Goal: Information Seeking & Learning: Learn about a topic

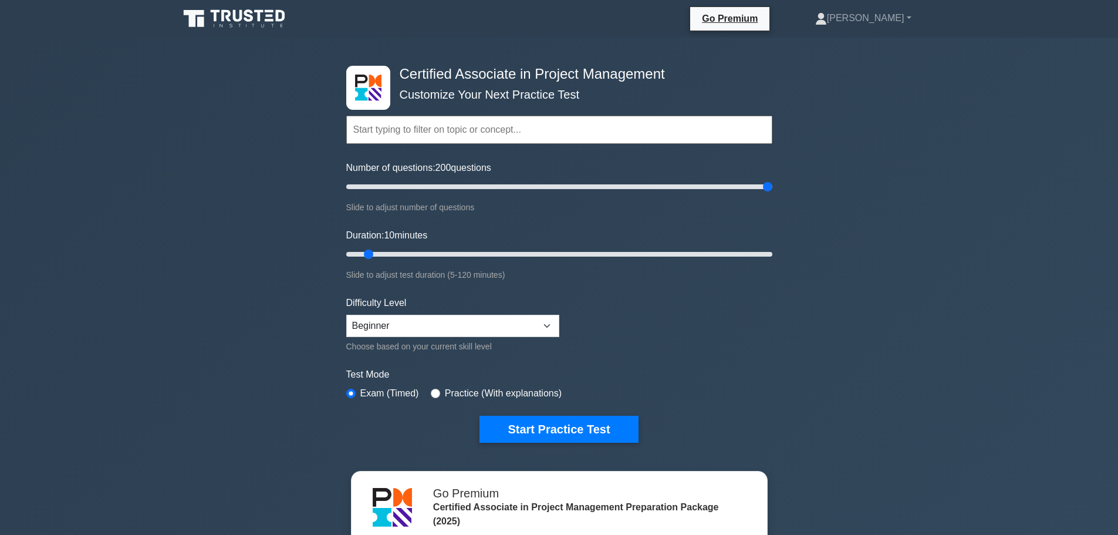
select select "expert"
click at [346, 315] on select "Beginner Intermediate Expert" at bounding box center [452, 326] width 213 height 22
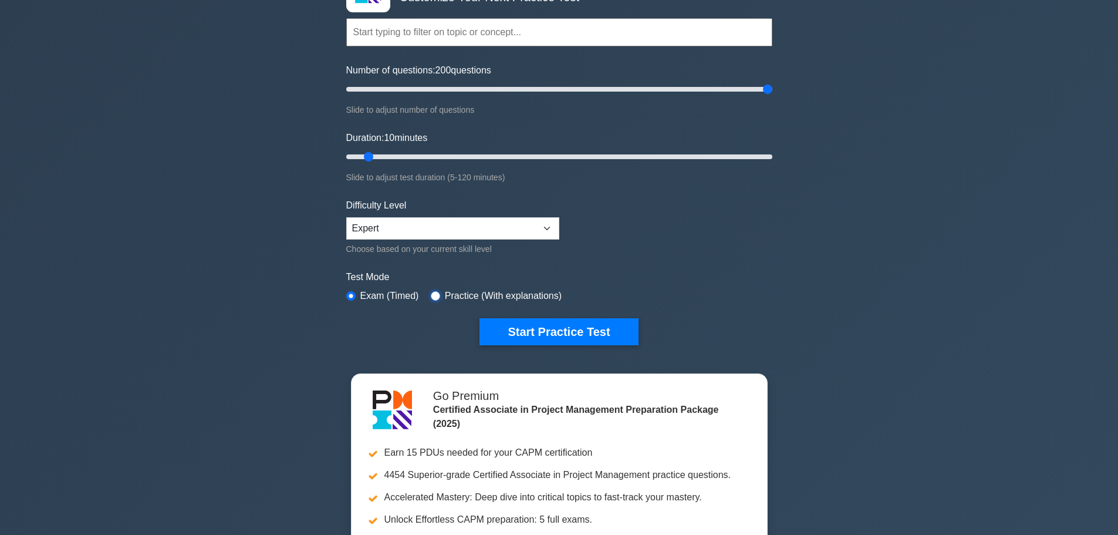
click at [431, 293] on input "radio" at bounding box center [435, 295] width 9 height 9
radio input "true"
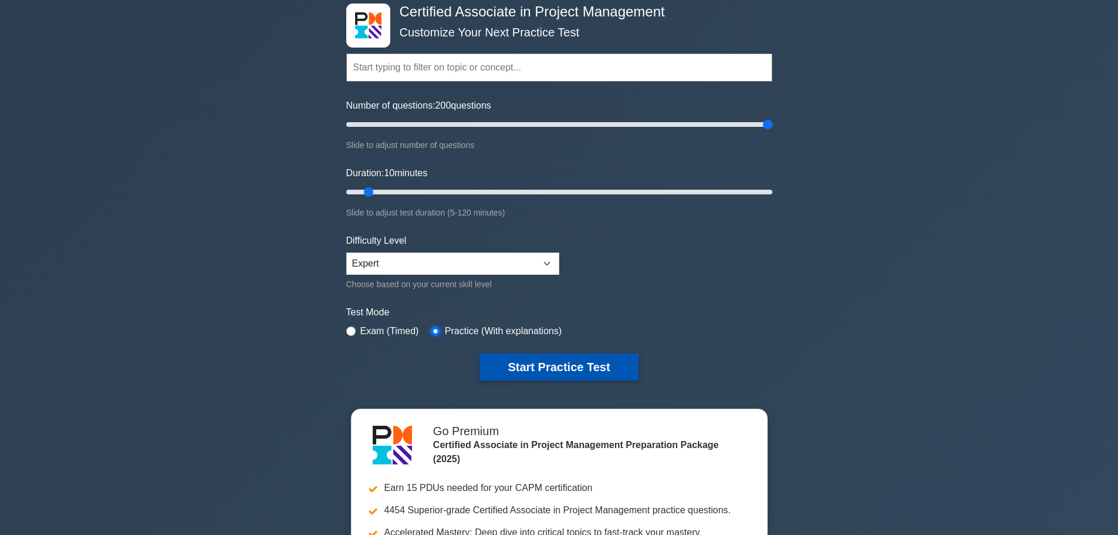
scroll to position [61, 0]
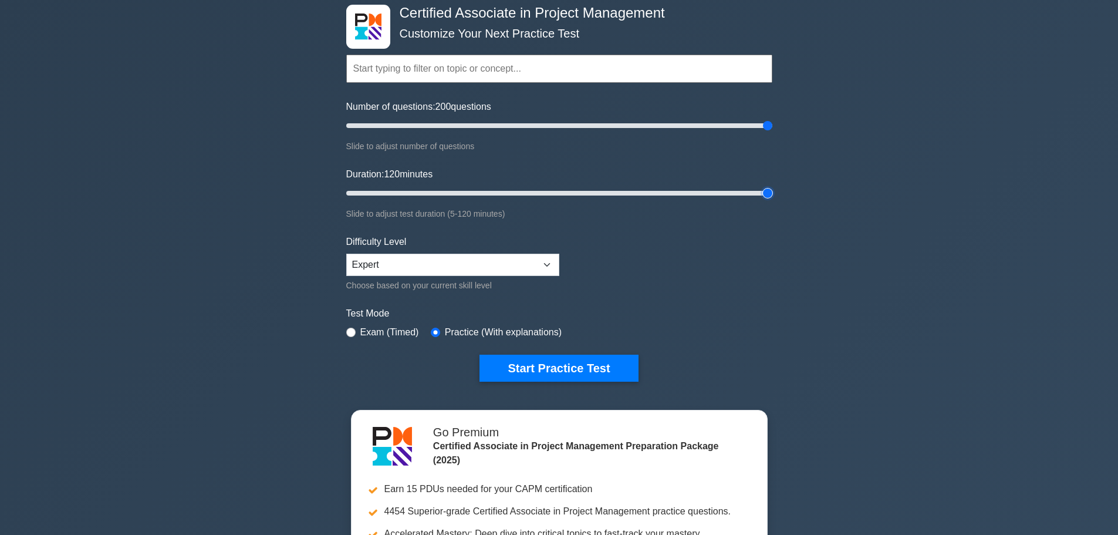
drag, startPoint x: 369, startPoint y: 190, endPoint x: 782, endPoint y: 219, distance: 414.1
type input "120"
click at [772, 200] on input "Duration: 120 minutes" at bounding box center [559, 193] width 426 height 14
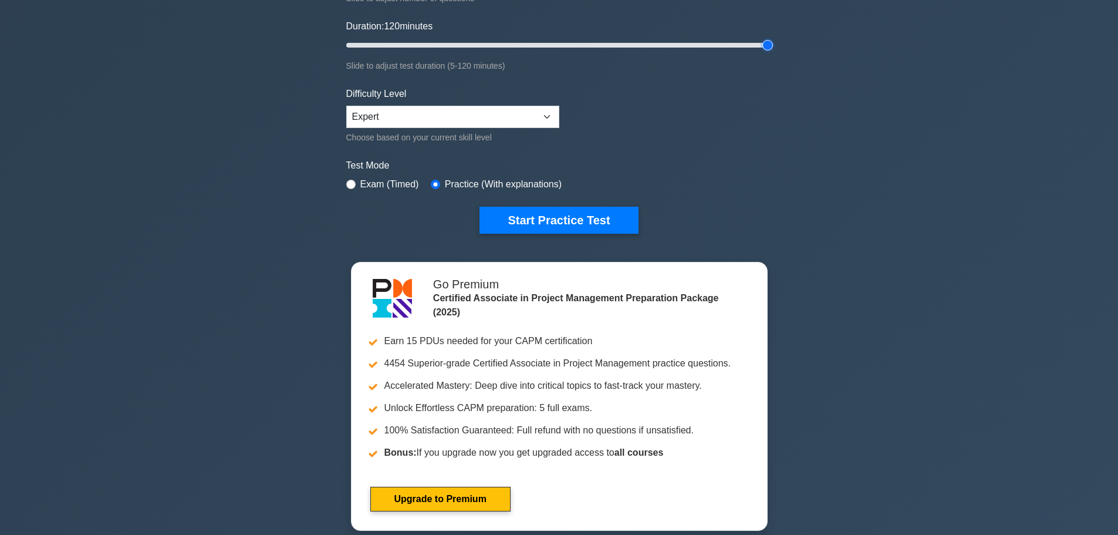
scroll to position [240, 0]
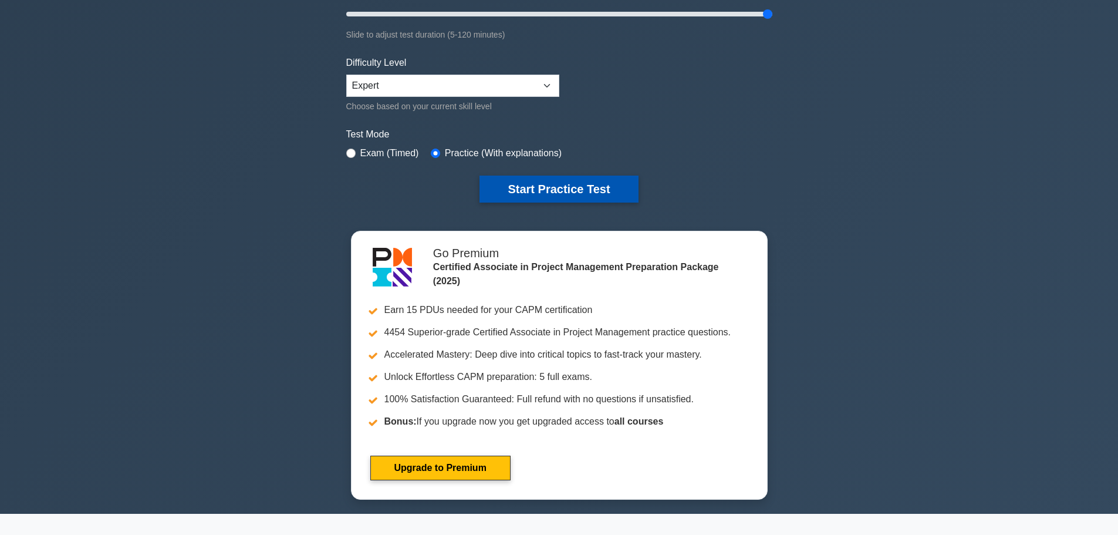
click at [553, 190] on button "Start Practice Test" at bounding box center [558, 188] width 158 height 27
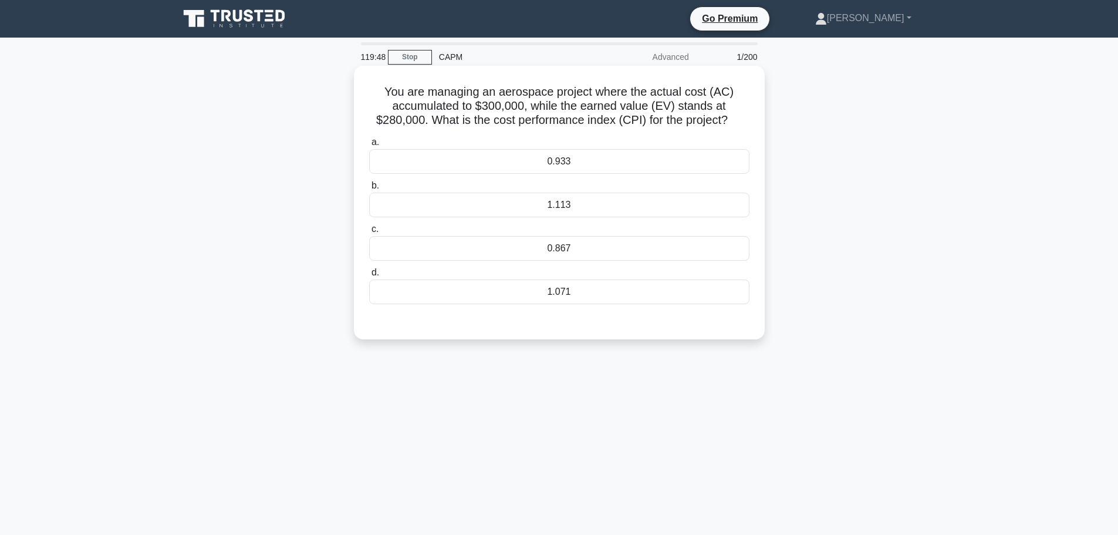
click at [592, 246] on div "0.867" at bounding box center [559, 248] width 380 height 25
click at [369, 233] on input "c. 0.867" at bounding box center [369, 229] width 0 height 8
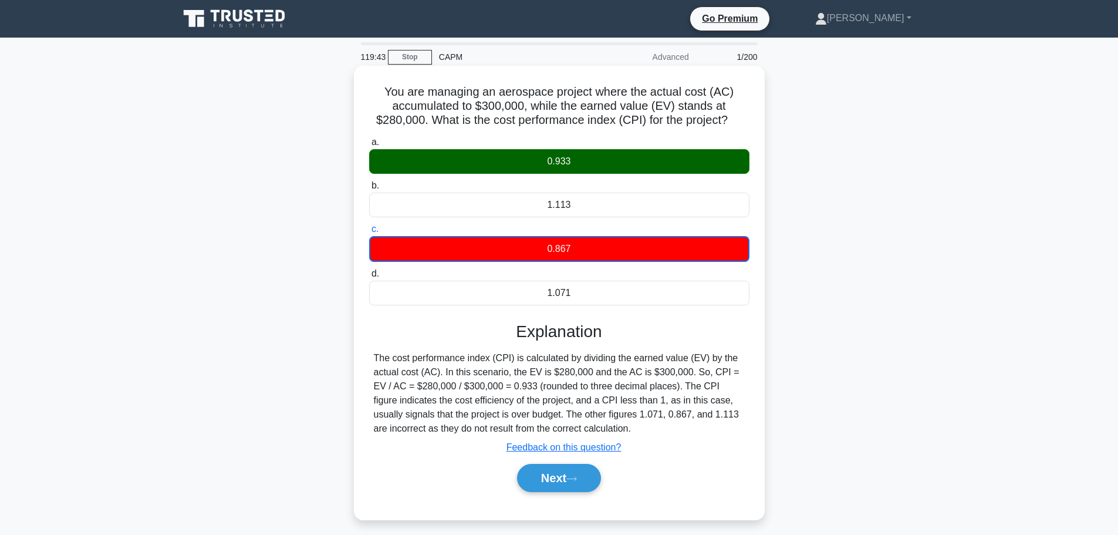
scroll to position [99, 0]
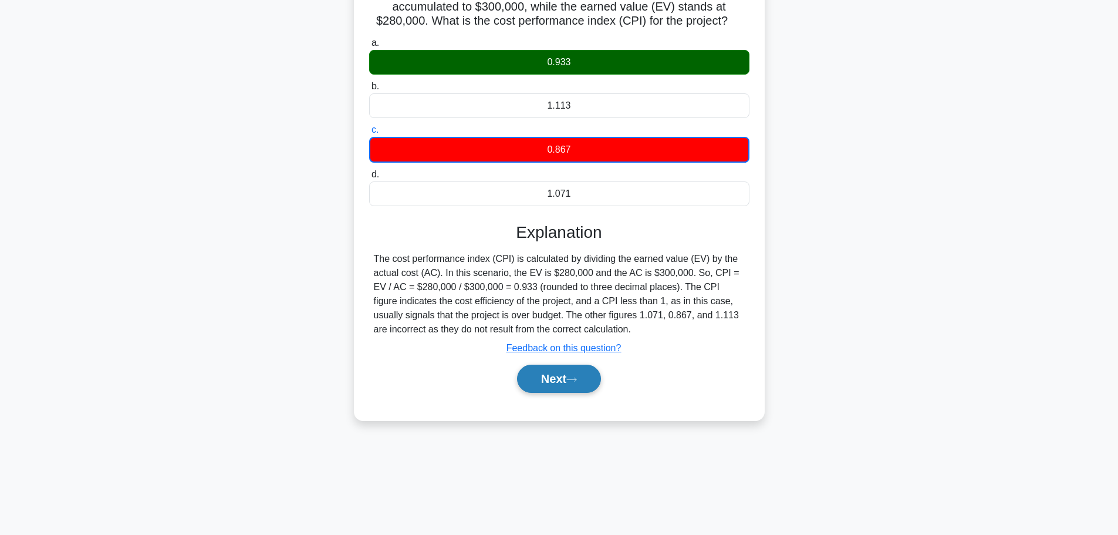
click at [569, 388] on button "Next" at bounding box center [559, 378] width 84 height 28
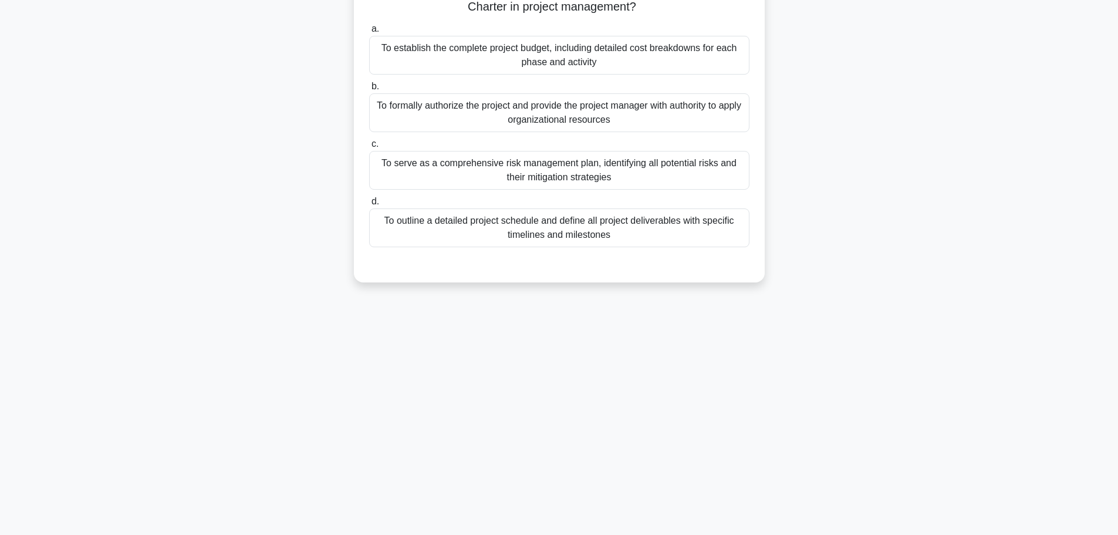
scroll to position [0, 0]
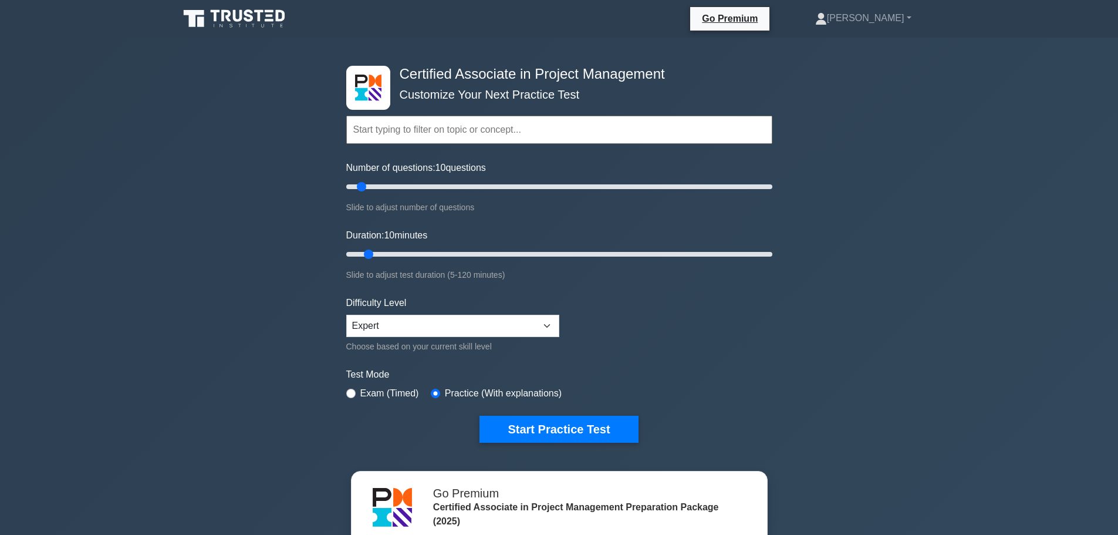
click at [514, 128] on input "text" at bounding box center [559, 130] width 426 height 28
drag, startPoint x: 357, startPoint y: 184, endPoint x: 919, endPoint y: 138, distance: 564.0
type input "200"
click at [772, 180] on input "Number of questions: 200 questions" at bounding box center [559, 187] width 426 height 14
drag, startPoint x: 369, startPoint y: 252, endPoint x: 1010, endPoint y: 258, distance: 642.0
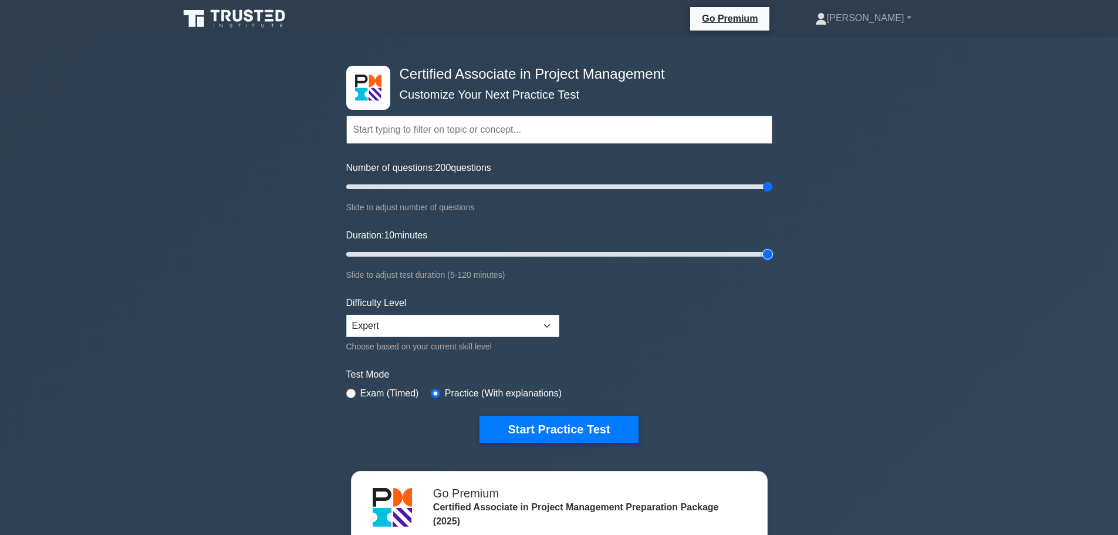
type input "120"
click at [772, 258] on input "Duration: 10 minutes" at bounding box center [559, 254] width 426 height 14
click at [527, 323] on select "Beginner Intermediate Expert" at bounding box center [452, 326] width 213 height 22
select select "intermediate"
click at [346, 315] on select "Beginner Intermediate Expert" at bounding box center [452, 326] width 213 height 22
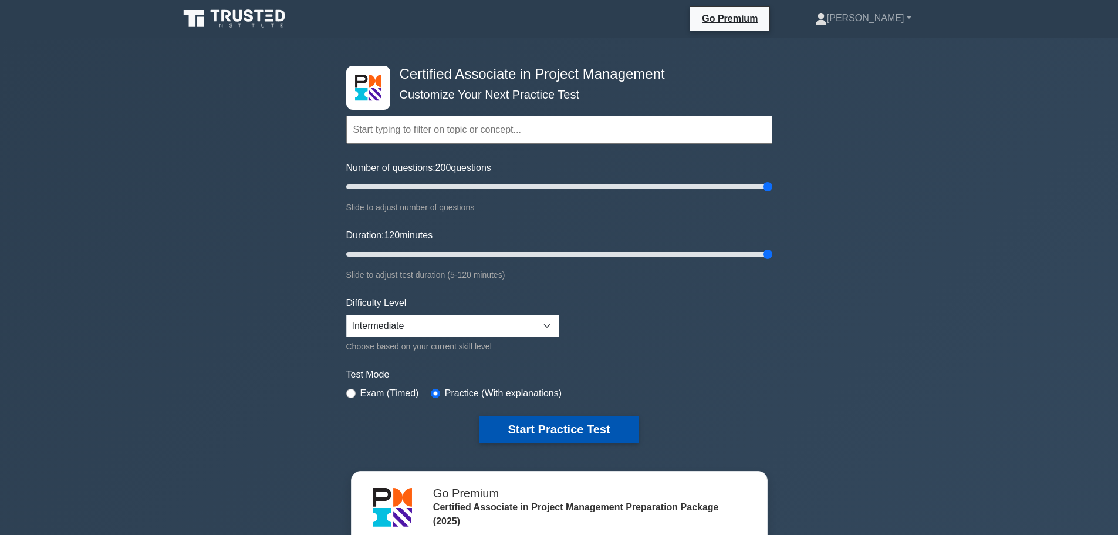
click at [579, 441] on button "Start Practice Test" at bounding box center [558, 428] width 158 height 27
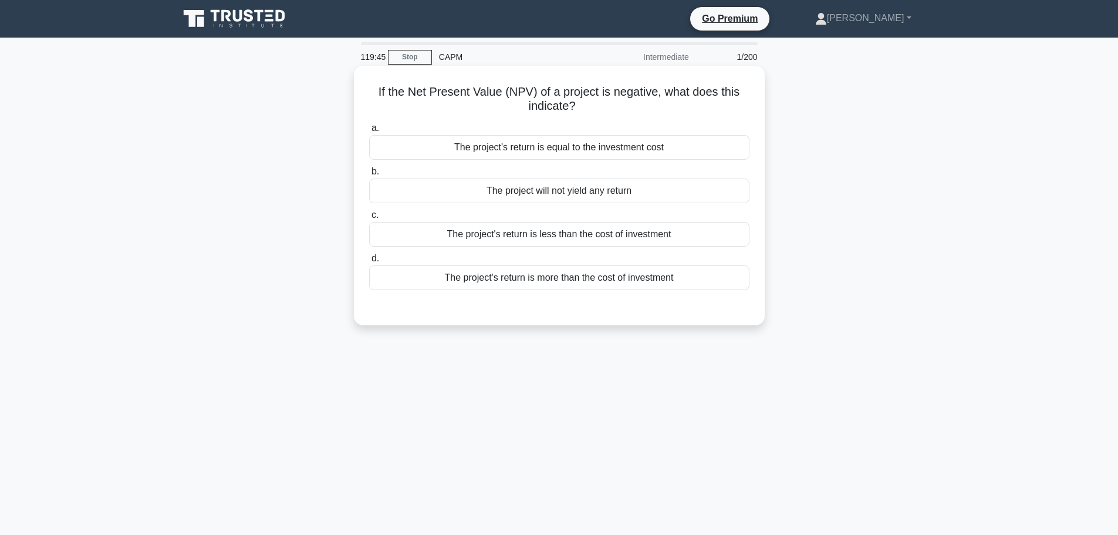
click at [625, 238] on div "The project's return is less than the cost of investment" at bounding box center [559, 234] width 380 height 25
click at [369, 219] on input "c. The project's return is less than the cost of investment" at bounding box center [369, 215] width 0 height 8
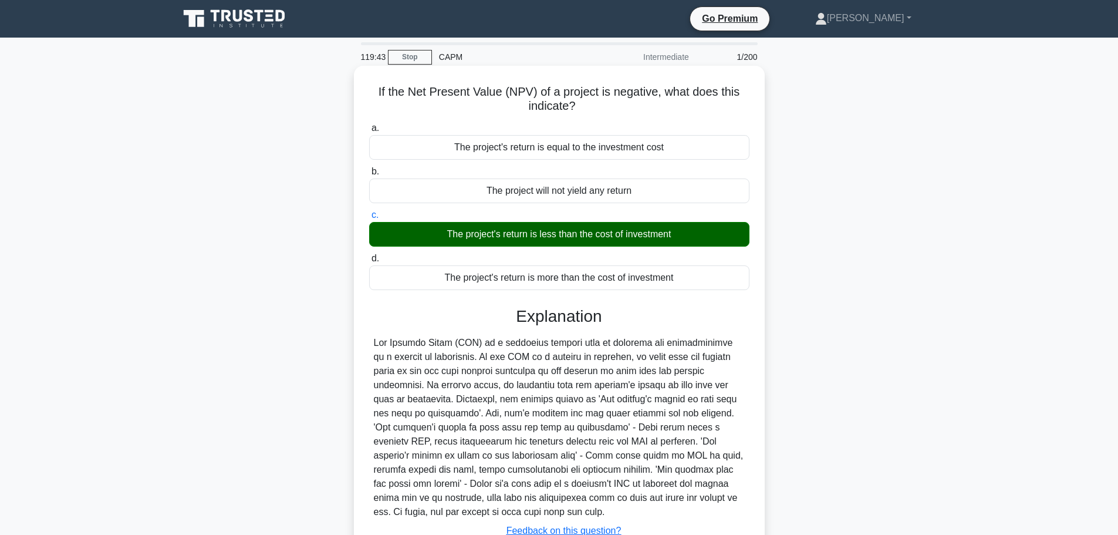
scroll to position [99, 0]
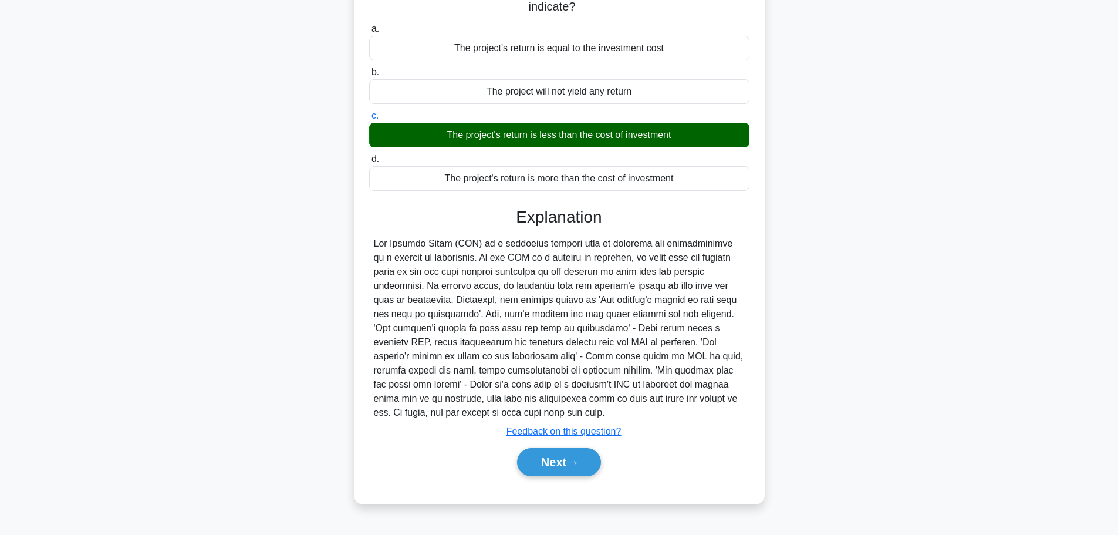
drag, startPoint x: 373, startPoint y: 246, endPoint x: 743, endPoint y: 393, distance: 398.3
click at [743, 393] on div at bounding box center [559, 327] width 380 height 183
click at [570, 457] on button "Next" at bounding box center [559, 462] width 84 height 28
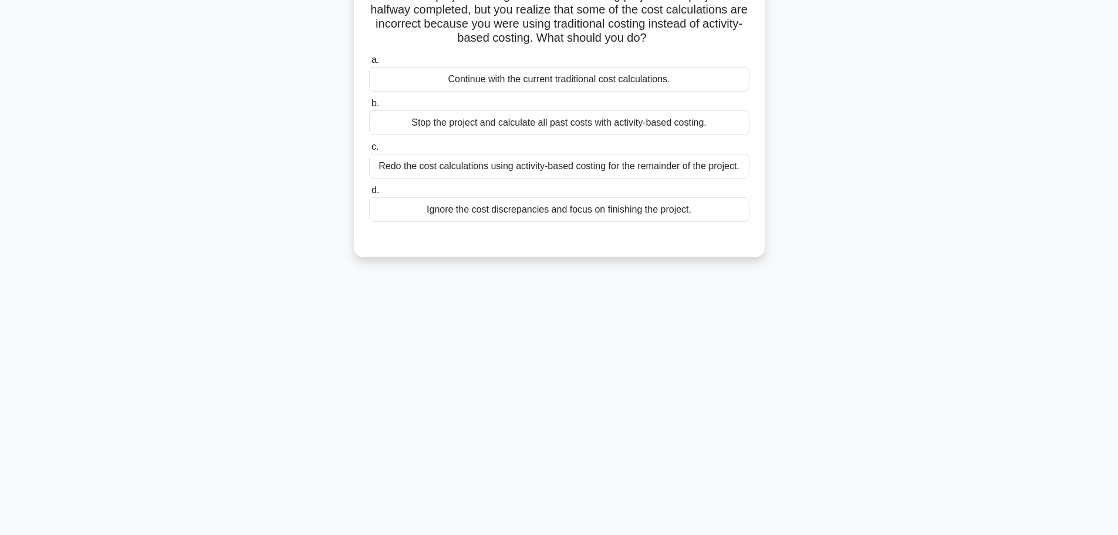
scroll to position [0, 0]
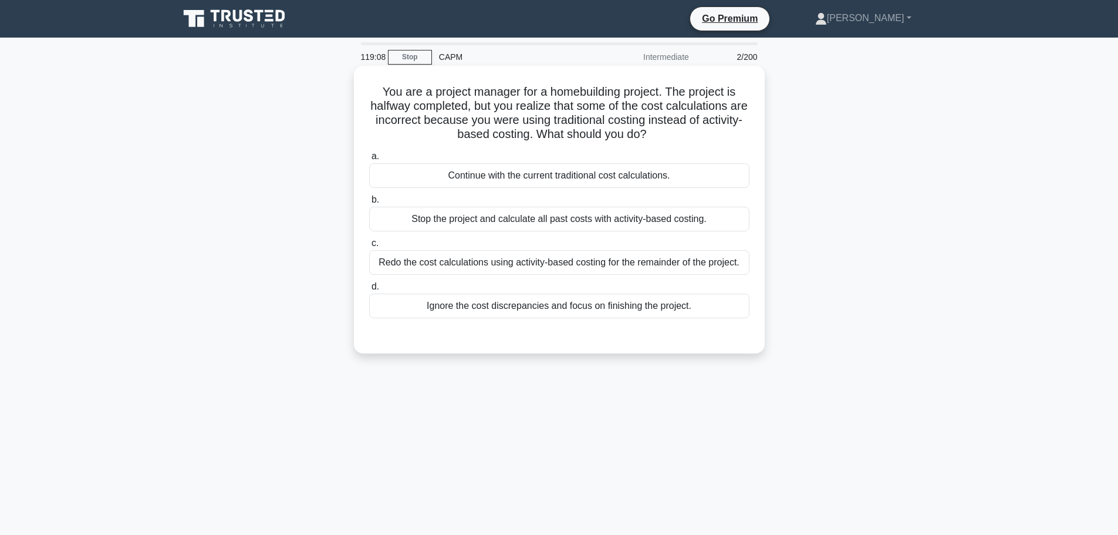
click at [597, 219] on div "Stop the project and calculate all past costs with activity-based costing." at bounding box center [559, 219] width 380 height 25
click at [369, 204] on input "b. Stop the project and calculate all past costs with activity-based costing." at bounding box center [369, 200] width 0 height 8
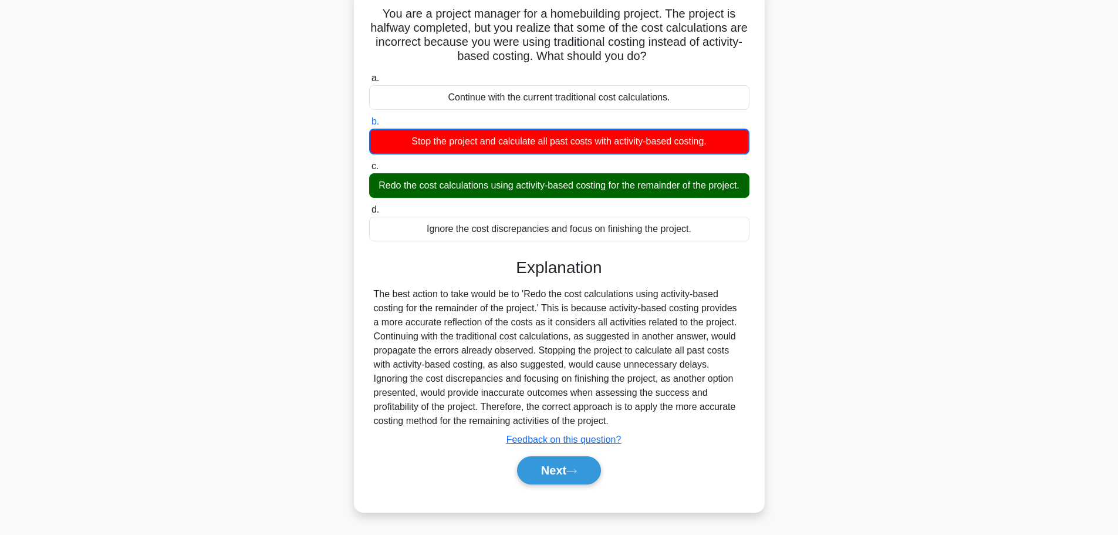
scroll to position [99, 0]
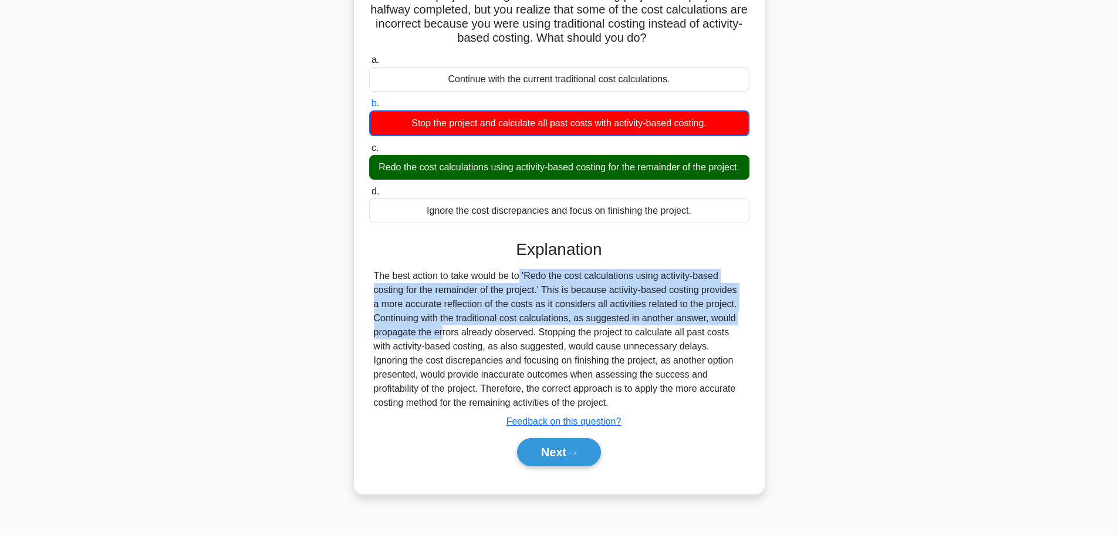
drag, startPoint x: 445, startPoint y: 282, endPoint x: 819, endPoint y: 331, distance: 377.0
click at [819, 331] on div "You are a project manager for a homebuilding project. The project is halfway co…" at bounding box center [559, 238] width 775 height 538
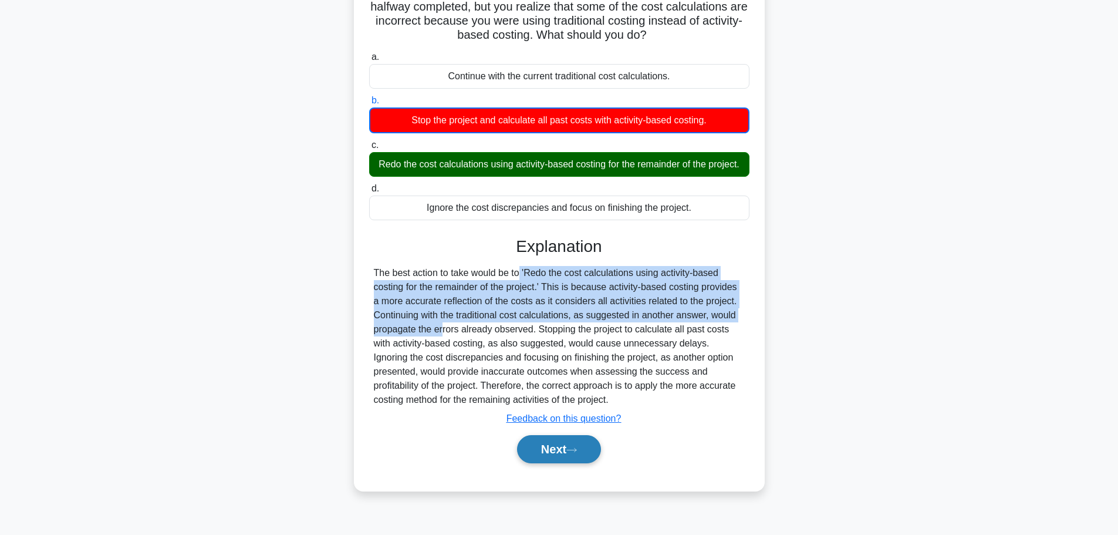
click at [567, 459] on button "Next" at bounding box center [559, 449] width 84 height 28
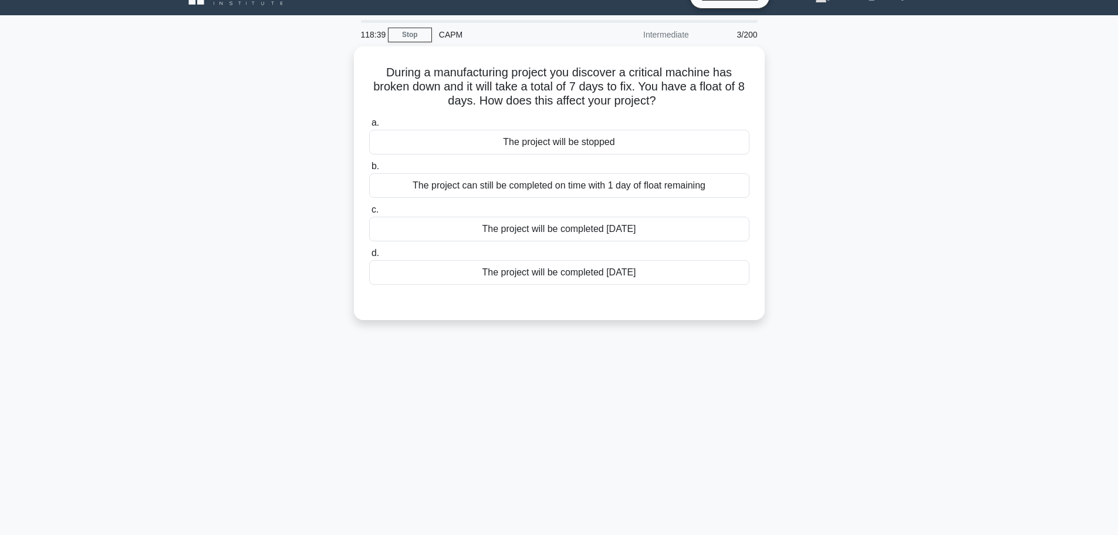
scroll to position [0, 0]
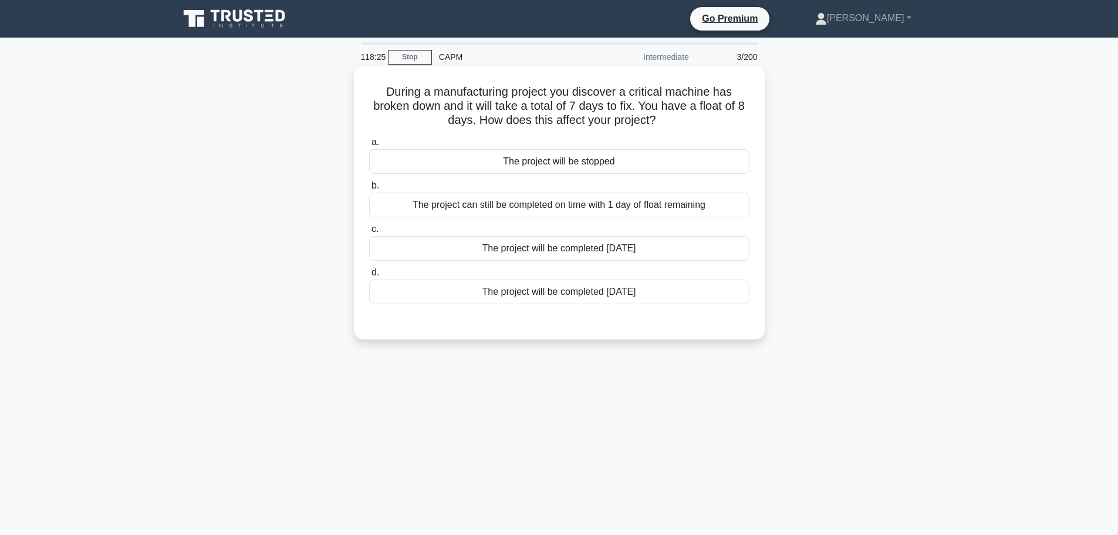
click at [591, 217] on div "The project can still be completed on time with 1 day of float remaining" at bounding box center [559, 204] width 380 height 25
click at [369, 190] on input "b. The project can still be completed on time with 1 day of float remaining" at bounding box center [369, 186] width 0 height 8
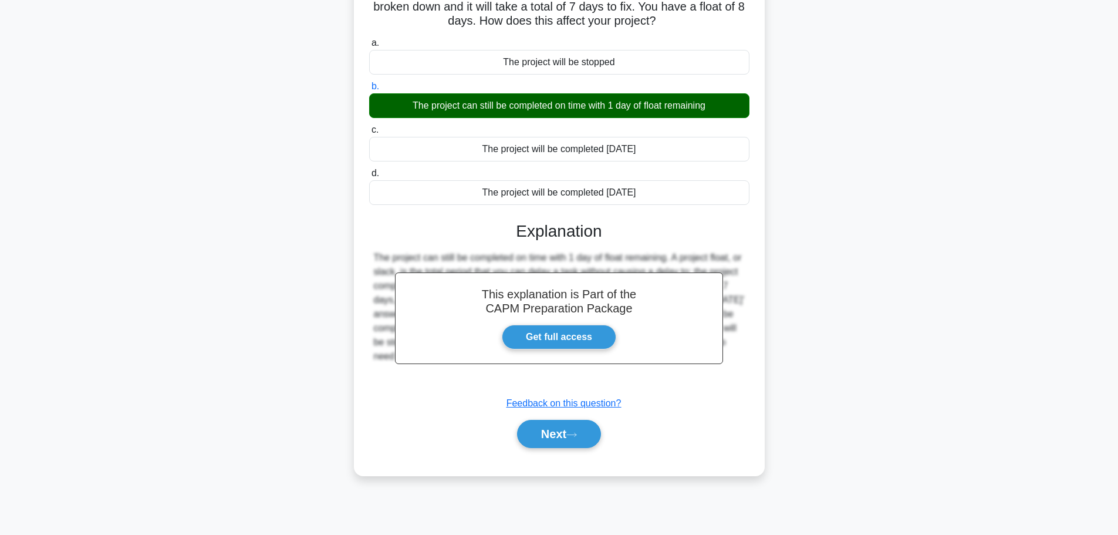
scroll to position [96, 0]
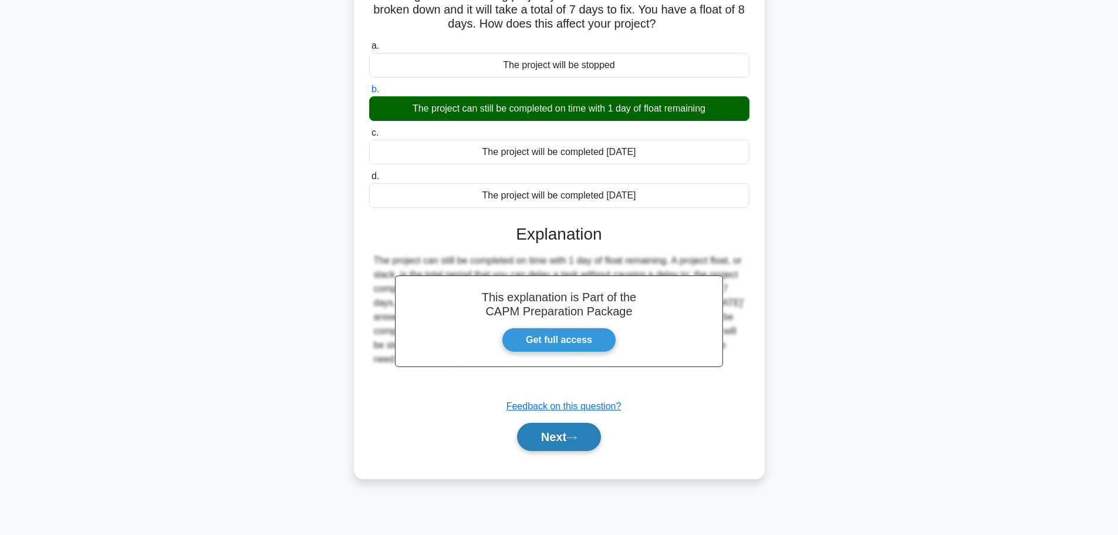
click at [556, 448] on button "Next" at bounding box center [559, 436] width 84 height 28
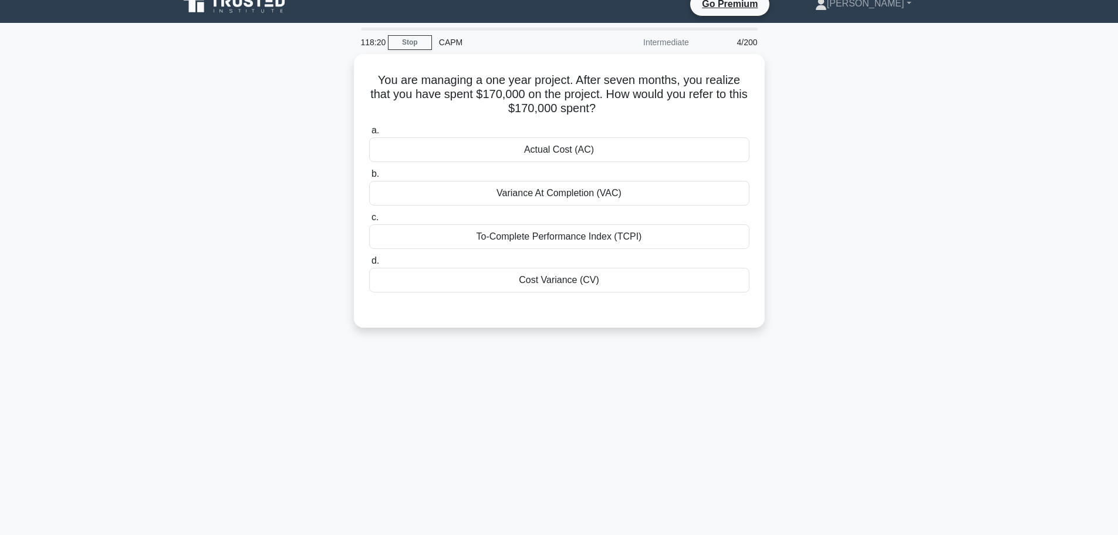
scroll to position [6, 0]
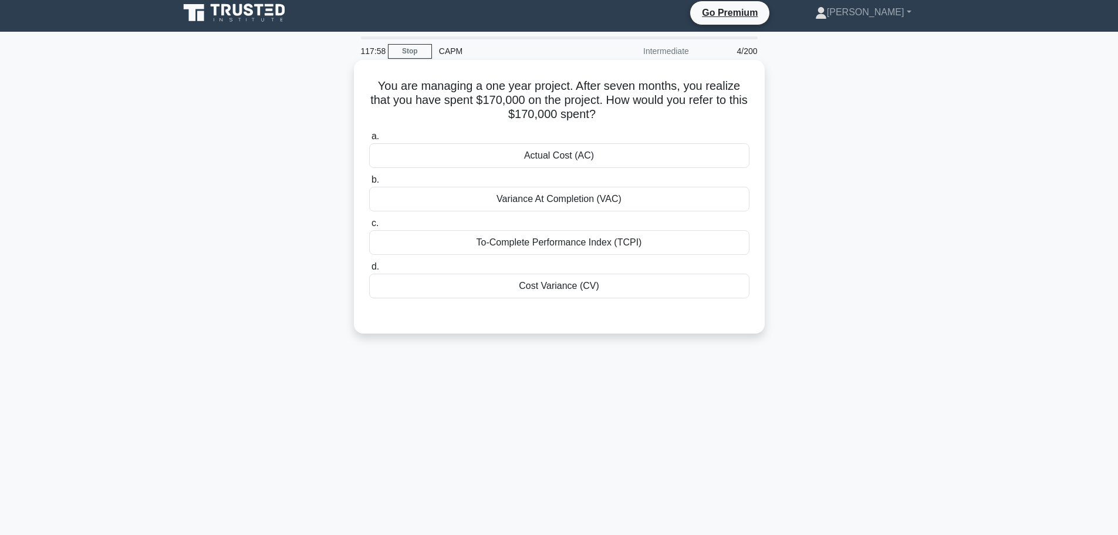
click at [650, 237] on div "To-Complete Performance Index (TCPI)" at bounding box center [559, 242] width 380 height 25
click at [369, 227] on input "c. To-Complete Performance Index (TCPI)" at bounding box center [369, 223] width 0 height 8
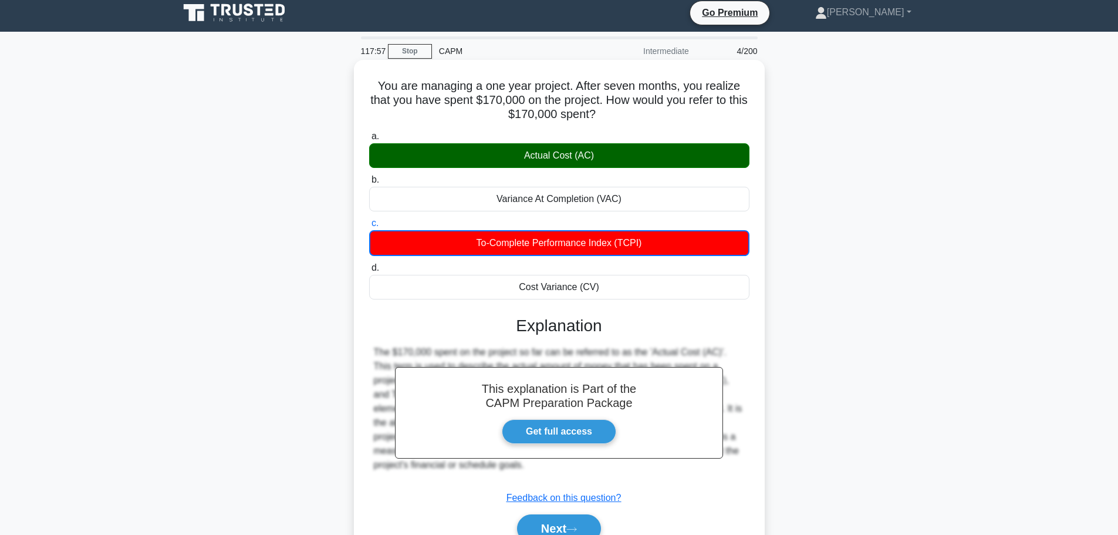
scroll to position [99, 0]
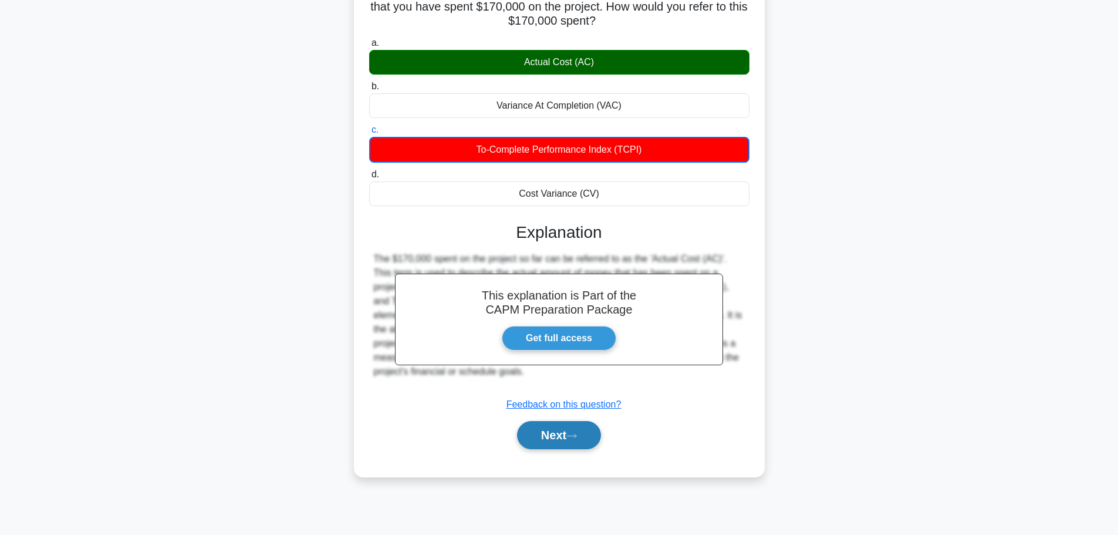
click at [534, 427] on button "Next" at bounding box center [559, 435] width 84 height 28
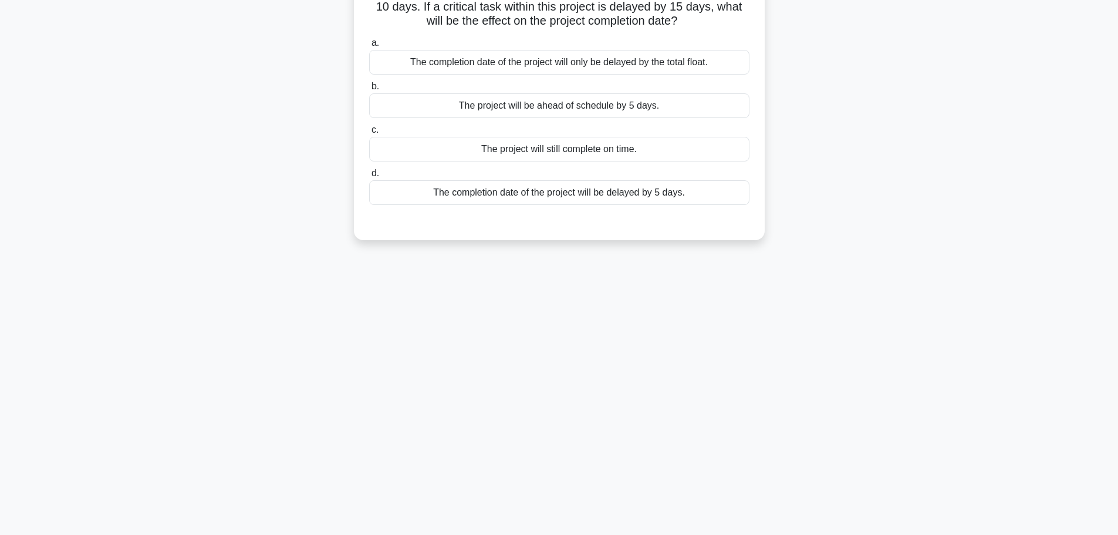
scroll to position [0, 0]
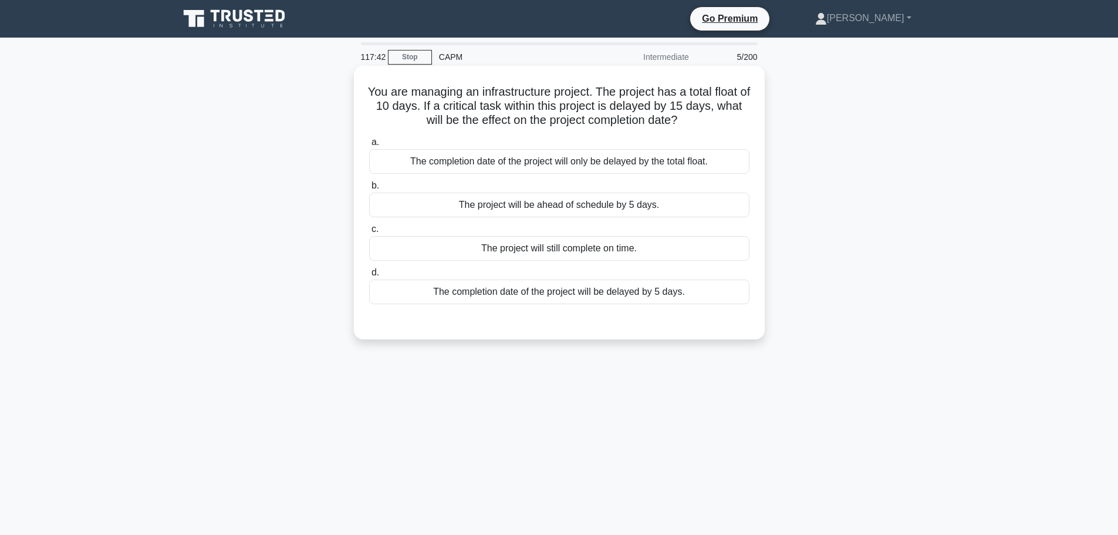
click at [623, 292] on div "The completion date of the project will be delayed by 5 days." at bounding box center [559, 291] width 380 height 25
click at [369, 276] on input "d. The completion date of the project will be delayed by 5 days." at bounding box center [369, 273] width 0 height 8
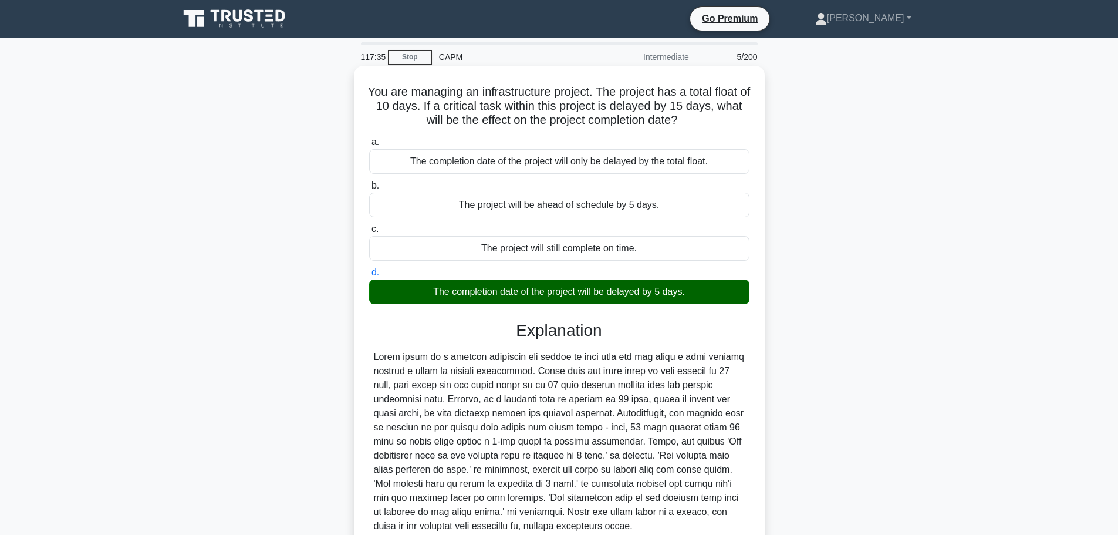
scroll to position [105, 0]
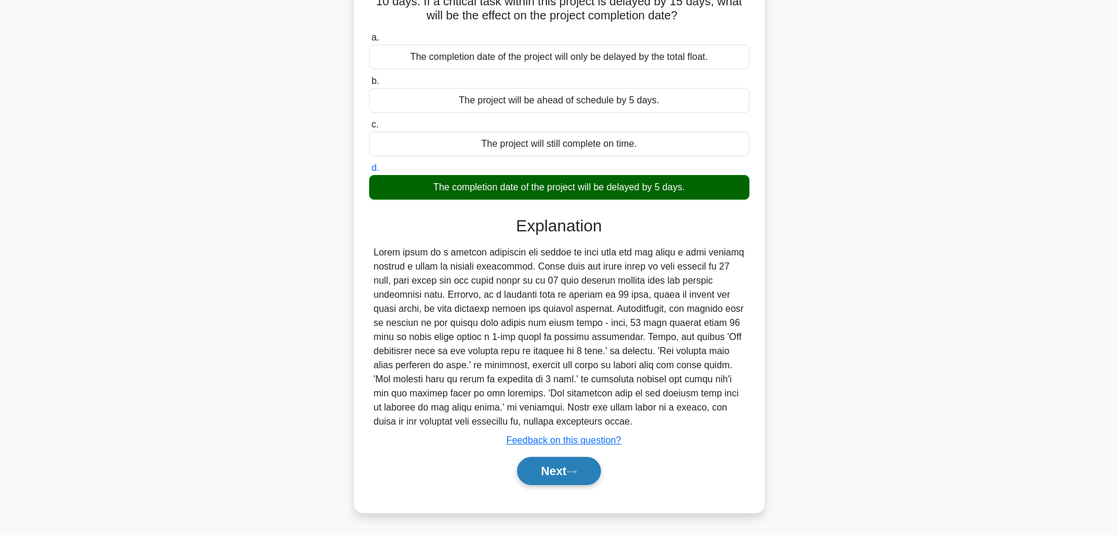
click at [558, 469] on button "Next" at bounding box center [559, 471] width 84 height 28
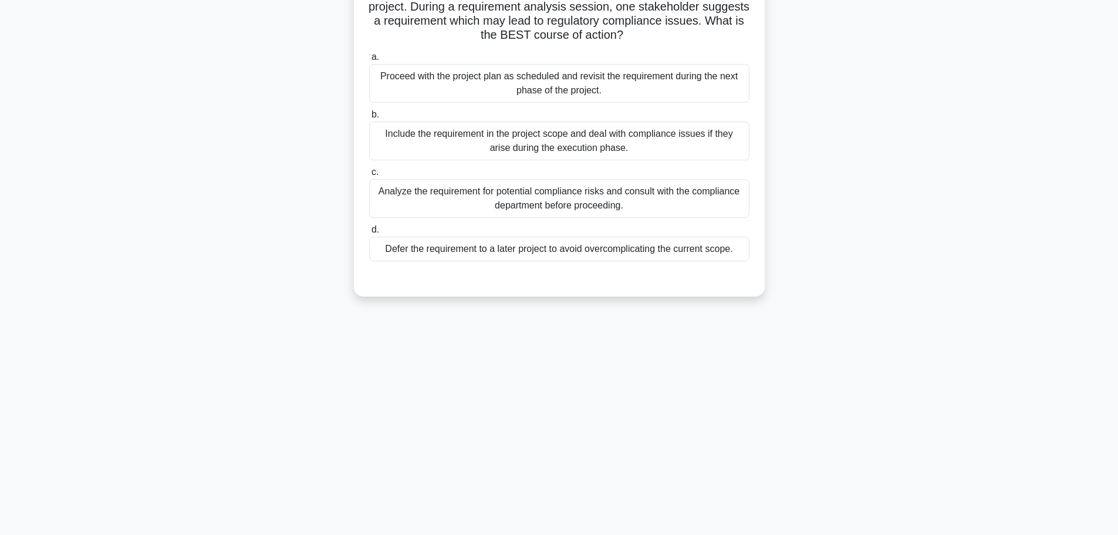
scroll to position [0, 0]
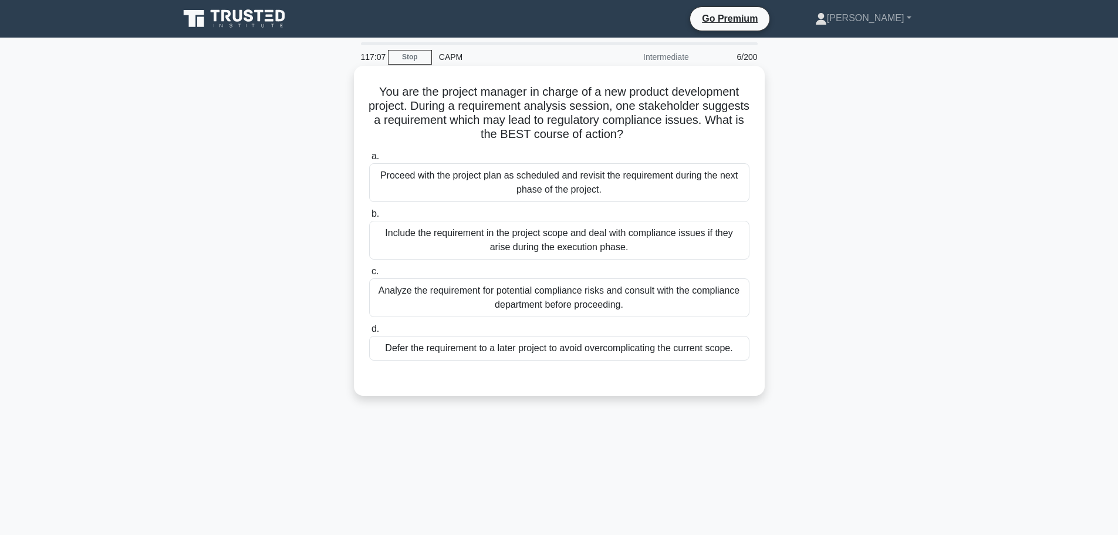
click at [635, 303] on div "Analyze the requirement for potential compliance risks and consult with the com…" at bounding box center [559, 297] width 380 height 39
click at [369, 275] on input "c. Analyze the requirement for potential compliance risks and consult with the …" at bounding box center [369, 272] width 0 height 8
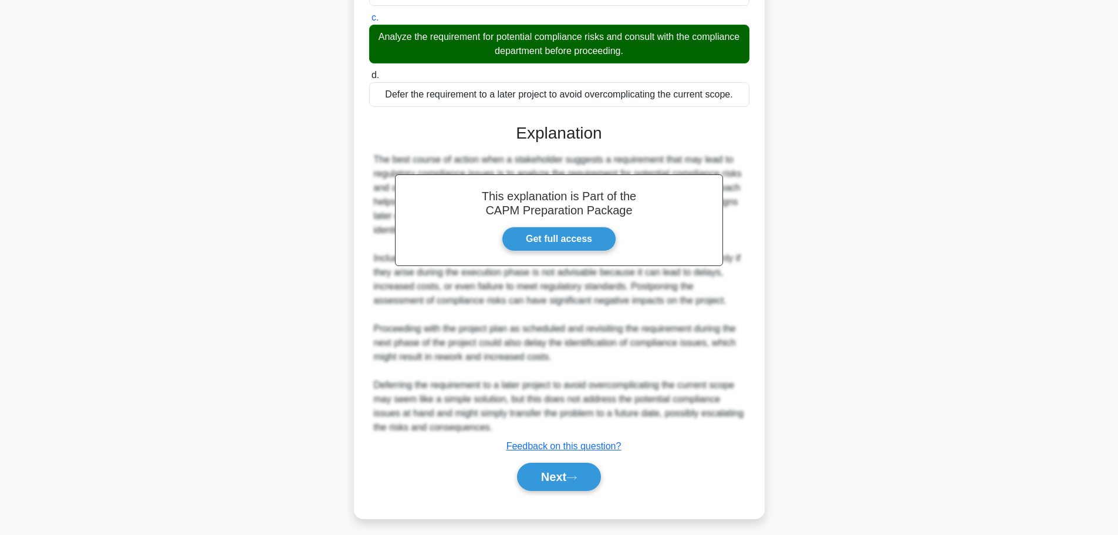
scroll to position [254, 0]
click at [566, 468] on button "Next" at bounding box center [559, 476] width 84 height 28
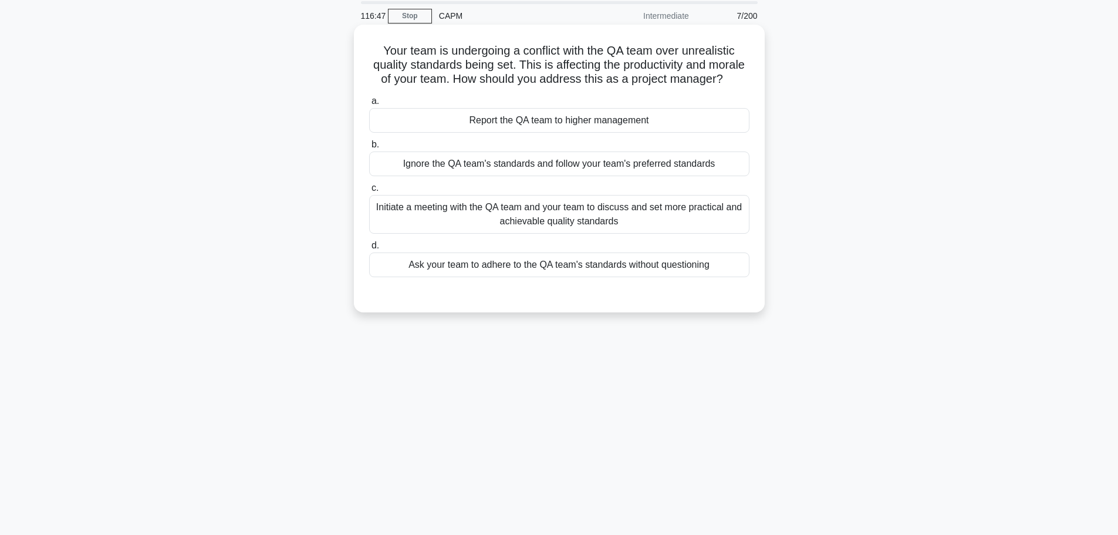
scroll to position [49, 0]
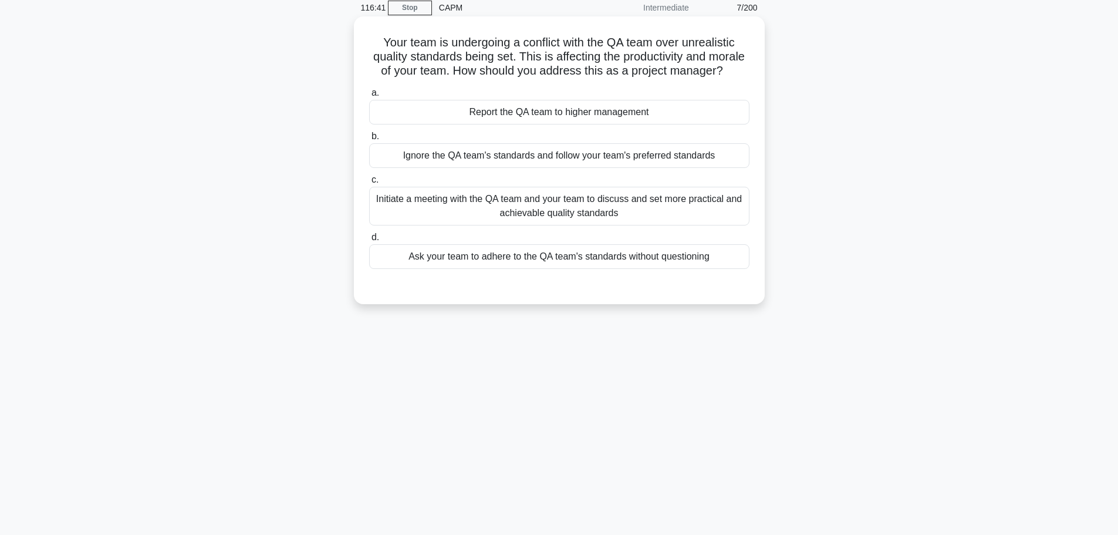
click at [582, 225] on div "Initiate a meeting with the QA team and your team to discuss and set more pract…" at bounding box center [559, 206] width 380 height 39
click at [369, 184] on input "c. Initiate a meeting with the QA team and your team to discuss and set more pr…" at bounding box center [369, 180] width 0 height 8
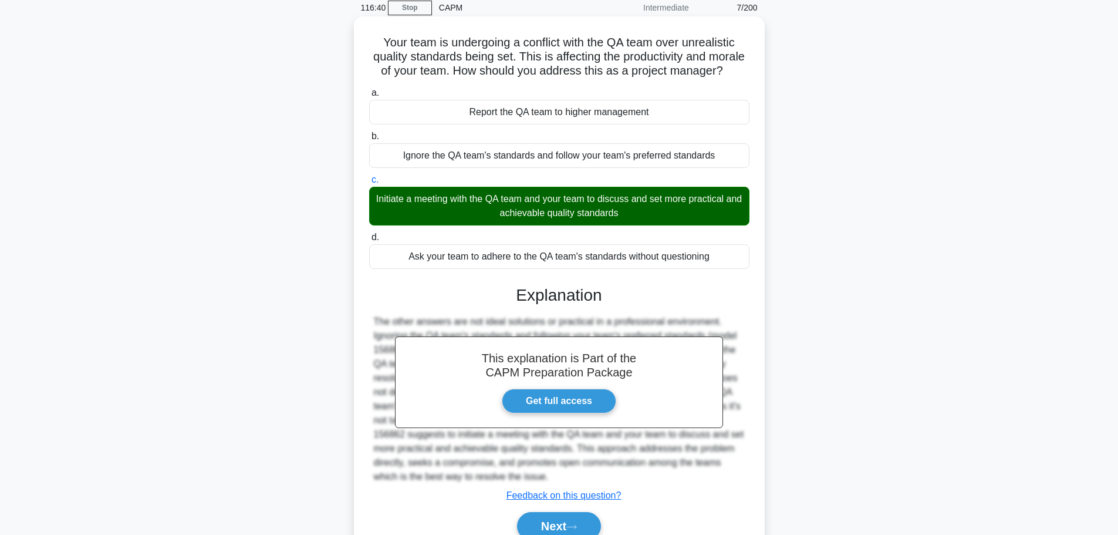
scroll to position [119, 0]
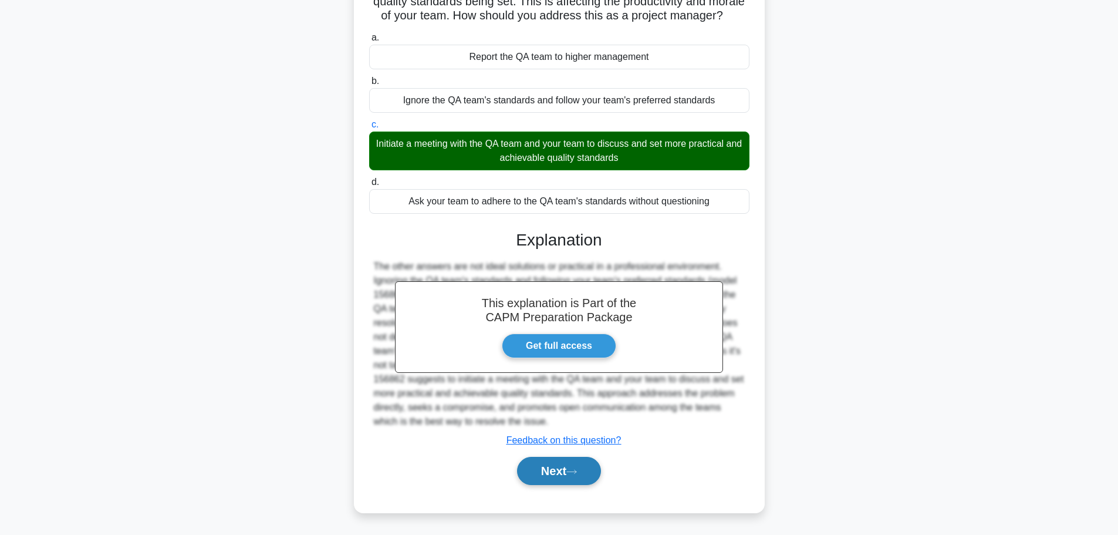
click at [563, 464] on button "Next" at bounding box center [559, 471] width 84 height 28
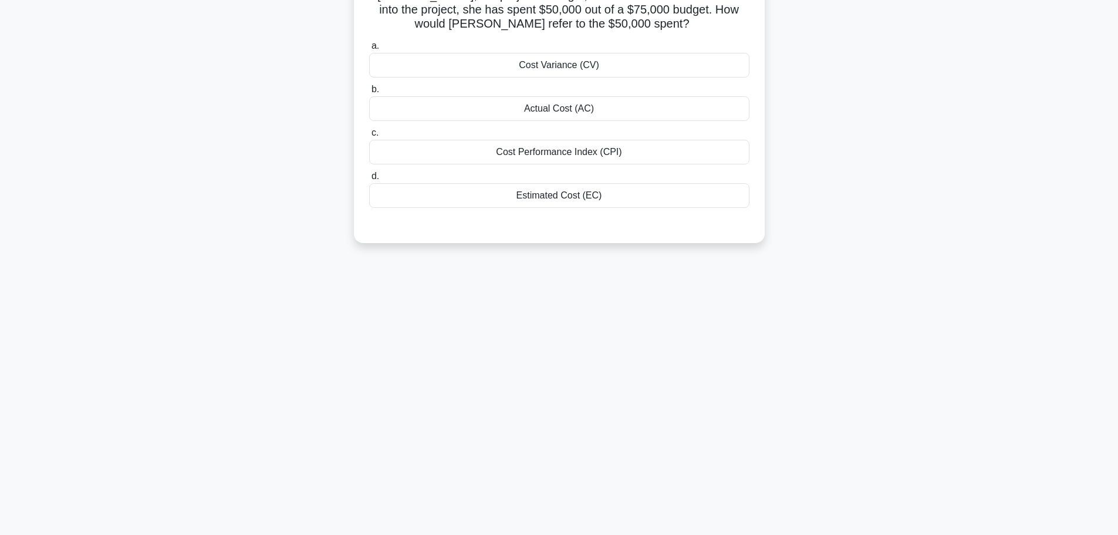
scroll to position [0, 0]
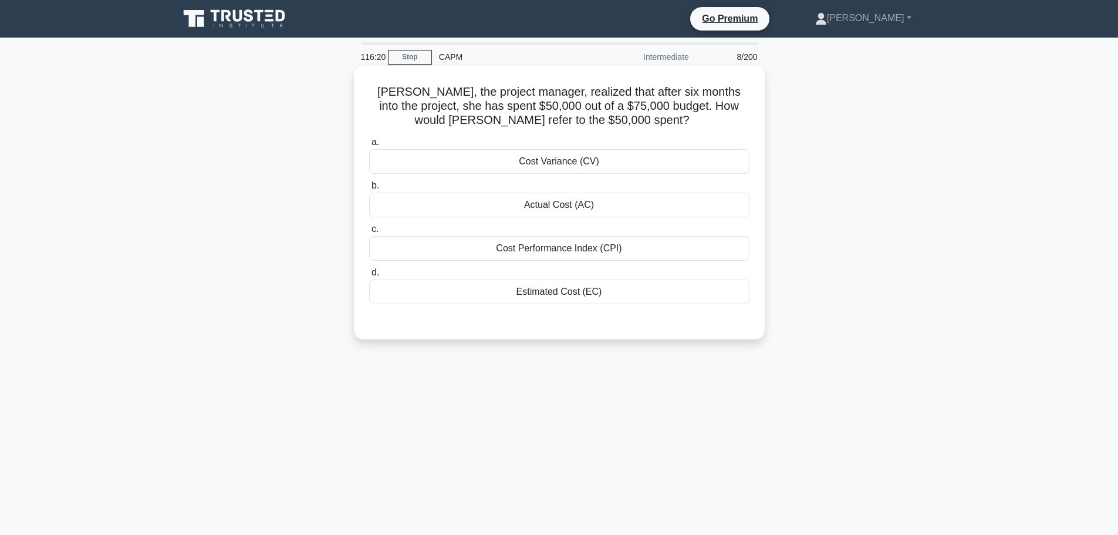
click at [576, 284] on div "Estimated Cost (EC)" at bounding box center [559, 291] width 380 height 25
click at [369, 276] on input "d. Estimated Cost (EC)" at bounding box center [369, 273] width 0 height 8
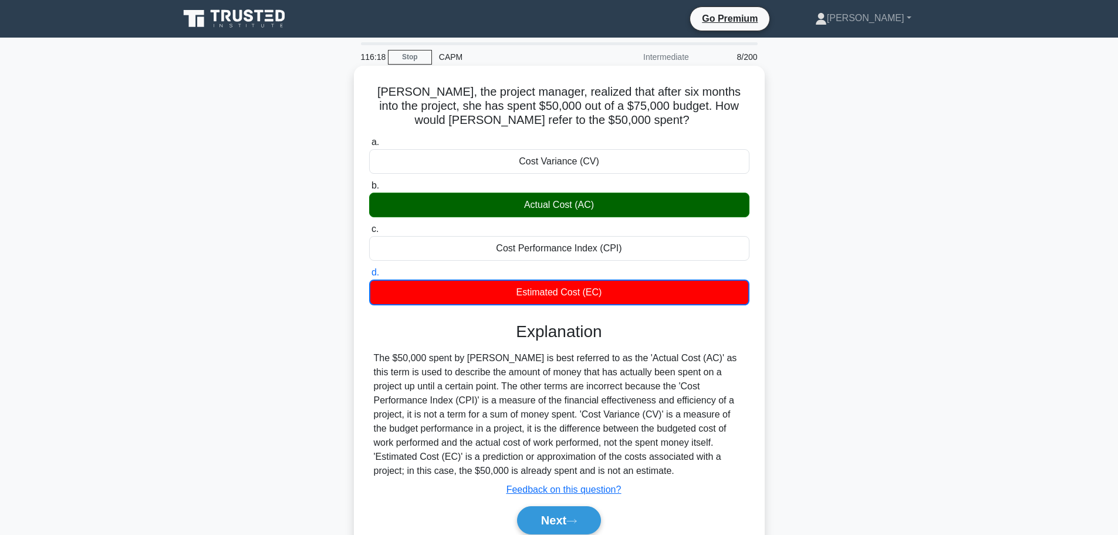
scroll to position [99, 0]
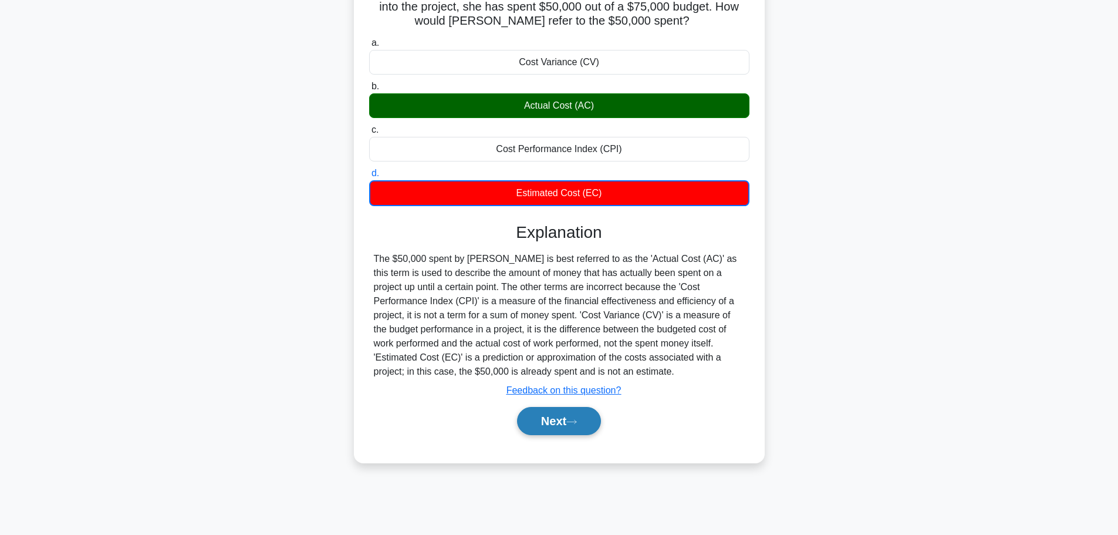
click at [565, 428] on button "Next" at bounding box center [559, 421] width 84 height 28
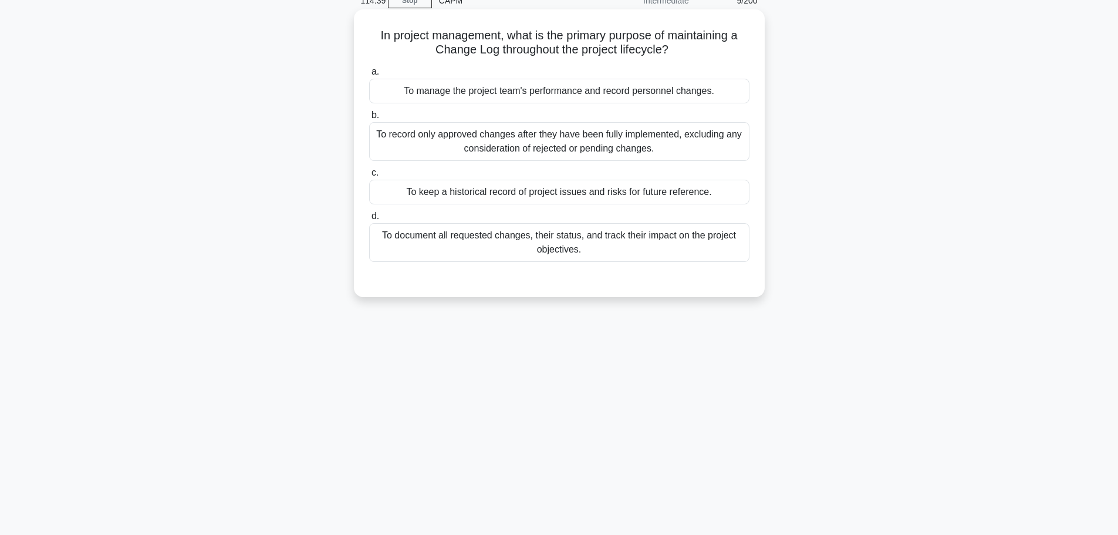
scroll to position [24, 0]
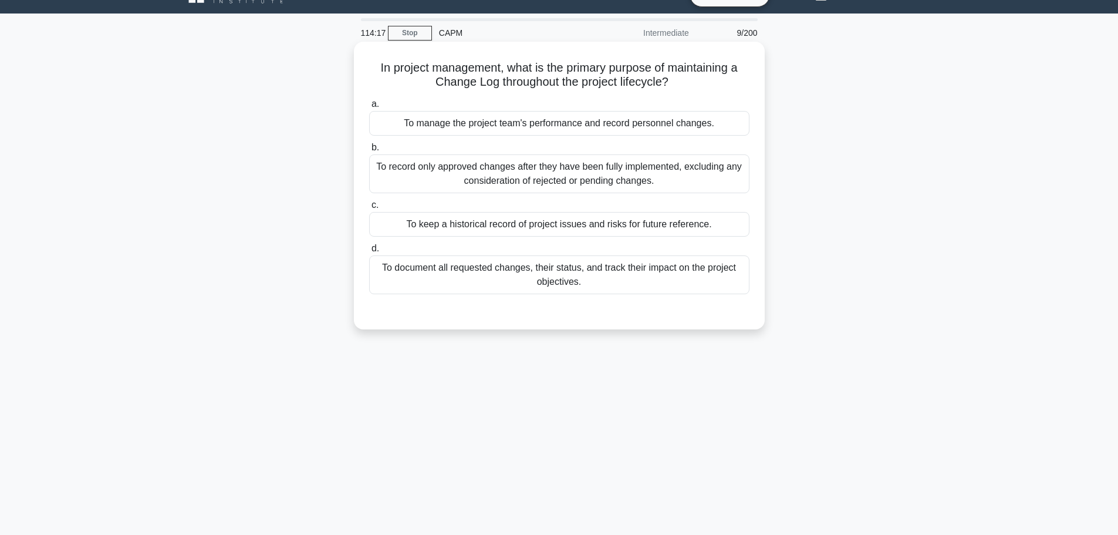
click at [567, 286] on div "To document all requested changes, their status, and track their impact on the …" at bounding box center [559, 274] width 380 height 39
click at [369, 252] on input "d. To document all requested changes, their status, and track their impact on t…" at bounding box center [369, 249] width 0 height 8
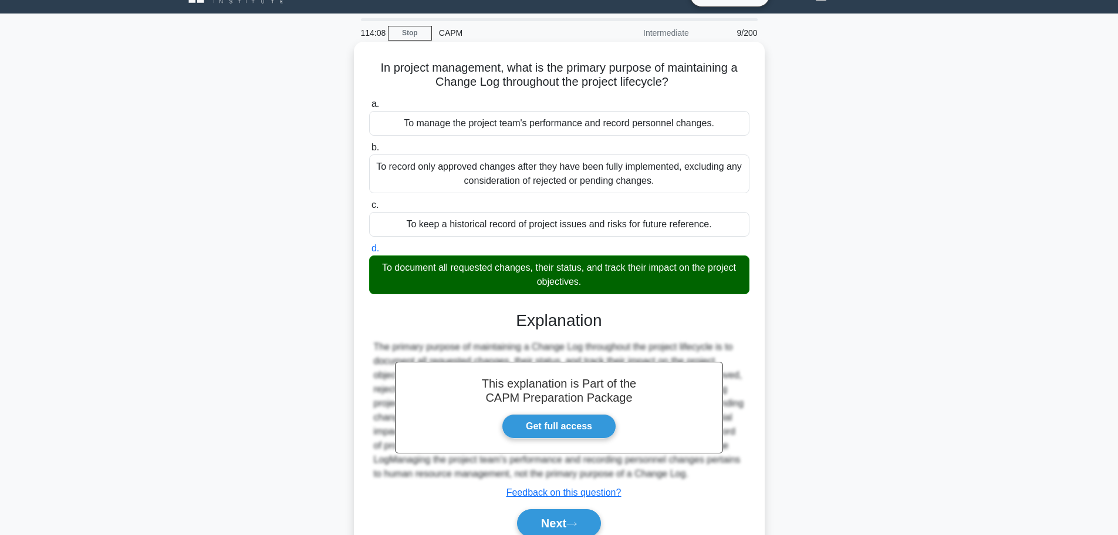
scroll to position [99, 0]
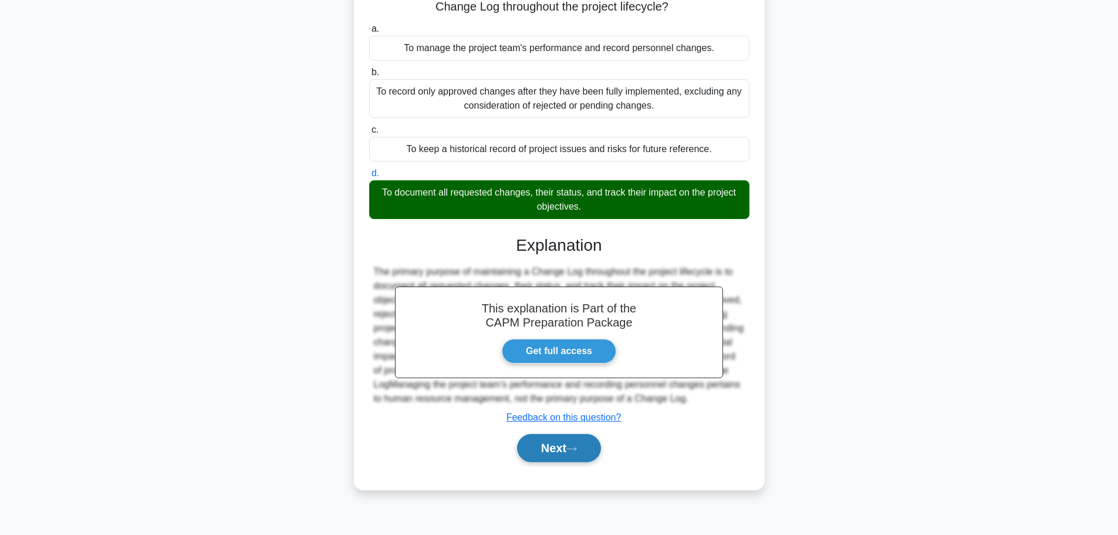
click at [569, 448] on button "Next" at bounding box center [559, 448] width 84 height 28
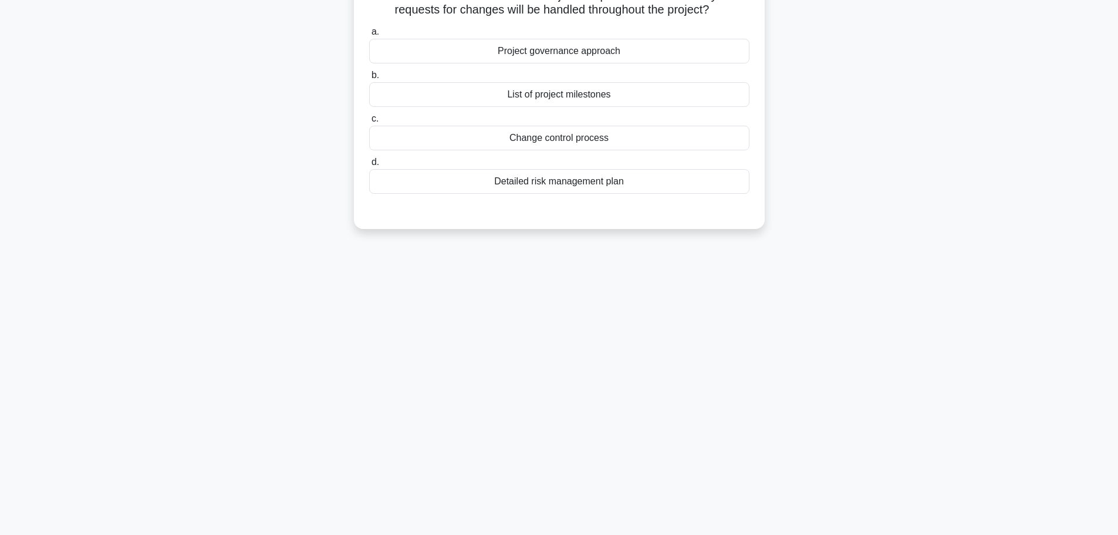
scroll to position [0, 0]
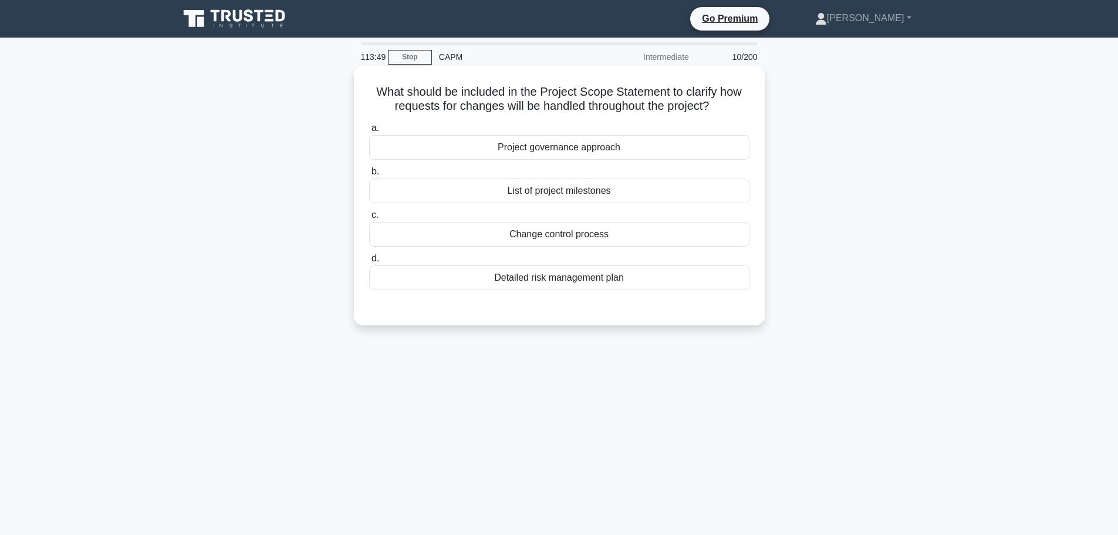
click at [637, 232] on div "Change control process" at bounding box center [559, 234] width 380 height 25
click at [369, 219] on input "c. Change control process" at bounding box center [369, 215] width 0 height 8
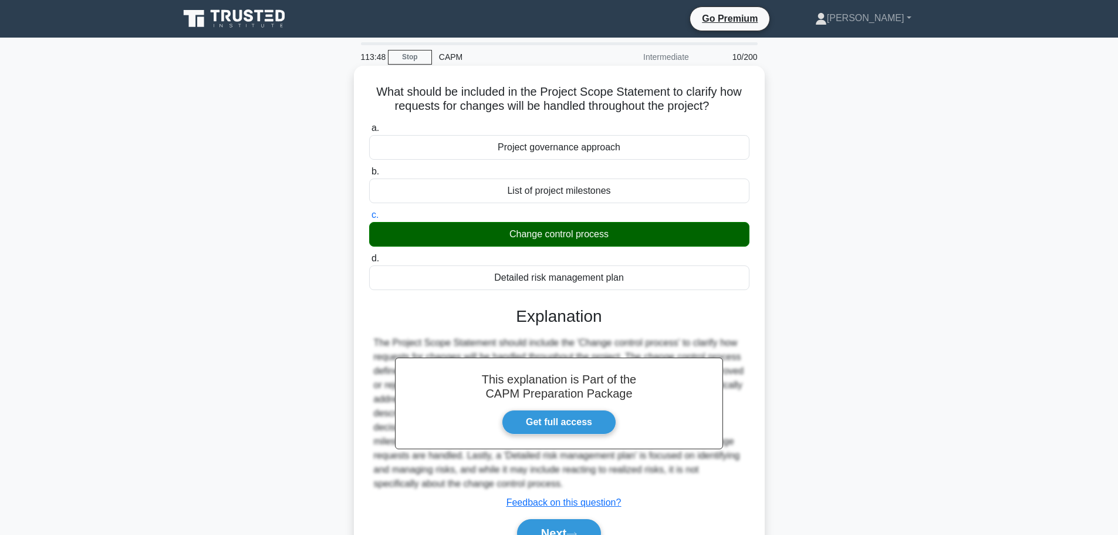
scroll to position [99, 0]
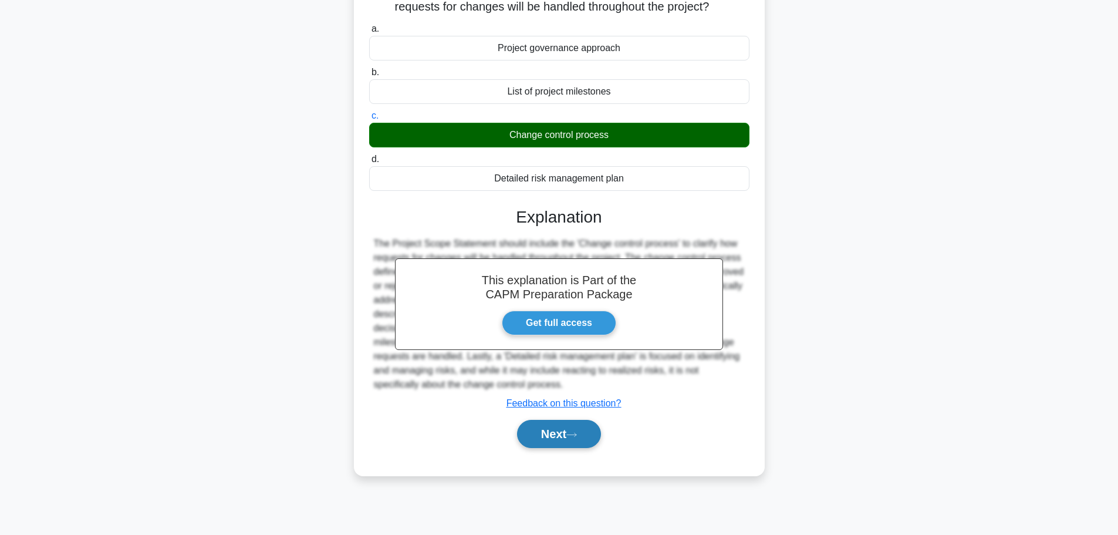
click at [563, 445] on button "Next" at bounding box center [559, 434] width 84 height 28
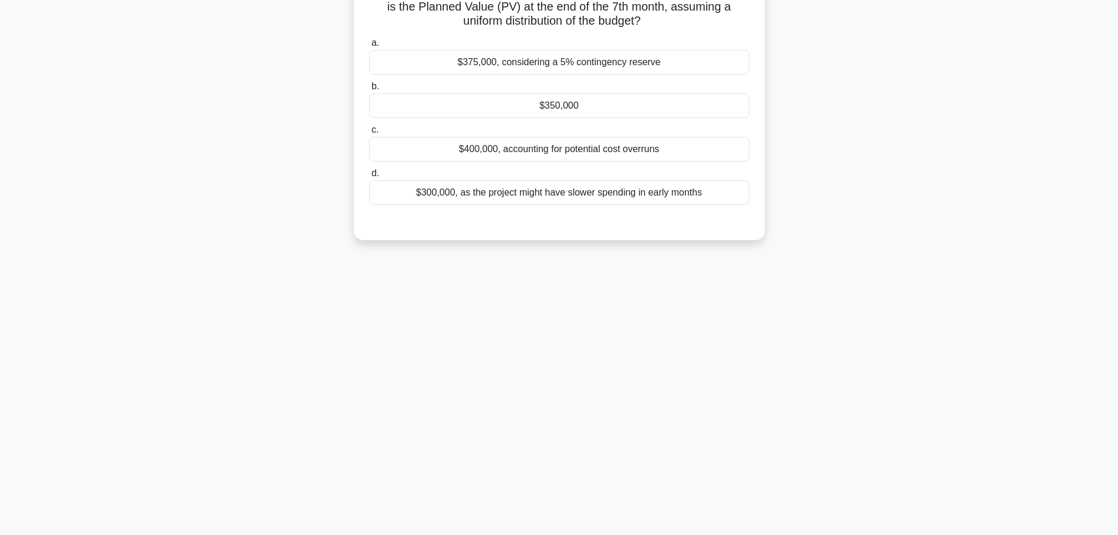
click at [489, 241] on div "In a project with a total budget of $500,000 spread over 10 months, what is the…" at bounding box center [559, 113] width 775 height 288
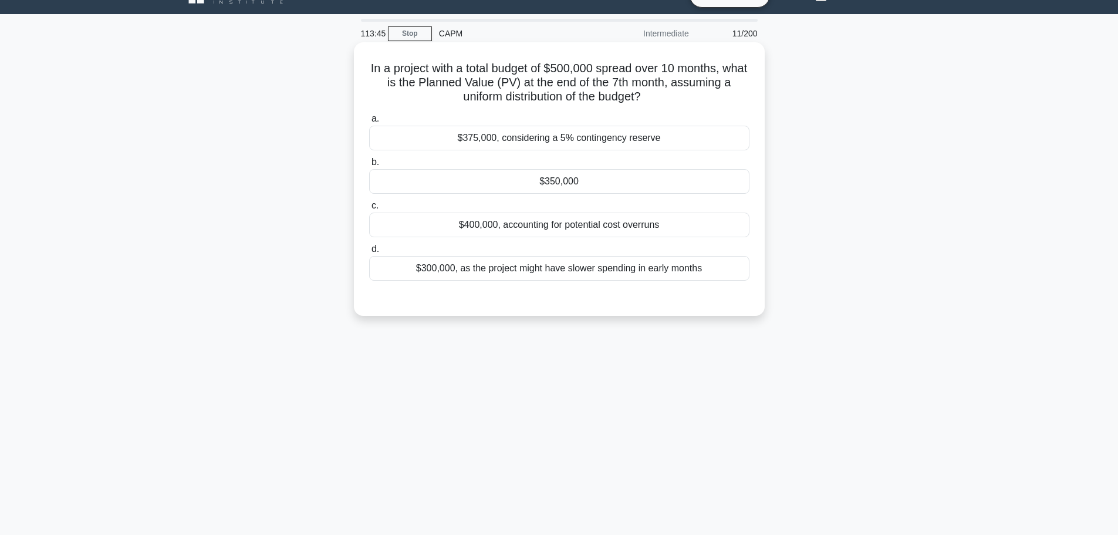
scroll to position [0, 0]
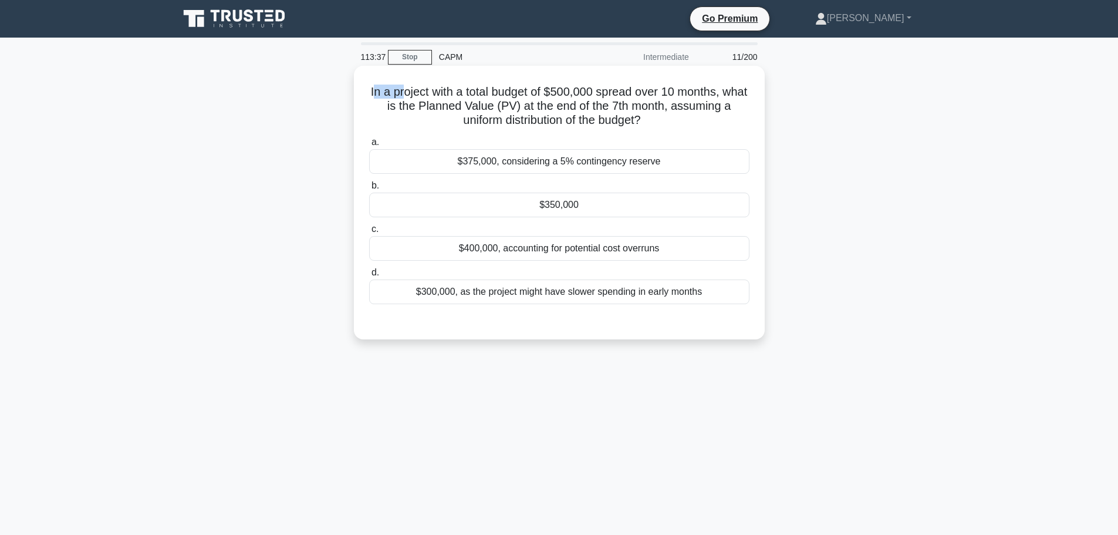
drag, startPoint x: 382, startPoint y: 94, endPoint x: 413, endPoint y: 95, distance: 30.5
click at [413, 95] on h5 "In a project with a total budget of $500,000 spread over 10 months, what is the…" at bounding box center [559, 105] width 383 height 43
click at [421, 97] on h5 "In a project with a total budget of $500,000 spread over 10 months, what is the…" at bounding box center [559, 105] width 383 height 43
click at [488, 198] on div "$350,000" at bounding box center [559, 204] width 380 height 25
click at [369, 190] on input "b. $350,000" at bounding box center [369, 186] width 0 height 8
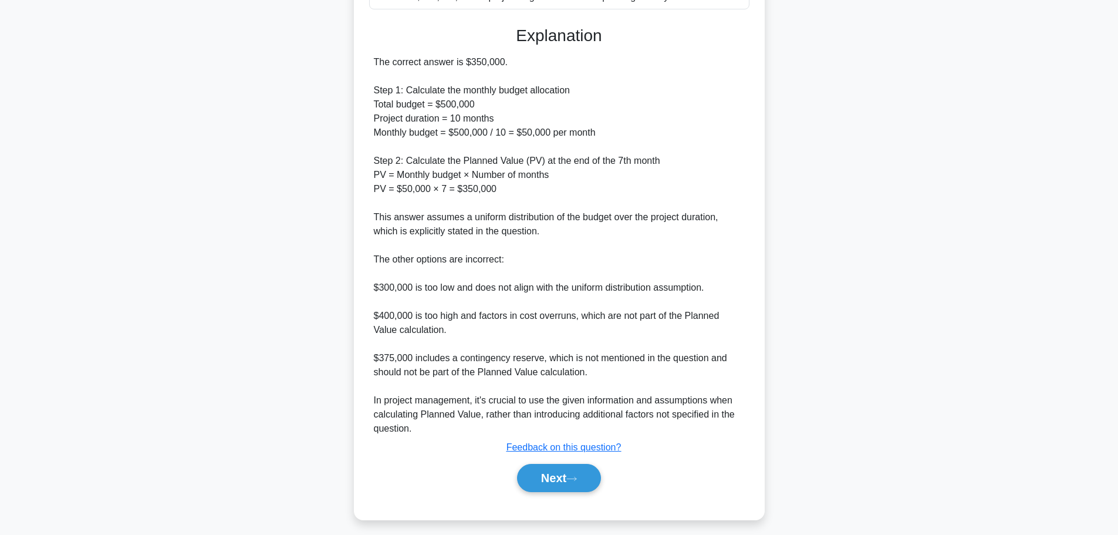
scroll to position [302, 0]
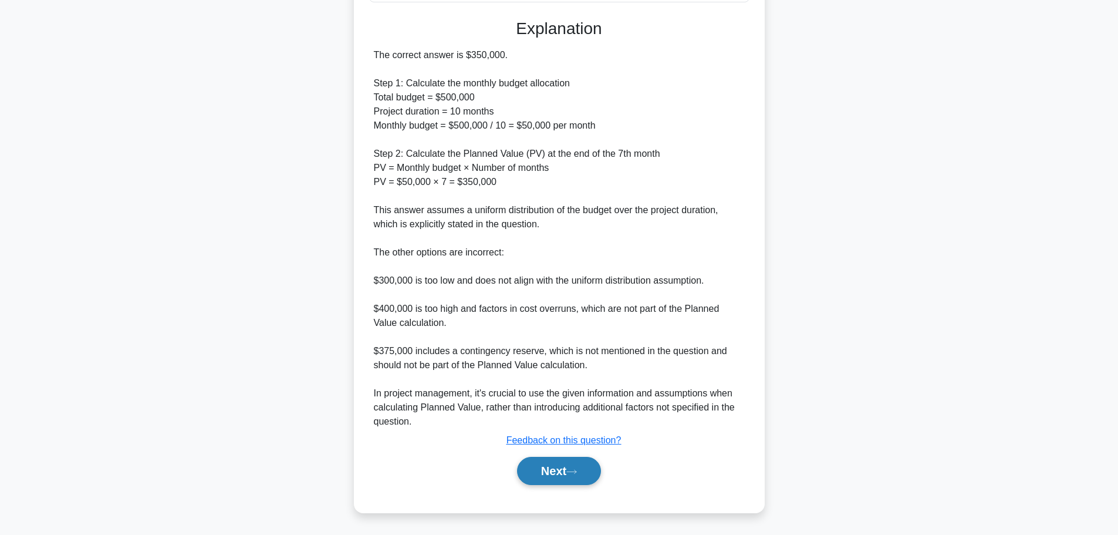
click at [590, 474] on button "Next" at bounding box center [559, 471] width 84 height 28
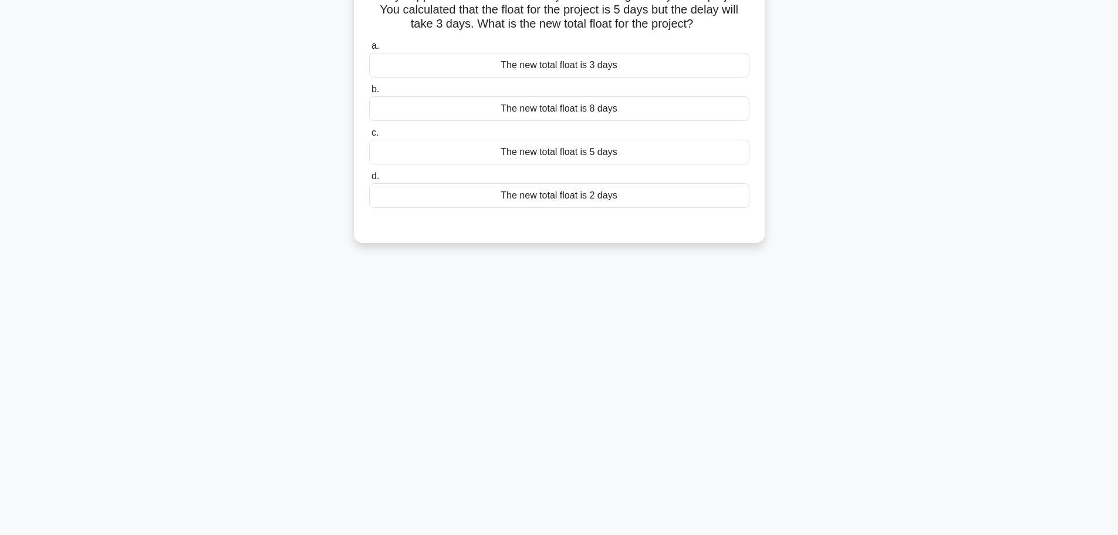
scroll to position [0, 0]
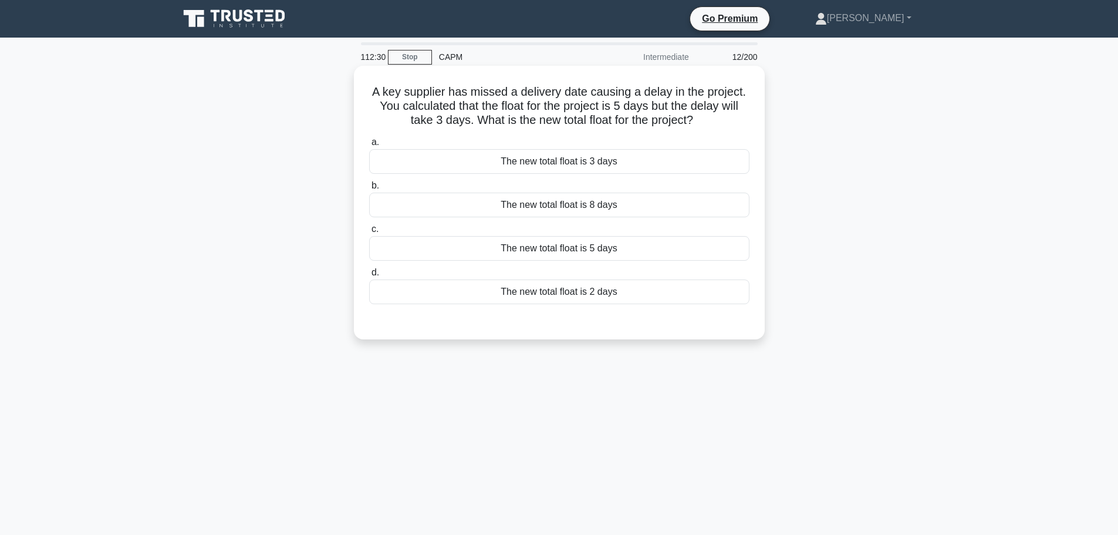
click at [611, 293] on div "The new total float is 2 days" at bounding box center [559, 291] width 380 height 25
click at [369, 276] on input "d. The new total float is 2 days" at bounding box center [369, 273] width 0 height 8
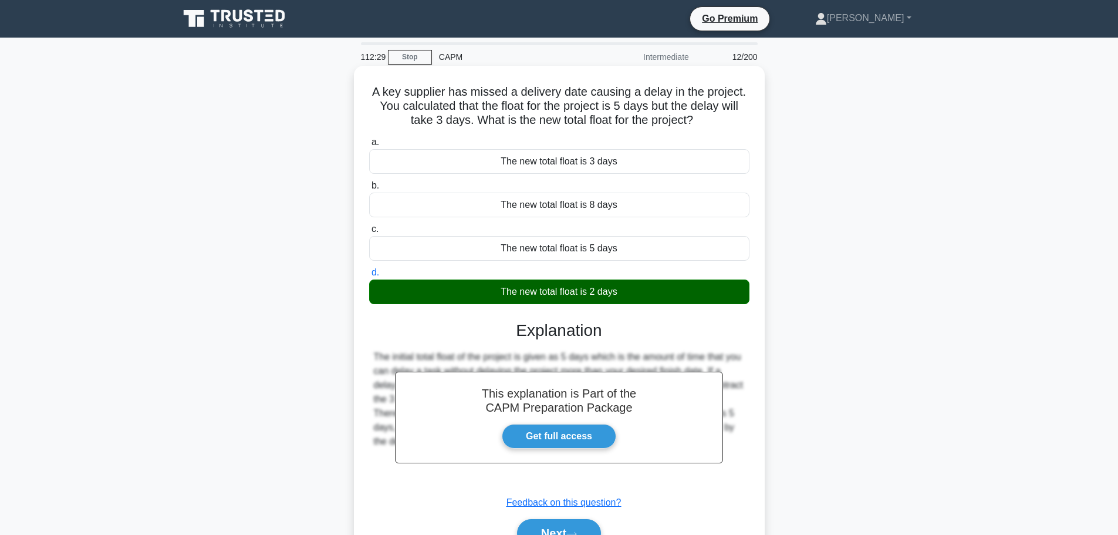
scroll to position [99, 0]
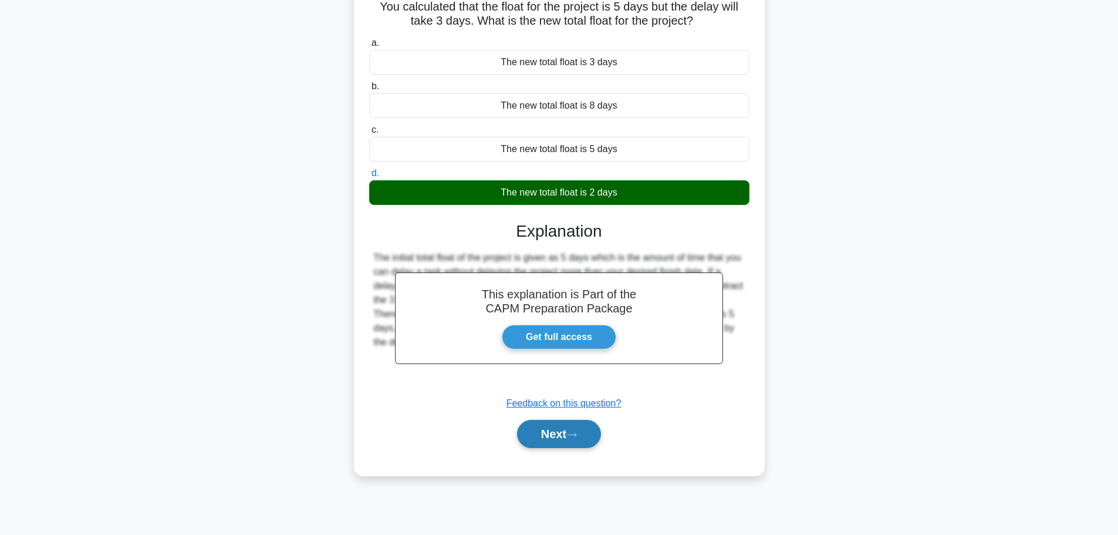
click at [571, 437] on icon at bounding box center [571, 434] width 11 height 6
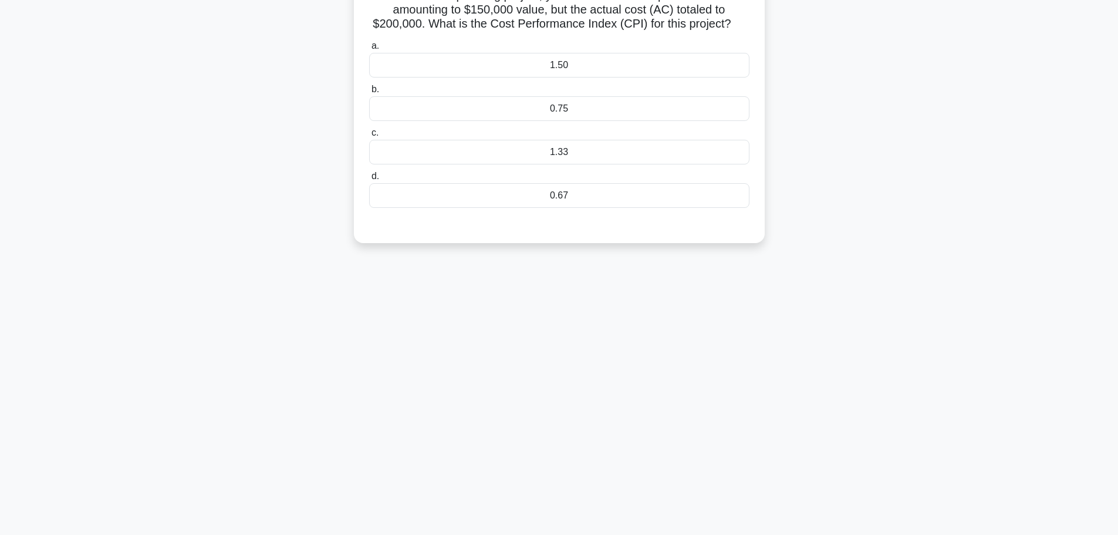
scroll to position [0, 0]
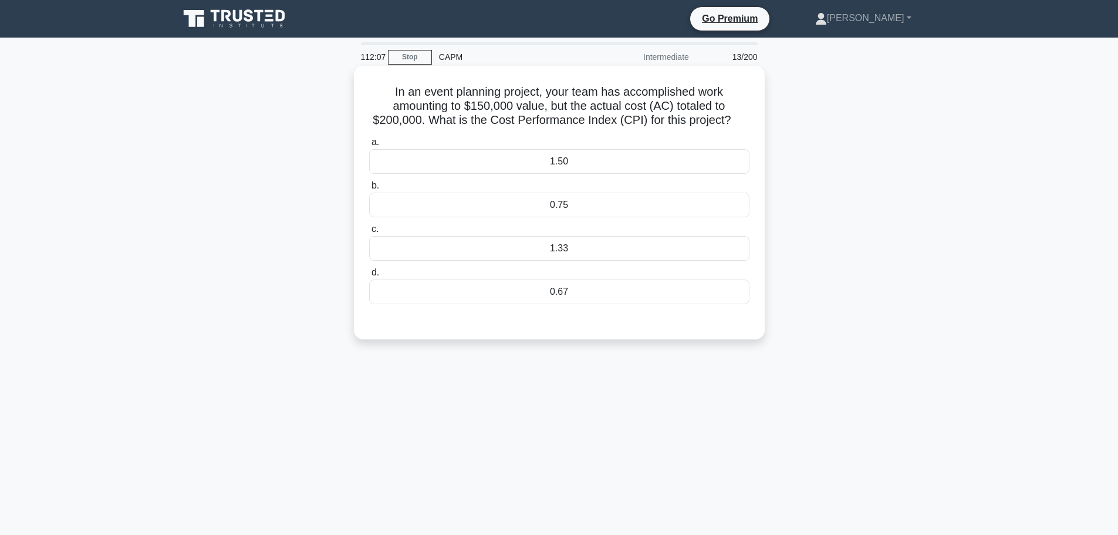
click at [562, 212] on div "0.75" at bounding box center [559, 204] width 380 height 25
click at [369, 190] on input "b. 0.75" at bounding box center [369, 186] width 0 height 8
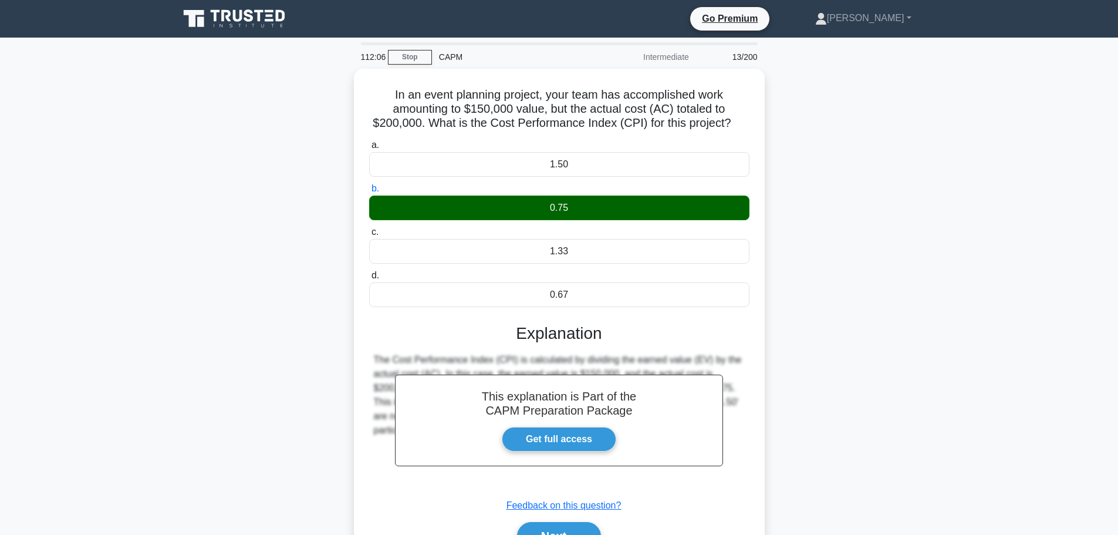
scroll to position [99, 0]
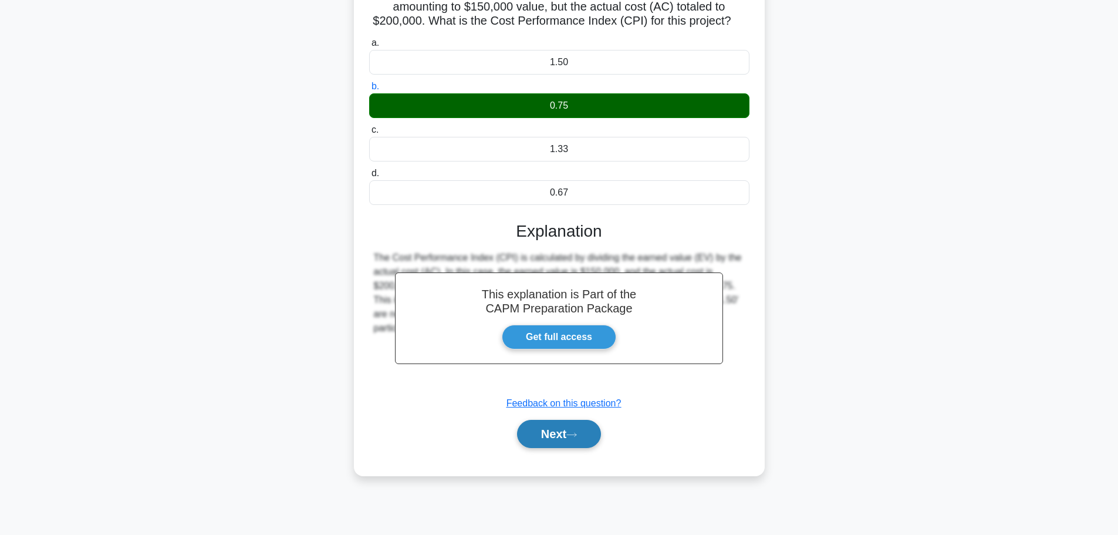
click at [547, 438] on button "Next" at bounding box center [559, 434] width 84 height 28
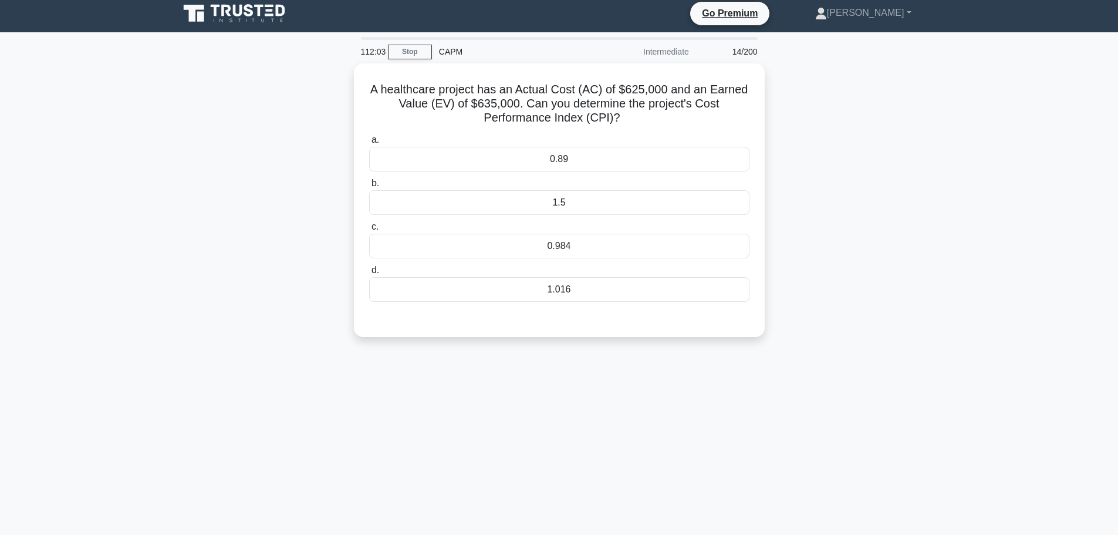
scroll to position [5, 0]
click at [580, 294] on div "1.016" at bounding box center [559, 287] width 380 height 25
click at [369, 272] on input "d. 1.016" at bounding box center [369, 268] width 0 height 8
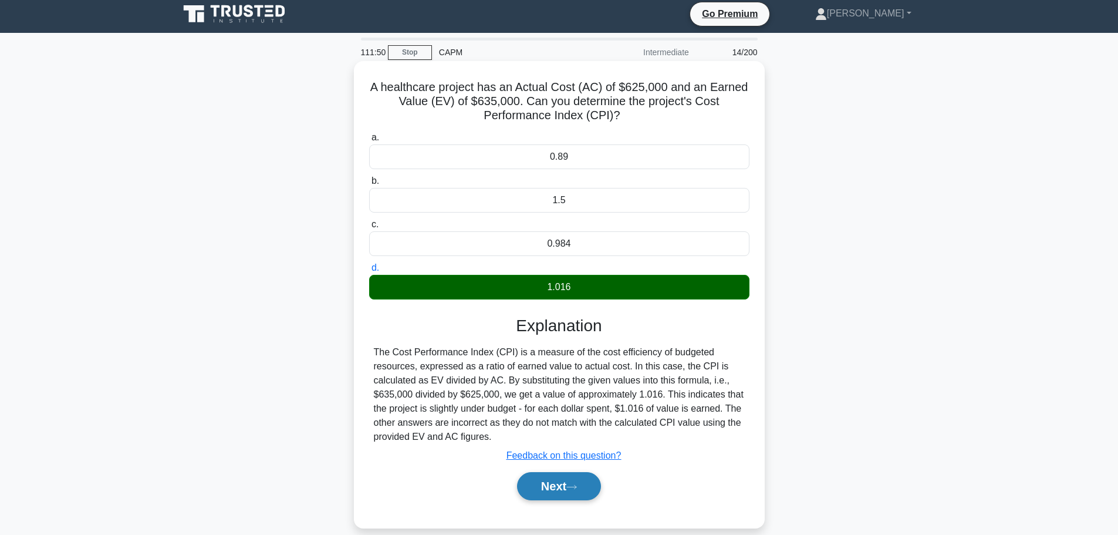
click at [595, 480] on button "Next" at bounding box center [559, 486] width 84 height 28
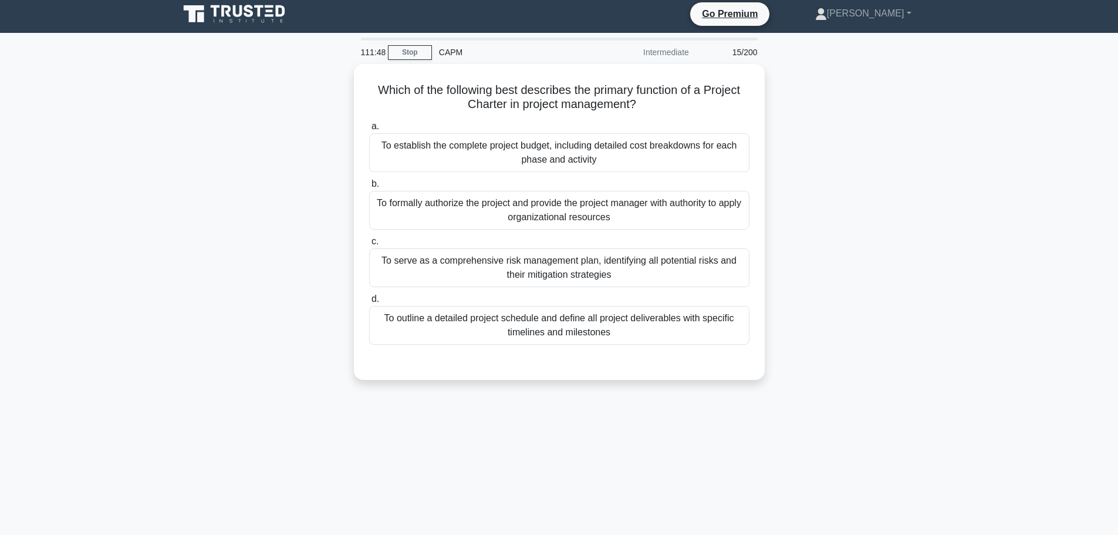
scroll to position [0, 0]
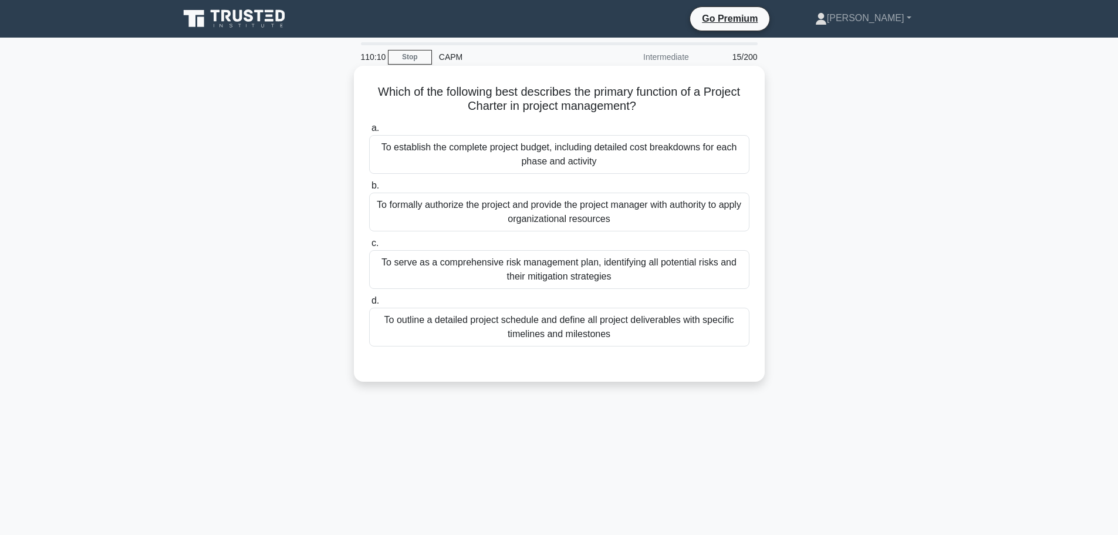
click at [619, 340] on div "To outline a detailed project schedule and define all project deliverables with…" at bounding box center [559, 326] width 380 height 39
click at [369, 305] on input "d. To outline a detailed project schedule and define all project deliverables w…" at bounding box center [369, 301] width 0 height 8
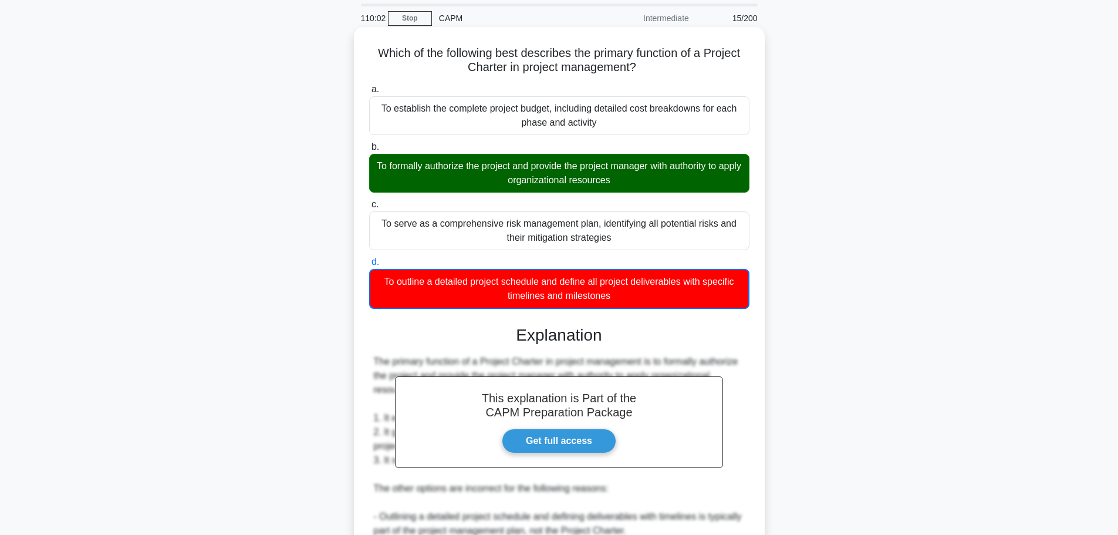
scroll to position [317, 0]
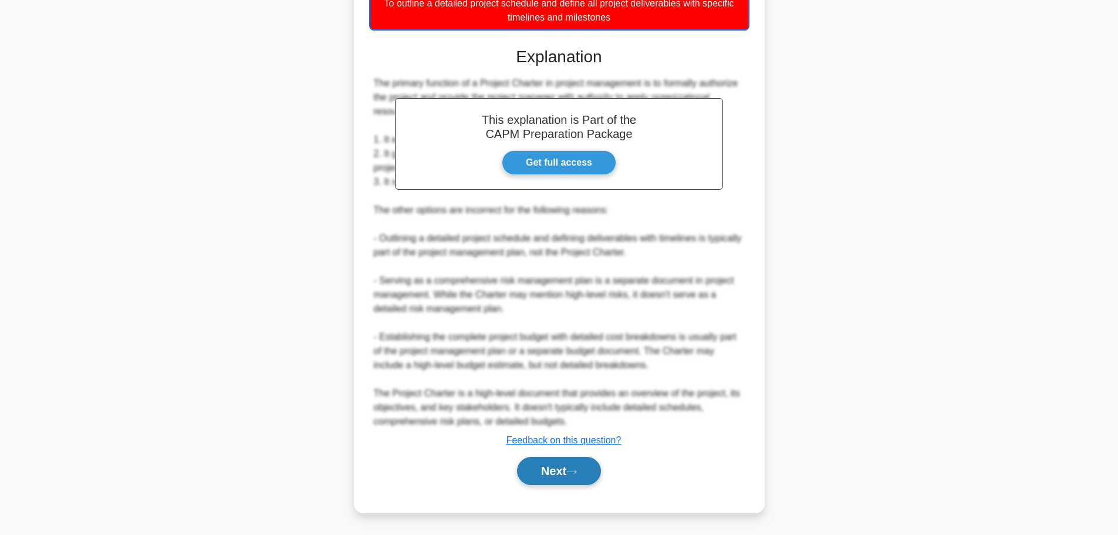
click at [563, 462] on button "Next" at bounding box center [559, 471] width 84 height 28
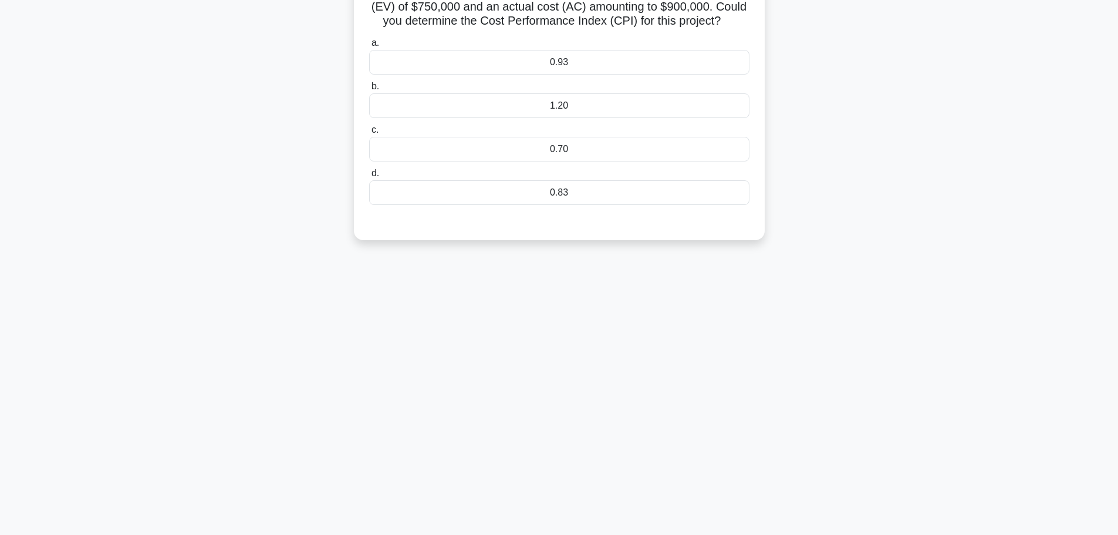
scroll to position [0, 0]
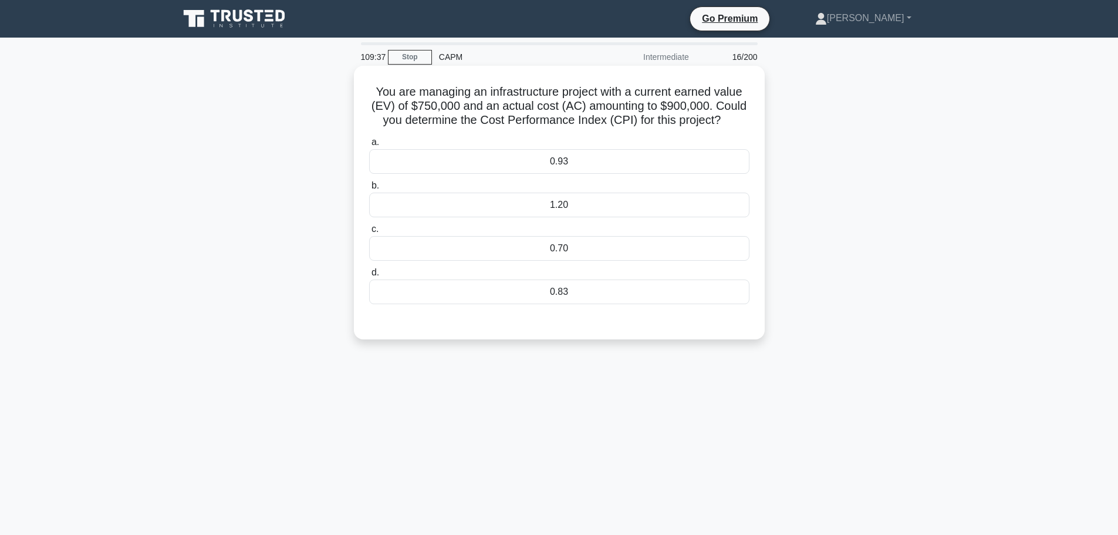
click at [614, 284] on div "0.83" at bounding box center [559, 291] width 380 height 25
click at [369, 276] on input "d. 0.83" at bounding box center [369, 273] width 0 height 8
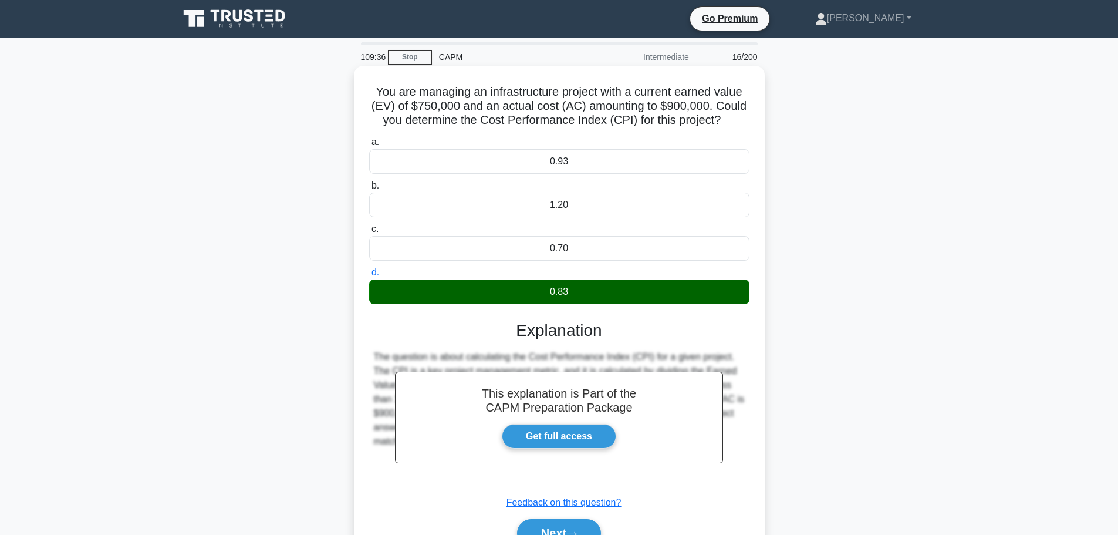
scroll to position [99, 0]
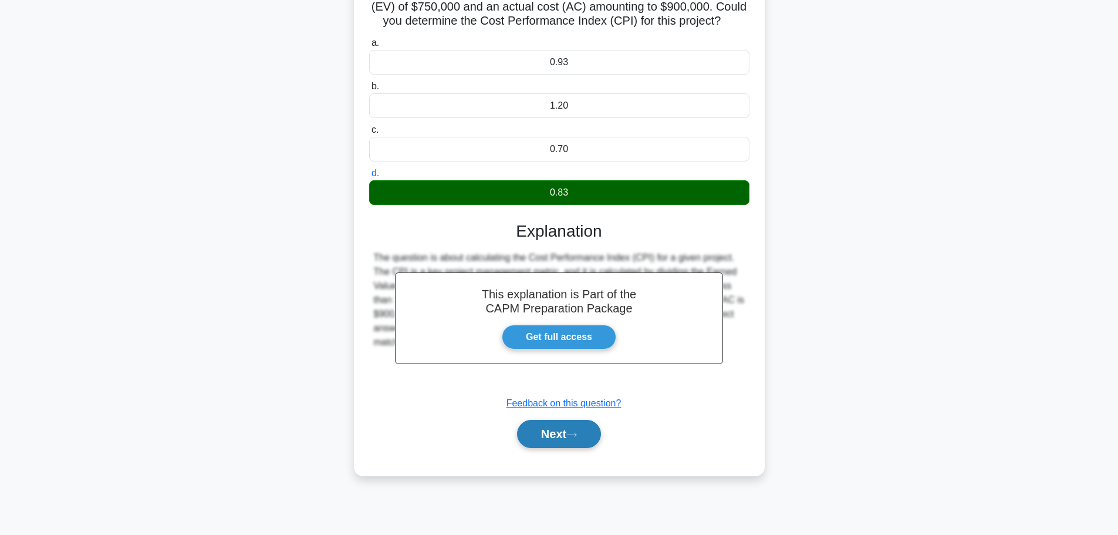
click at [569, 447] on button "Next" at bounding box center [559, 434] width 84 height 28
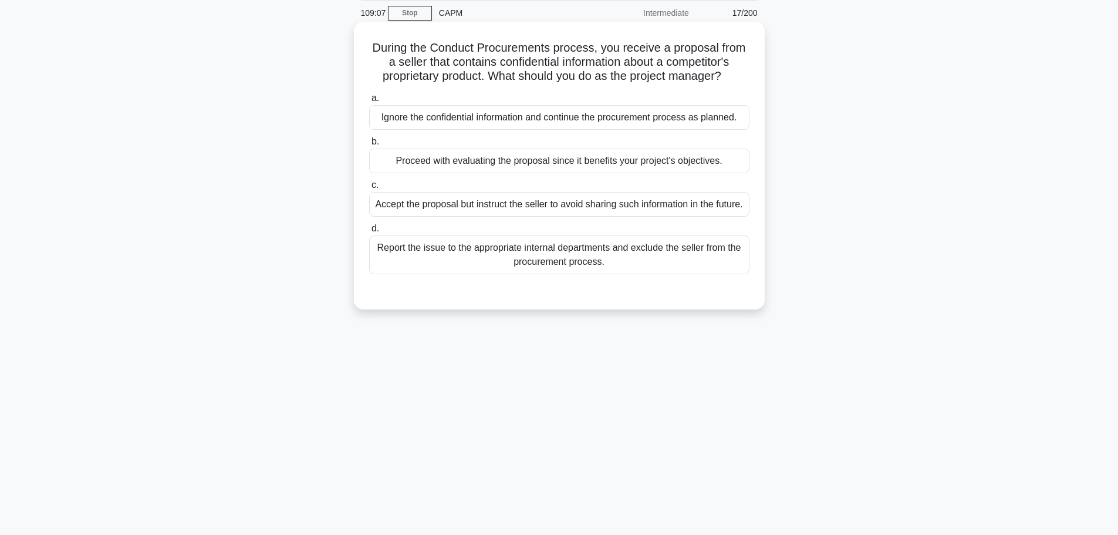
scroll to position [50, 0]
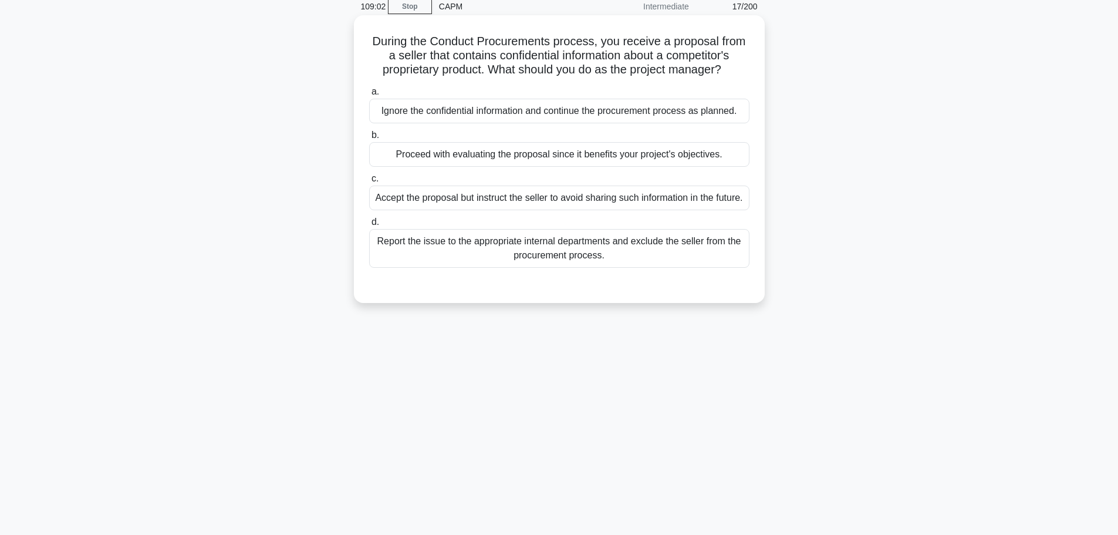
click at [553, 263] on div "Report the issue to the appropriate internal departments and exclude the seller…" at bounding box center [559, 248] width 380 height 39
click at [369, 226] on input "d. Report the issue to the appropriate internal departments and exclude the sel…" at bounding box center [369, 222] width 0 height 8
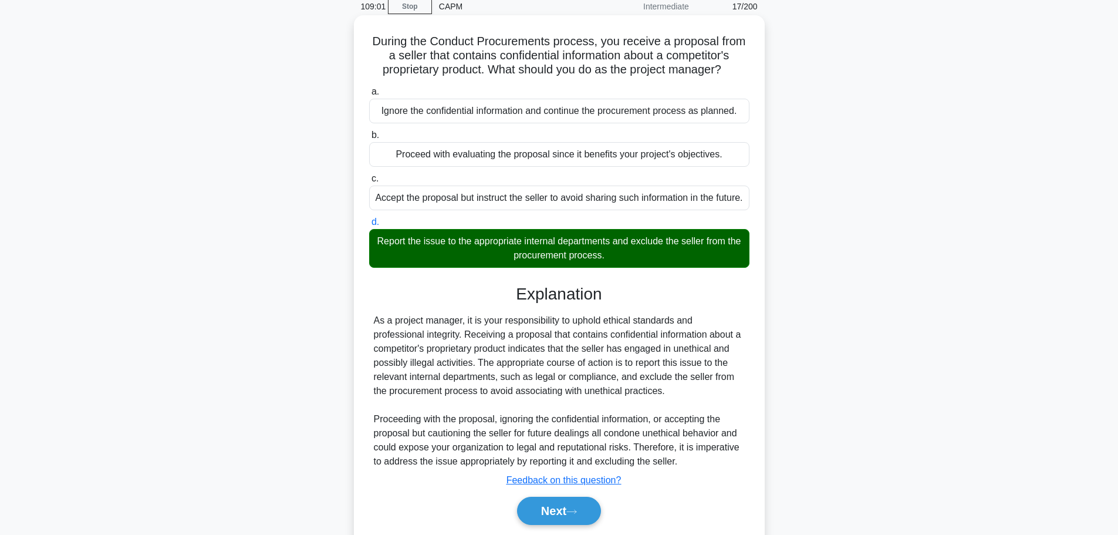
scroll to position [105, 0]
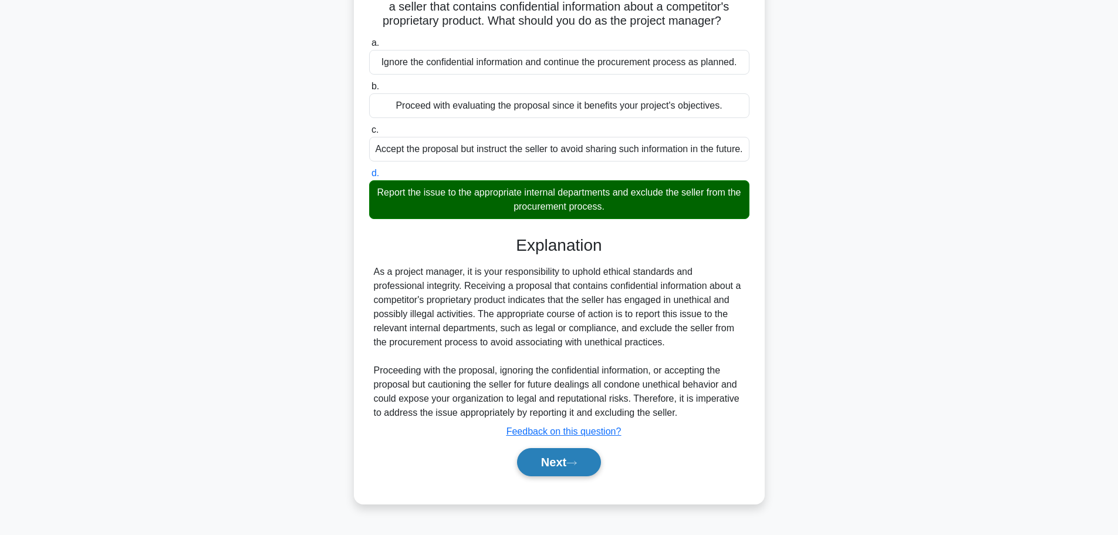
click at [565, 465] on button "Next" at bounding box center [559, 462] width 84 height 28
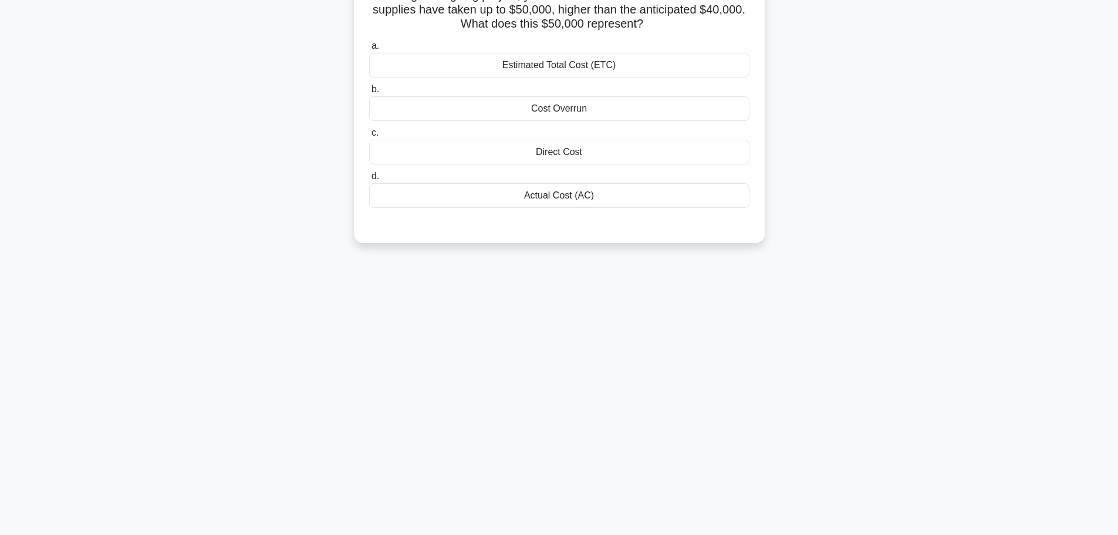
scroll to position [0, 0]
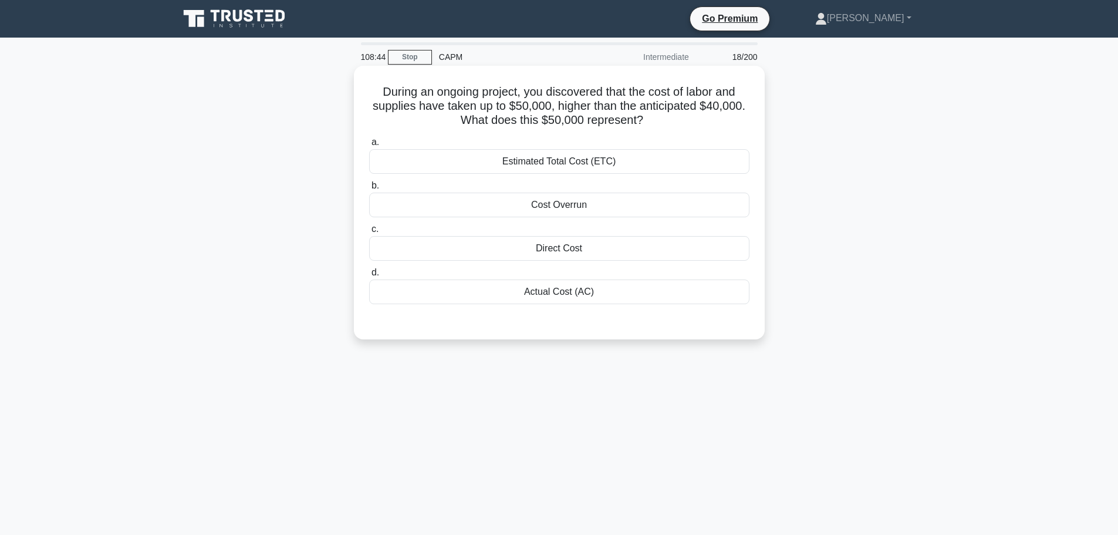
click at [600, 167] on div "Estimated Total Cost (ETC)" at bounding box center [559, 161] width 380 height 25
click at [369, 146] on input "a. Estimated Total Cost (ETC)" at bounding box center [369, 142] width 0 height 8
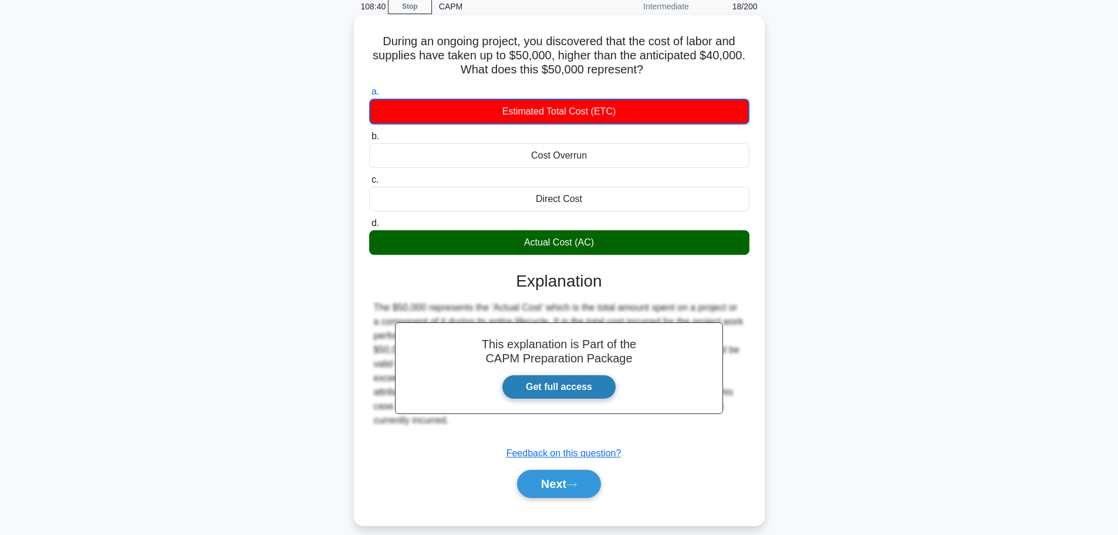
scroll to position [99, 0]
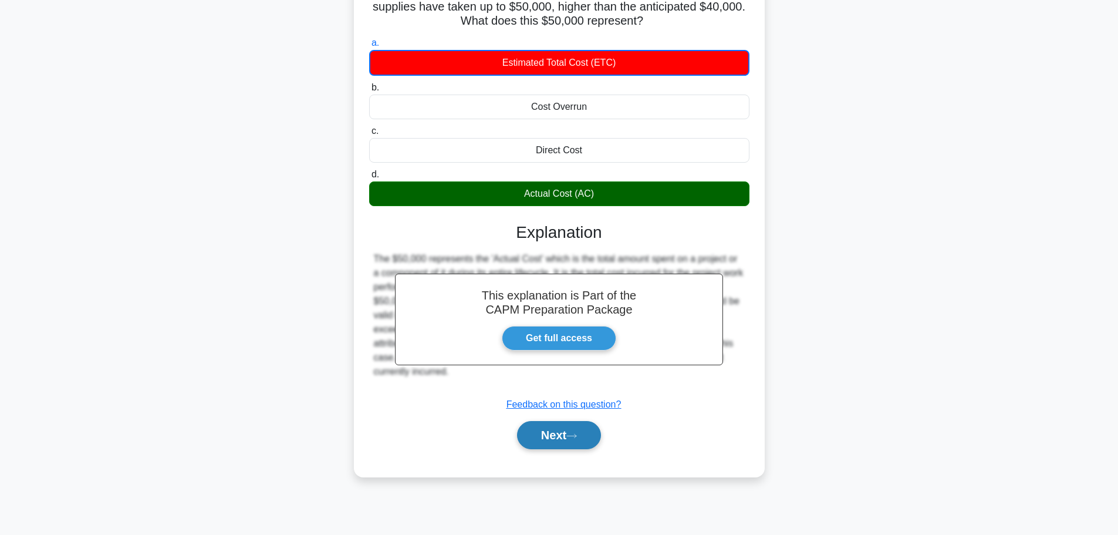
click at [566, 441] on button "Next" at bounding box center [559, 435] width 84 height 28
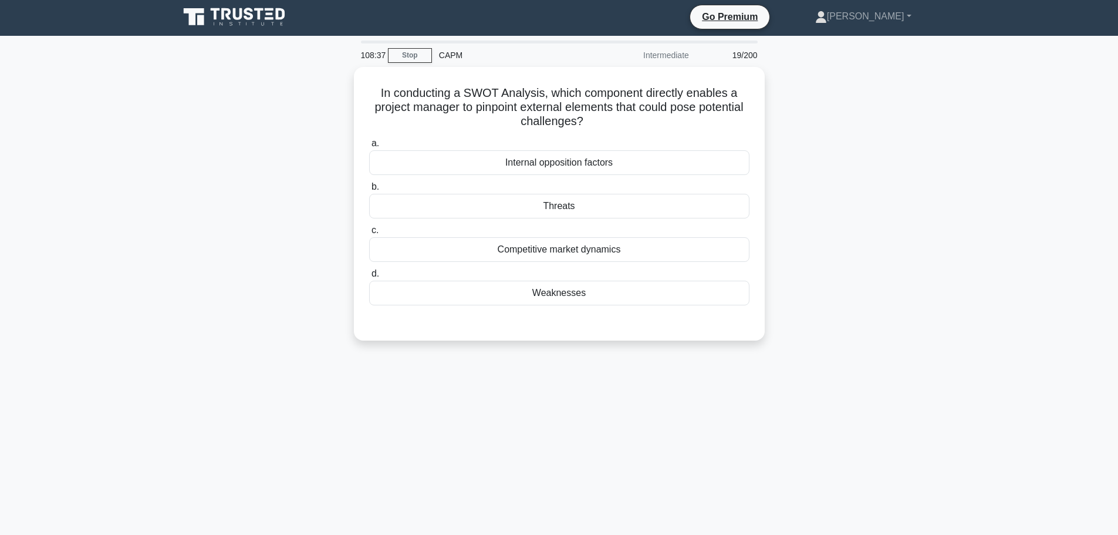
scroll to position [0, 0]
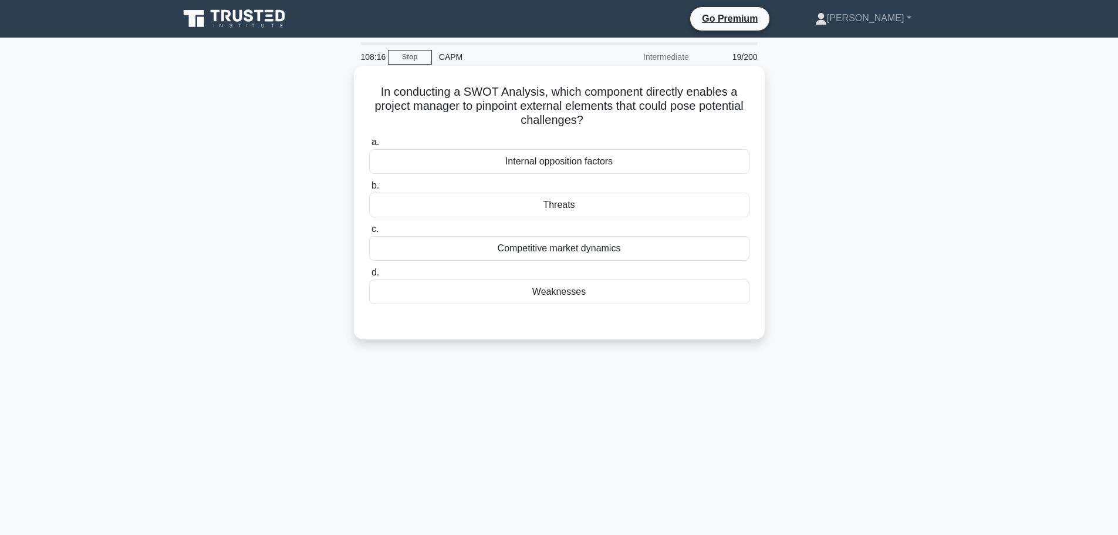
click at [488, 155] on div "Internal opposition factors" at bounding box center [559, 161] width 380 height 25
click at [369, 146] on input "a. Internal opposition factors" at bounding box center [369, 142] width 0 height 8
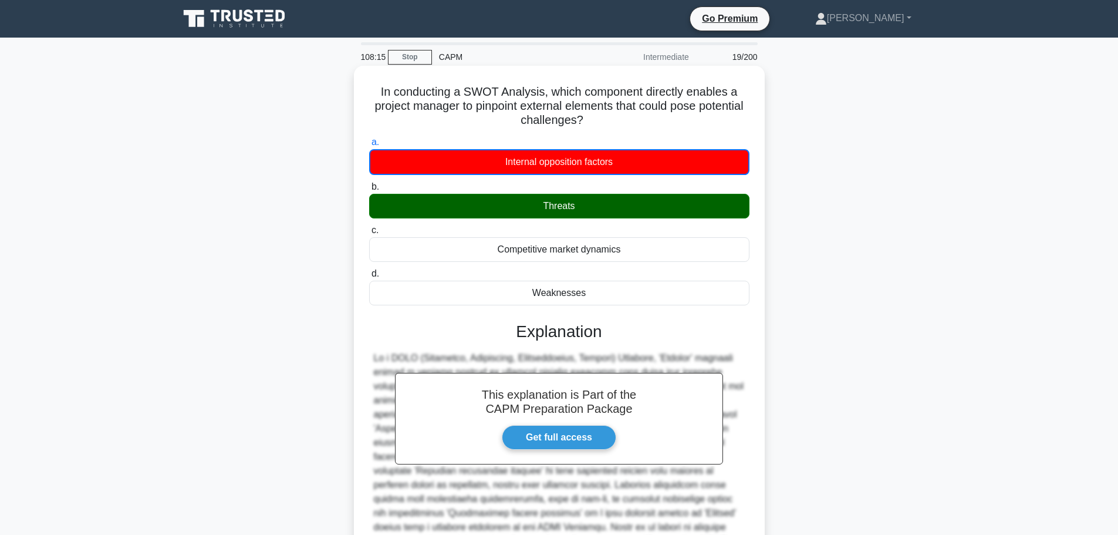
scroll to position [120, 0]
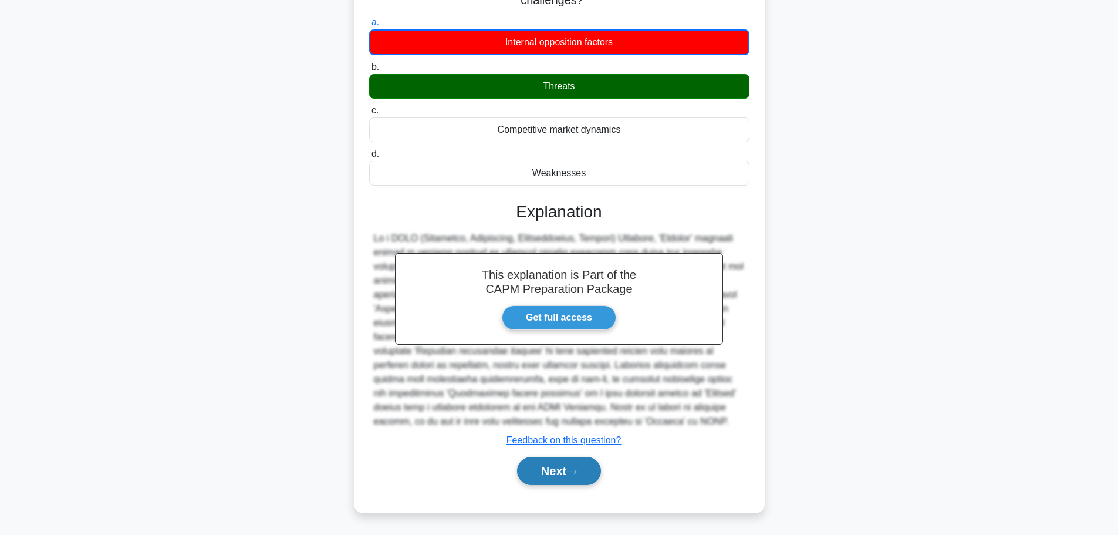
click at [576, 460] on button "Next" at bounding box center [559, 471] width 84 height 28
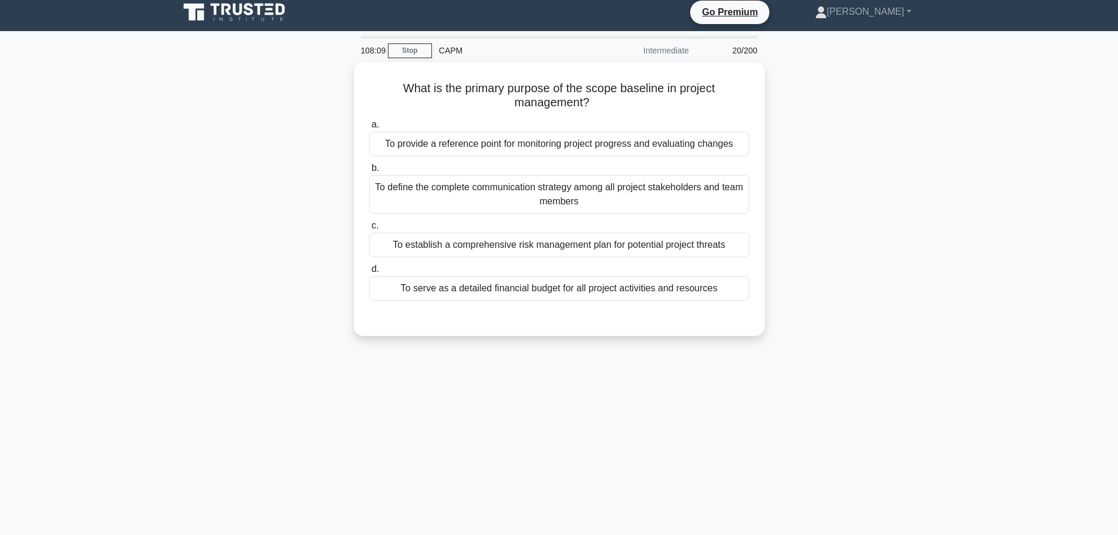
scroll to position [7, 0]
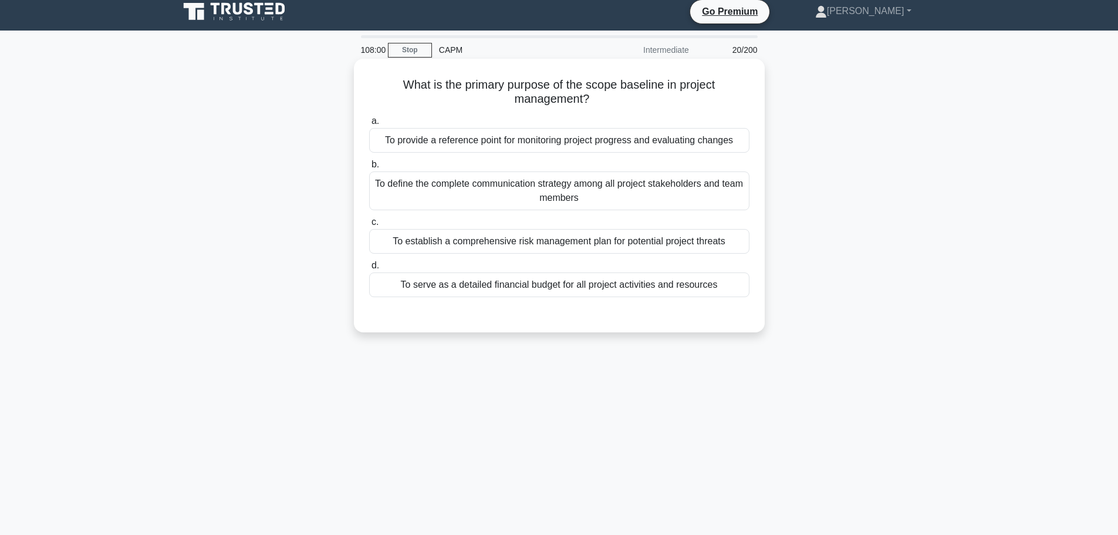
click at [633, 137] on div "To provide a reference point for monitoring project progress and evaluating cha…" at bounding box center [559, 140] width 380 height 25
click at [369, 125] on input "a. To provide a reference point for monitoring project progress and evaluating …" at bounding box center [369, 121] width 0 height 8
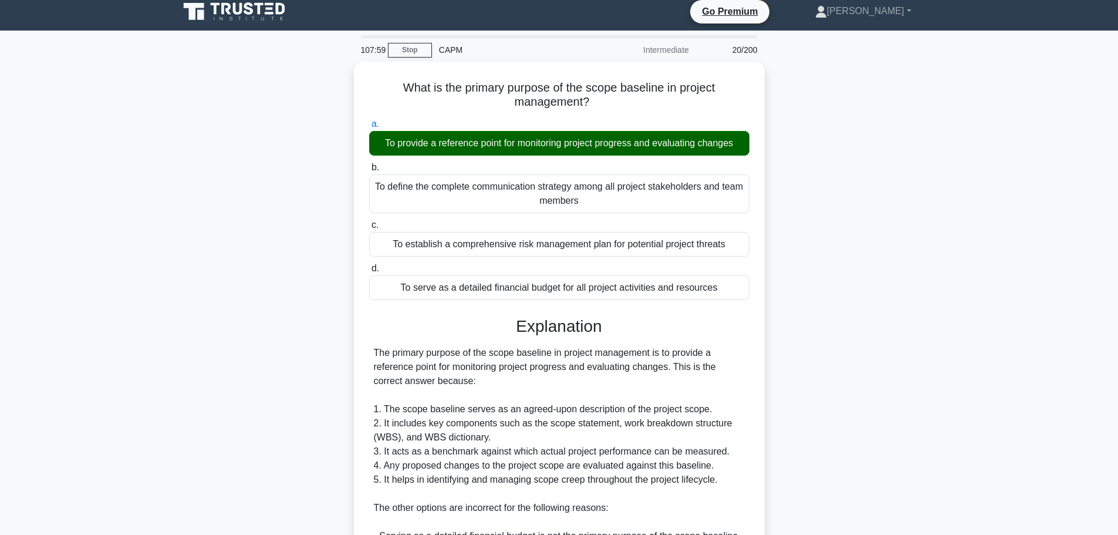
scroll to position [260, 0]
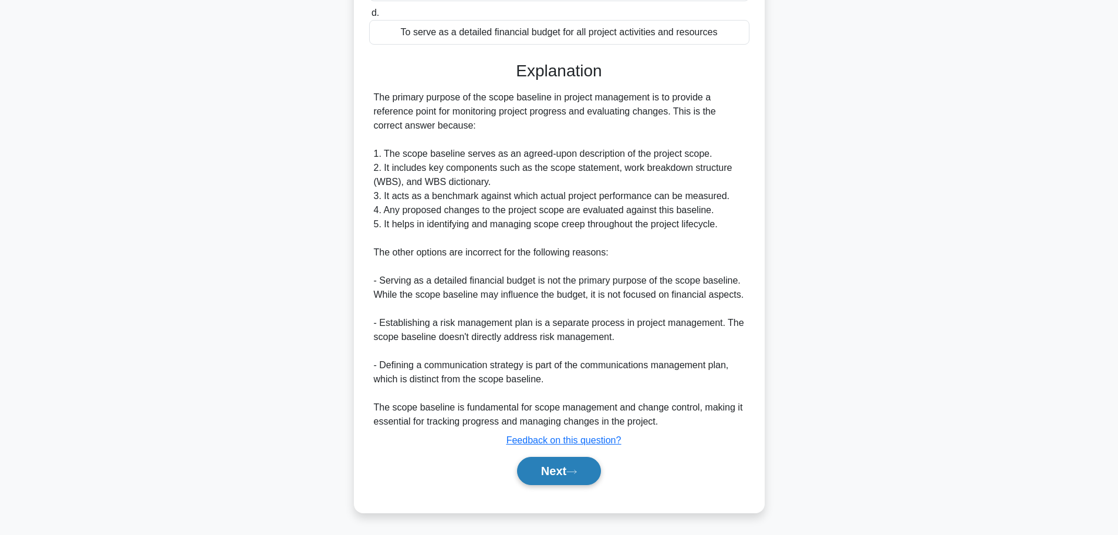
click at [546, 468] on button "Next" at bounding box center [559, 471] width 84 height 28
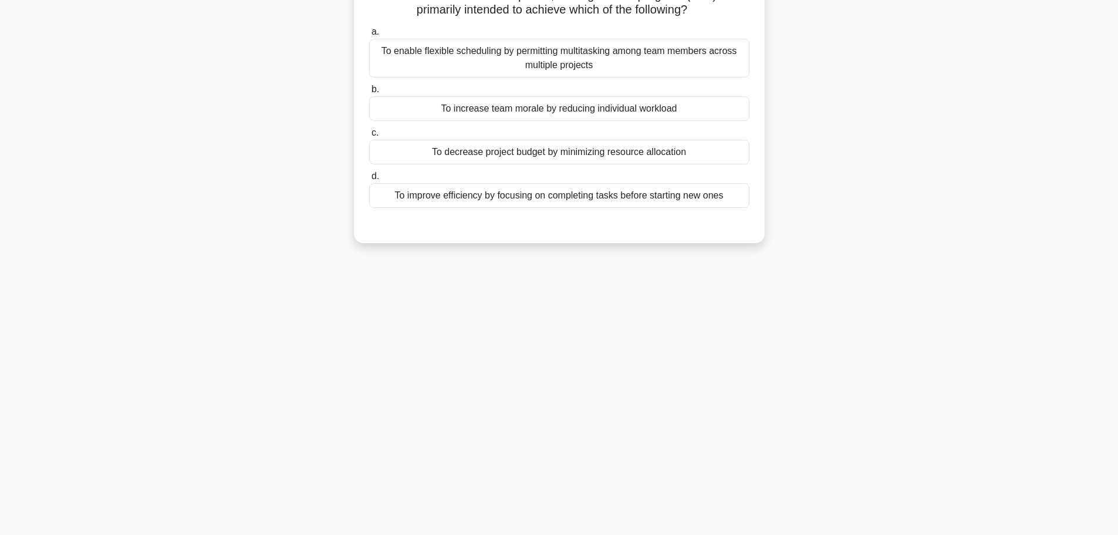
scroll to position [0, 0]
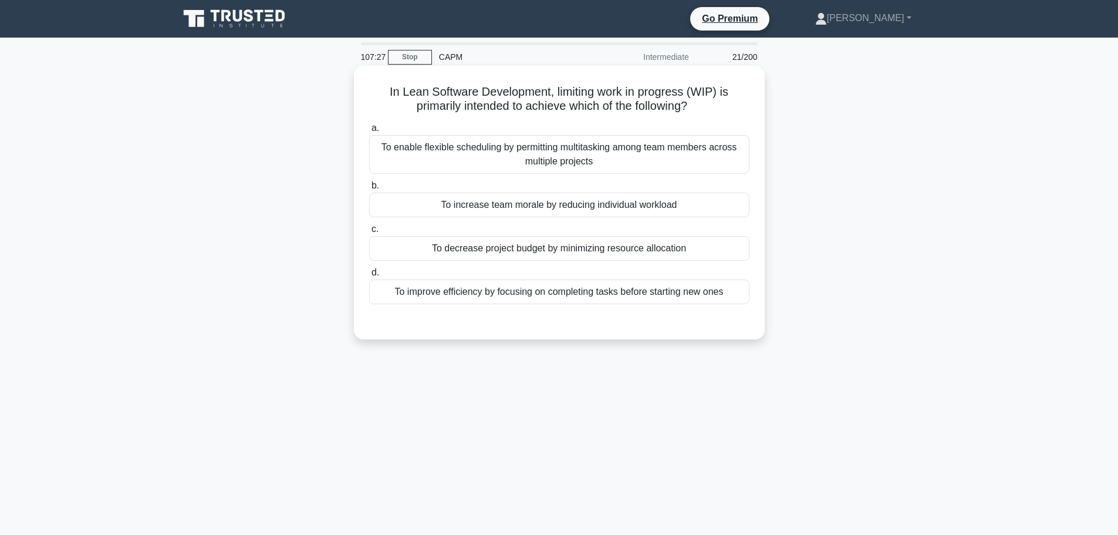
click at [457, 165] on div "To enable flexible scheduling by permitting multitasking among team members acr…" at bounding box center [559, 154] width 380 height 39
click at [369, 132] on input "a. To enable flexible scheduling by permitting multitasking among team members …" at bounding box center [369, 128] width 0 height 8
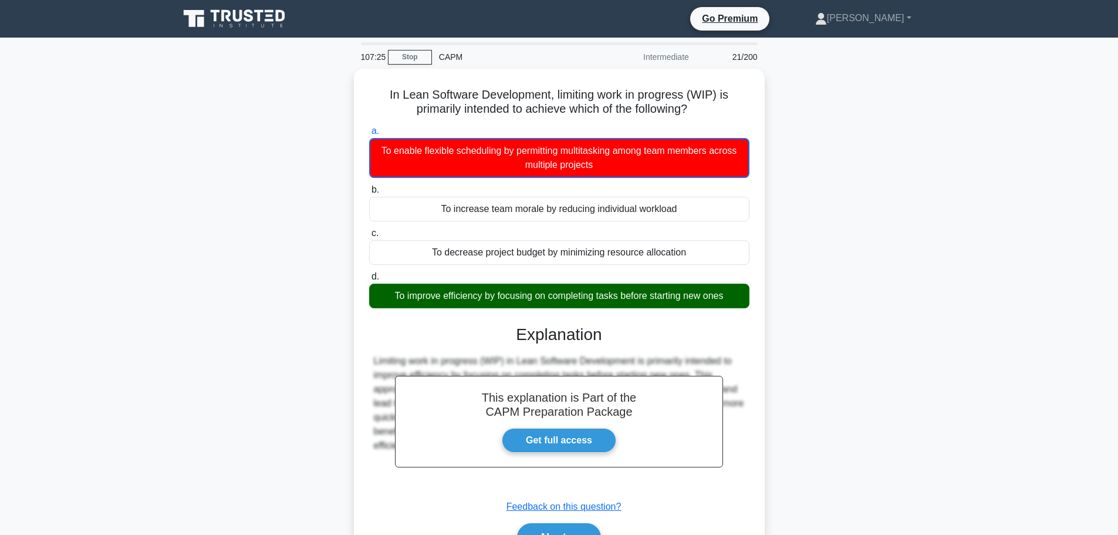
scroll to position [99, 0]
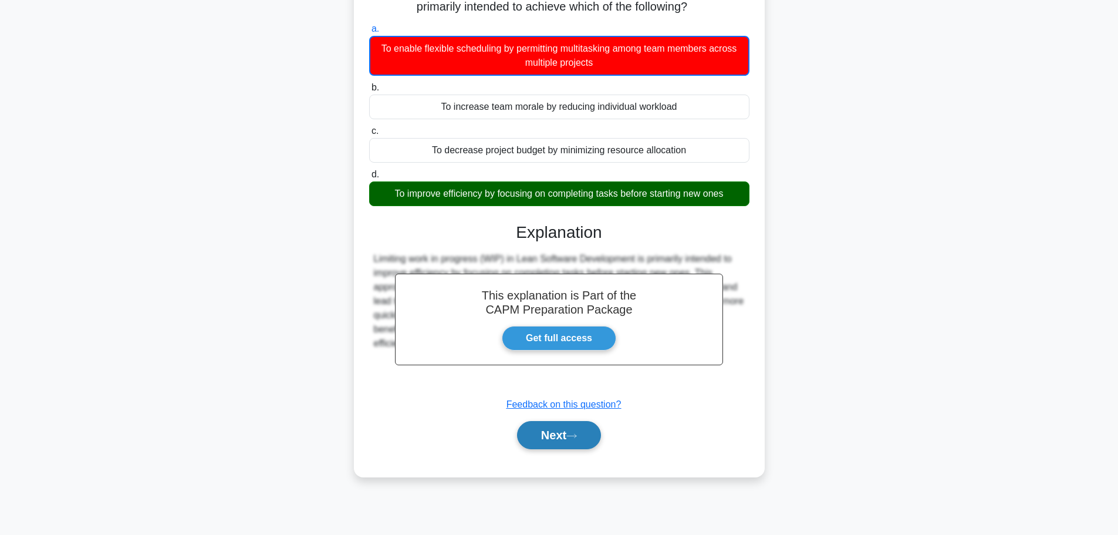
click at [554, 439] on button "Next" at bounding box center [559, 435] width 84 height 28
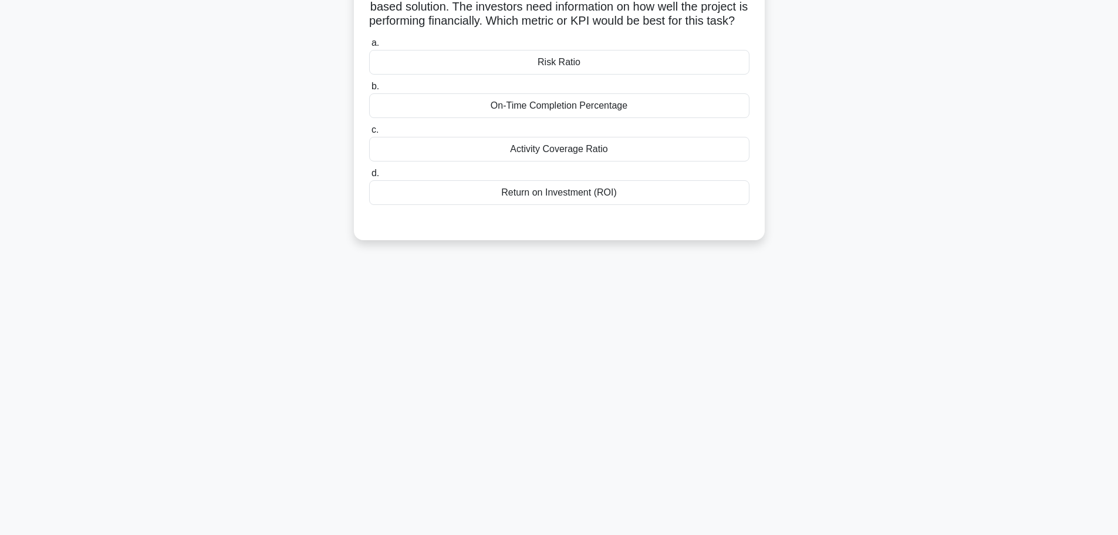
scroll to position [0, 0]
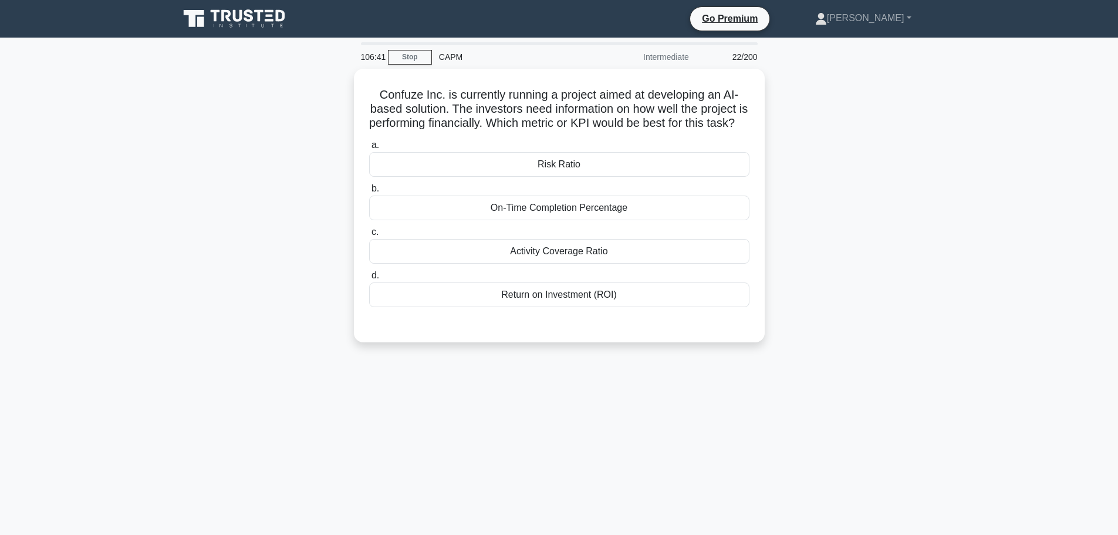
drag, startPoint x: 0, startPoint y: 136, endPoint x: 0, endPoint y: 123, distance: 12.9
click at [0, 123] on main "106:41 Stop CAPM Intermediate 22/200 Confuze Inc. is currently running a projec…" at bounding box center [559, 336] width 1118 height 596
click at [304, 77] on div "Confuze Inc. is currently running a project aimed at developing an AI-based sol…" at bounding box center [559, 213] width 775 height 288
click at [640, 302] on div "Return on Investment (ROI)" at bounding box center [559, 291] width 380 height 25
click at [369, 276] on input "d. Return on Investment (ROI)" at bounding box center [369, 273] width 0 height 8
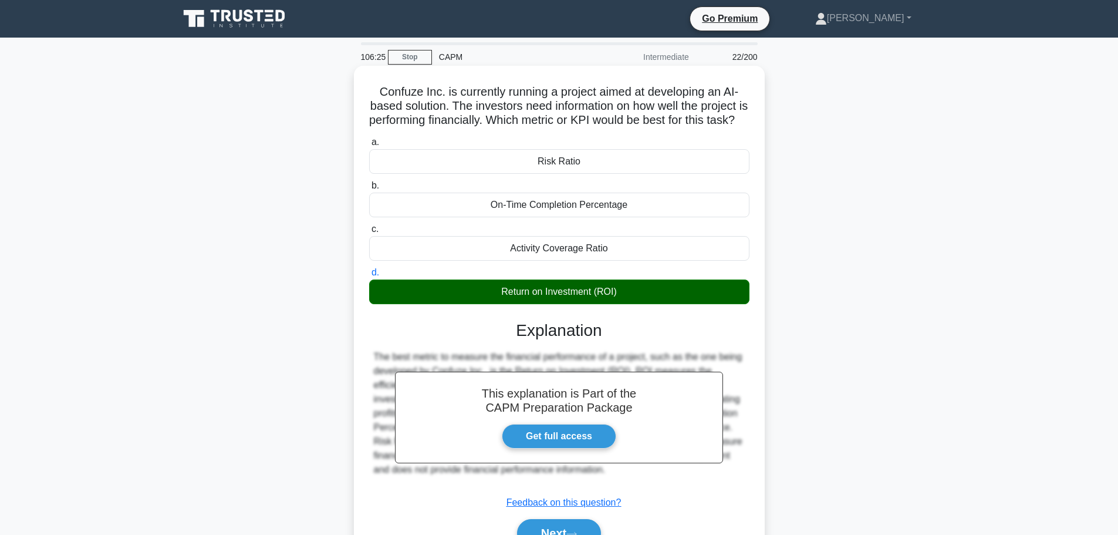
scroll to position [99, 0]
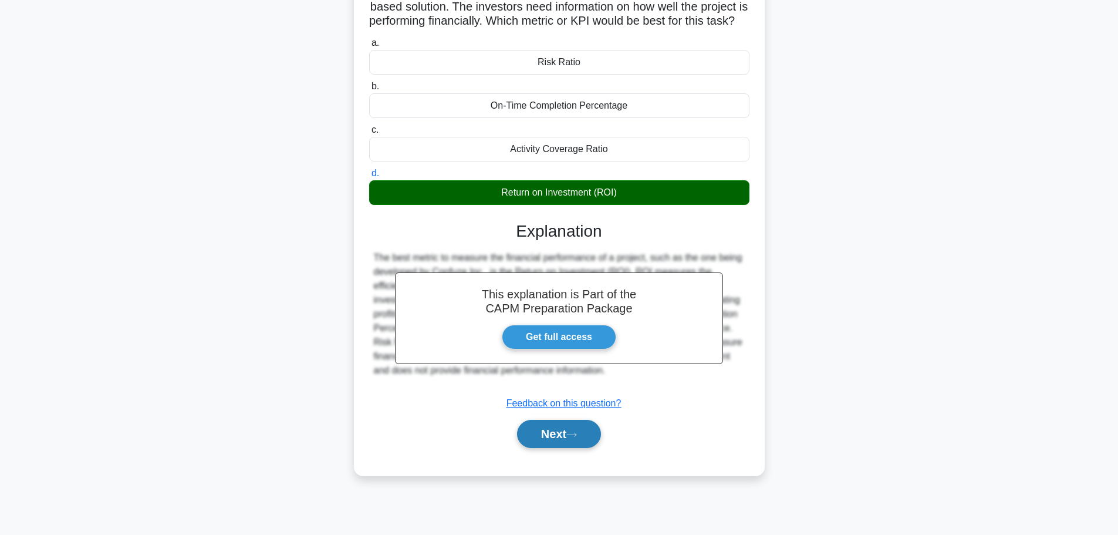
click at [543, 434] on button "Next" at bounding box center [559, 434] width 84 height 28
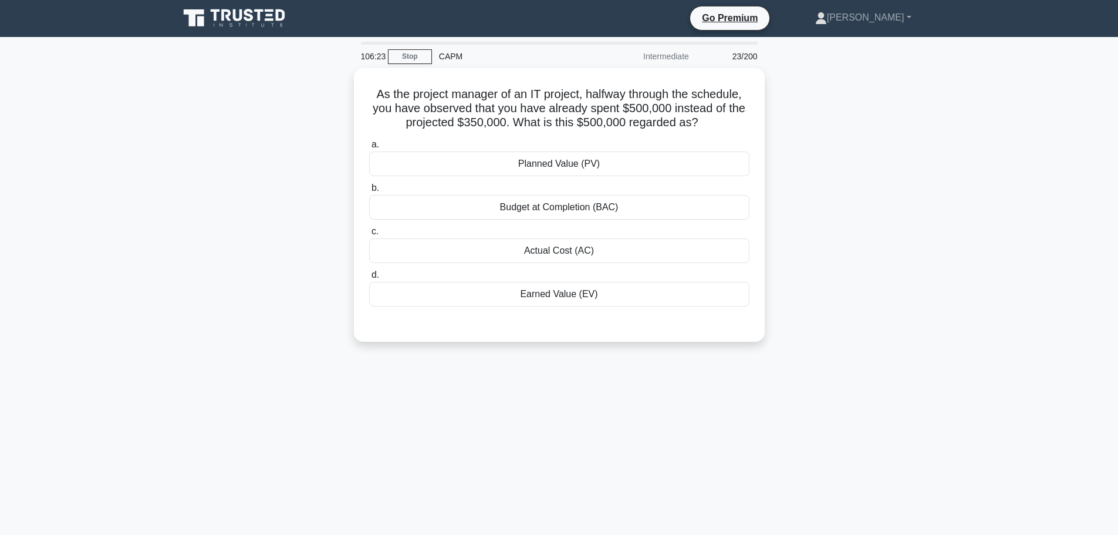
scroll to position [0, 0]
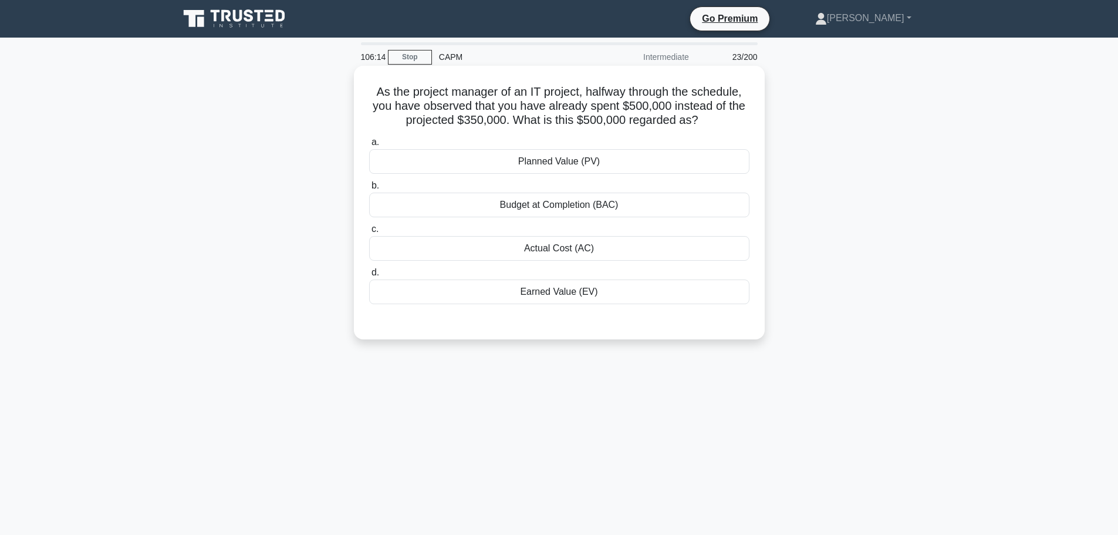
click at [617, 249] on div "Actual Cost (AC)" at bounding box center [559, 248] width 380 height 25
click at [369, 233] on input "c. Actual Cost (AC)" at bounding box center [369, 229] width 0 height 8
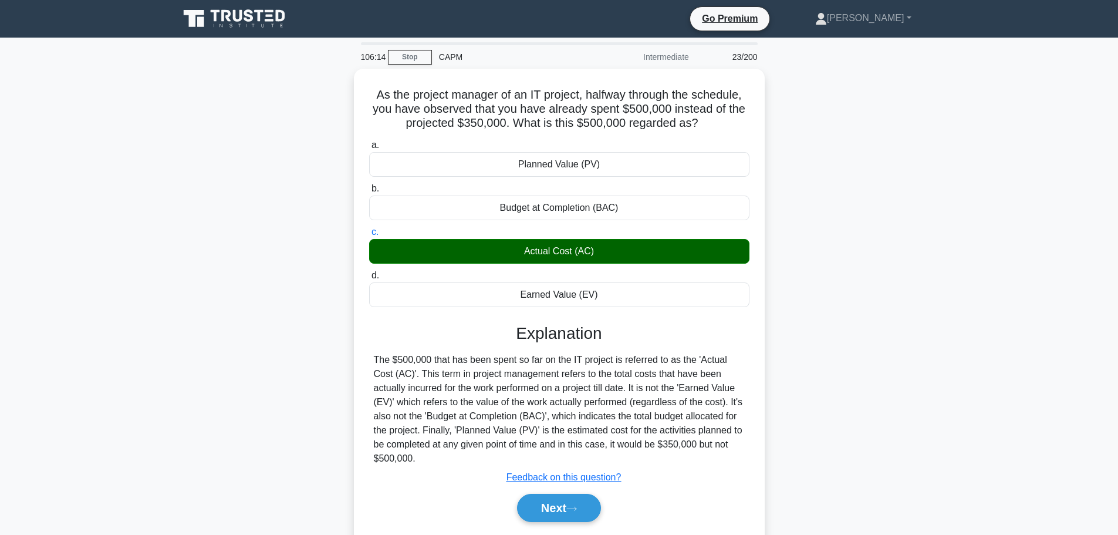
scroll to position [99, 0]
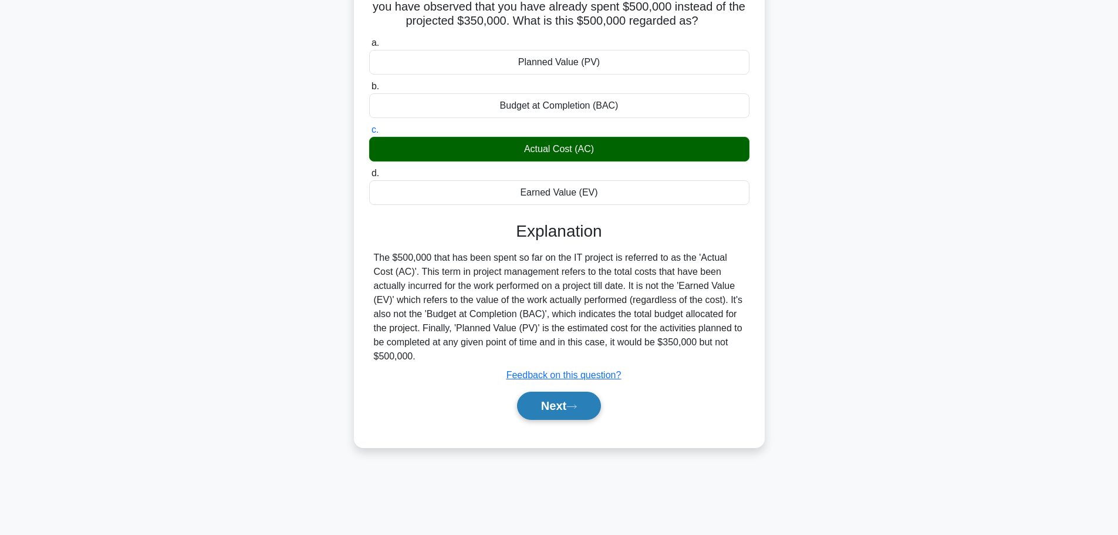
click at [543, 400] on button "Next" at bounding box center [559, 405] width 84 height 28
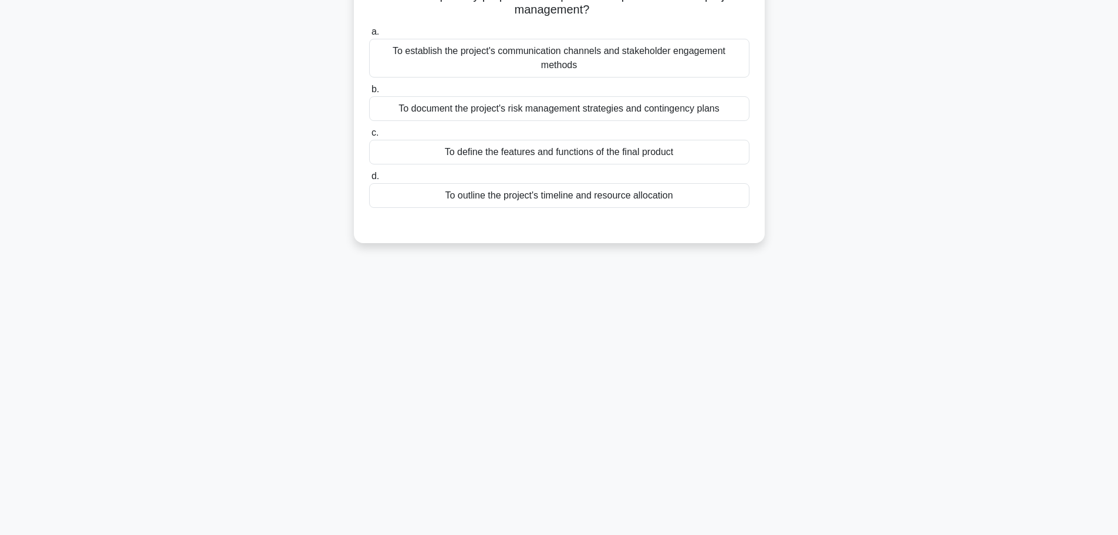
scroll to position [0, 0]
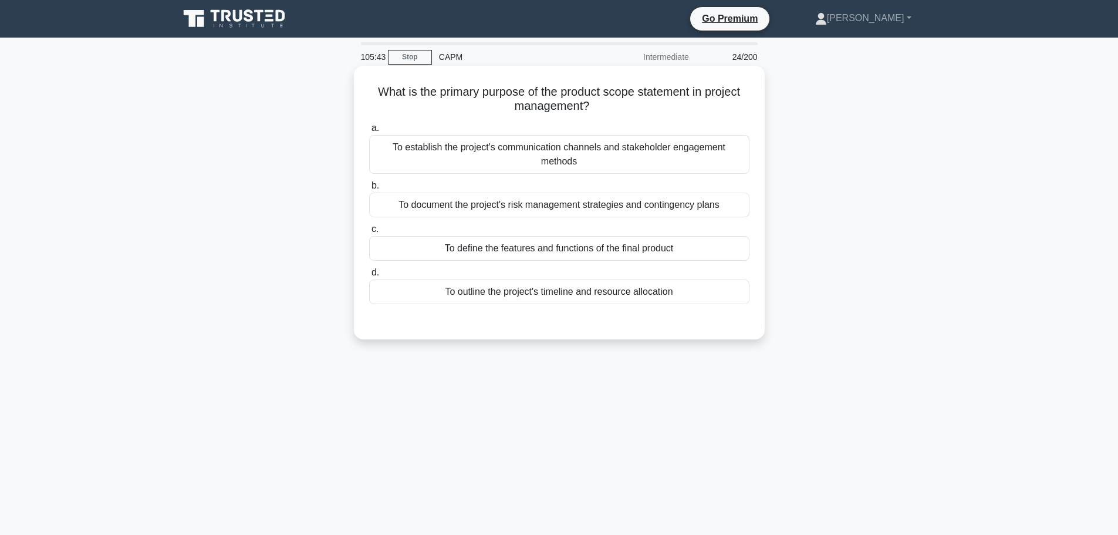
click at [645, 242] on div "To define the features and functions of the final product" at bounding box center [559, 248] width 380 height 25
click at [369, 233] on input "c. To define the features and functions of the final product" at bounding box center [369, 229] width 0 height 8
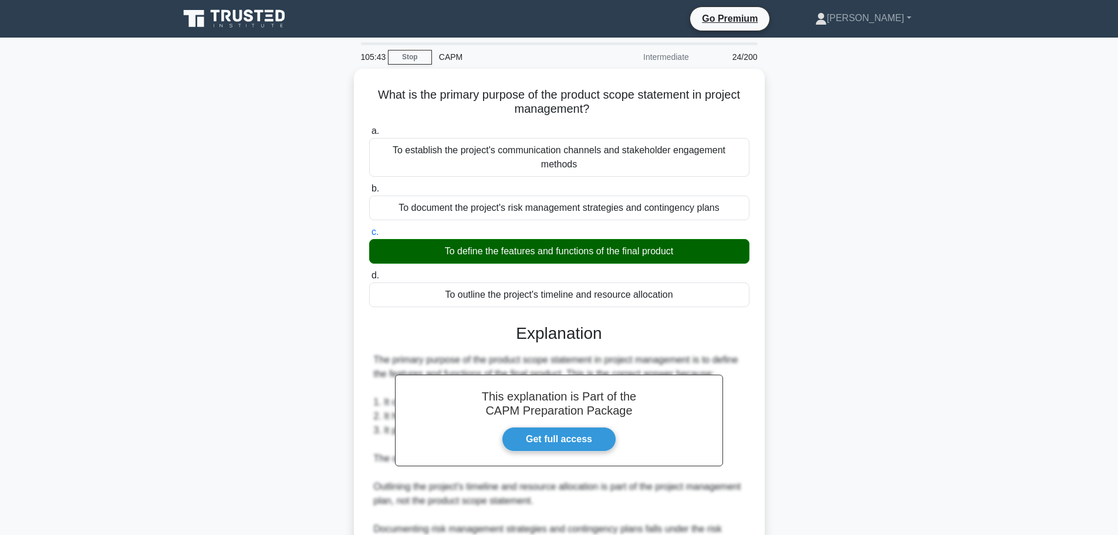
scroll to position [218, 0]
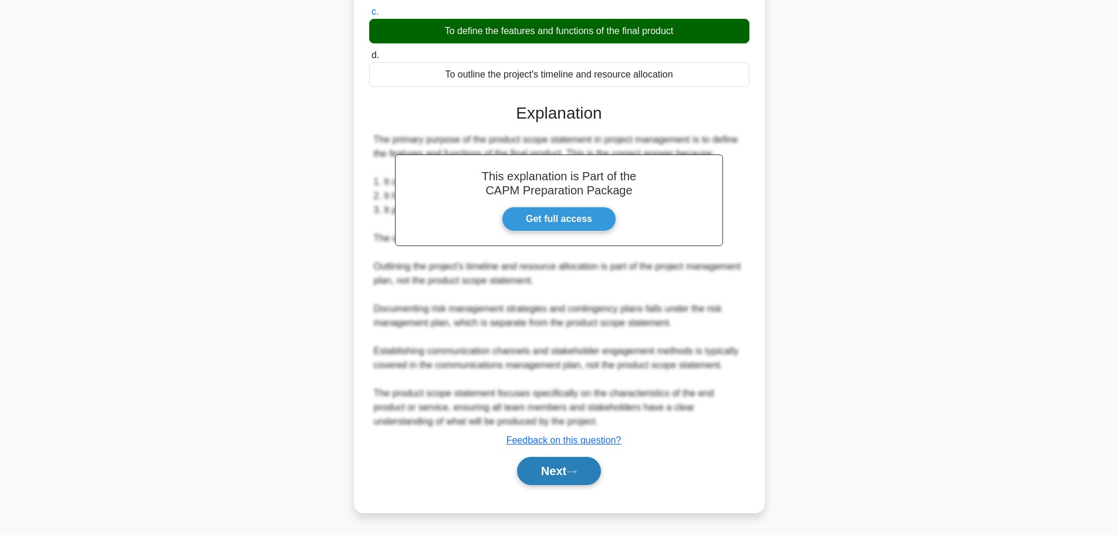
click at [563, 474] on button "Next" at bounding box center [559, 471] width 84 height 28
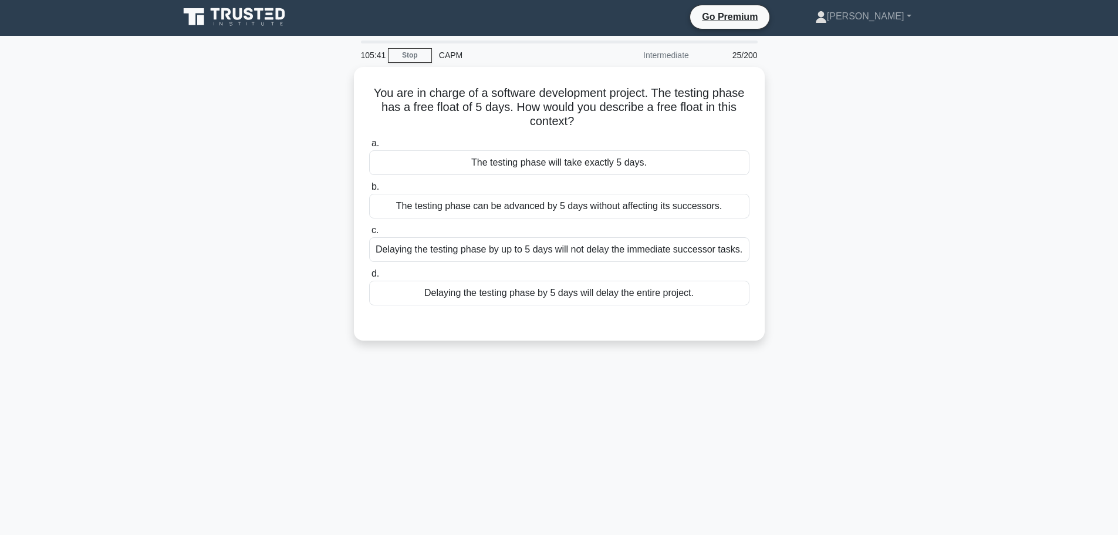
scroll to position [0, 0]
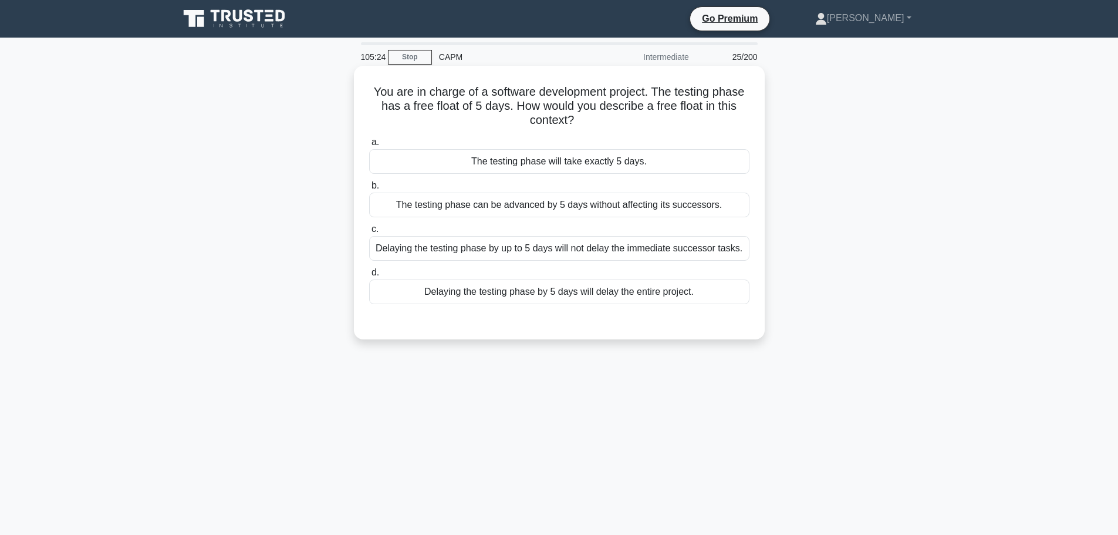
click at [613, 250] on div "Delaying the testing phase by up to 5 days will not delay the immediate success…" at bounding box center [559, 248] width 380 height 25
click at [369, 233] on input "c. Delaying the testing phase by up to 5 days will not delay the immediate succ…" at bounding box center [369, 229] width 0 height 8
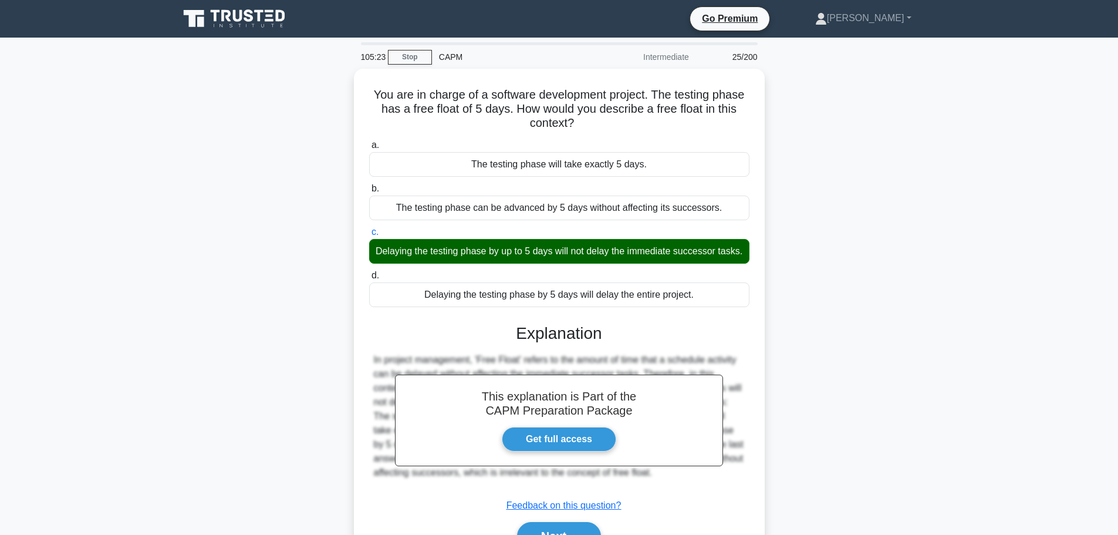
scroll to position [99, 0]
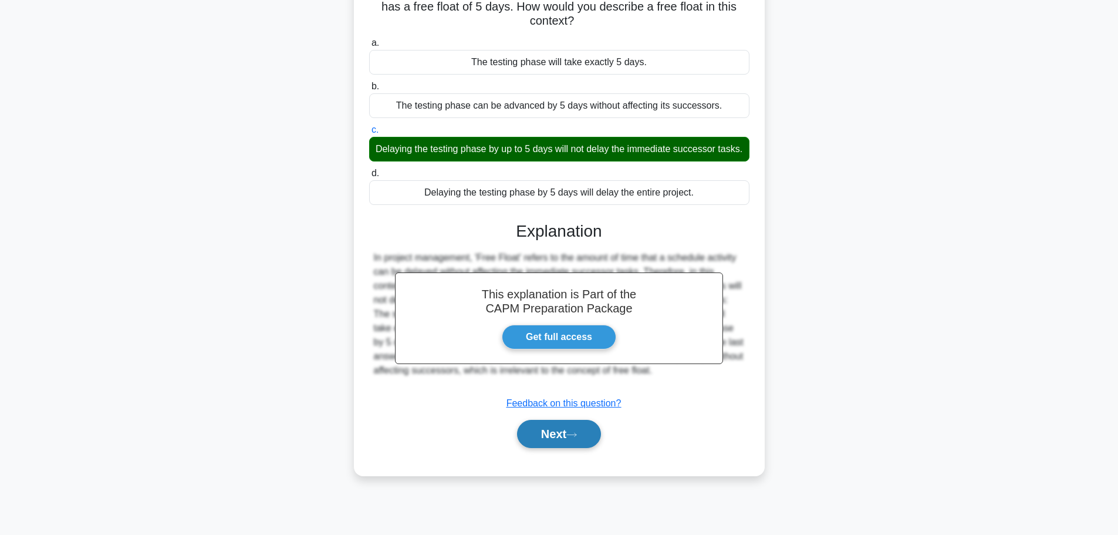
click at [560, 445] on button "Next" at bounding box center [559, 434] width 84 height 28
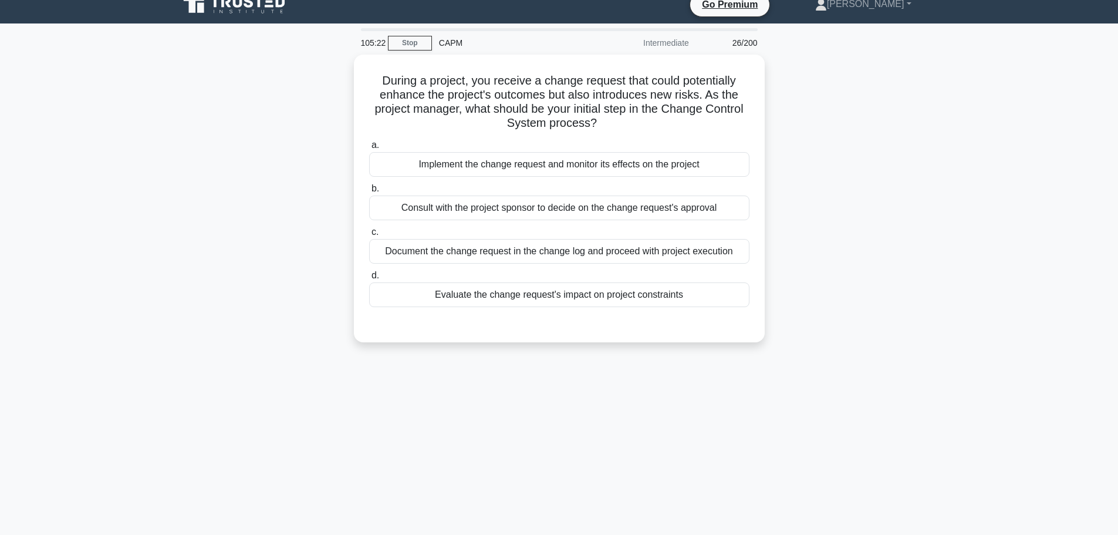
scroll to position [0, 0]
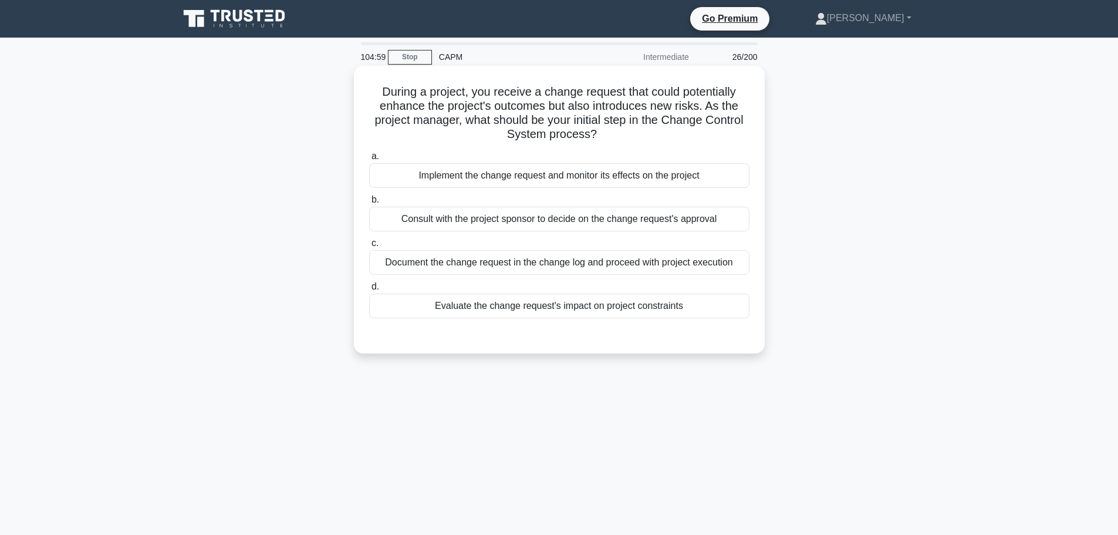
click at [691, 305] on div "Evaluate the change request's impact on project constraints" at bounding box center [559, 305] width 380 height 25
click at [369, 290] on input "d. Evaluate the change request's impact on project constraints" at bounding box center [369, 287] width 0 height 8
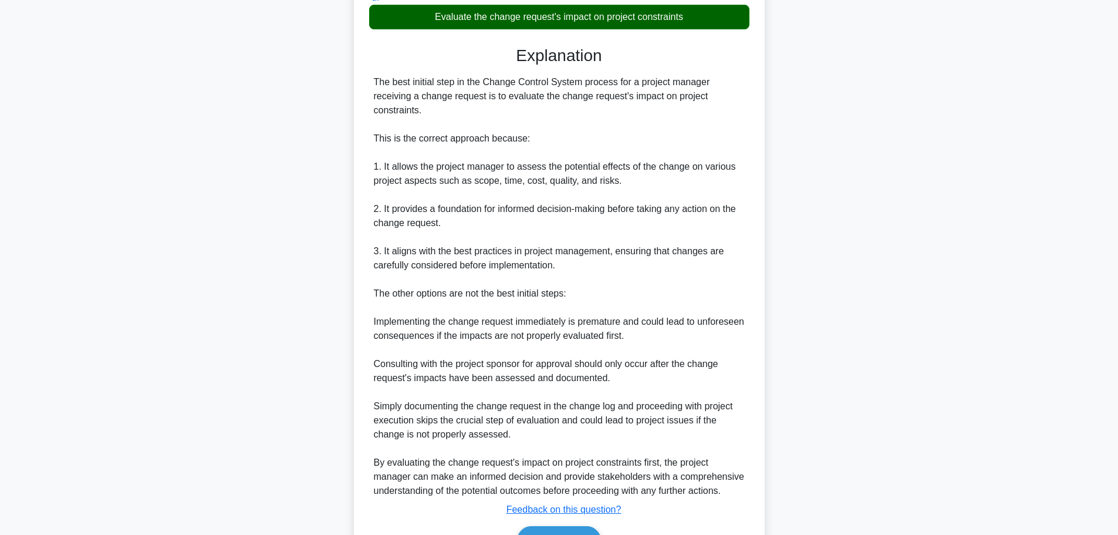
scroll to position [359, 0]
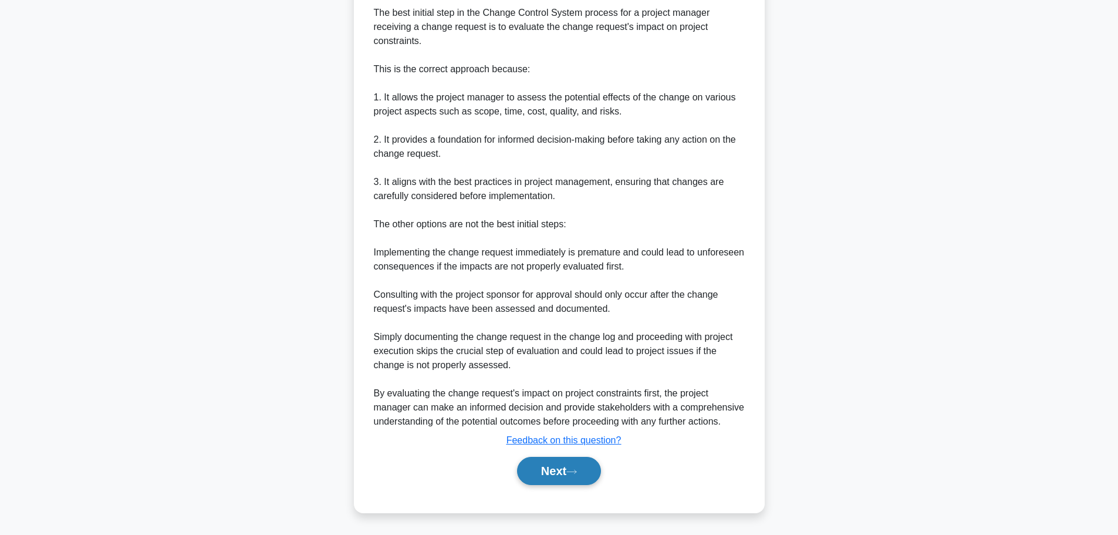
click at [568, 471] on button "Next" at bounding box center [559, 471] width 84 height 28
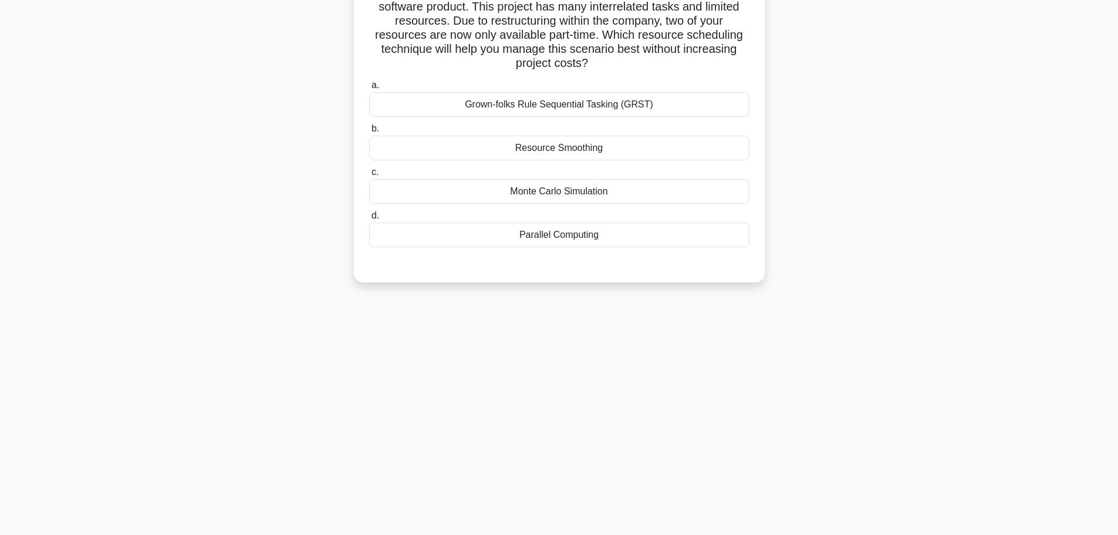
scroll to position [0, 0]
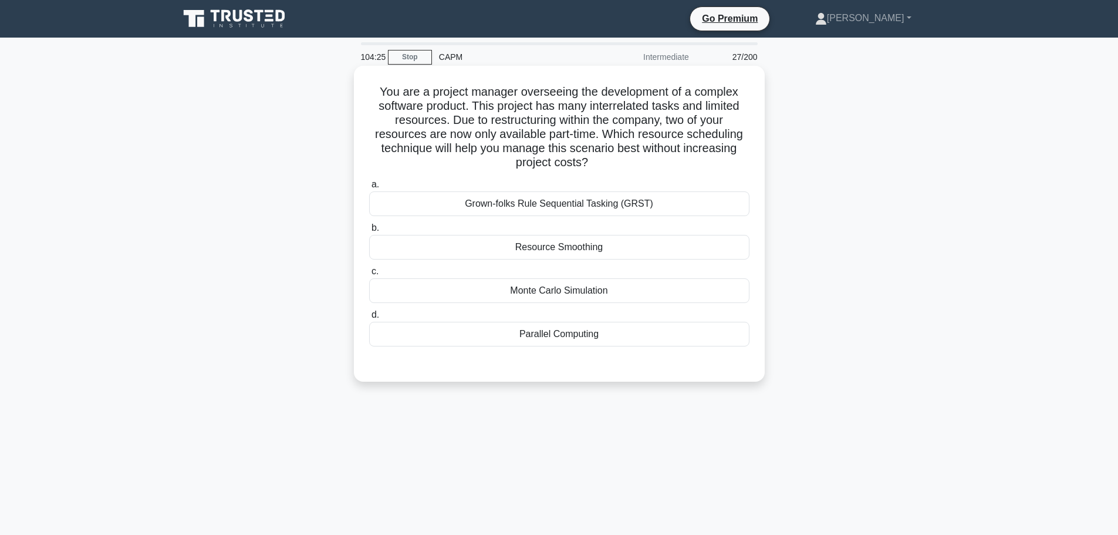
click at [651, 252] on div "Resource Smoothing" at bounding box center [559, 247] width 380 height 25
click at [369, 232] on input "b. Resource Smoothing" at bounding box center [369, 228] width 0 height 8
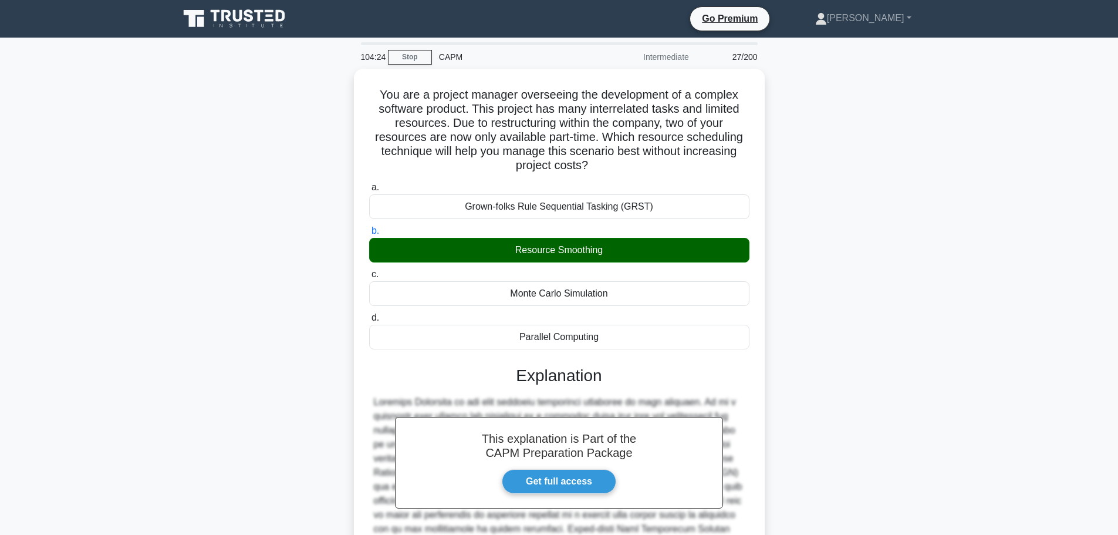
scroll to position [133, 0]
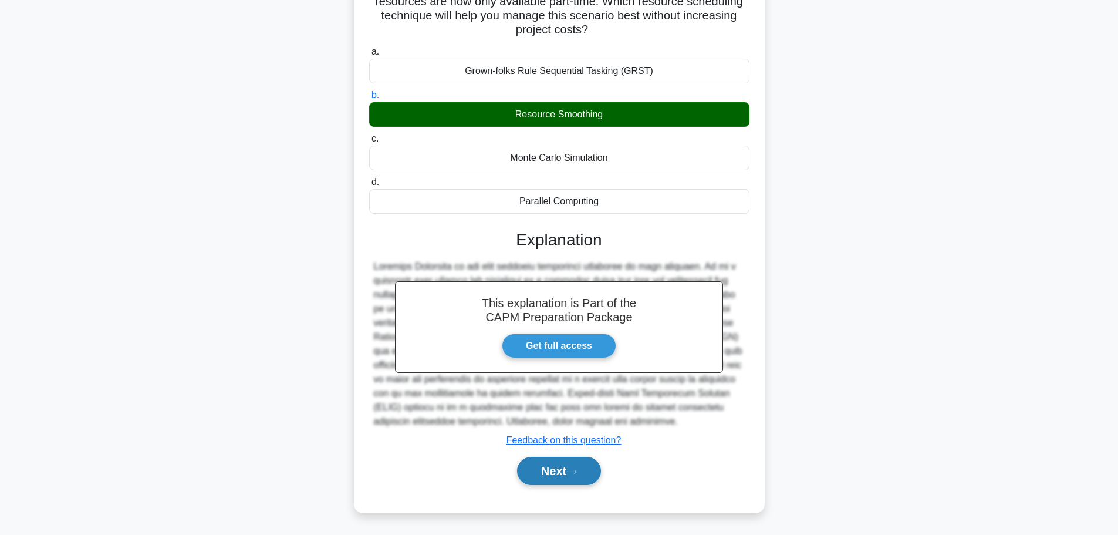
click at [552, 466] on button "Next" at bounding box center [559, 471] width 84 height 28
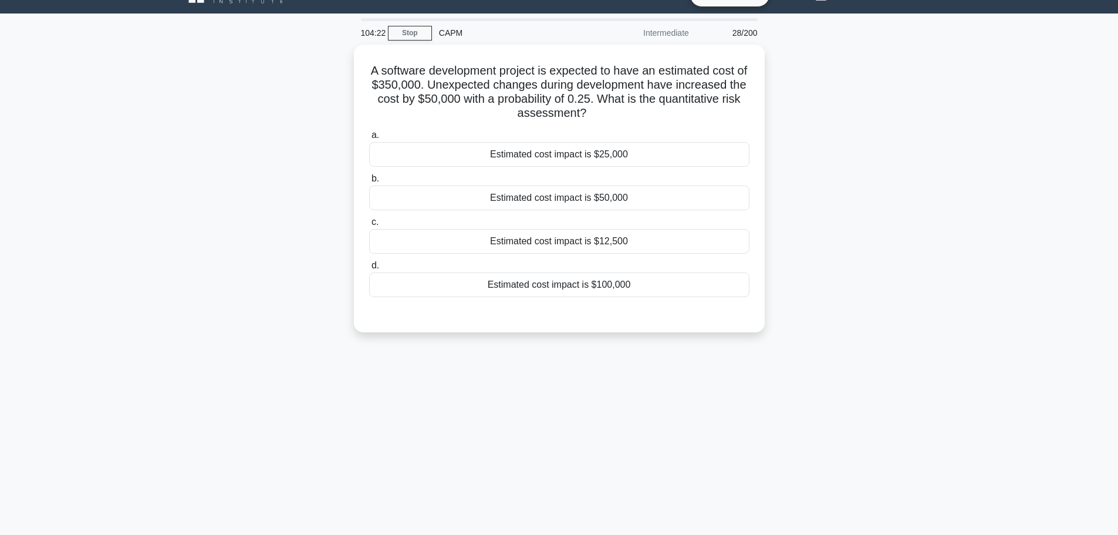
scroll to position [0, 0]
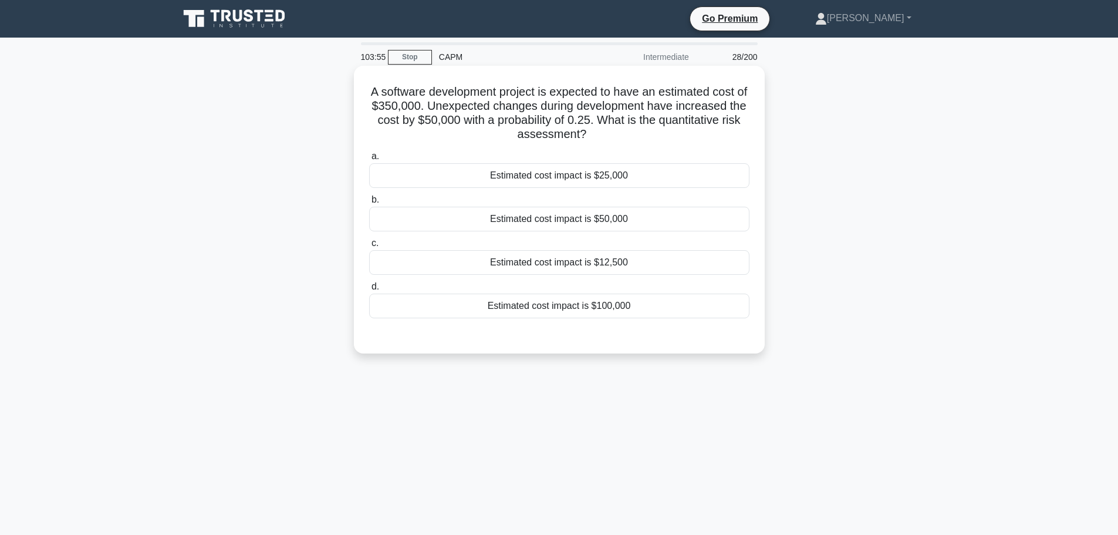
click at [608, 271] on div "Estimated cost impact is $12,500" at bounding box center [559, 262] width 380 height 25
click at [369, 247] on input "c. Estimated cost impact is $12,500" at bounding box center [369, 243] width 0 height 8
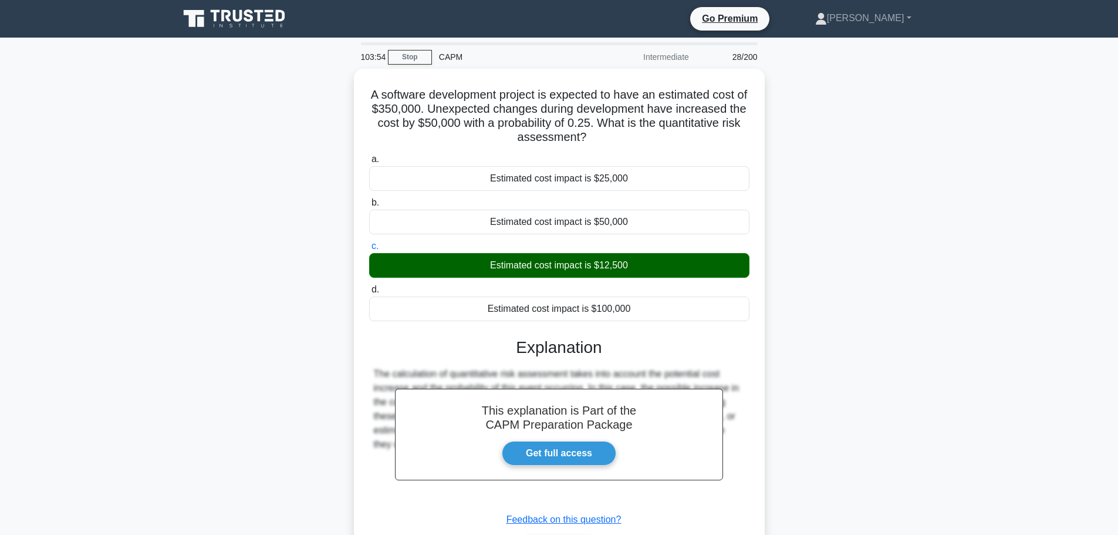
scroll to position [99, 0]
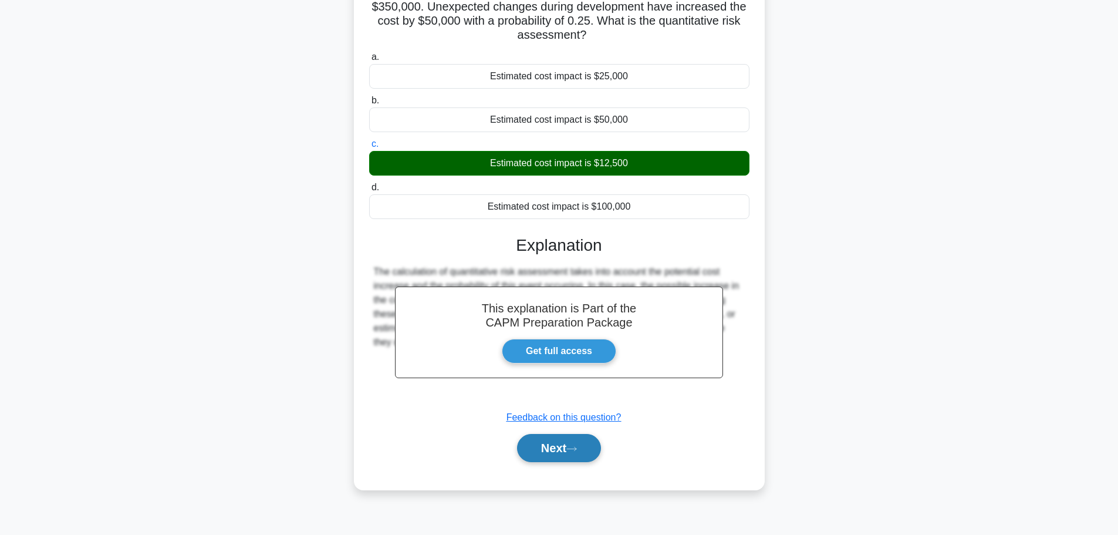
click at [556, 447] on button "Next" at bounding box center [559, 448] width 84 height 28
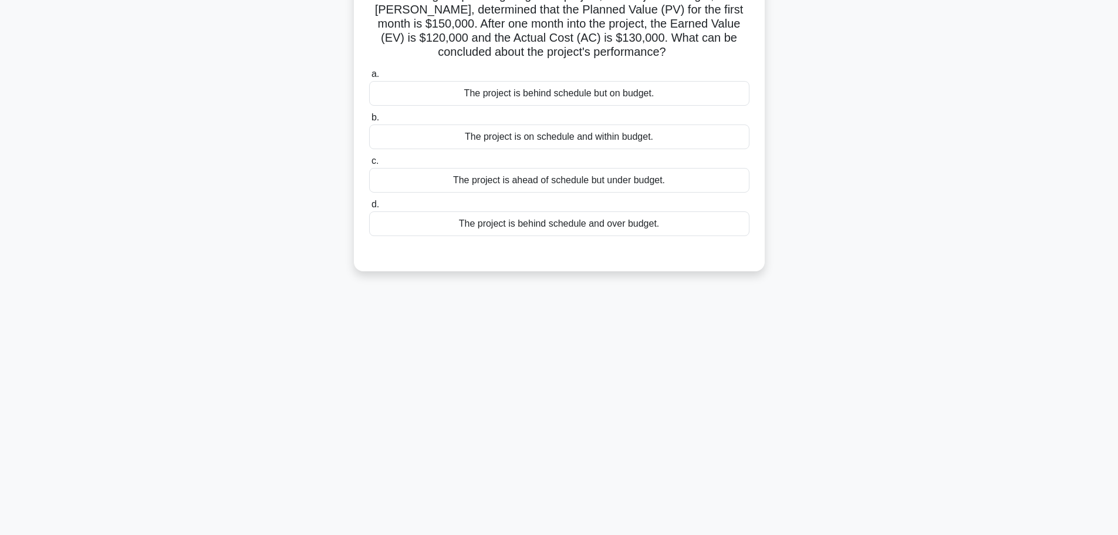
scroll to position [0, 0]
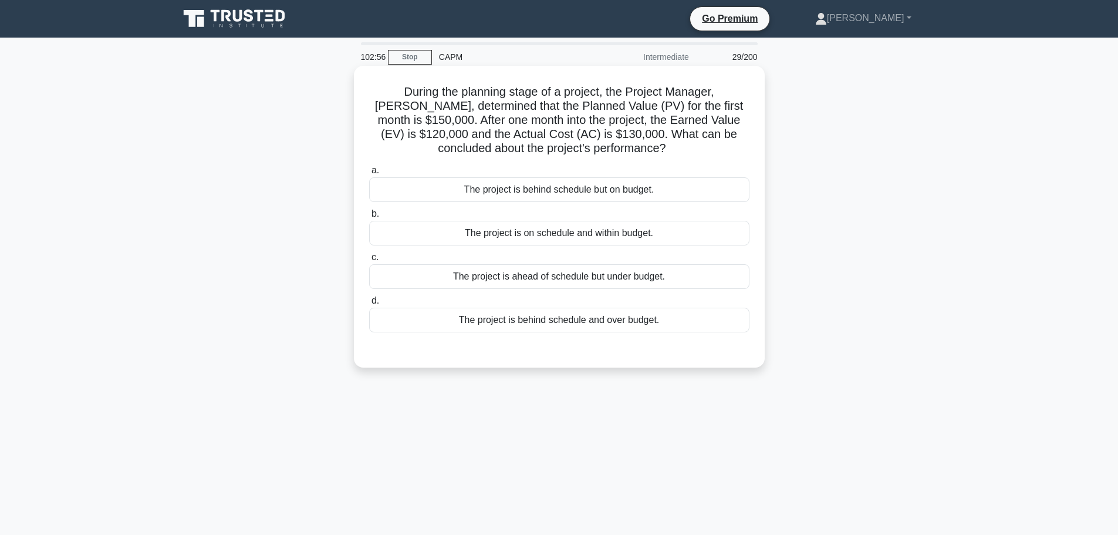
click at [652, 282] on div "The project is ahead of schedule but under budget." at bounding box center [559, 276] width 380 height 25
click at [369, 261] on input "c. The project is ahead of schedule but under budget." at bounding box center [369, 257] width 0 height 8
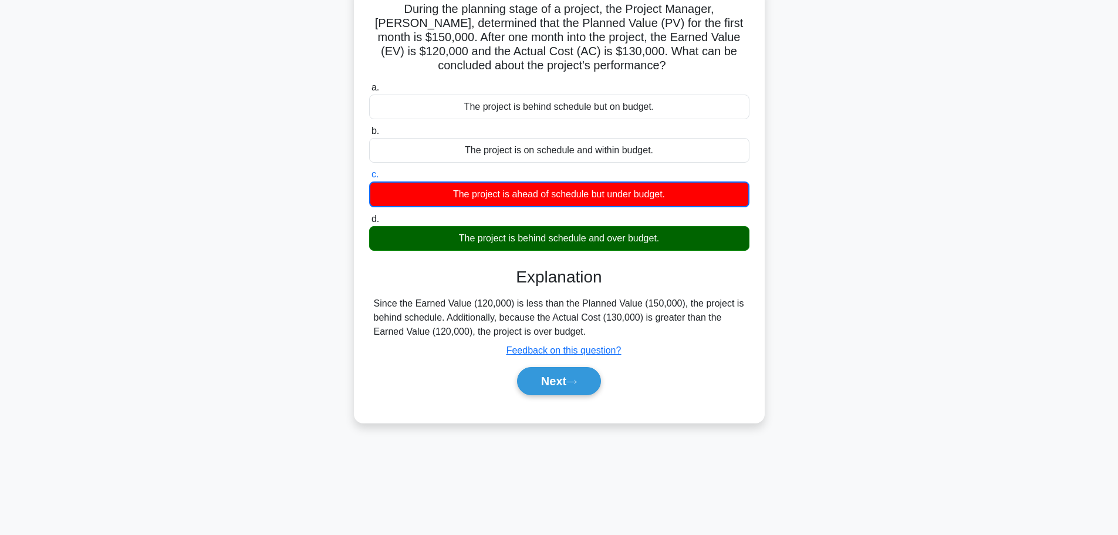
scroll to position [83, 0]
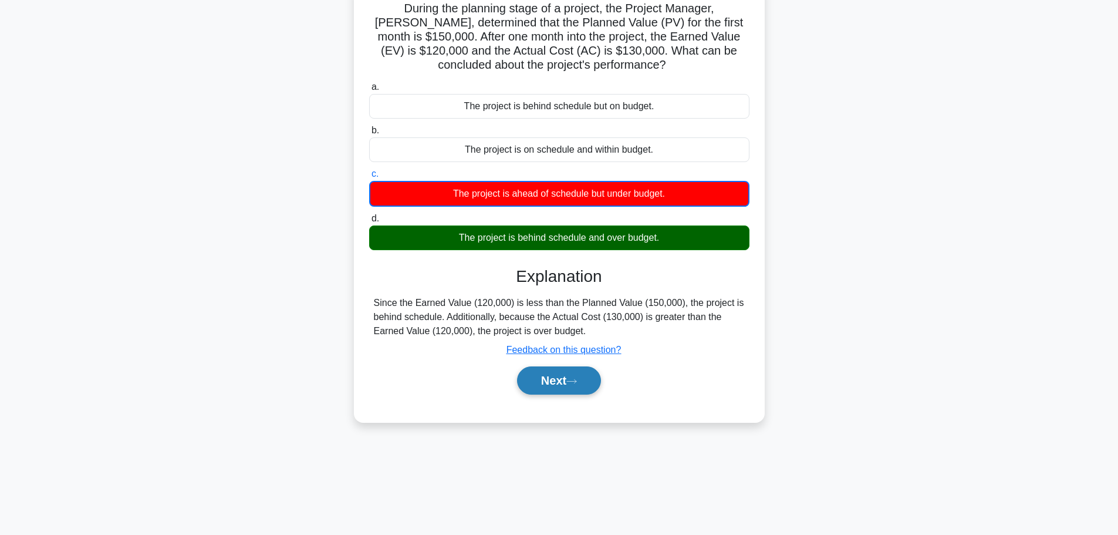
click at [577, 379] on icon at bounding box center [571, 381] width 11 height 6
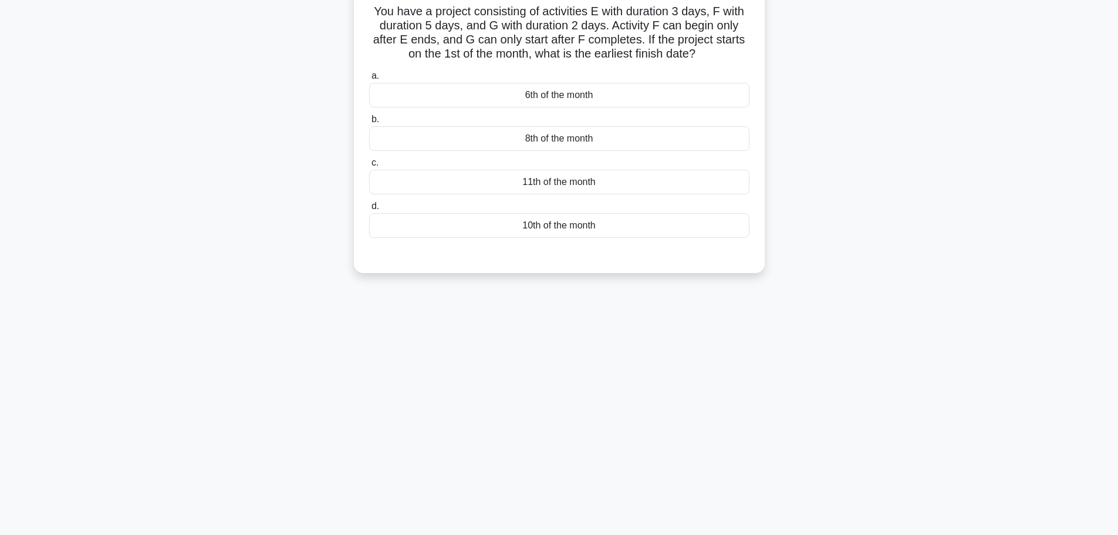
click at [580, 379] on div "102:42 Stop CAPM Intermediate 30/200 You have a project consisting of activitie…" at bounding box center [559, 252] width 775 height 587
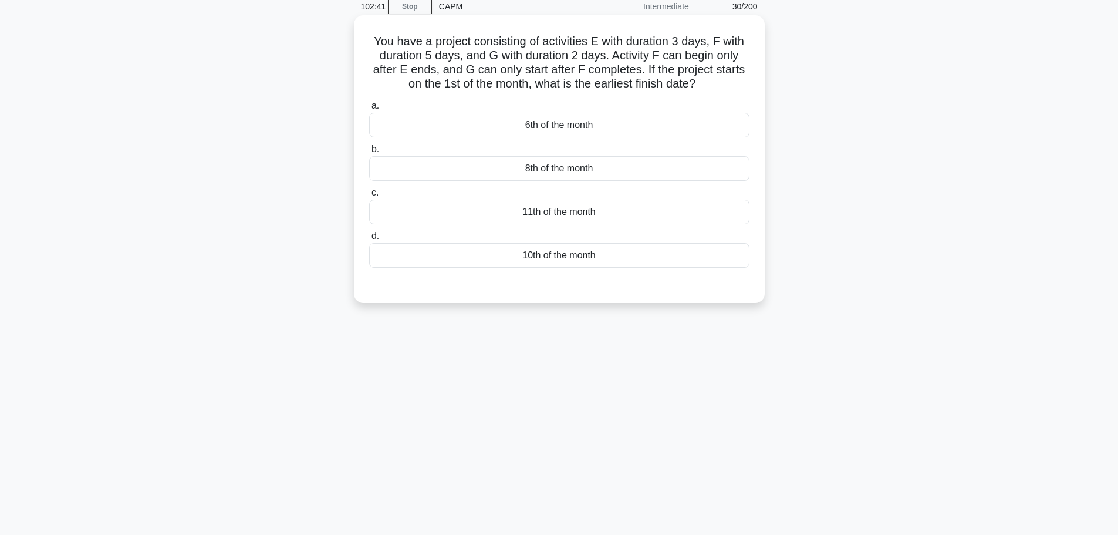
scroll to position [50, 0]
click at [637, 173] on div "8th of the month" at bounding box center [559, 169] width 380 height 25
click at [369, 154] on input "b. 8th of the month" at bounding box center [369, 150] width 0 height 8
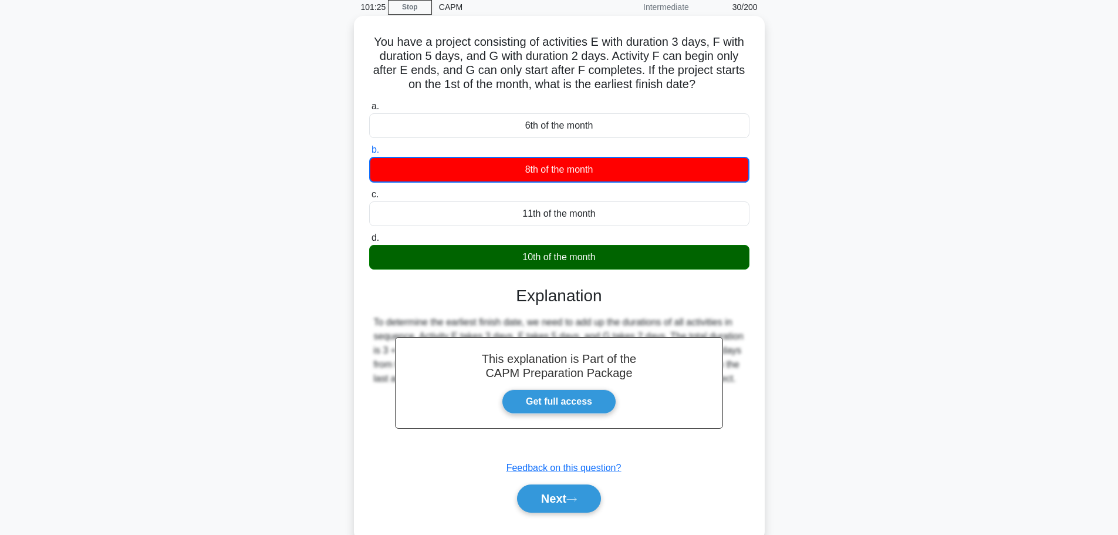
scroll to position [99, 0]
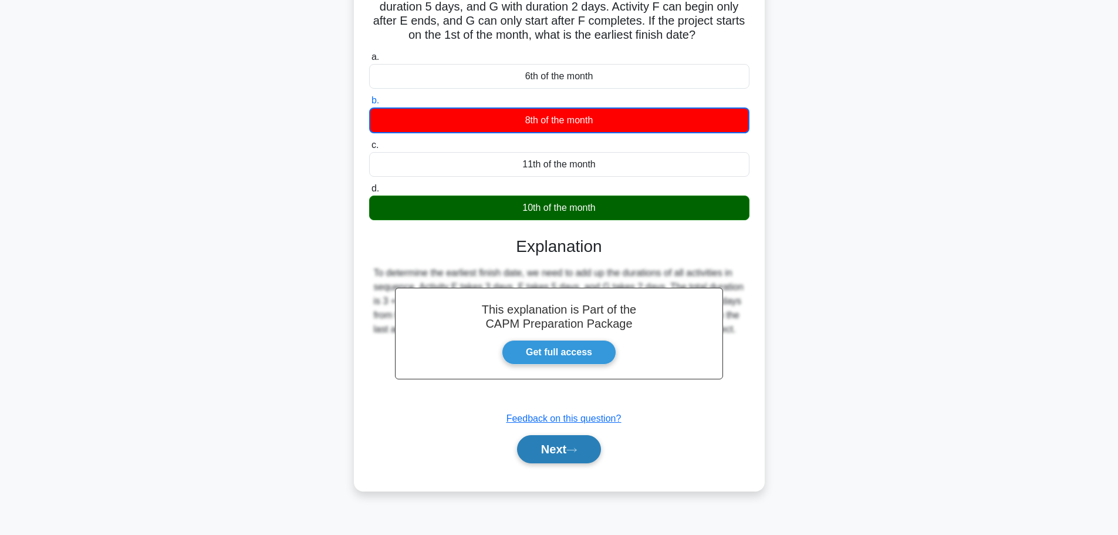
click at [561, 458] on button "Next" at bounding box center [559, 449] width 84 height 28
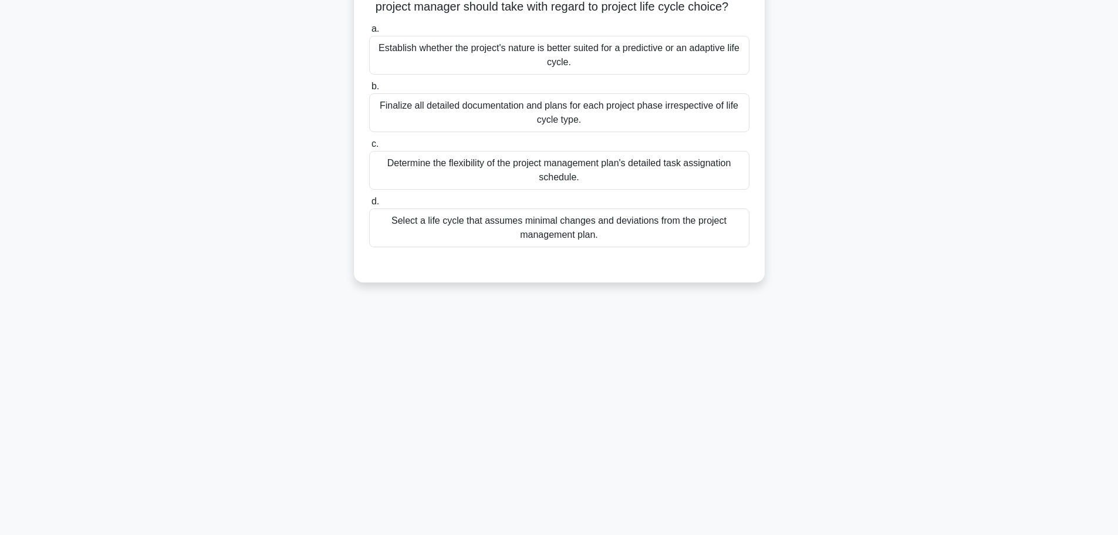
scroll to position [0, 0]
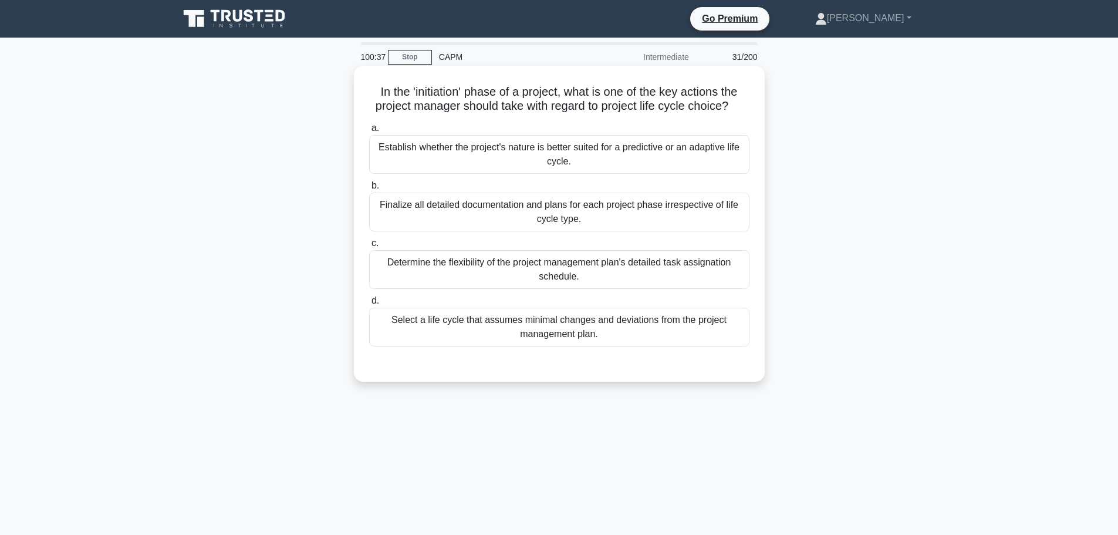
click at [688, 209] on div "Finalize all detailed documentation and plans for each project phase irrespecti…" at bounding box center [559, 211] width 380 height 39
click at [369, 190] on input "b. Finalize all detailed documentation and plans for each project phase irrespe…" at bounding box center [369, 186] width 0 height 8
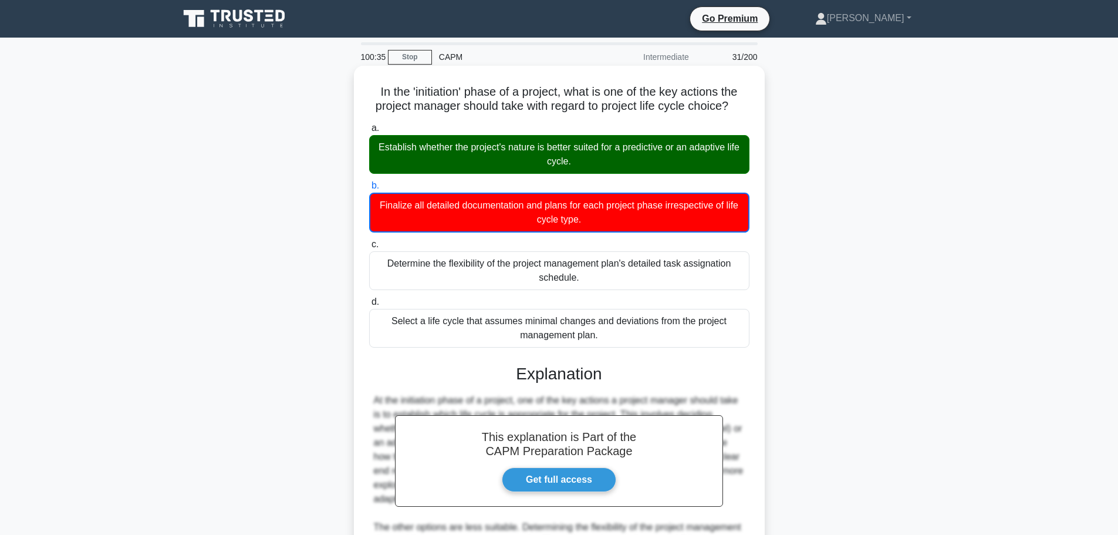
scroll to position [205, 0]
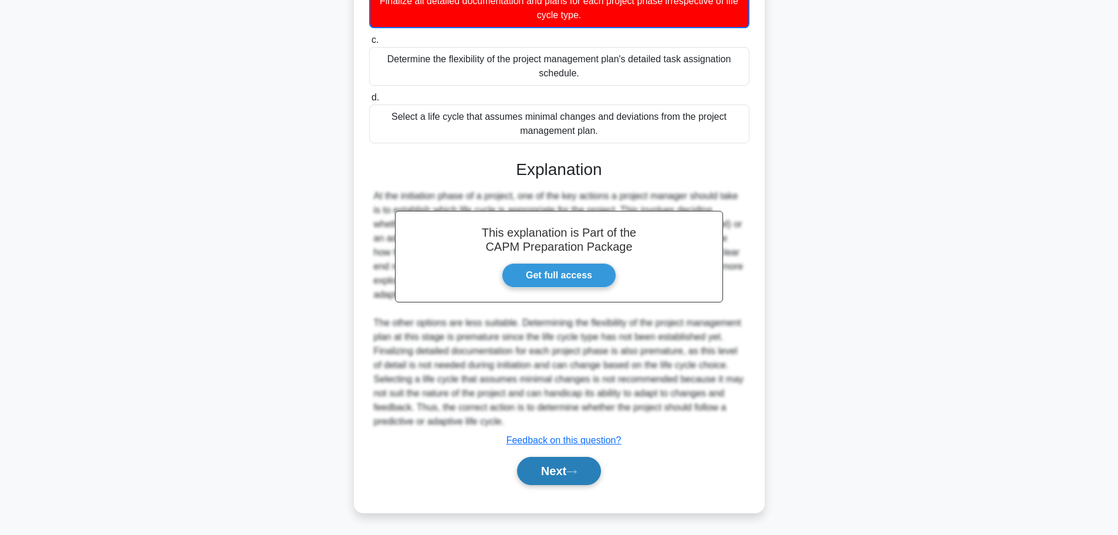
click at [577, 457] on button "Next" at bounding box center [559, 471] width 84 height 28
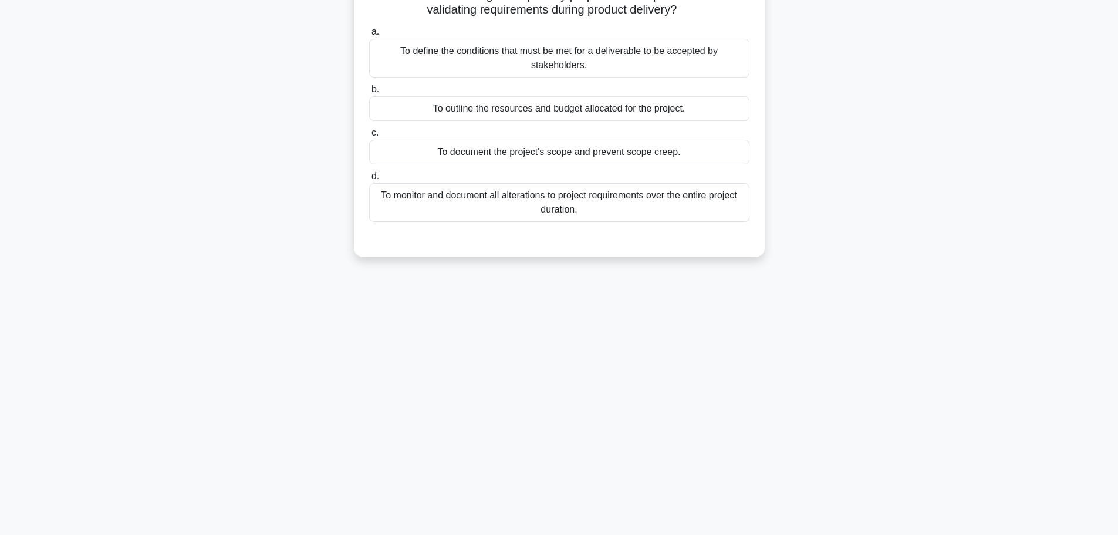
scroll to position [0, 0]
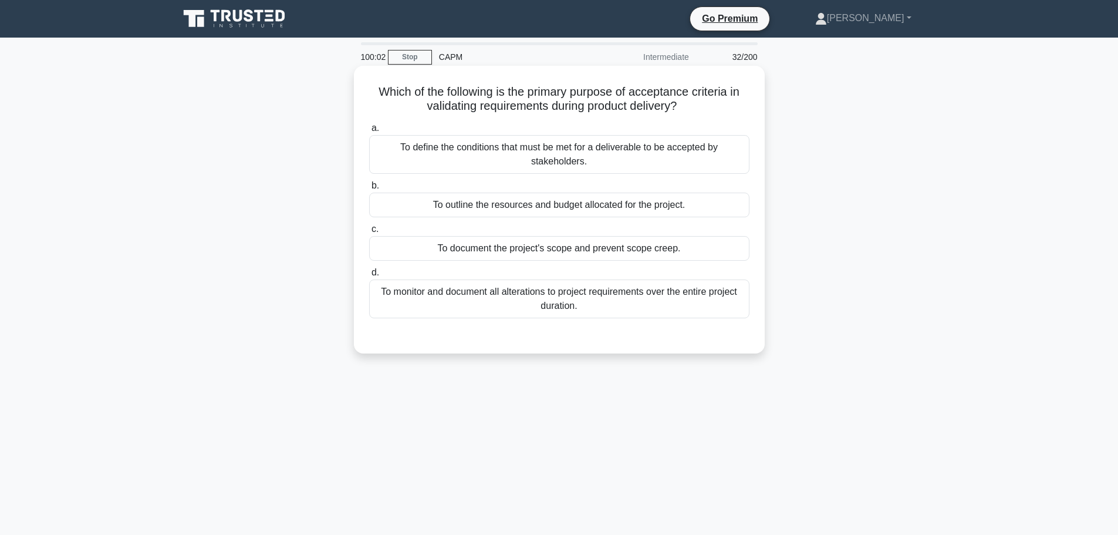
drag, startPoint x: 368, startPoint y: 98, endPoint x: 632, endPoint y: 319, distance: 344.1
click at [632, 319] on div "Which of the following is the primary purpose of acceptance criteria in validat…" at bounding box center [559, 209] width 401 height 278
copy div "Which of the following is the primary purpose of acceptance criteria in validat…"
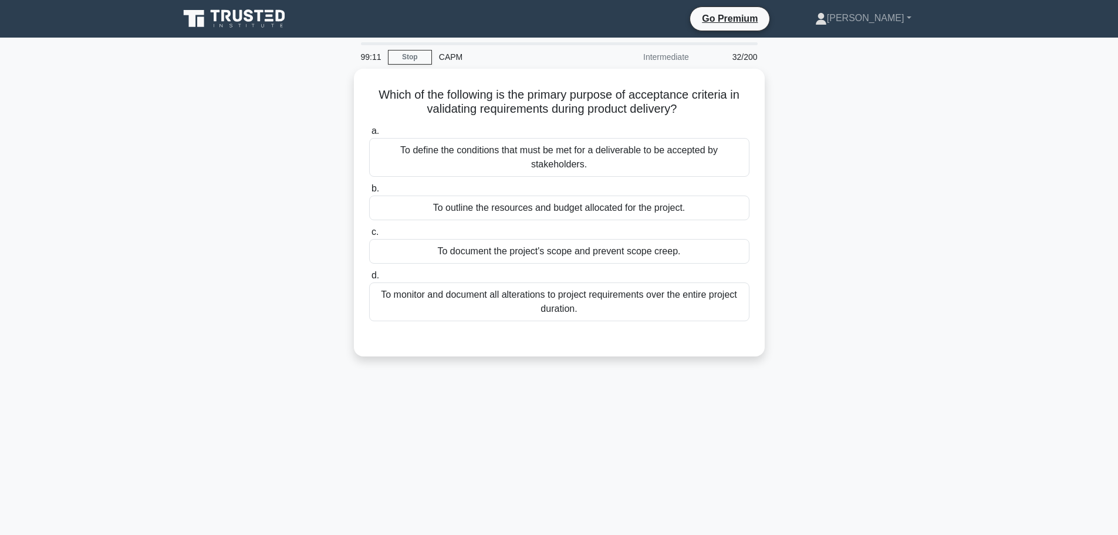
click at [253, 174] on div "Which of the following is the primary purpose of acceptance criteria in validat…" at bounding box center [559, 220] width 775 height 302
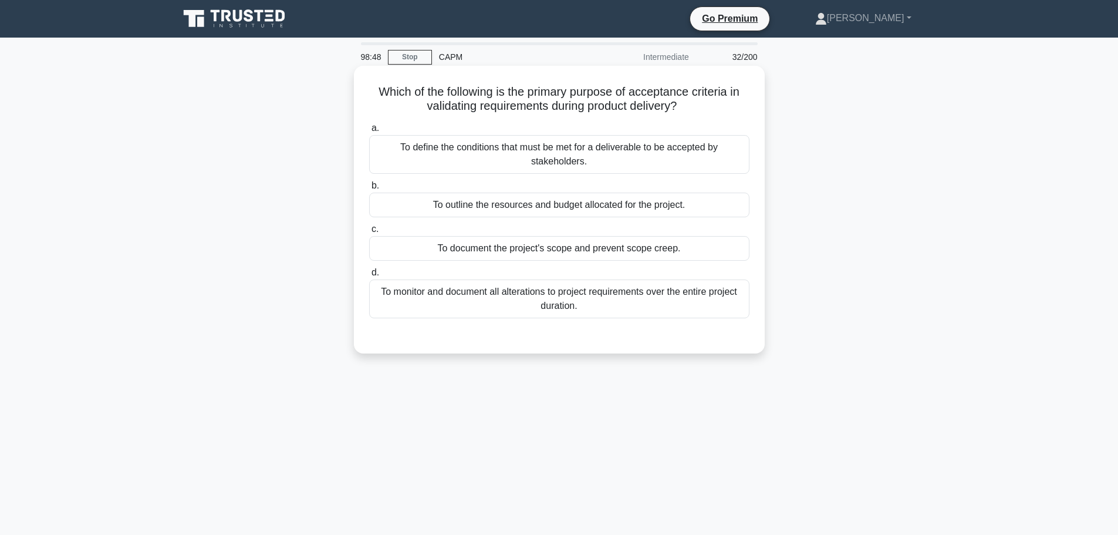
click at [627, 171] on div "To define the conditions that must be met for a deliverable to be accepted by s…" at bounding box center [559, 154] width 380 height 39
click at [369, 132] on input "a. To define the conditions that must be met for a deliverable to be accepted b…" at bounding box center [369, 128] width 0 height 8
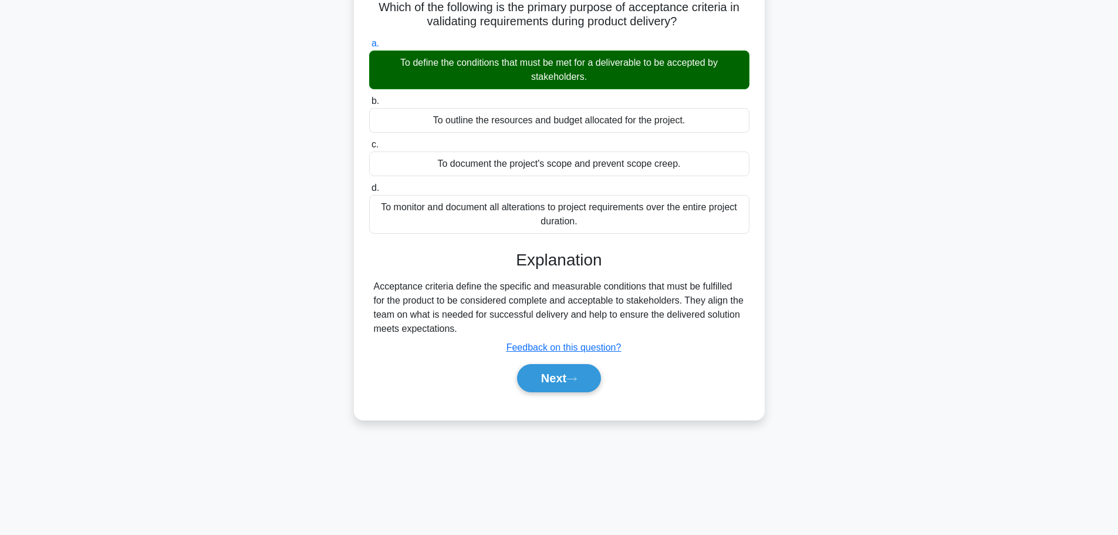
scroll to position [99, 0]
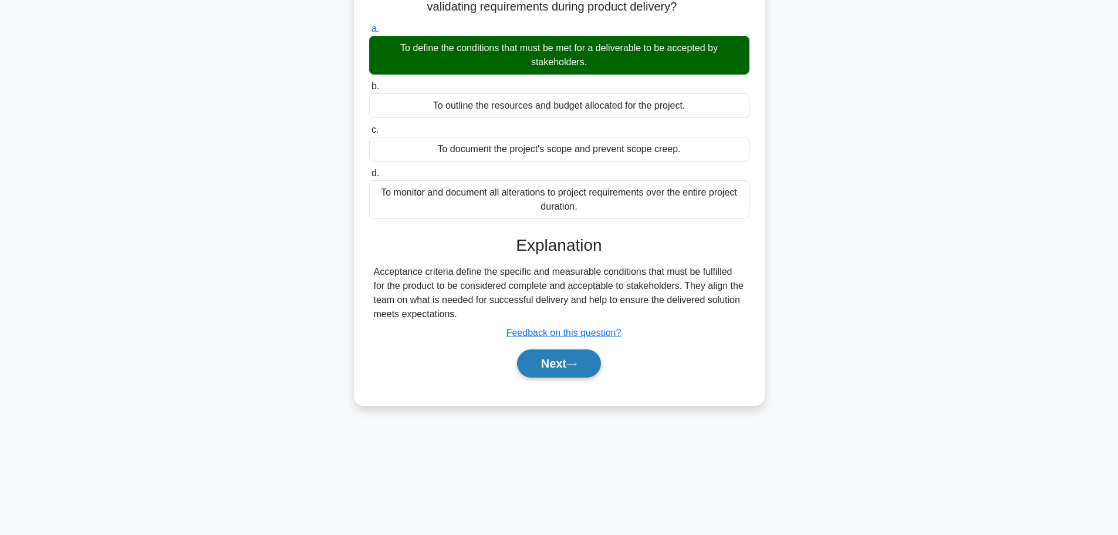
click at [541, 363] on button "Next" at bounding box center [559, 363] width 84 height 28
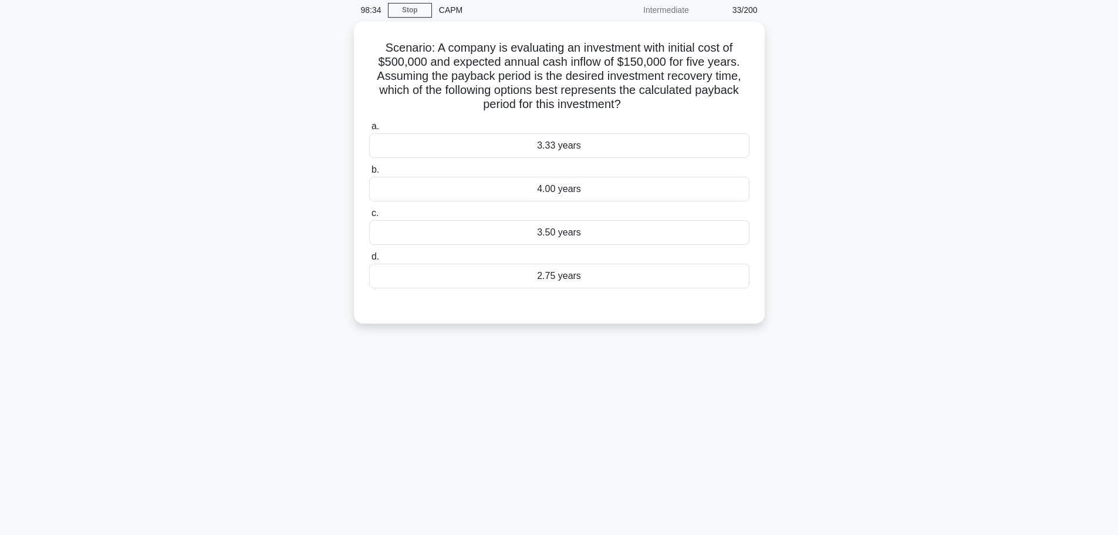
scroll to position [0, 0]
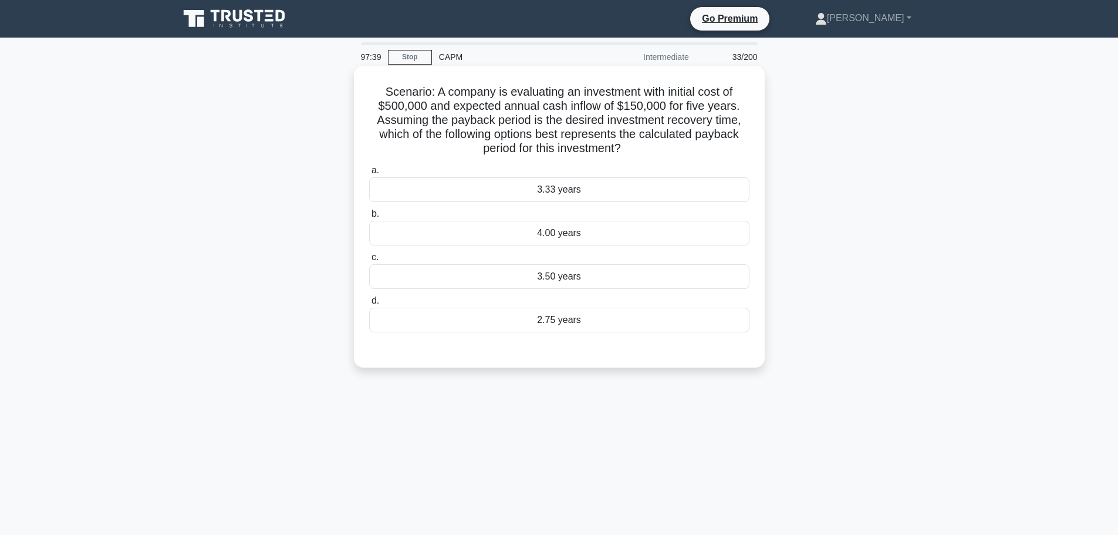
drag, startPoint x: 377, startPoint y: 92, endPoint x: 628, endPoint y: 310, distance: 332.7
click at [628, 310] on div "Scenario: A company is evaluating an investment with initial cost of $500,000 a…" at bounding box center [559, 216] width 401 height 292
copy div "Scenario: A company is evaluating an investment with initial cost of $500,000 a…"
click at [593, 196] on div "3.33 years" at bounding box center [559, 189] width 380 height 25
click at [369, 174] on input "a. 3.33 years" at bounding box center [369, 171] width 0 height 8
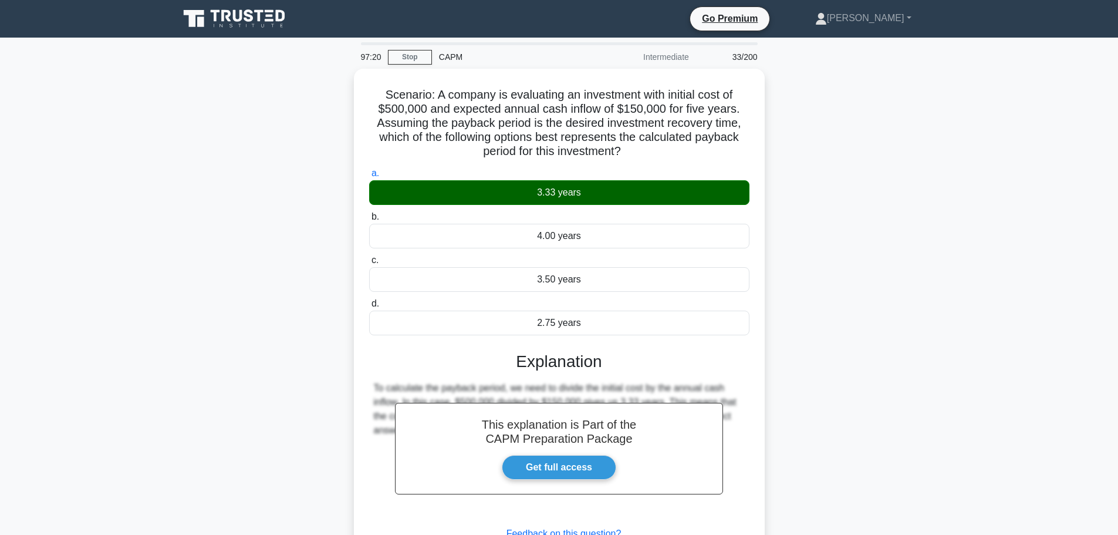
scroll to position [99, 0]
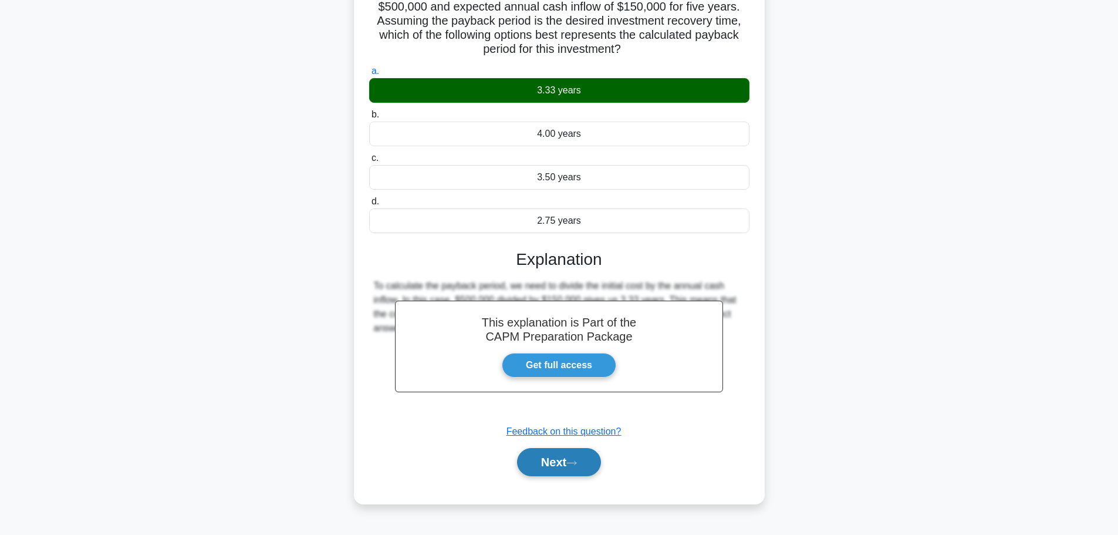
click at [565, 450] on button "Next" at bounding box center [559, 462] width 84 height 28
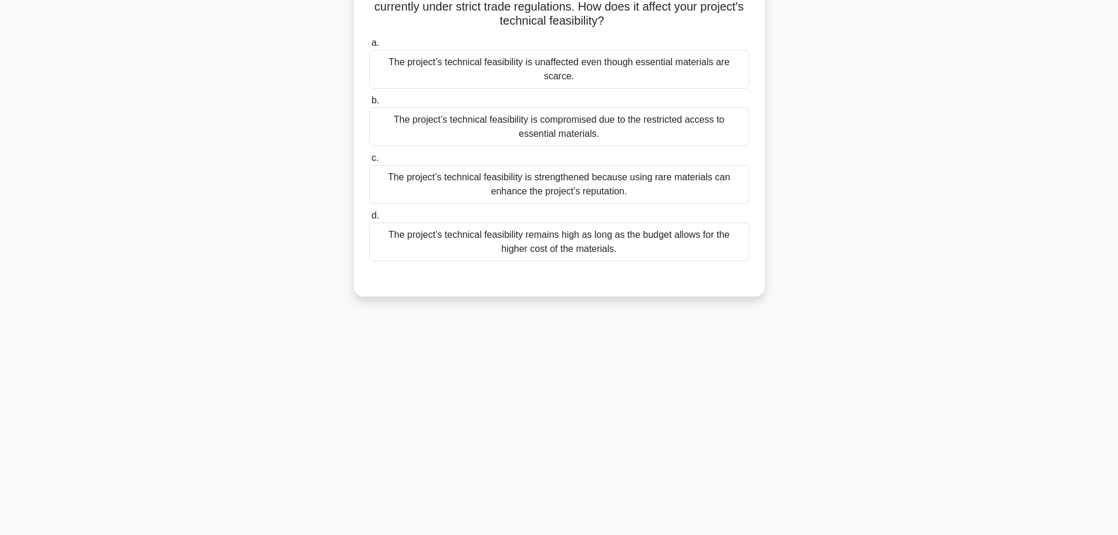
scroll to position [0, 0]
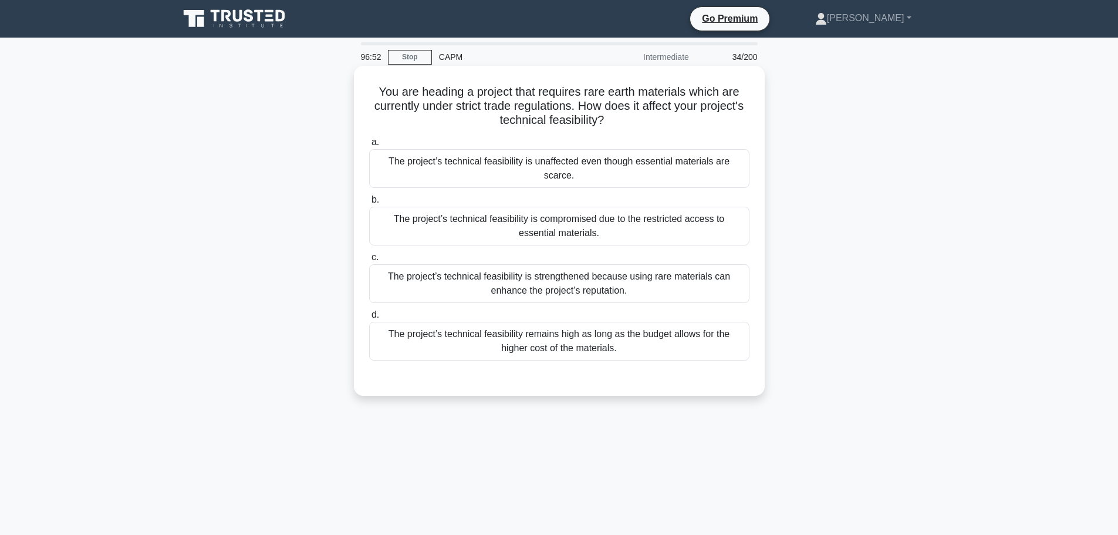
click at [638, 327] on div "The project’s technical feasibility remains high as long as the budget allows f…" at bounding box center [559, 341] width 380 height 39
click at [369, 319] on input "d. The project’s technical feasibility remains high as long as the budget allow…" at bounding box center [369, 315] width 0 height 8
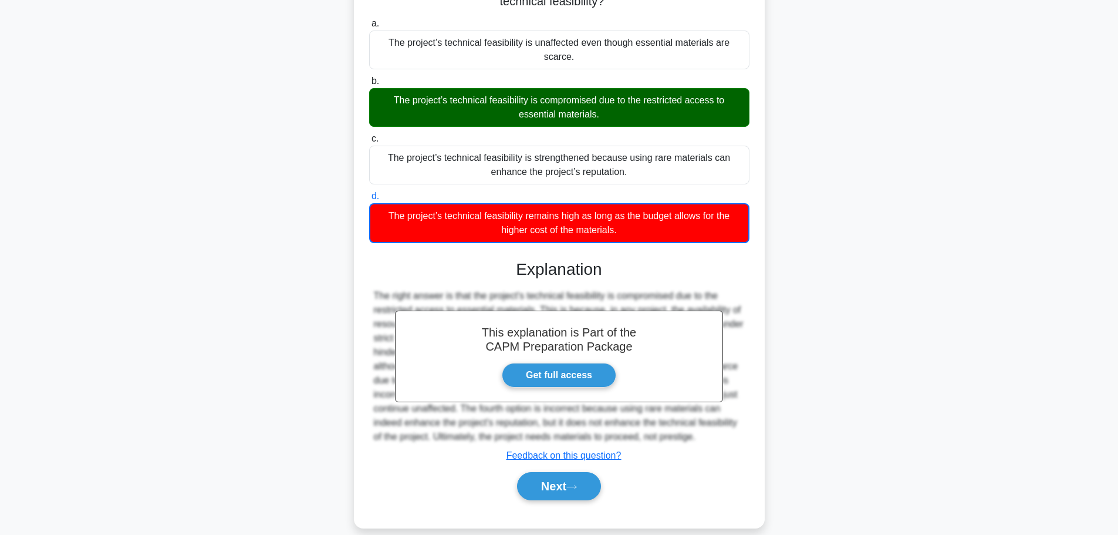
scroll to position [119, 0]
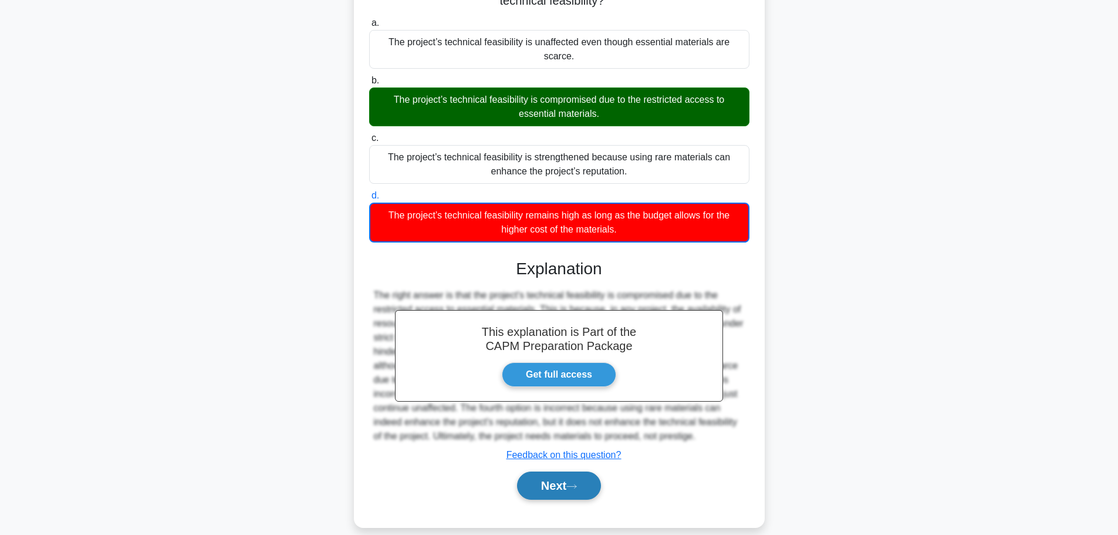
click at [573, 471] on button "Next" at bounding box center [559, 485] width 84 height 28
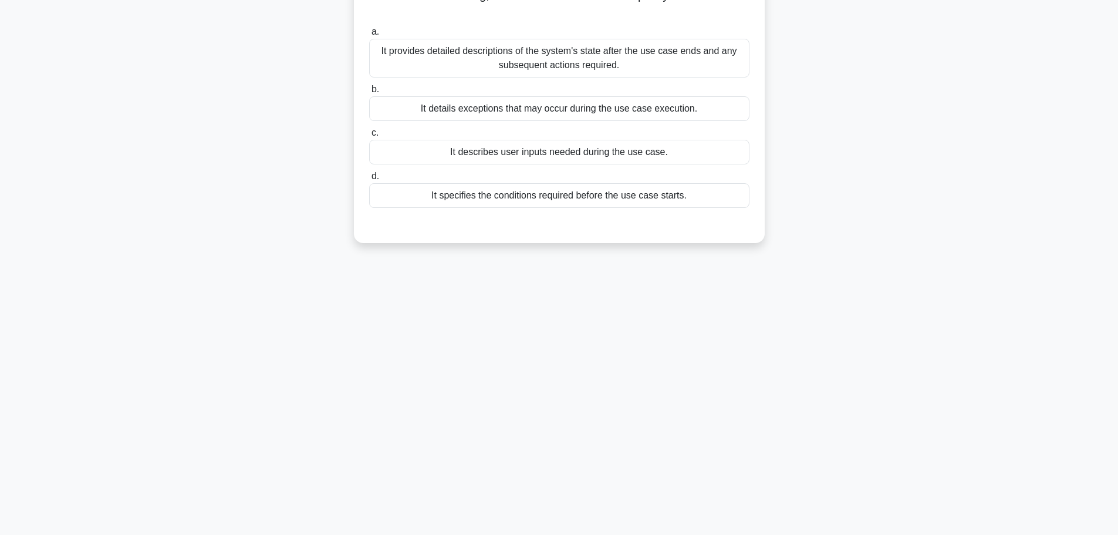
scroll to position [0, 0]
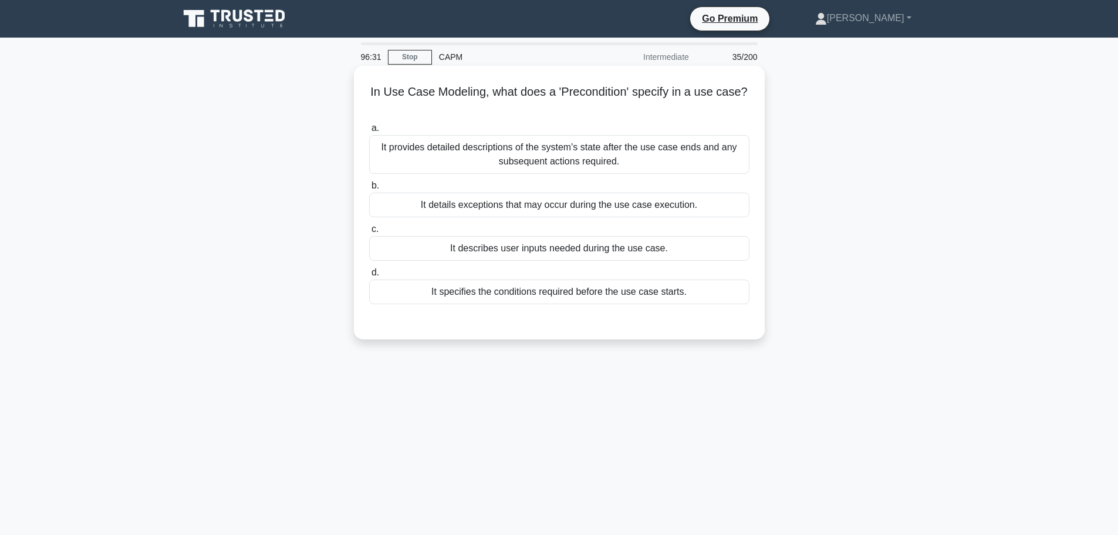
click at [705, 298] on div "It specifies the conditions required before the use case starts." at bounding box center [559, 291] width 380 height 25
click at [369, 276] on input "d. It specifies the conditions required before the use case starts." at bounding box center [369, 273] width 0 height 8
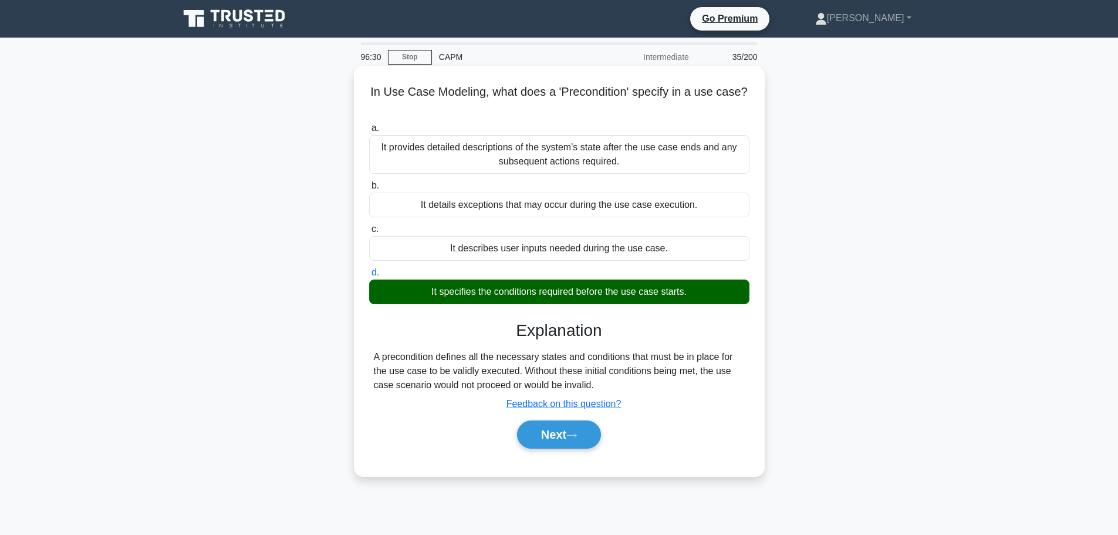
scroll to position [99, 0]
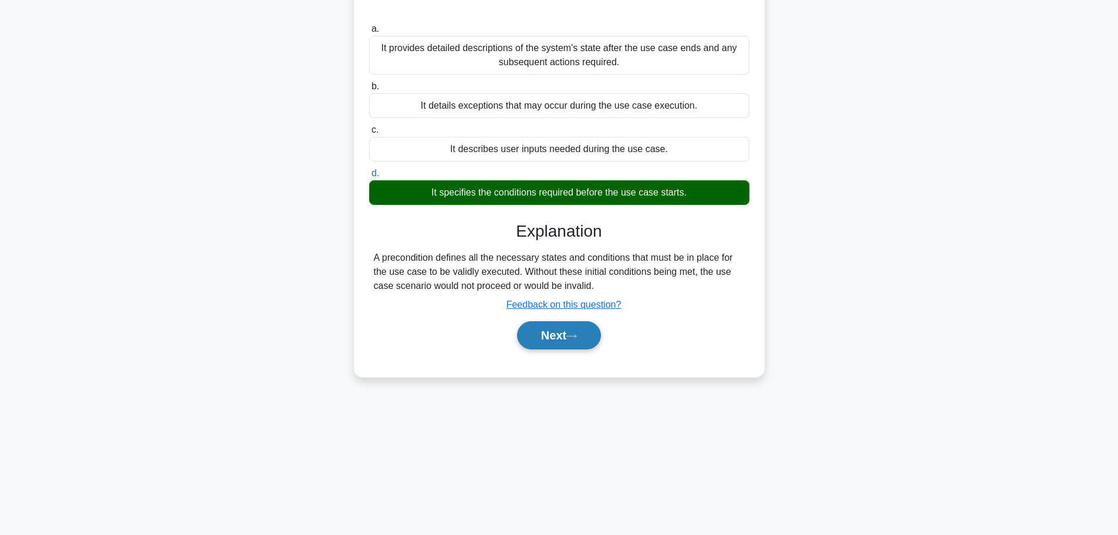
click at [579, 322] on button "Next" at bounding box center [559, 335] width 84 height 28
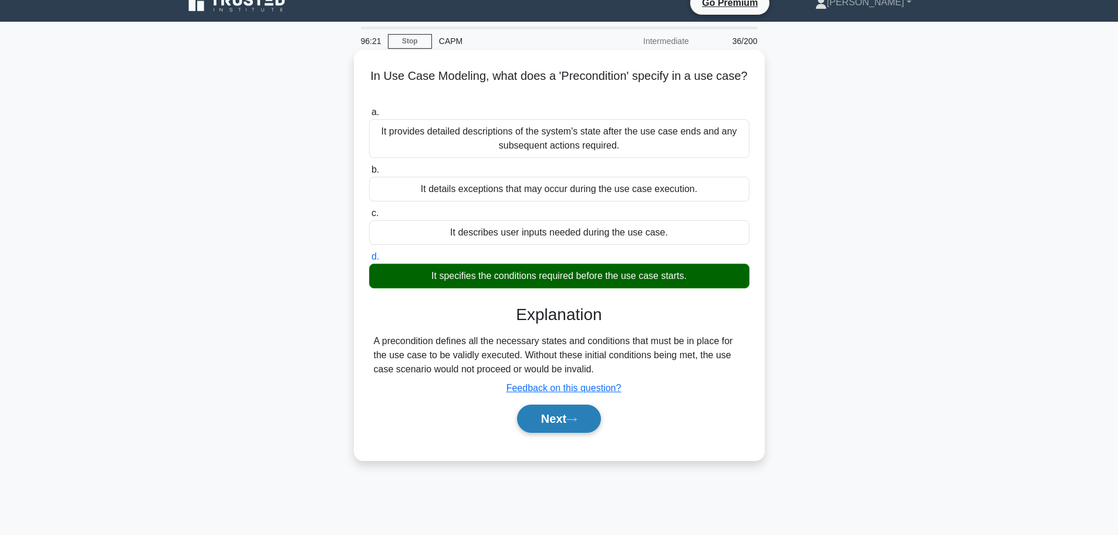
scroll to position [0, 0]
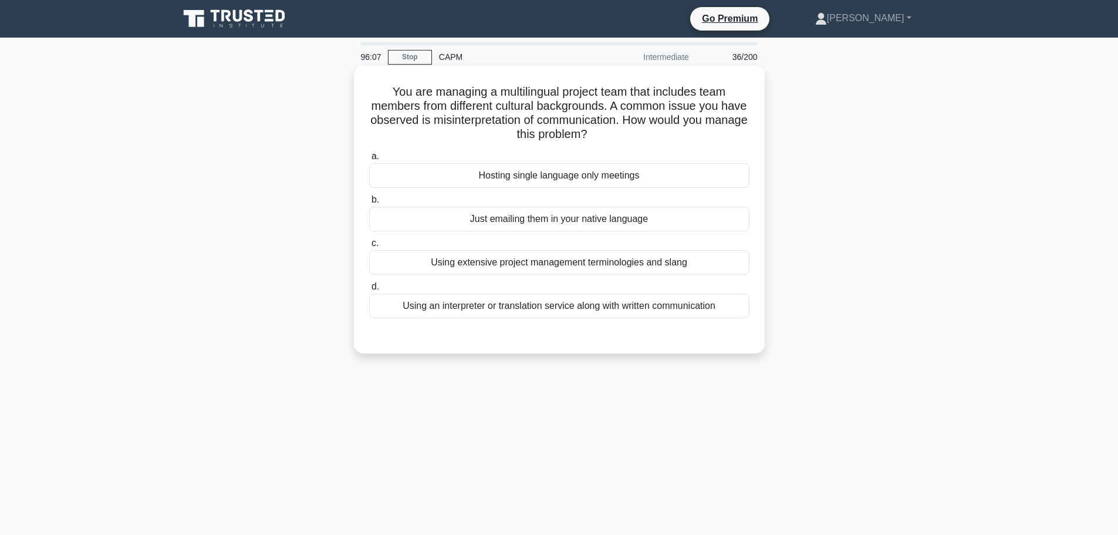
click at [631, 174] on div "Hosting single language only meetings" at bounding box center [559, 175] width 380 height 25
click at [369, 160] on input "a. Hosting single language only meetings" at bounding box center [369, 157] width 0 height 8
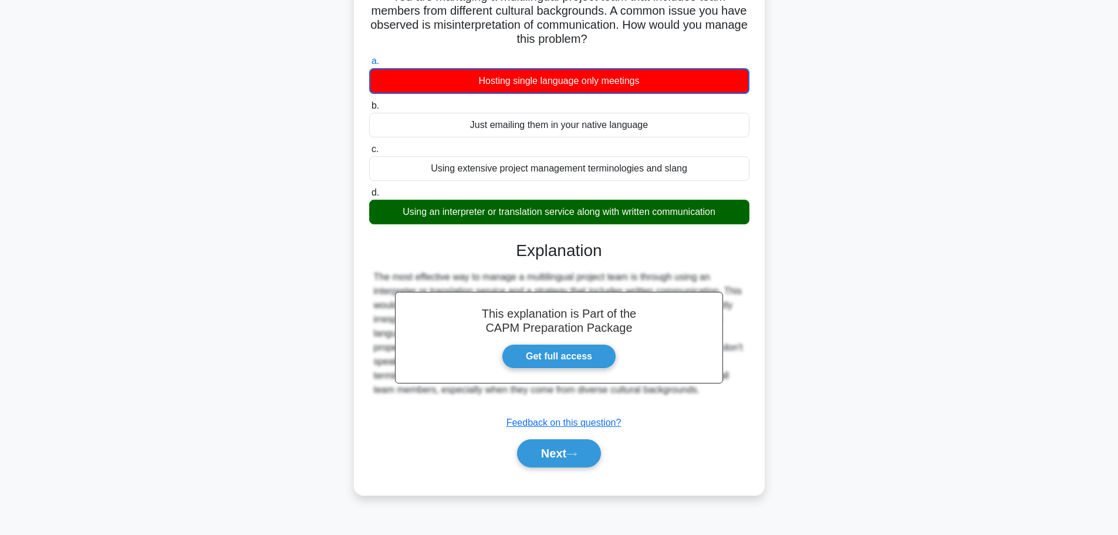
scroll to position [99, 0]
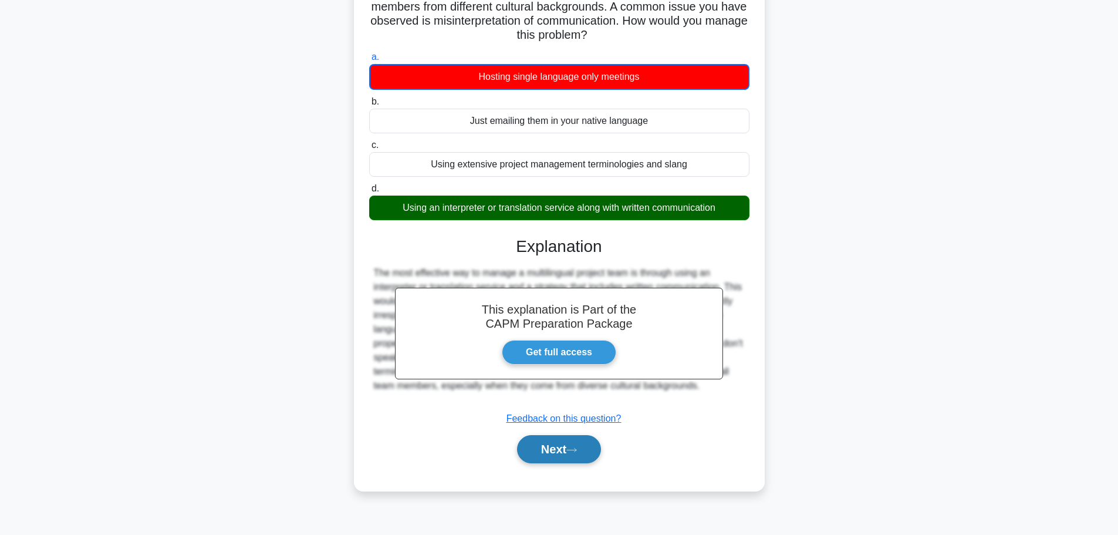
click at [566, 448] on button "Next" at bounding box center [559, 449] width 84 height 28
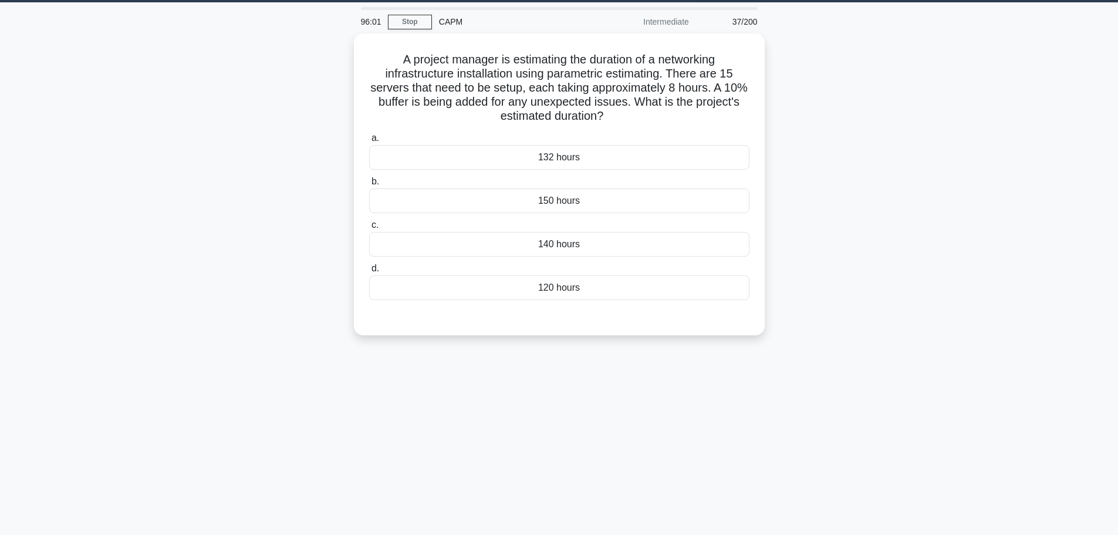
scroll to position [0, 0]
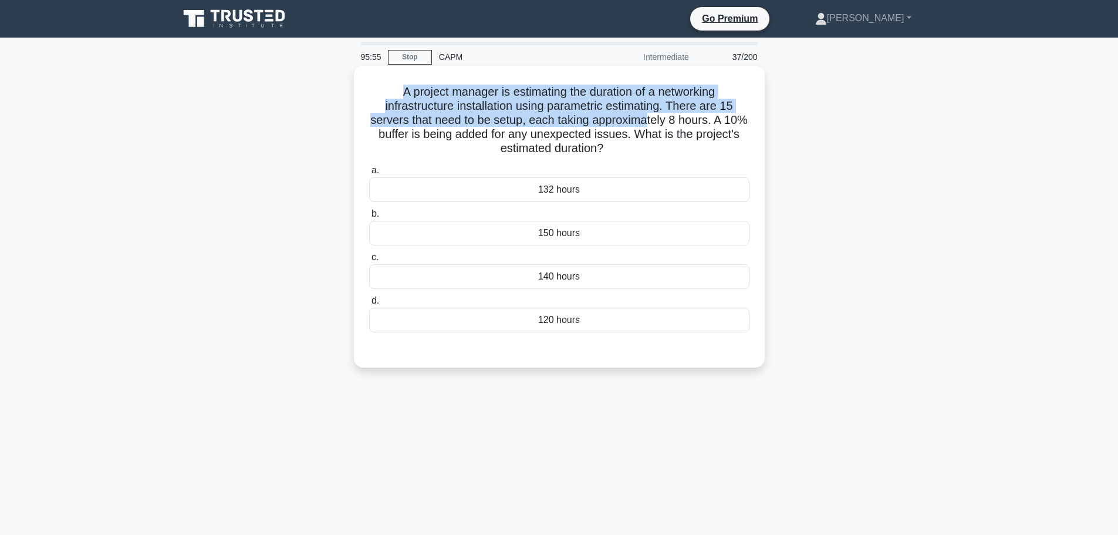
drag, startPoint x: 394, startPoint y: 90, endPoint x: 660, endPoint y: 121, distance: 268.1
click at [660, 121] on h5 "A project manager is estimating the duration of a networking infrastructure ins…" at bounding box center [559, 120] width 383 height 72
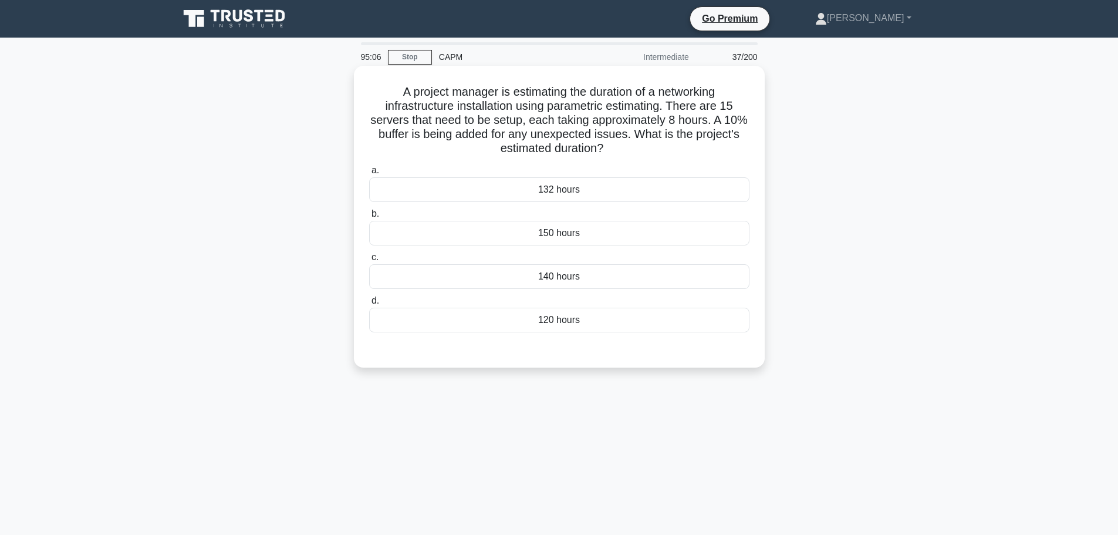
click at [613, 183] on div "132 hours" at bounding box center [559, 189] width 380 height 25
click at [369, 174] on input "a. 132 hours" at bounding box center [369, 171] width 0 height 8
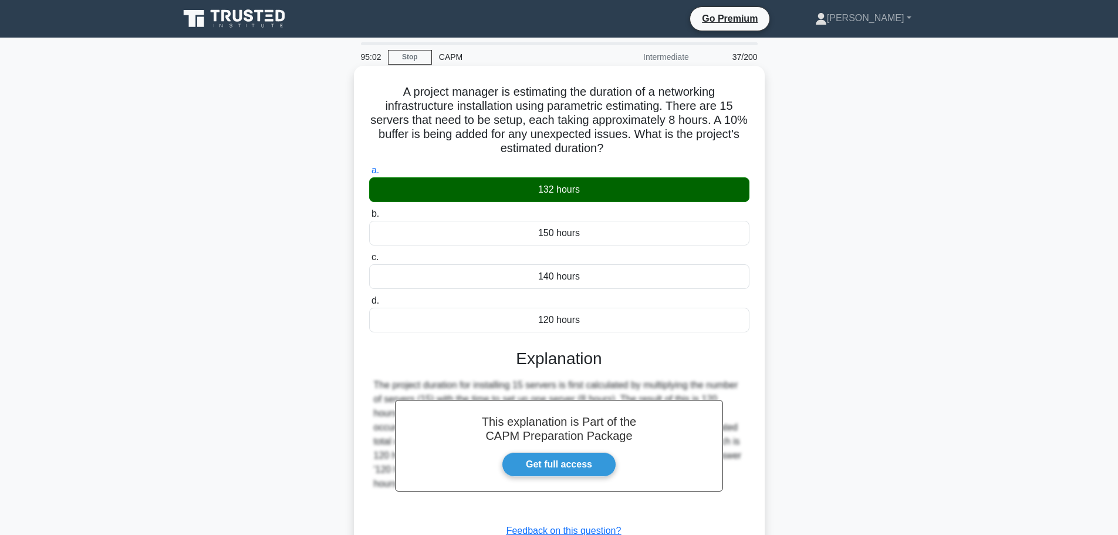
drag, startPoint x: 395, startPoint y: 91, endPoint x: 650, endPoint y: 314, distance: 338.5
click at [650, 314] on div "A project manager is estimating the duration of a networking infrastructure ins…" at bounding box center [559, 334] width 401 height 528
copy div "A project manager is estimating the duration of a networking infrastructure ins…"
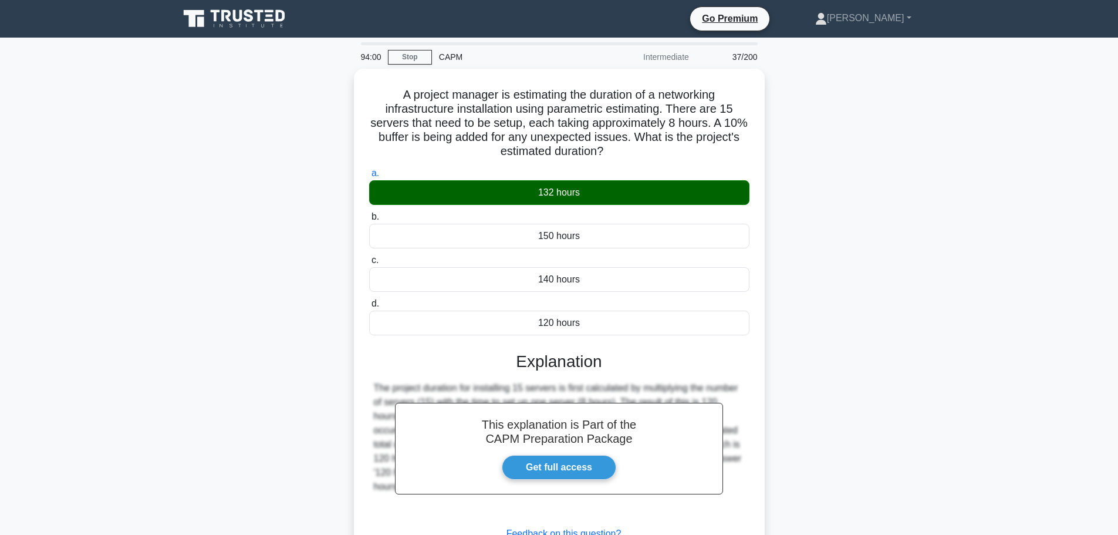
scroll to position [99, 0]
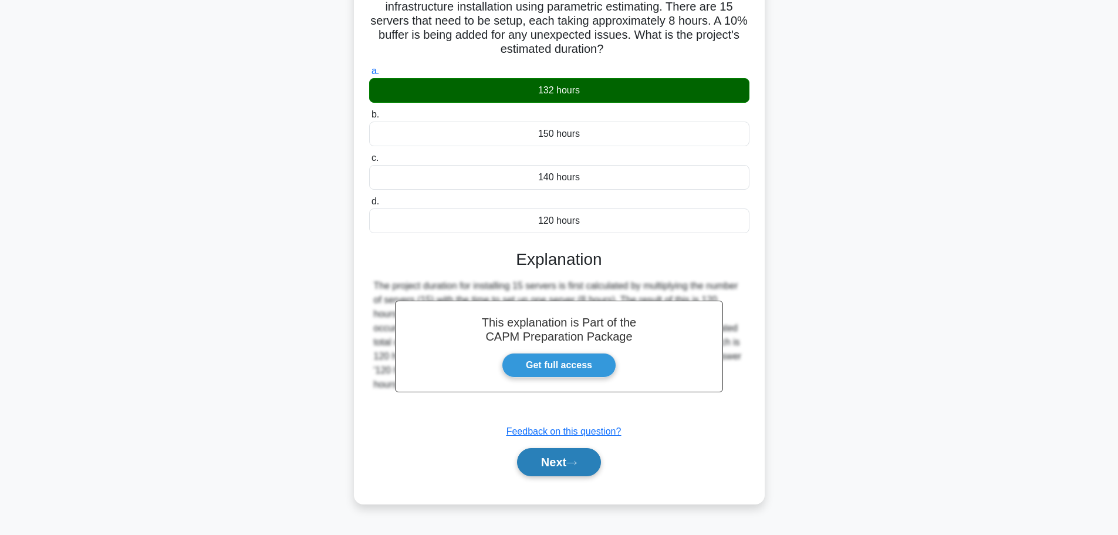
click at [573, 459] on button "Next" at bounding box center [559, 462] width 84 height 28
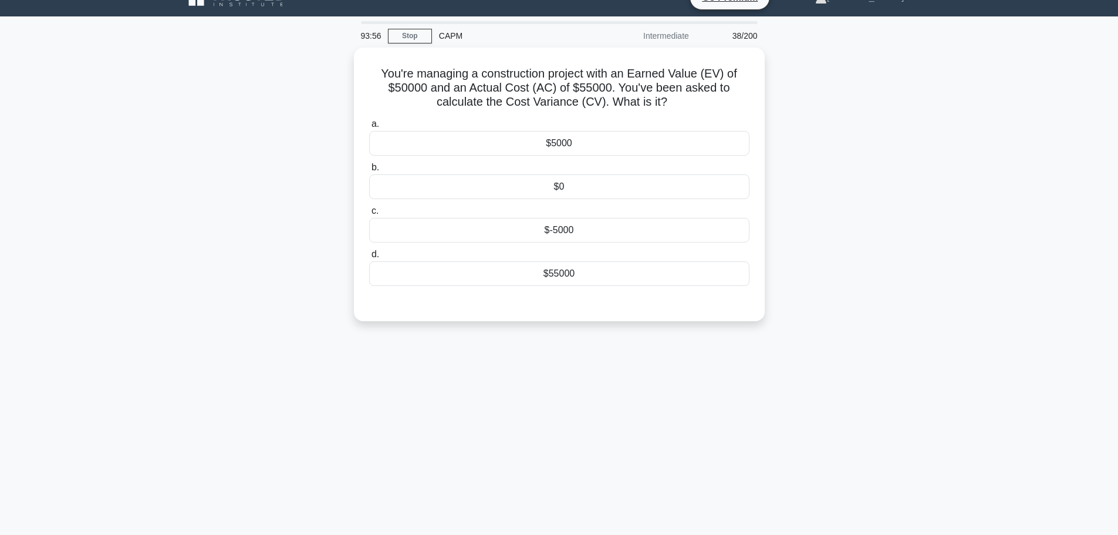
scroll to position [21, 0]
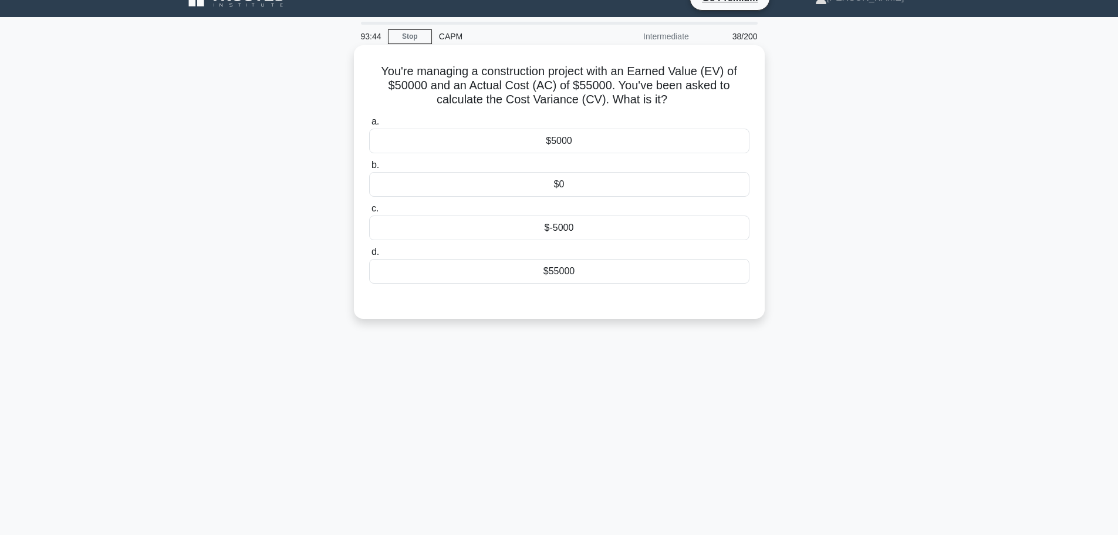
click at [584, 232] on div "$-5000" at bounding box center [559, 227] width 380 height 25
click at [369, 212] on input "c. $-5000" at bounding box center [369, 209] width 0 height 8
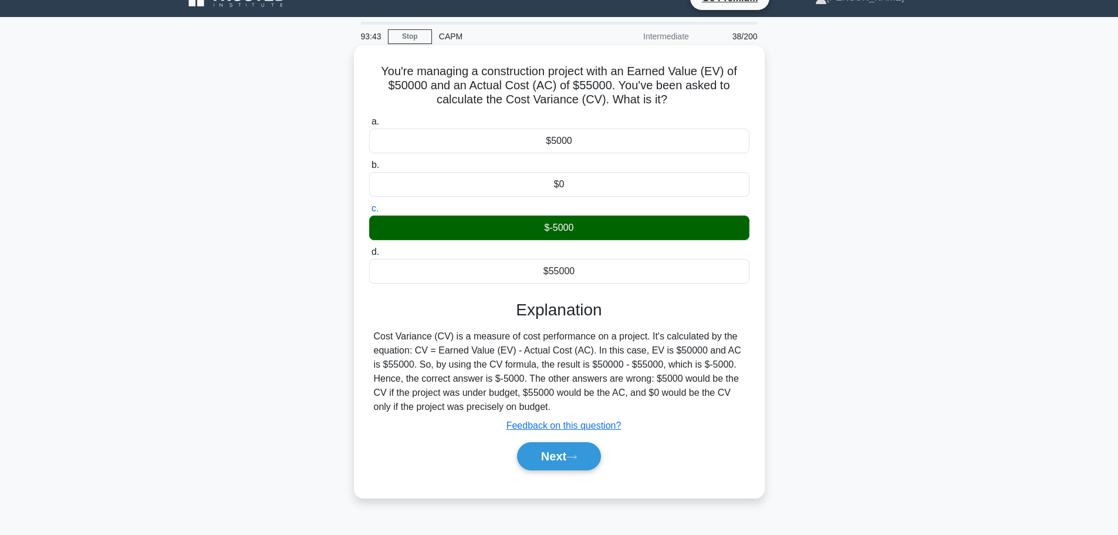
scroll to position [99, 0]
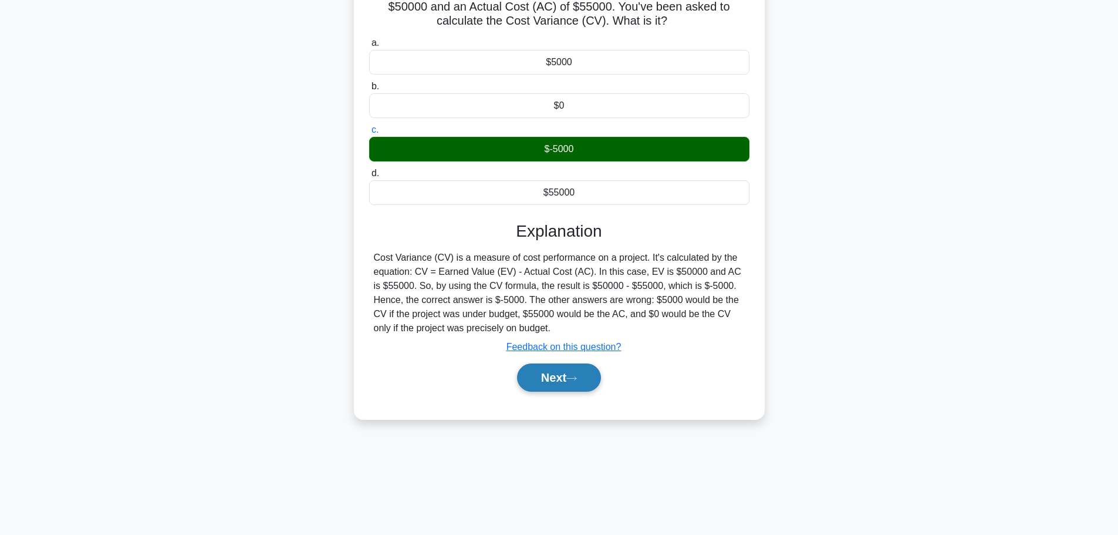
click at [587, 386] on button "Next" at bounding box center [559, 377] width 84 height 28
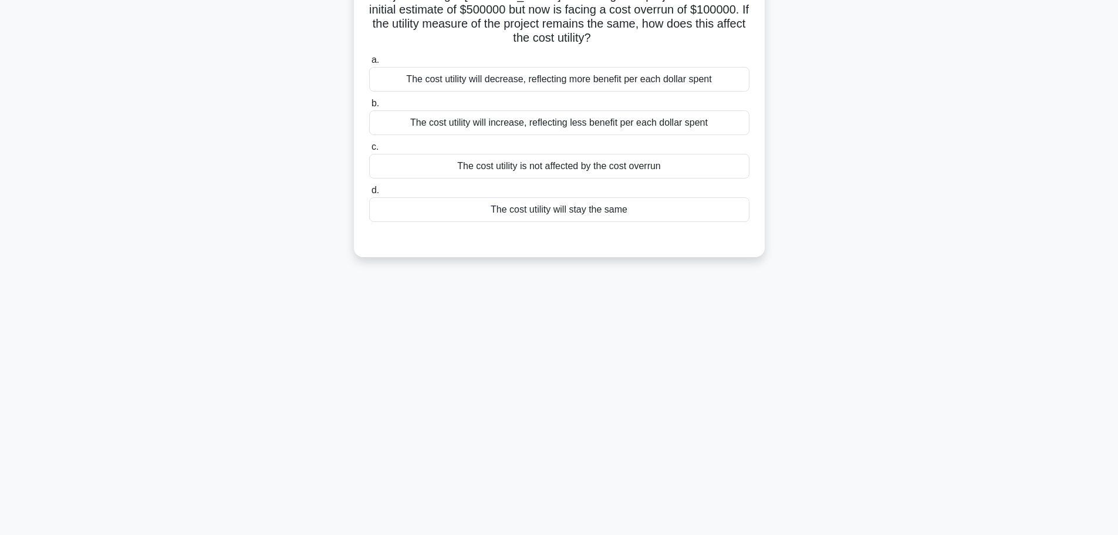
scroll to position [0, 0]
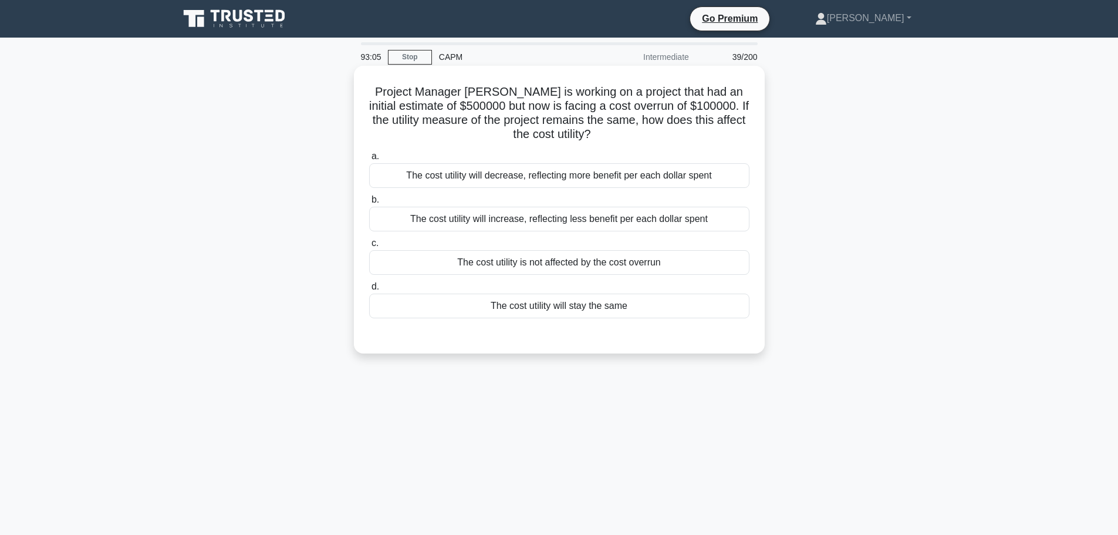
click at [653, 218] on div "The cost utility will increase, reflecting less benefit per each dollar spent" at bounding box center [559, 219] width 380 height 25
click at [369, 204] on input "b. The cost utility will increase, reflecting less benefit per each dollar spent" at bounding box center [369, 200] width 0 height 8
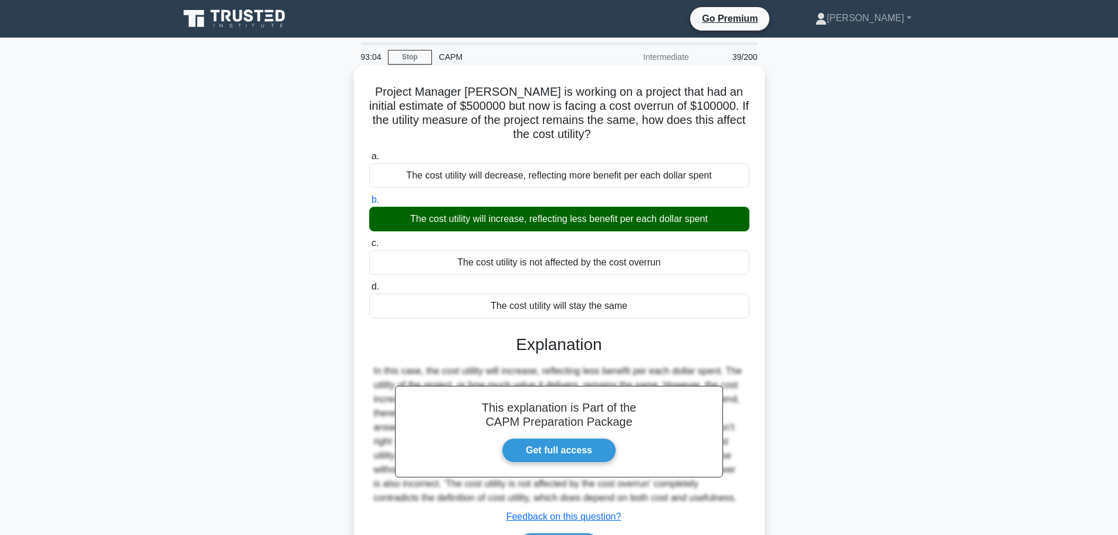
scroll to position [99, 0]
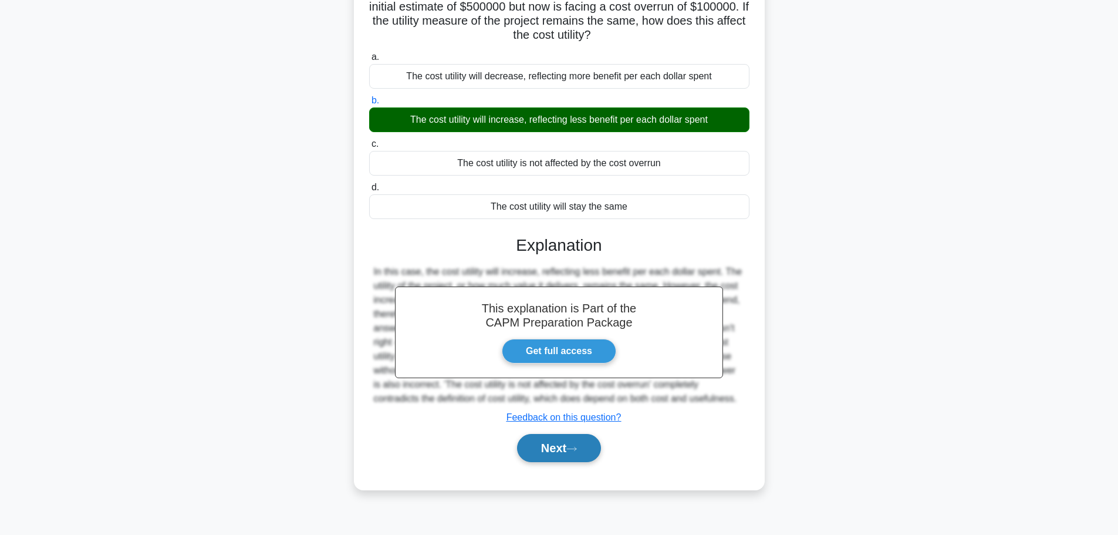
click at [556, 463] on div "Next" at bounding box center [559, 448] width 380 height 38
click at [559, 457] on button "Next" at bounding box center [559, 448] width 84 height 28
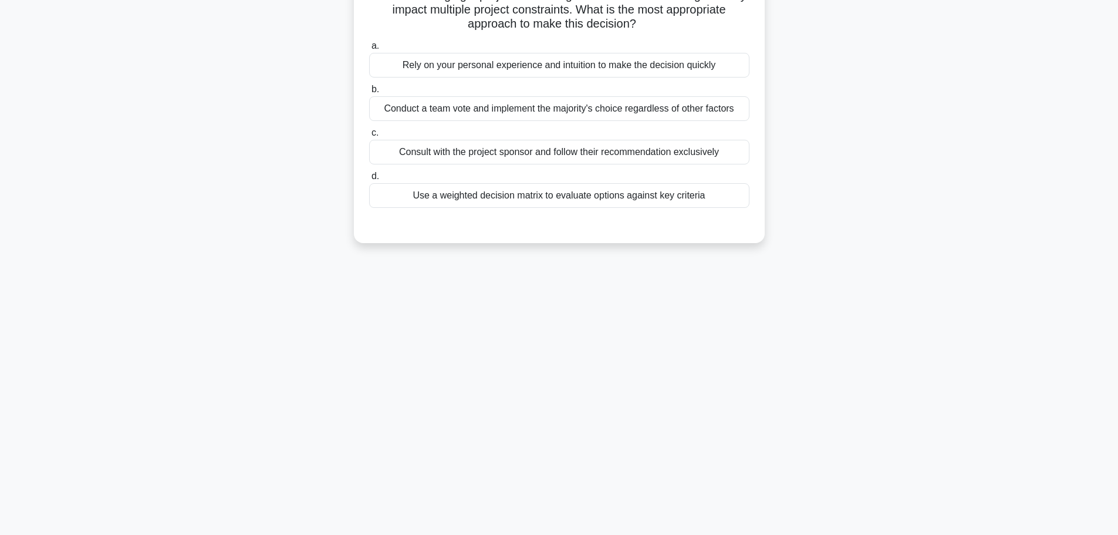
scroll to position [0, 0]
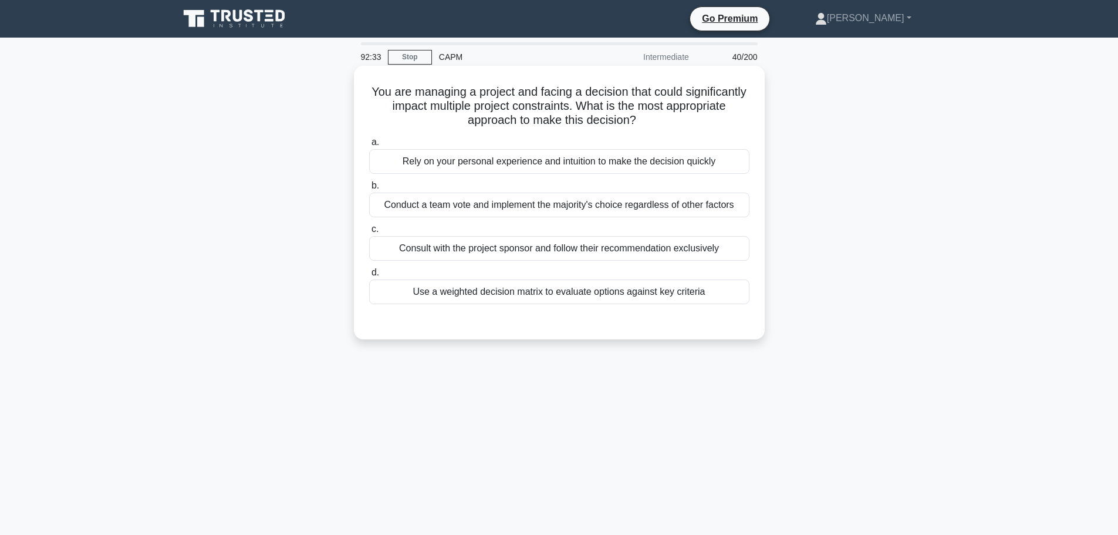
click at [653, 294] on div "Use a weighted decision matrix to evaluate options against key criteria" at bounding box center [559, 291] width 380 height 25
click at [369, 276] on input "d. Use a weighted decision matrix to evaluate options against key criteria" at bounding box center [369, 273] width 0 height 8
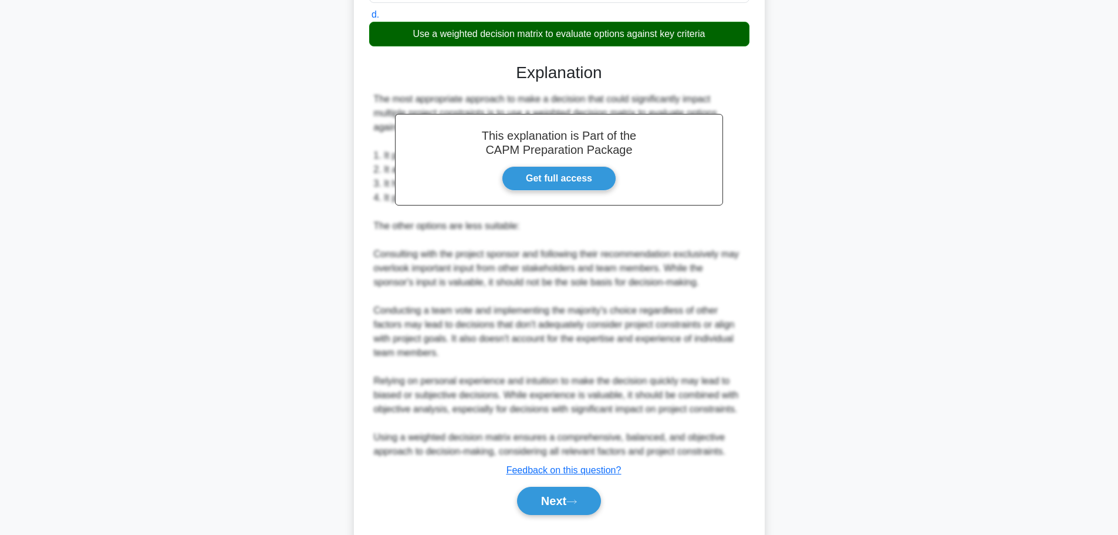
scroll to position [288, 0]
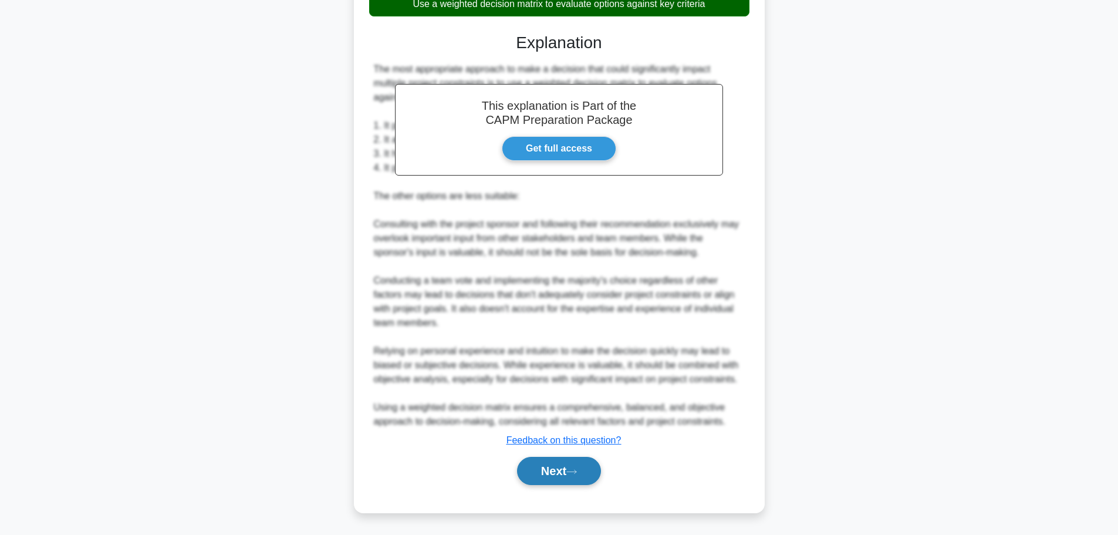
click at [584, 459] on button "Next" at bounding box center [559, 471] width 84 height 28
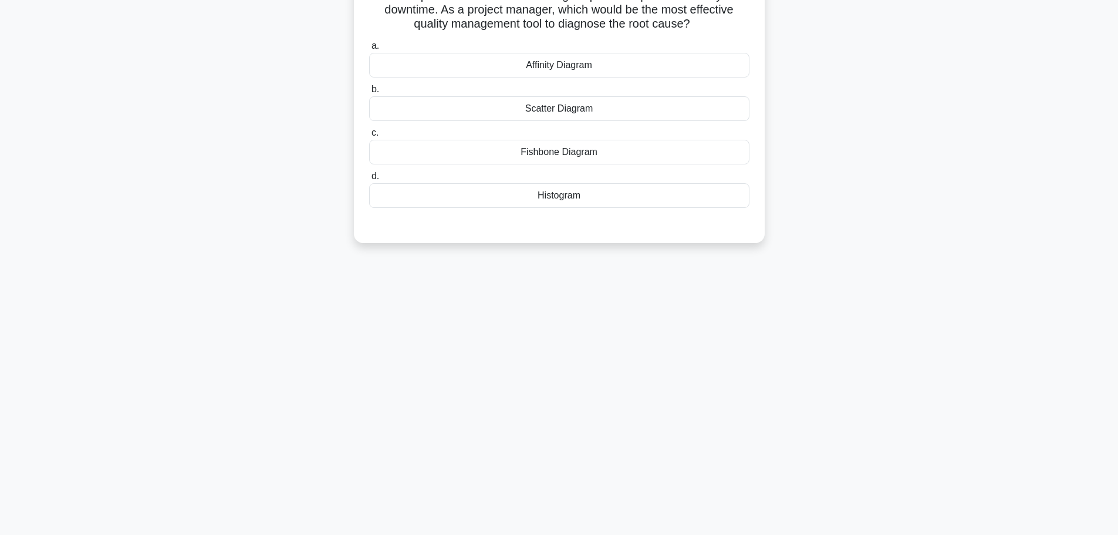
scroll to position [0, 0]
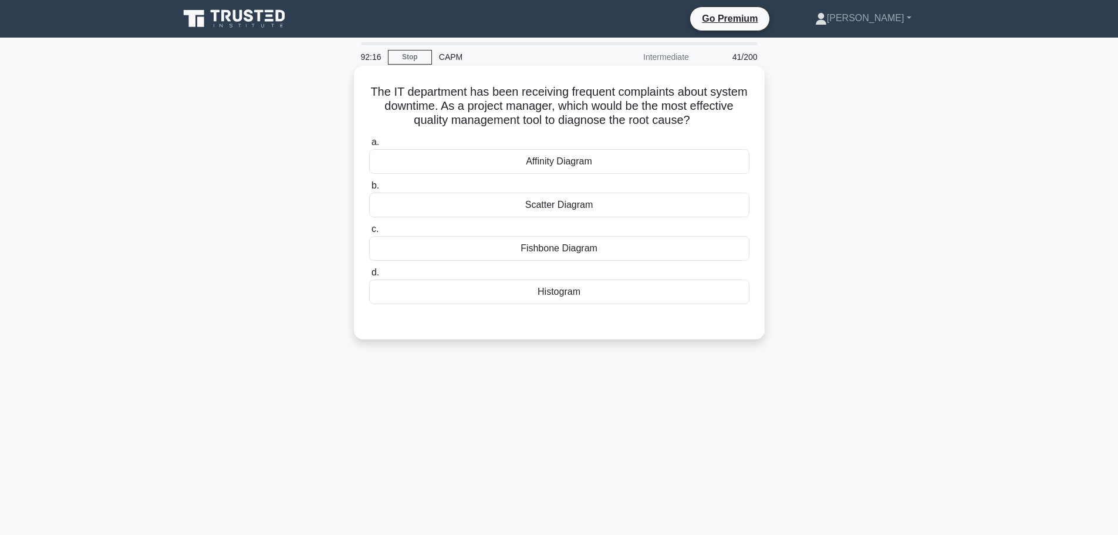
click at [591, 300] on div "Histogram" at bounding box center [559, 291] width 380 height 25
click at [369, 276] on input "d. Histogram" at bounding box center [369, 273] width 0 height 8
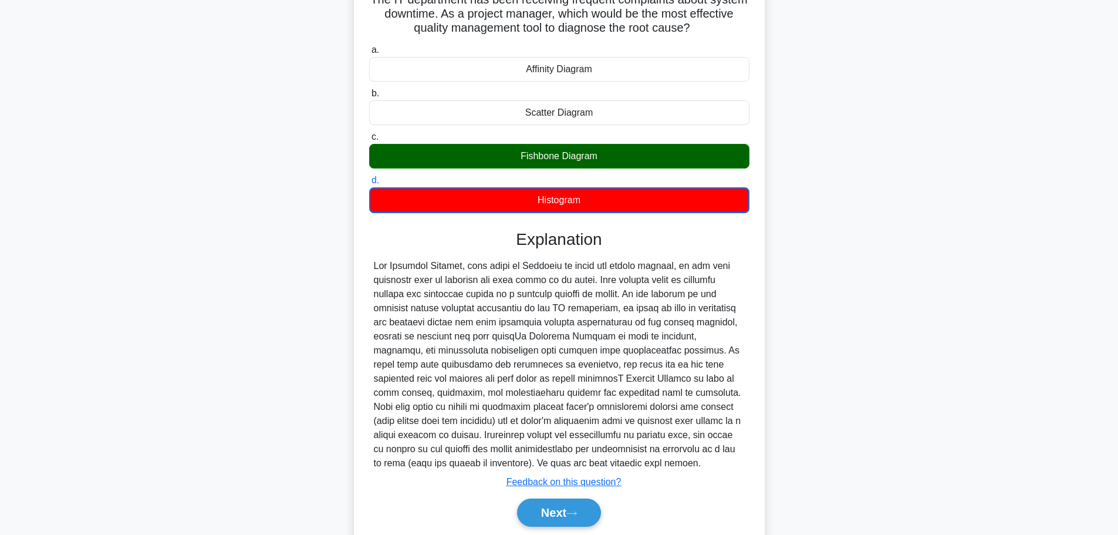
scroll to position [134, 0]
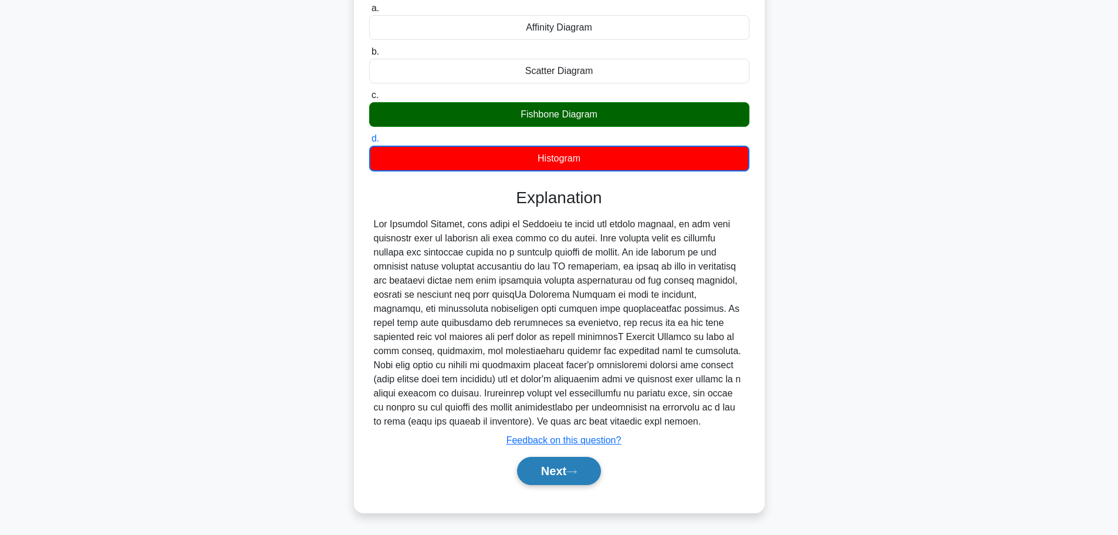
click at [564, 464] on button "Next" at bounding box center [559, 471] width 84 height 28
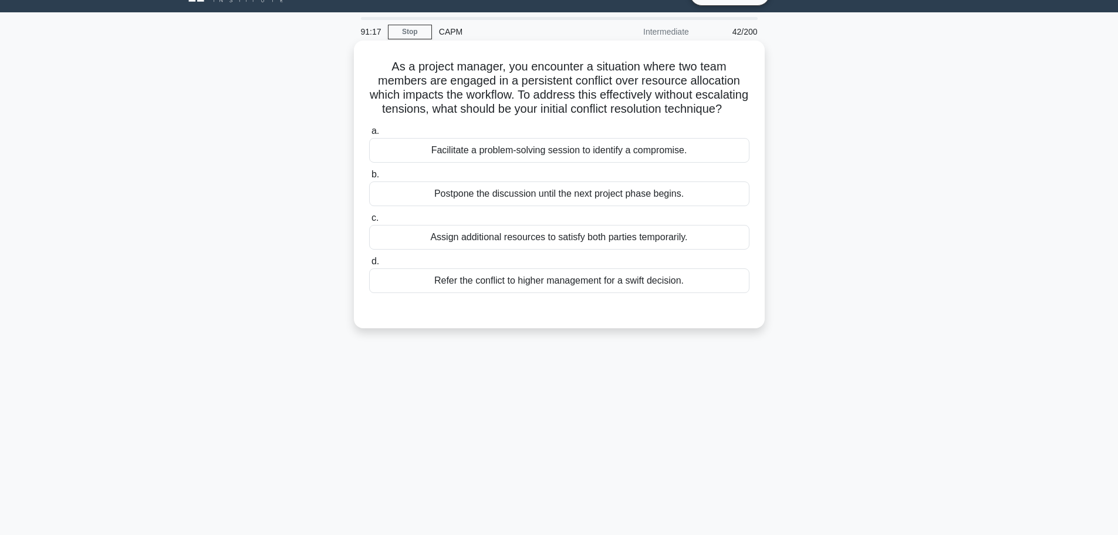
scroll to position [26, 0]
click at [657, 162] on div "Facilitate a problem-solving session to identify a compromise." at bounding box center [559, 149] width 380 height 25
click at [369, 134] on input "a. Facilitate a problem-solving session to identify a compromise." at bounding box center [369, 131] width 0 height 8
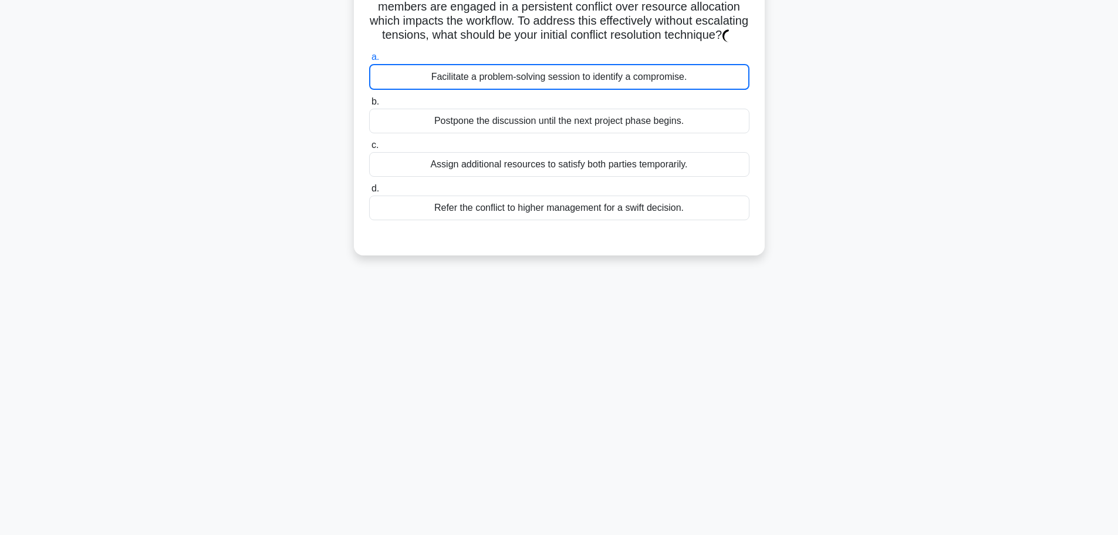
scroll to position [105, 0]
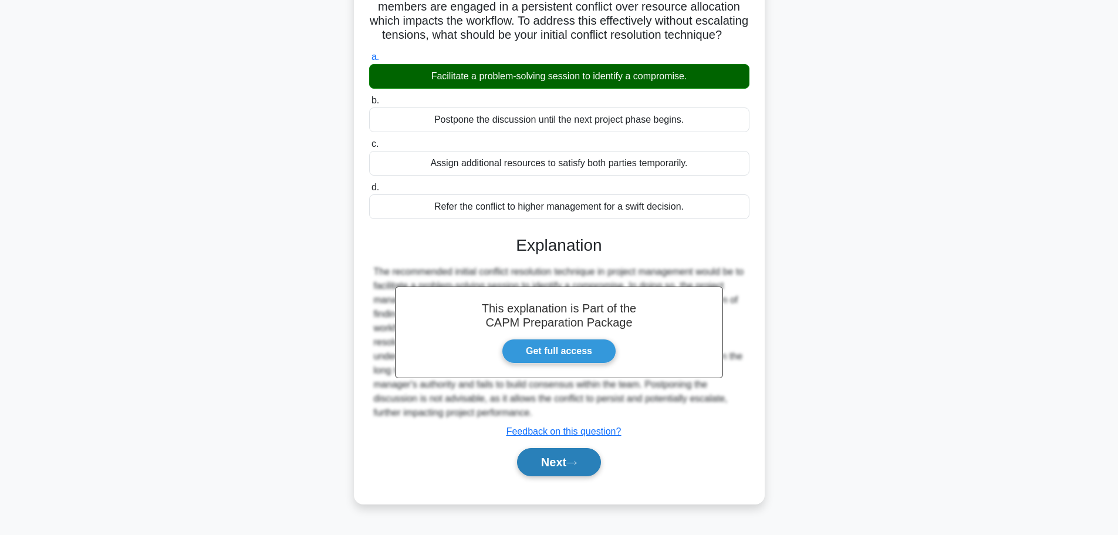
click at [556, 460] on button "Next" at bounding box center [559, 462] width 84 height 28
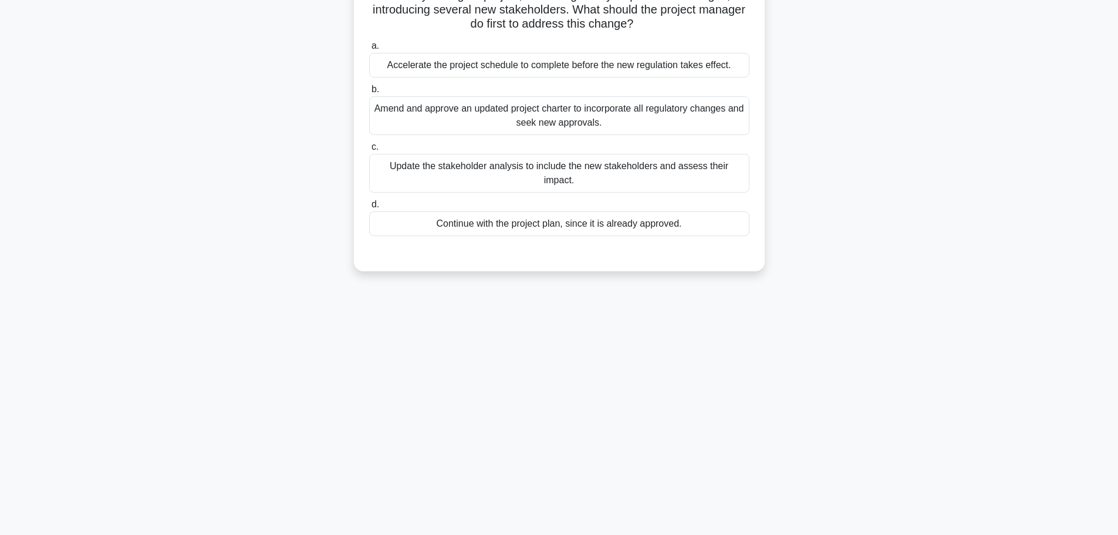
scroll to position [0, 0]
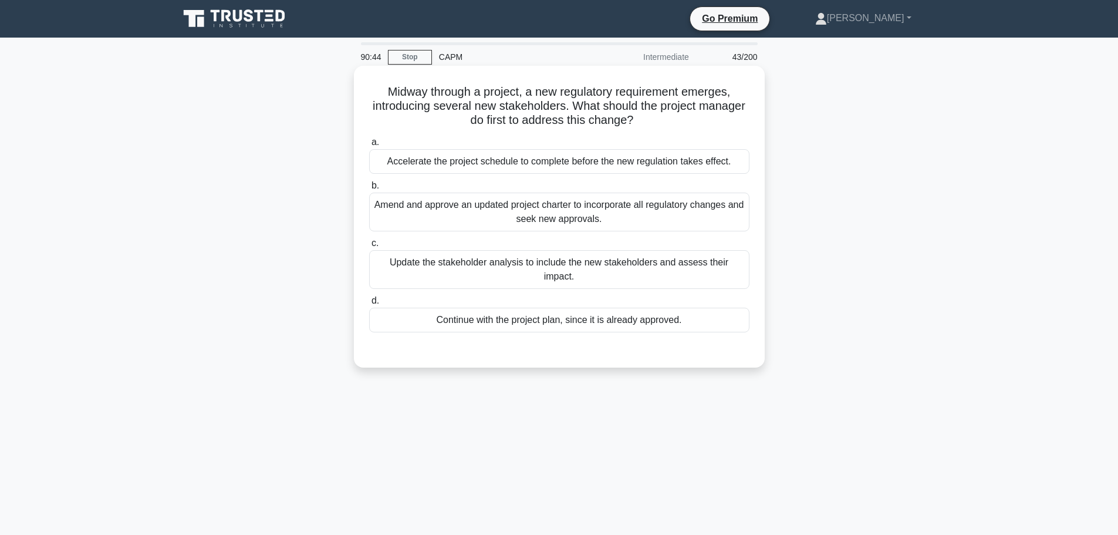
click at [638, 270] on div "Update the stakeholder analysis to include the new stakeholders and assess thei…" at bounding box center [559, 269] width 380 height 39
click at [369, 247] on input "c. Update the stakeholder analysis to include the new stakeholders and assess t…" at bounding box center [369, 243] width 0 height 8
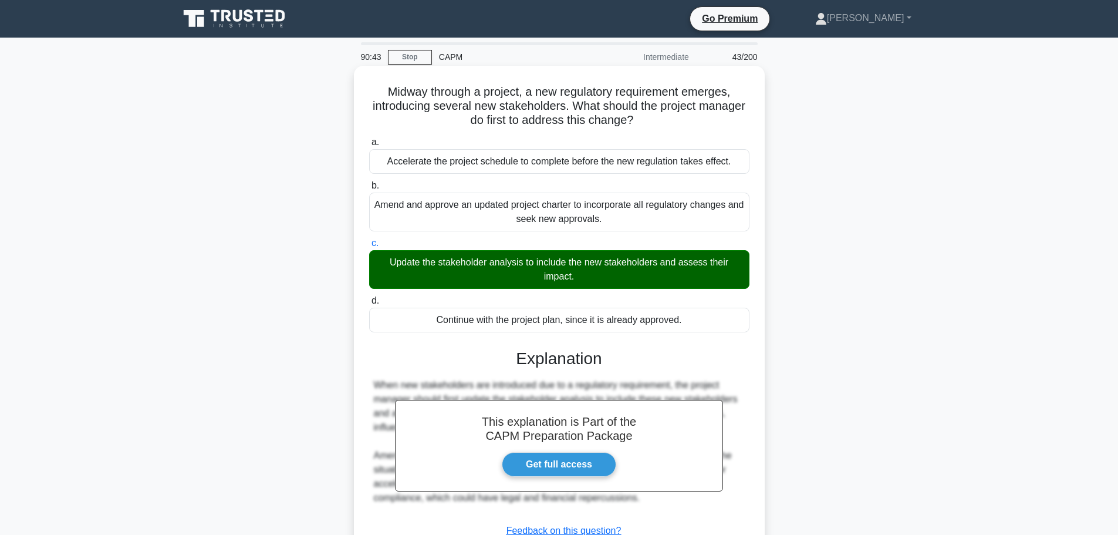
scroll to position [99, 0]
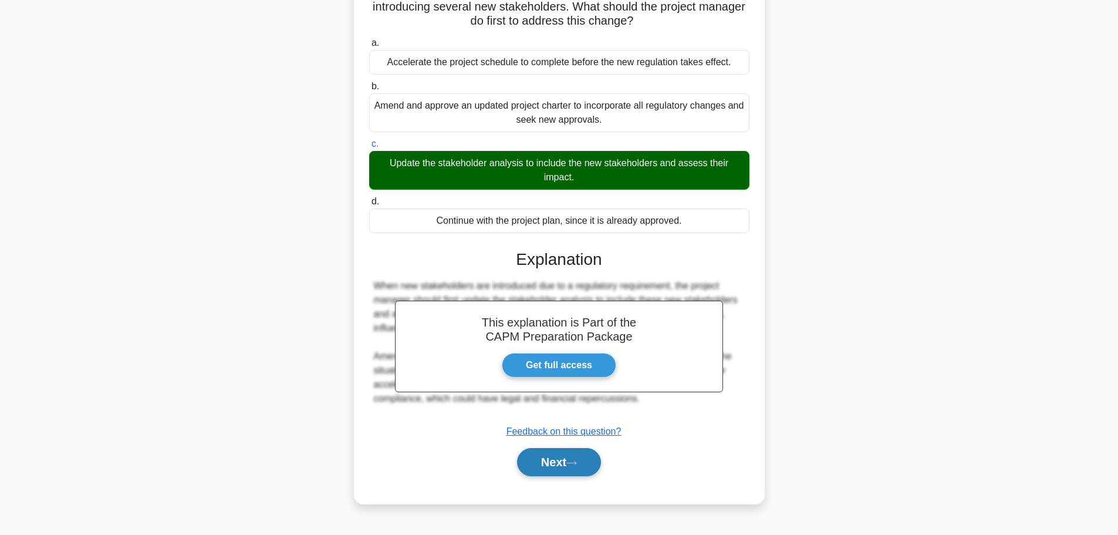
click at [567, 472] on button "Next" at bounding box center [559, 462] width 84 height 28
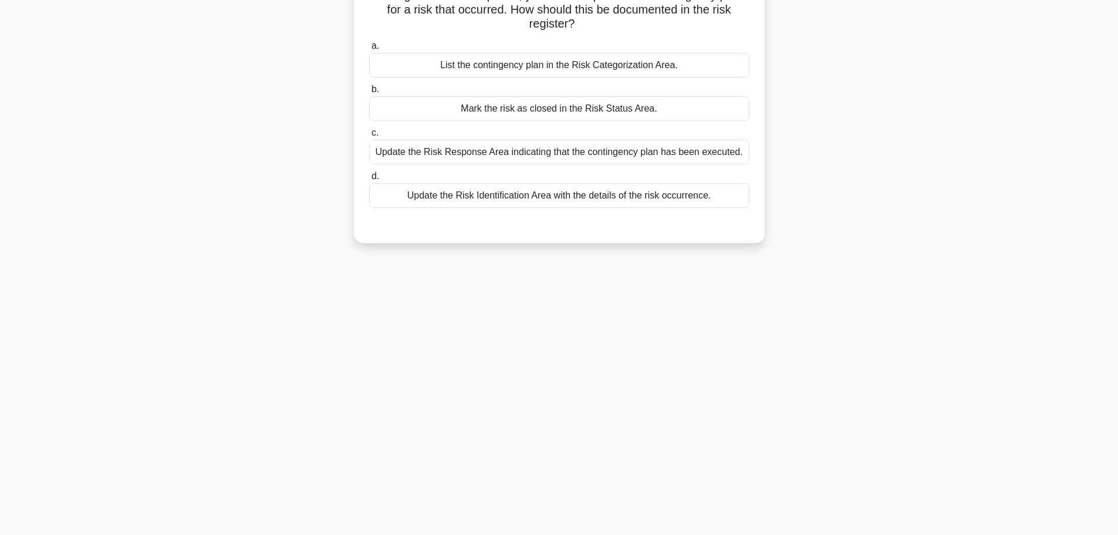
scroll to position [0, 0]
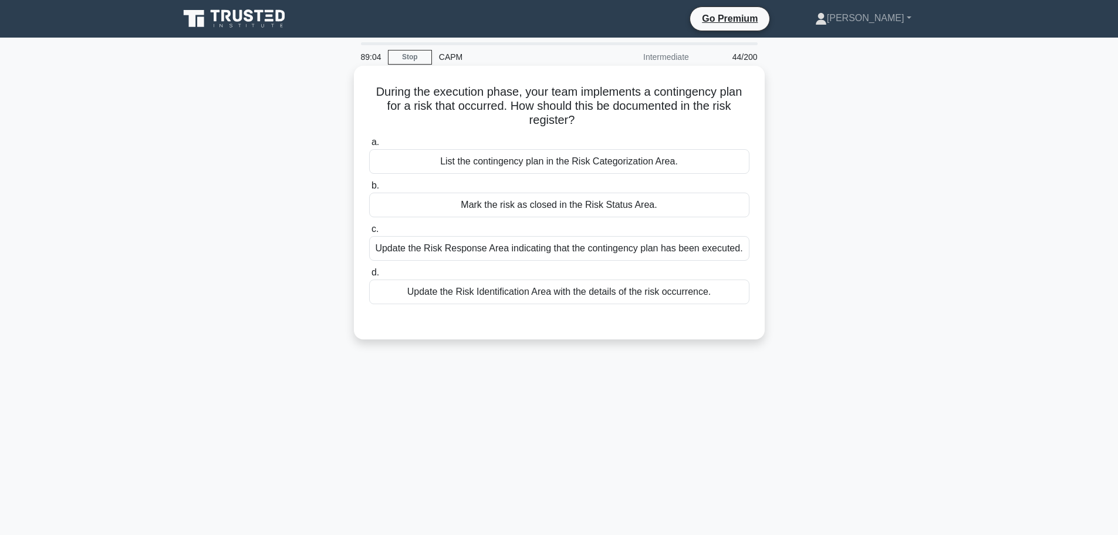
click at [585, 253] on div "Update the Risk Response Area indicating that the contingency plan has been exe…" at bounding box center [559, 248] width 380 height 25
click at [369, 233] on input "c. Update the Risk Response Area indicating that the contingency plan has been …" at bounding box center [369, 229] width 0 height 8
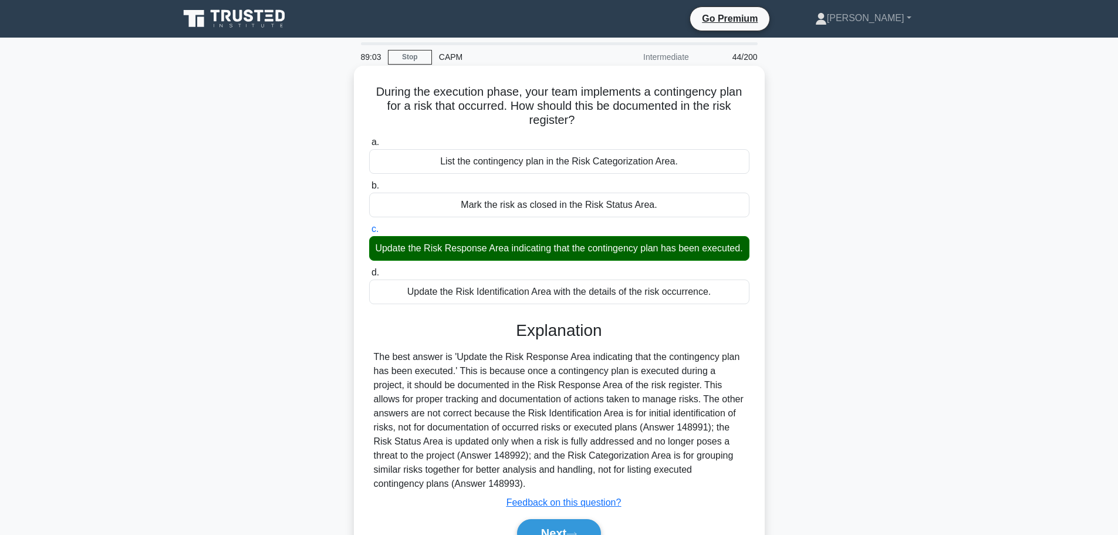
scroll to position [99, 0]
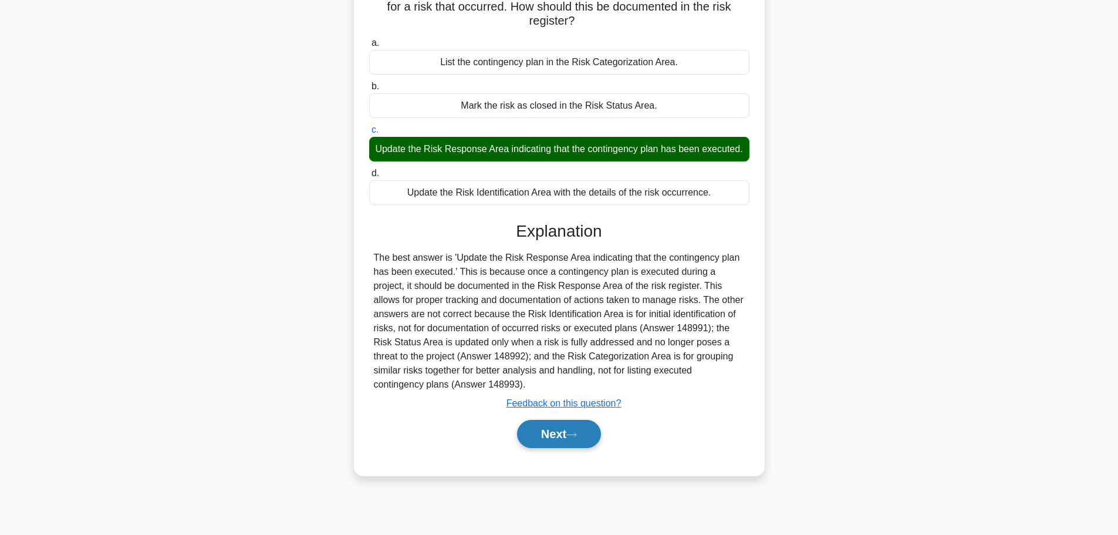
click at [575, 438] on icon at bounding box center [571, 434] width 11 height 6
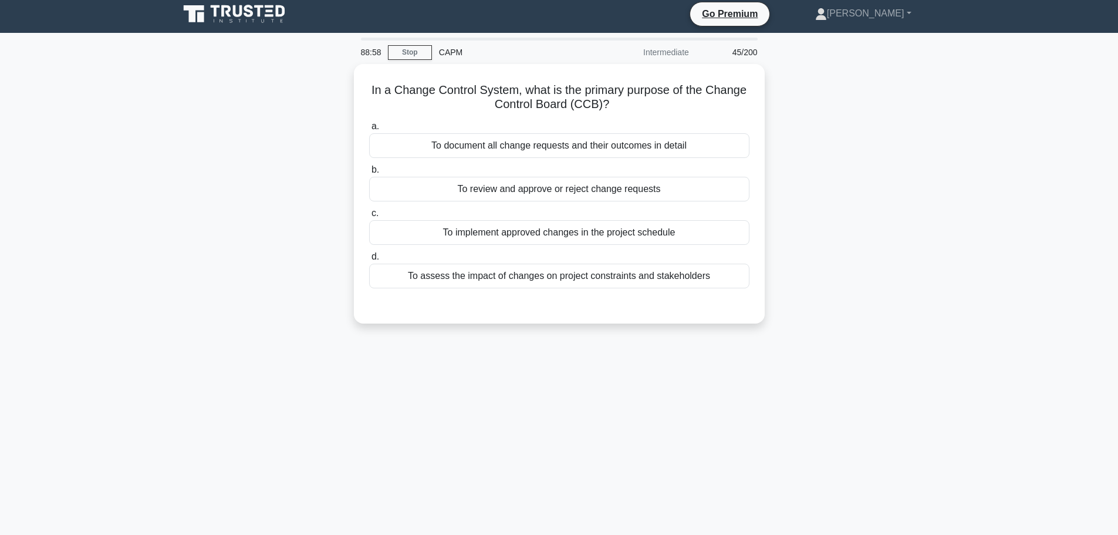
scroll to position [0, 0]
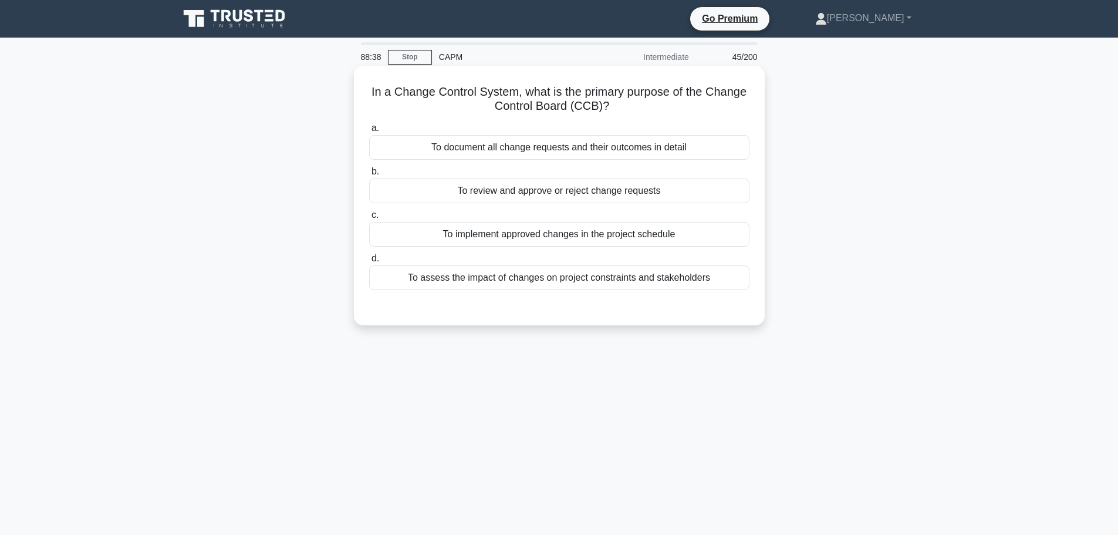
click at [685, 189] on div "To review and approve or reject change requests" at bounding box center [559, 190] width 380 height 25
click at [369, 175] on input "b. To review and approve or reject change requests" at bounding box center [369, 172] width 0 height 8
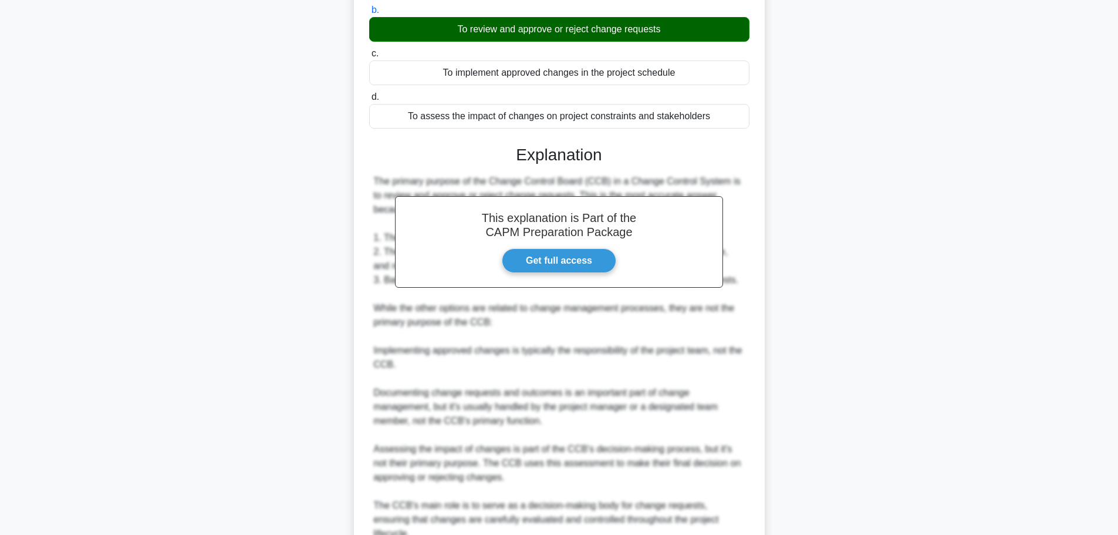
scroll to position [246, 0]
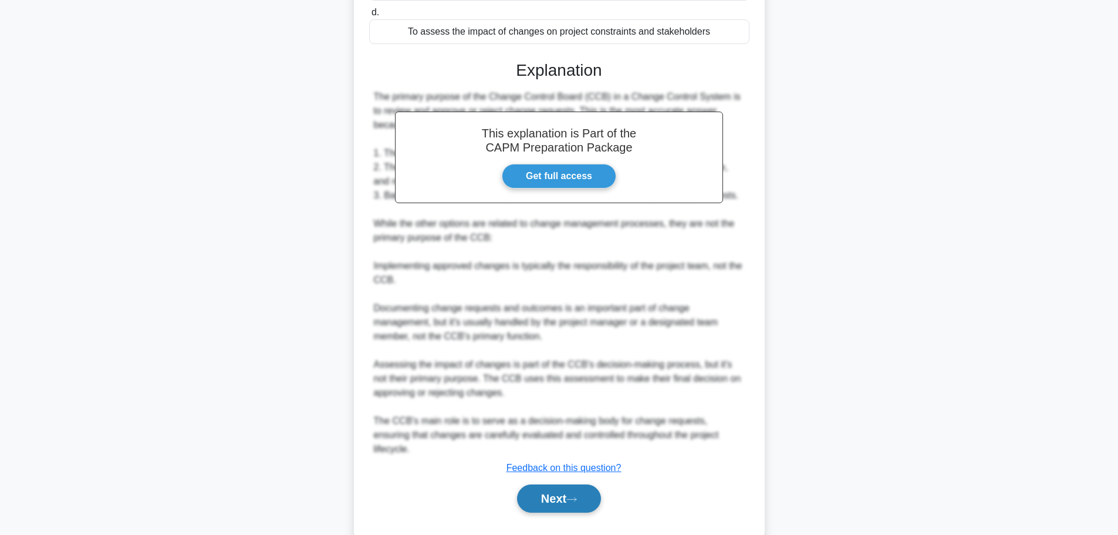
click at [575, 484] on button "Next" at bounding box center [559, 498] width 84 height 28
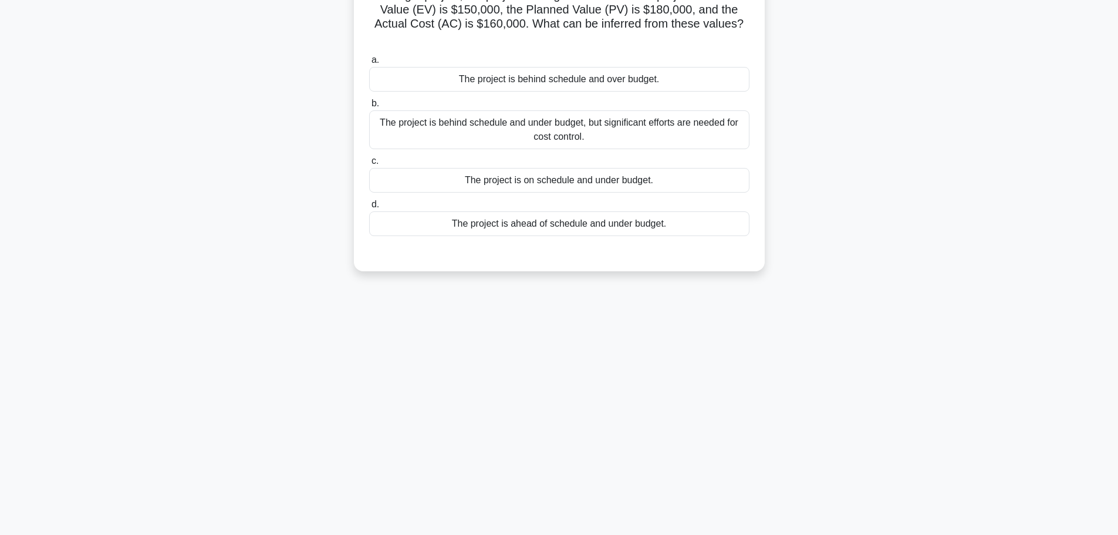
scroll to position [0, 0]
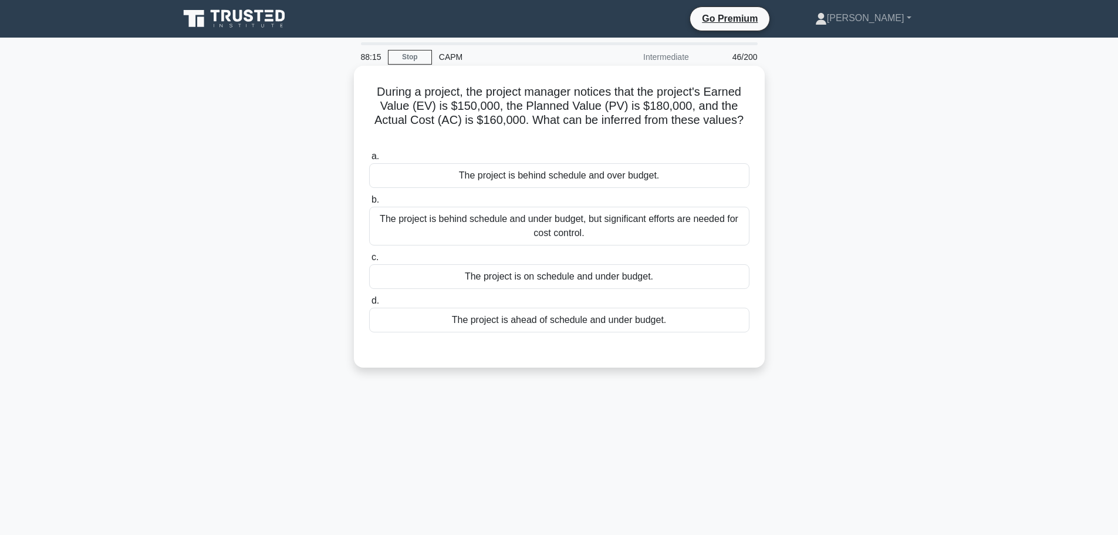
click at [570, 230] on div "The project is behind schedule and under budget, but significant efforts are ne…" at bounding box center [559, 226] width 380 height 39
click at [369, 204] on input "b. The project is behind schedule and under budget, but significant efforts are…" at bounding box center [369, 200] width 0 height 8
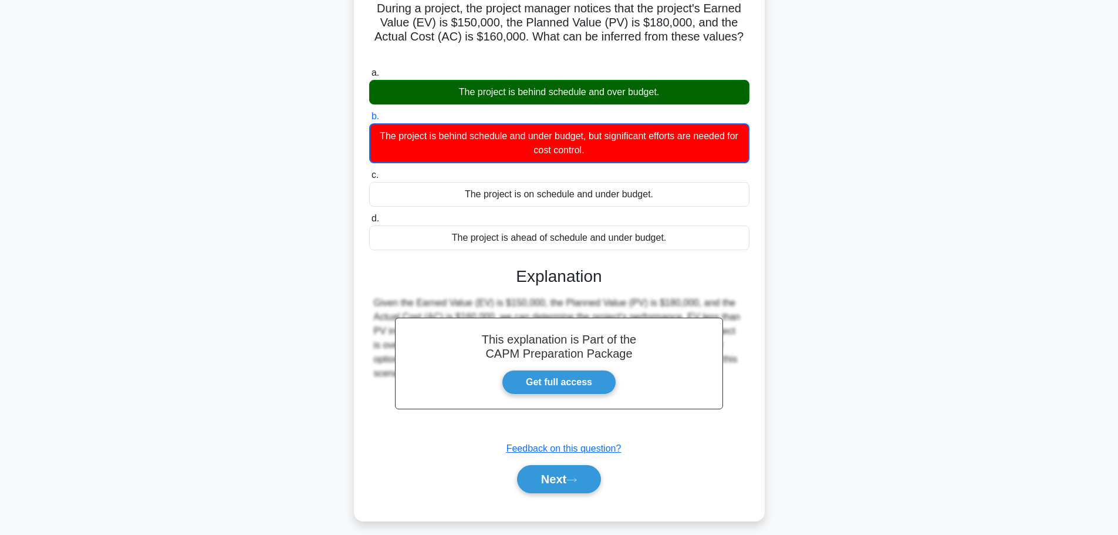
scroll to position [99, 0]
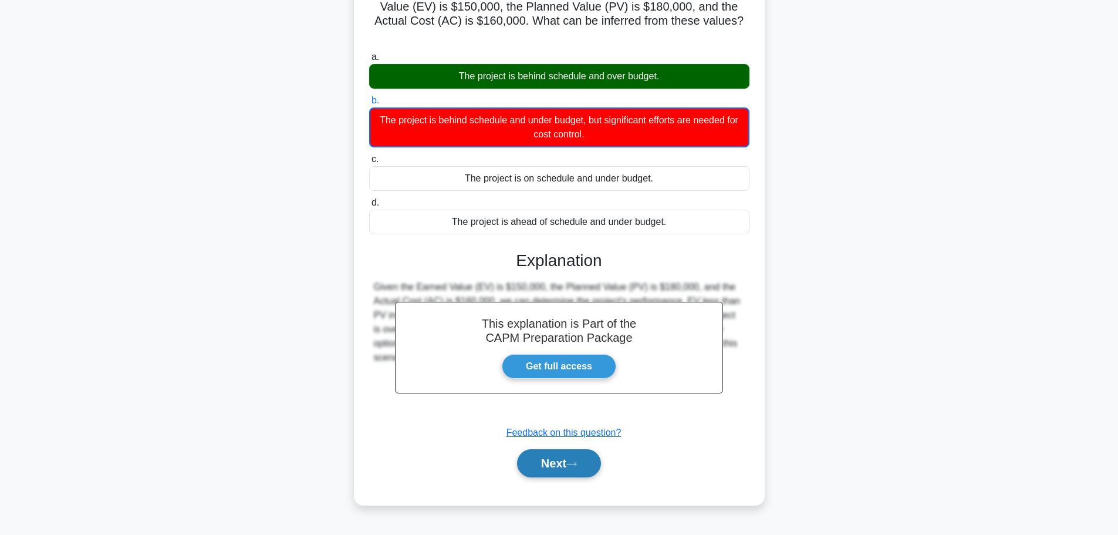
click at [569, 470] on button "Next" at bounding box center [559, 463] width 84 height 28
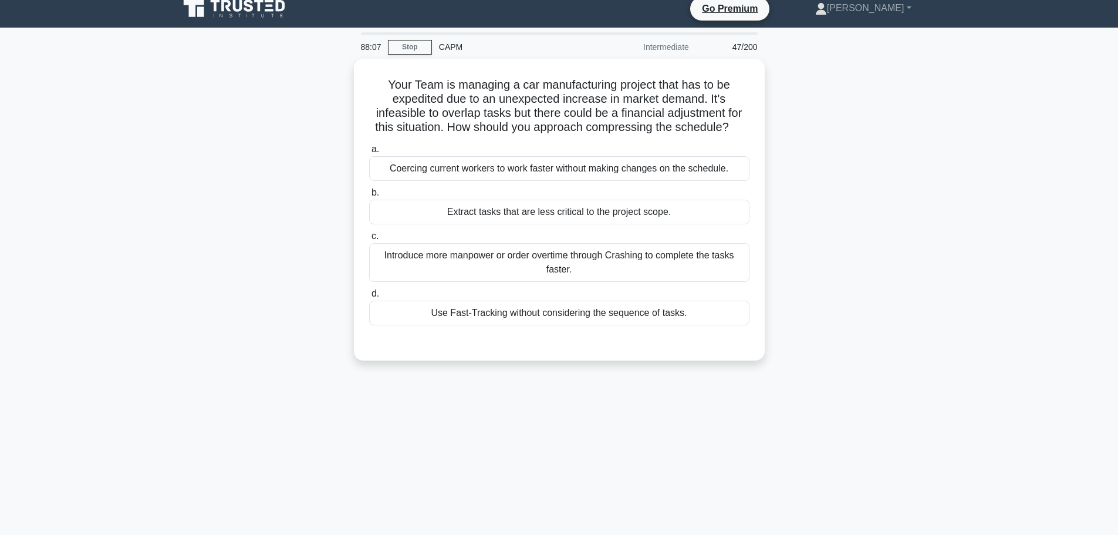
scroll to position [0, 0]
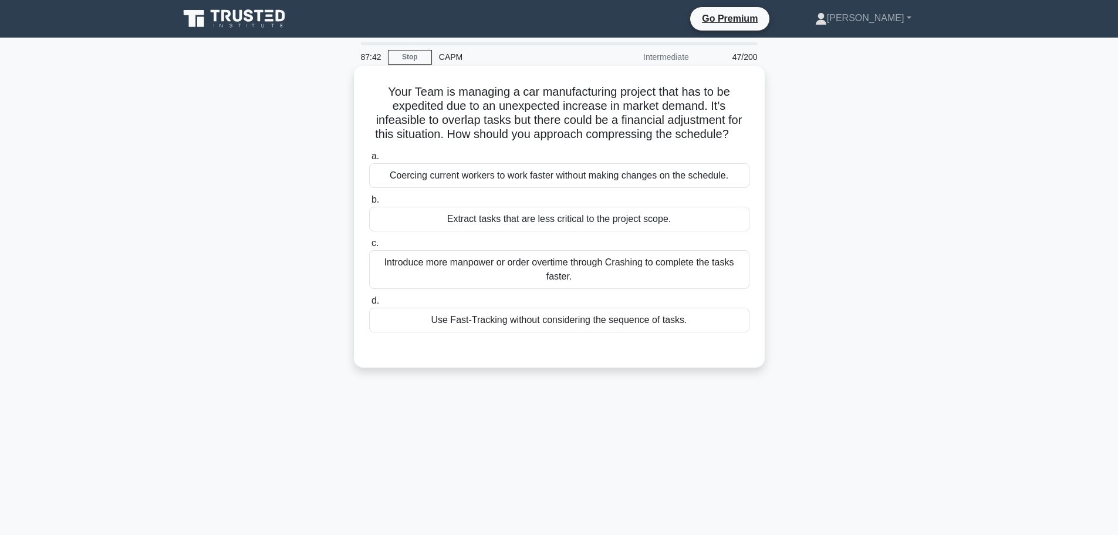
click at [628, 206] on label "b. Extract tasks that are less critical to the project scope." at bounding box center [559, 211] width 380 height 39
click at [369, 204] on input "b. Extract tasks that are less critical to the project scope." at bounding box center [369, 200] width 0 height 8
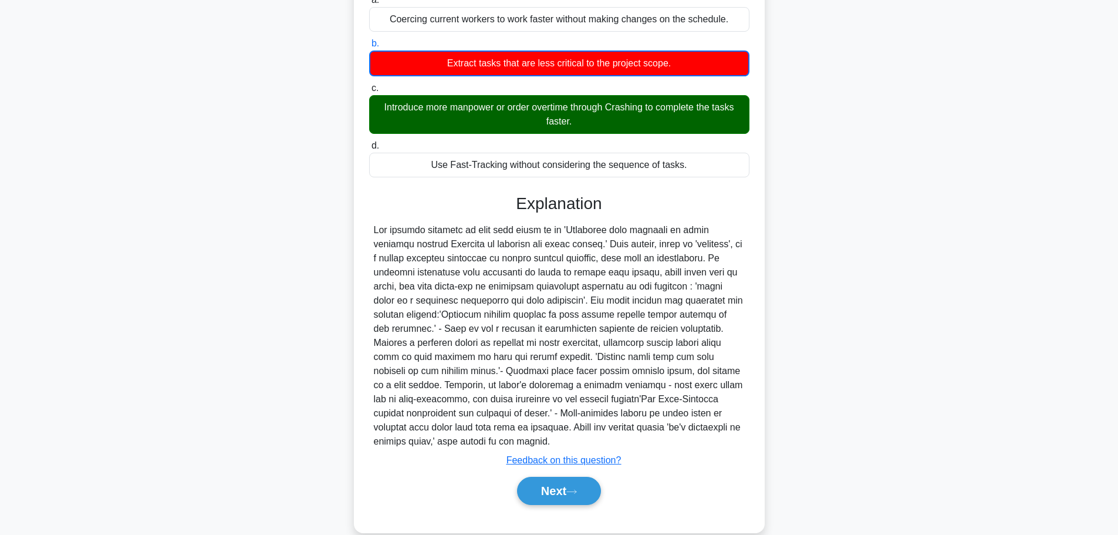
scroll to position [177, 0]
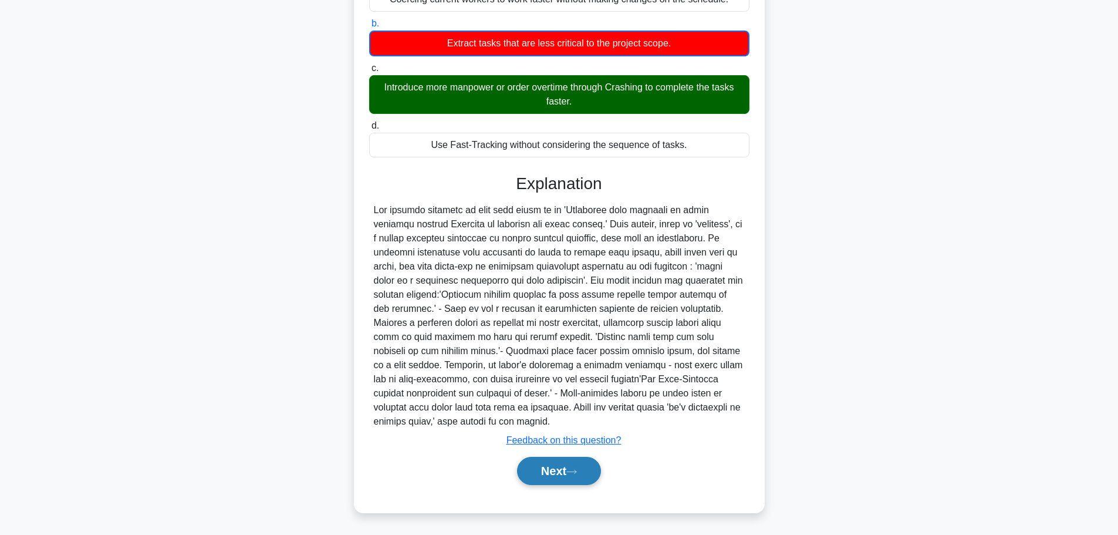
click at [566, 461] on button "Next" at bounding box center [559, 471] width 84 height 28
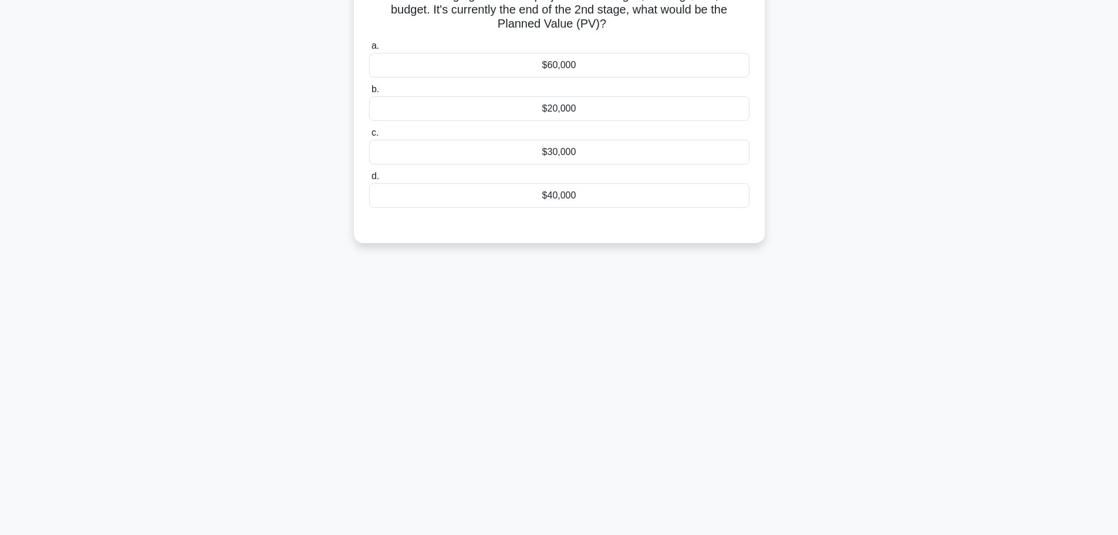
scroll to position [0, 0]
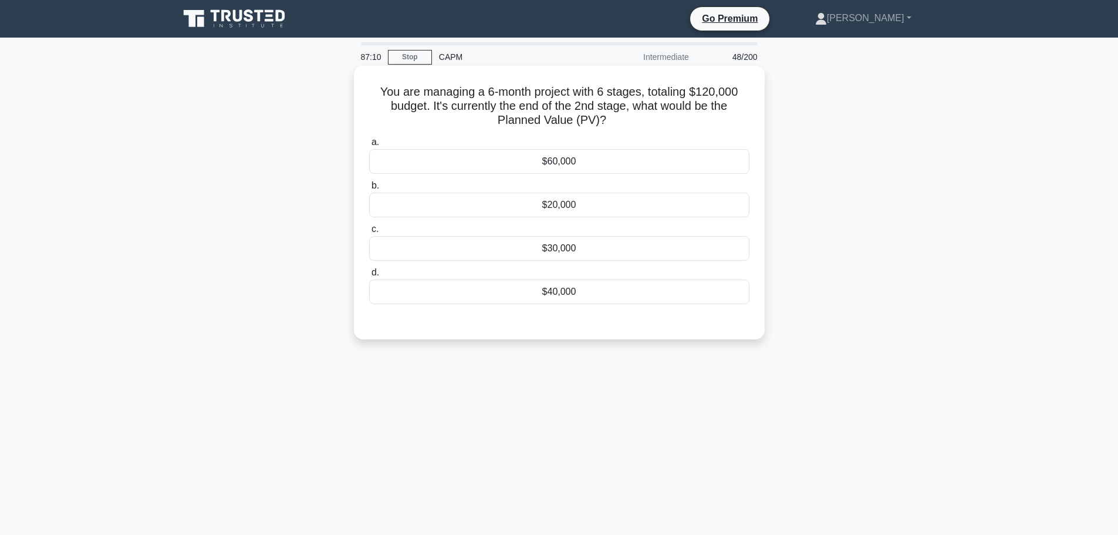
click at [549, 300] on div "$40,000" at bounding box center [559, 291] width 380 height 25
click at [369, 276] on input "d. $40,000" at bounding box center [369, 273] width 0 height 8
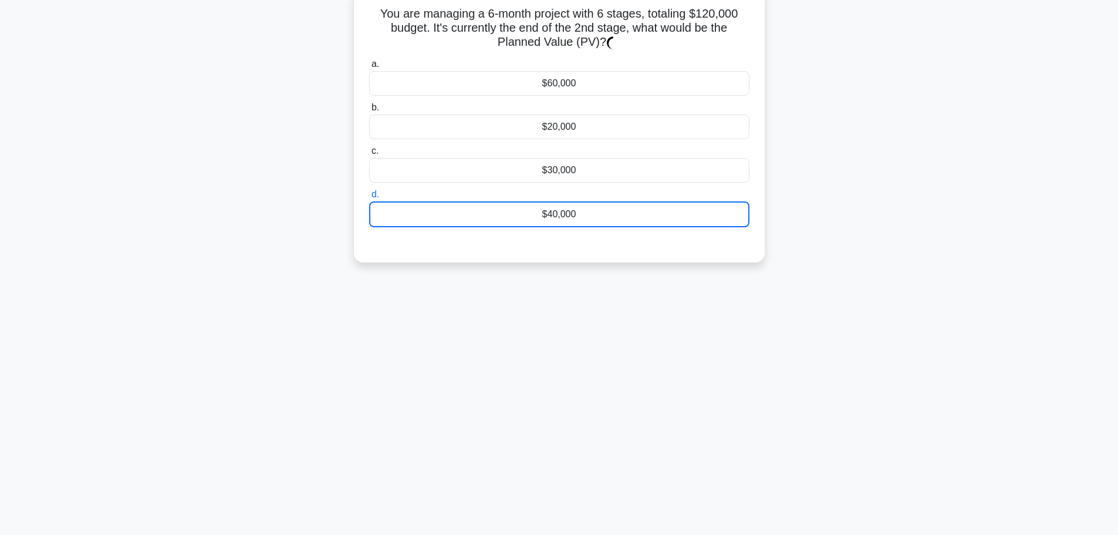
scroll to position [99, 0]
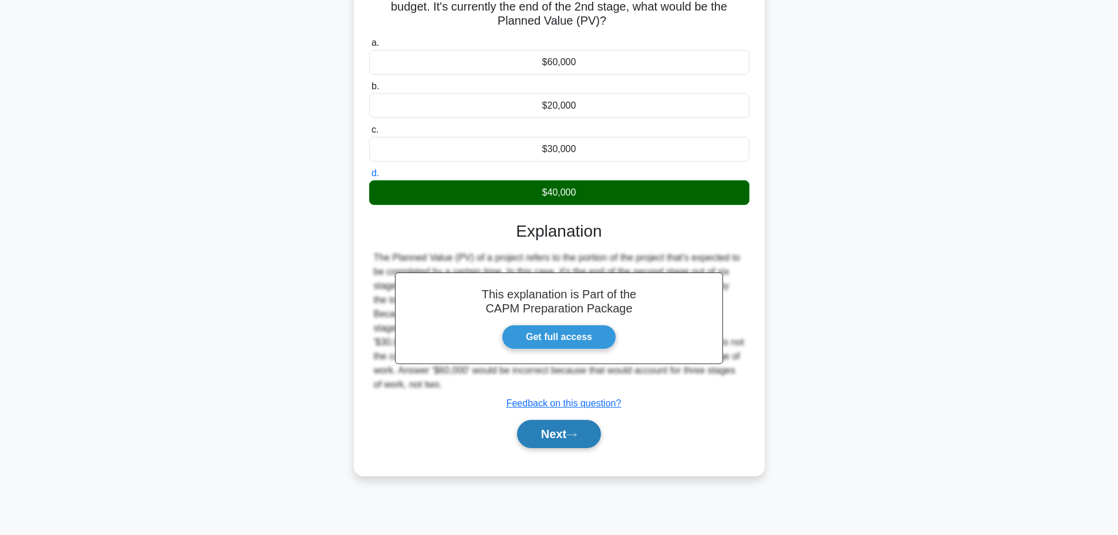
click at [590, 427] on button "Next" at bounding box center [559, 434] width 84 height 28
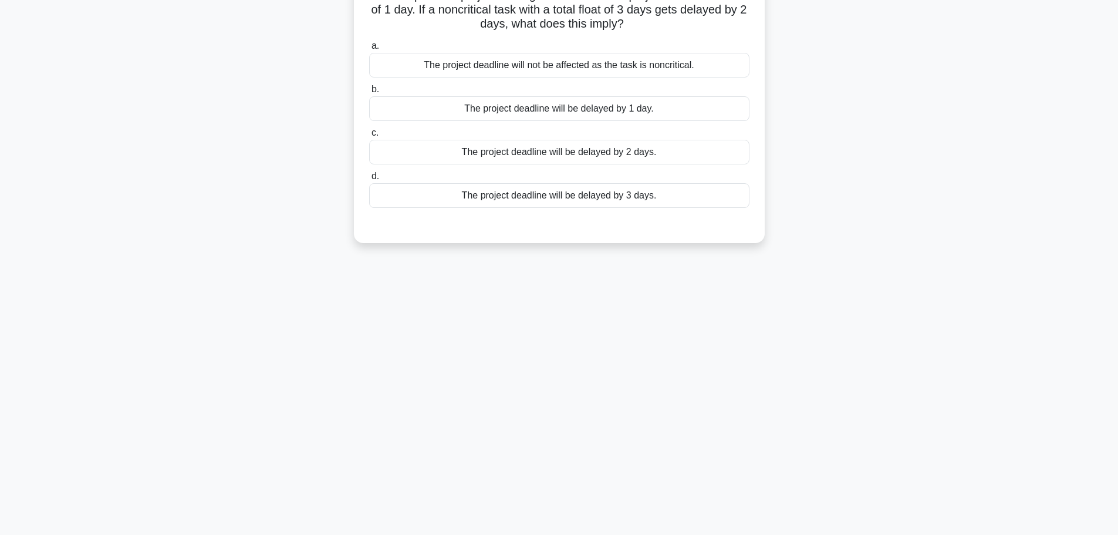
scroll to position [0, 0]
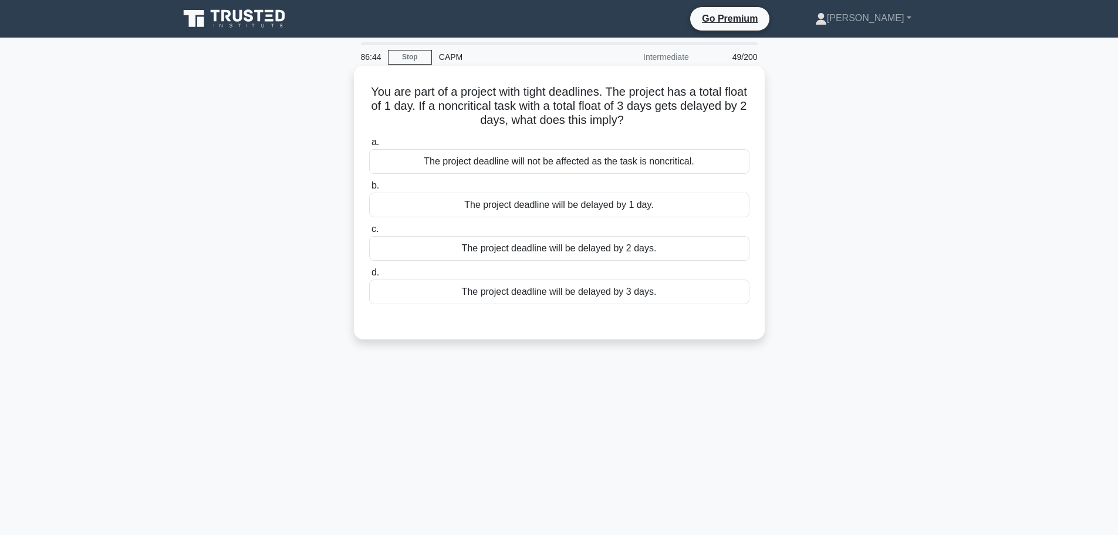
click at [570, 165] on div "The project deadline will not be affected as the task is noncritical." at bounding box center [559, 161] width 380 height 25
click at [369, 146] on input "a. The project deadline will not be affected as the task is noncritical." at bounding box center [369, 142] width 0 height 8
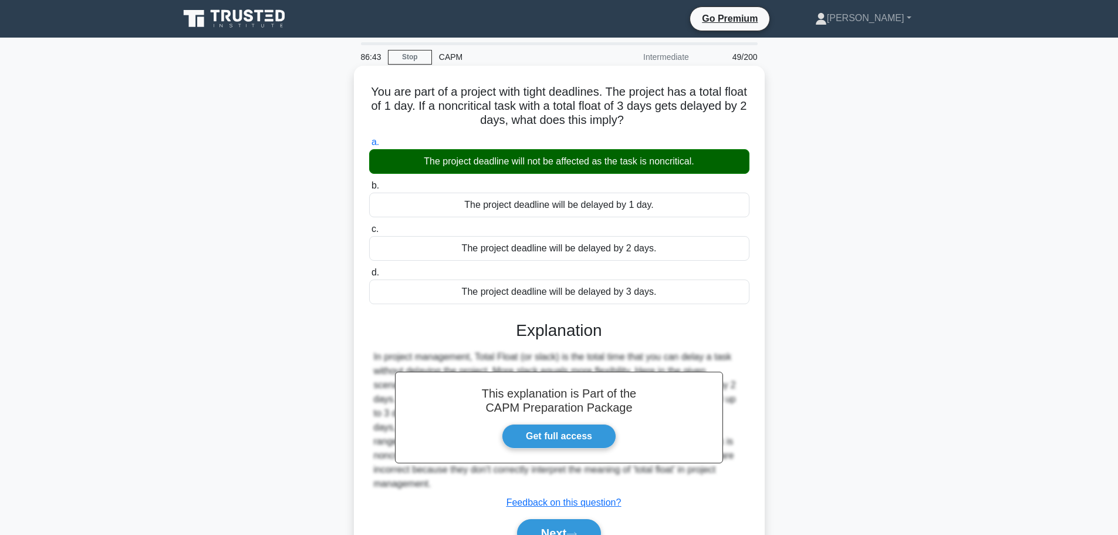
scroll to position [99, 0]
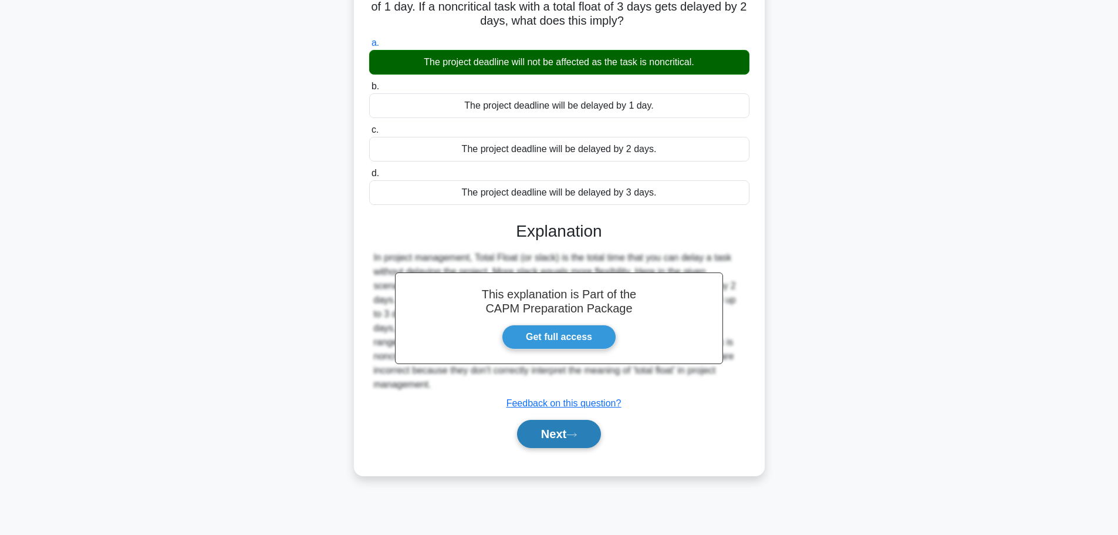
click at [594, 436] on button "Next" at bounding box center [559, 434] width 84 height 28
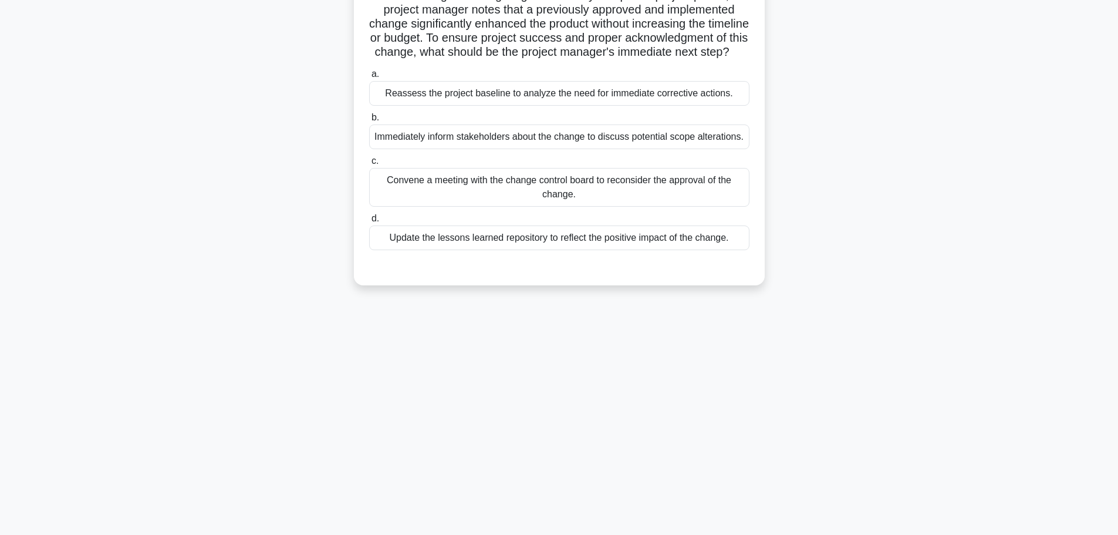
scroll to position [0, 0]
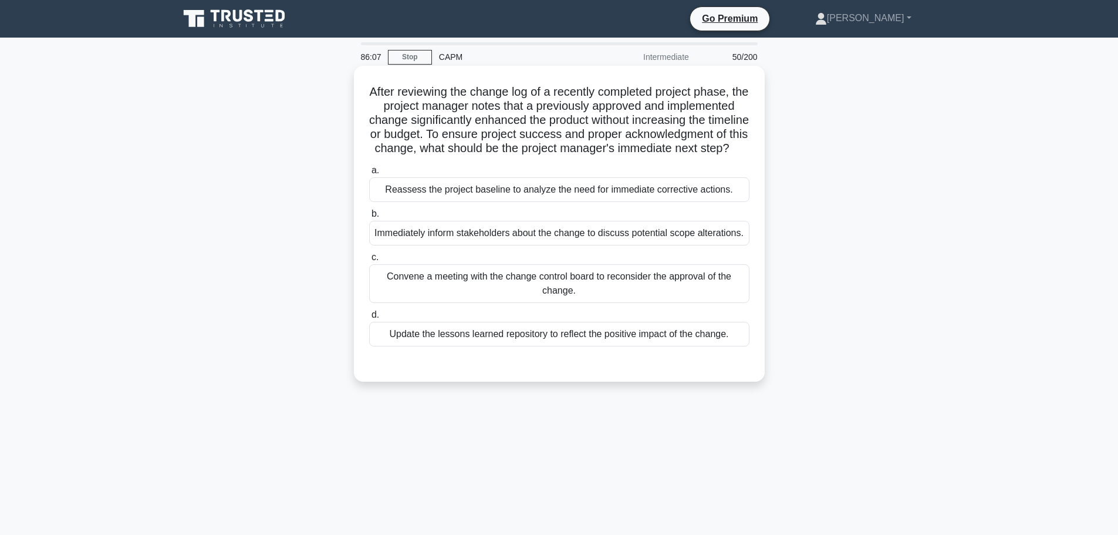
click at [565, 303] on div "Convene a meeting with the change control board to reconsider the approval of t…" at bounding box center [559, 283] width 380 height 39
click at [369, 261] on input "c. Convene a meeting with the change control board to reconsider the approval o…" at bounding box center [369, 257] width 0 height 8
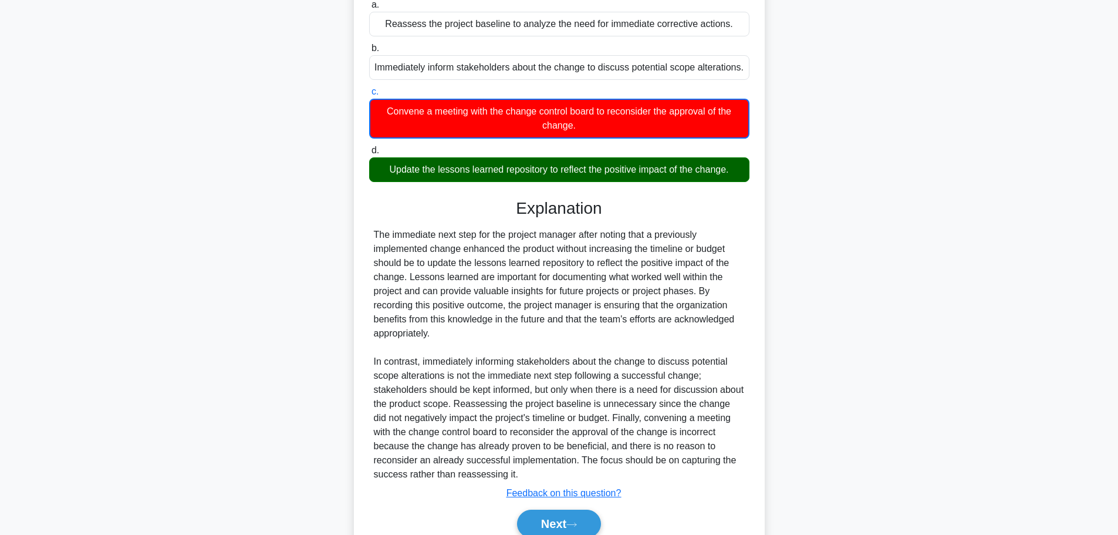
scroll to position [233, 0]
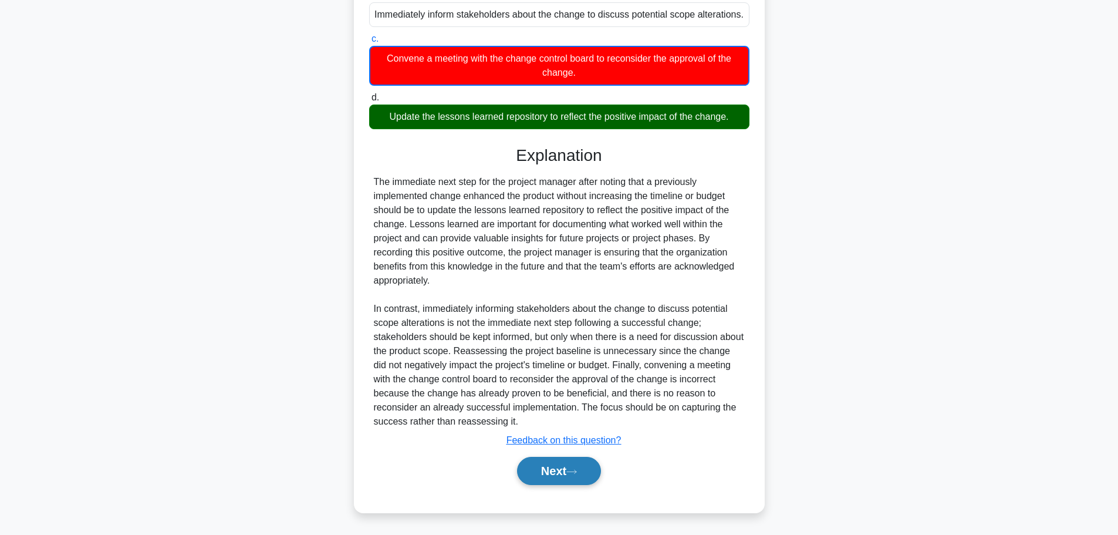
click at [557, 480] on button "Next" at bounding box center [559, 471] width 84 height 28
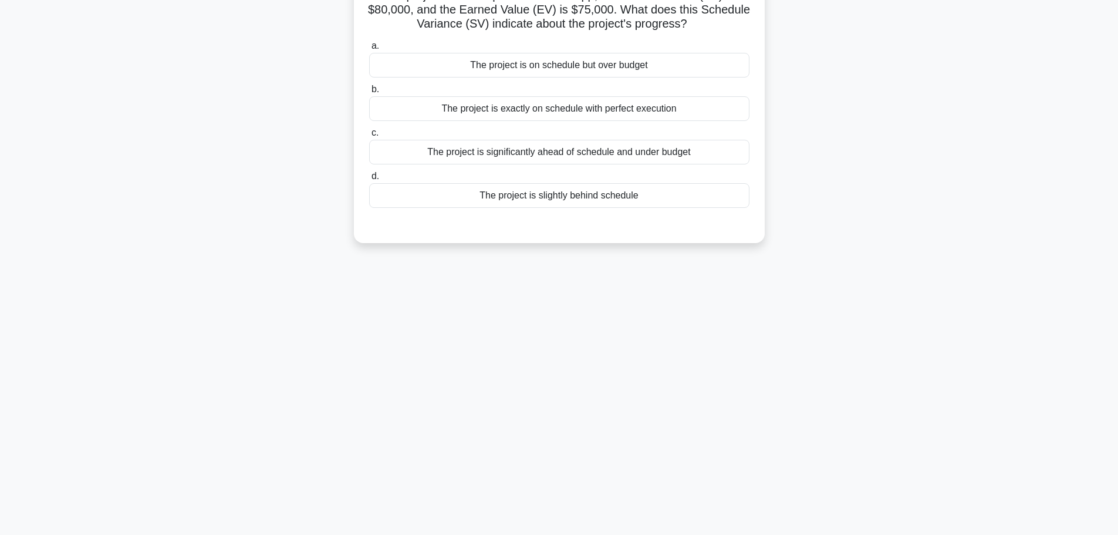
scroll to position [0, 0]
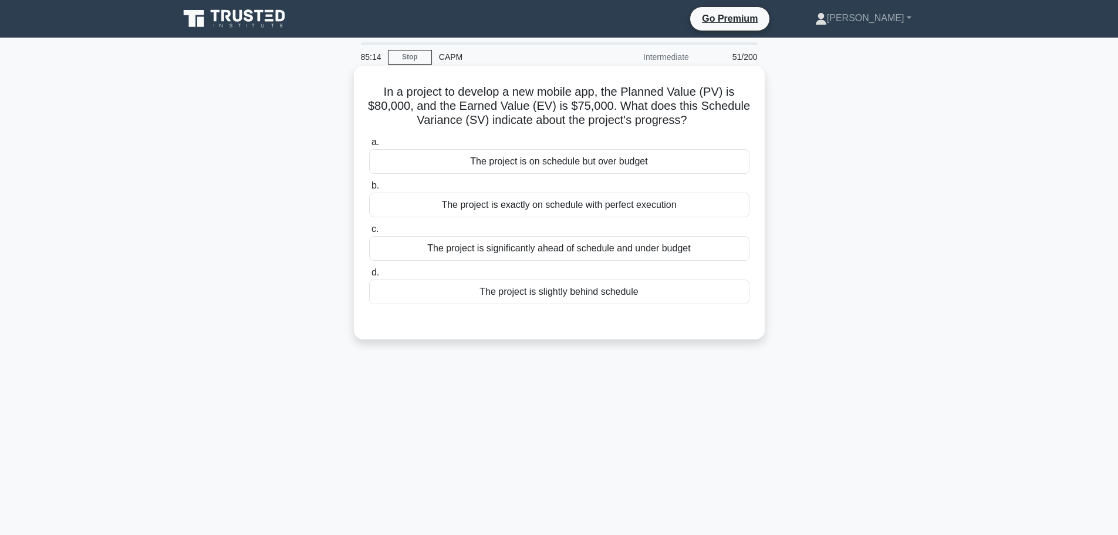
click at [600, 160] on div "The project is on schedule but over budget" at bounding box center [559, 161] width 380 height 25
click at [369, 146] on input "a. The project is on schedule but over budget" at bounding box center [369, 142] width 0 height 8
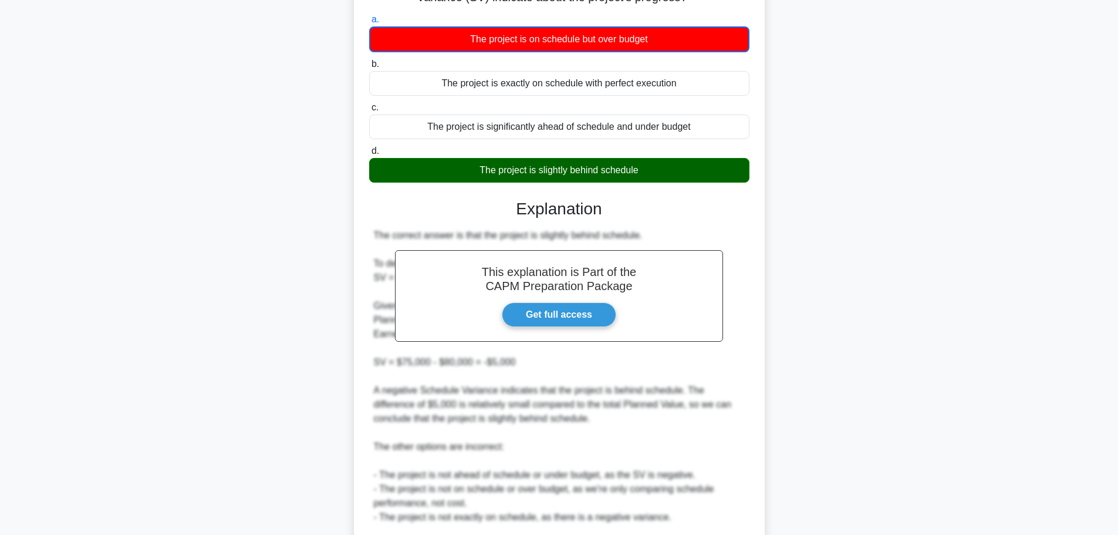
scroll to position [261, 0]
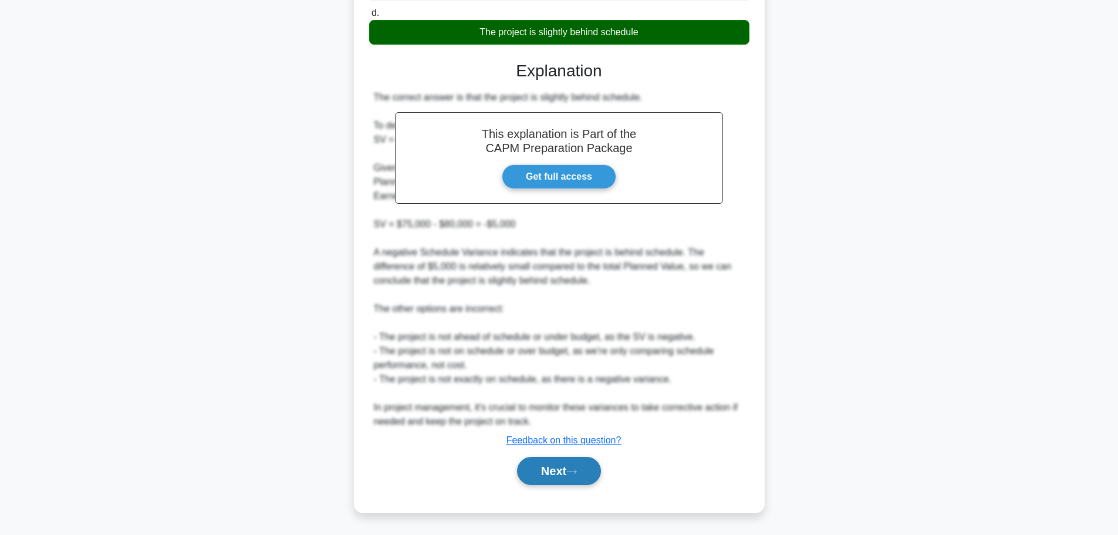
click at [553, 476] on button "Next" at bounding box center [559, 471] width 84 height 28
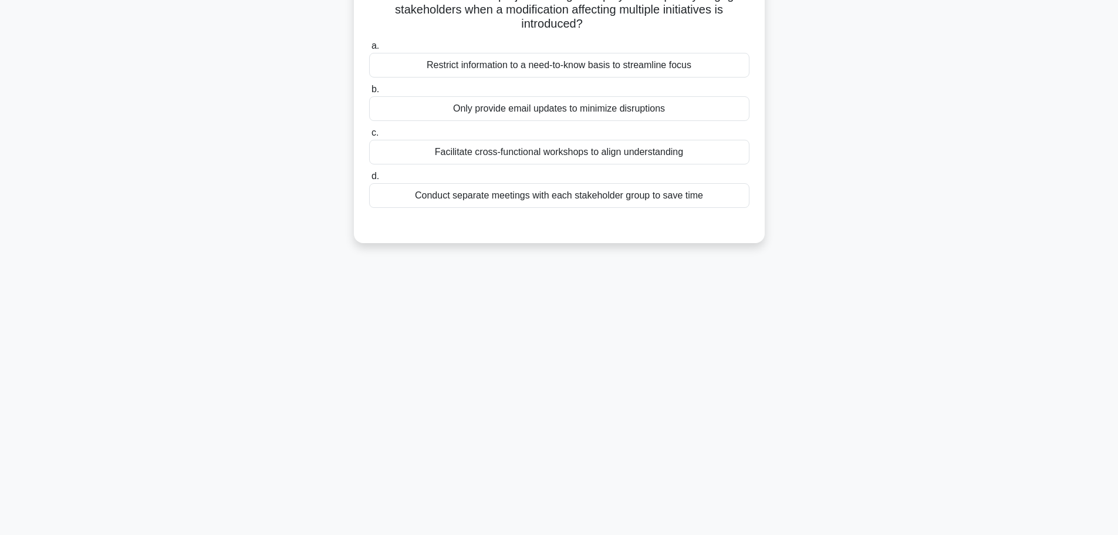
scroll to position [0, 0]
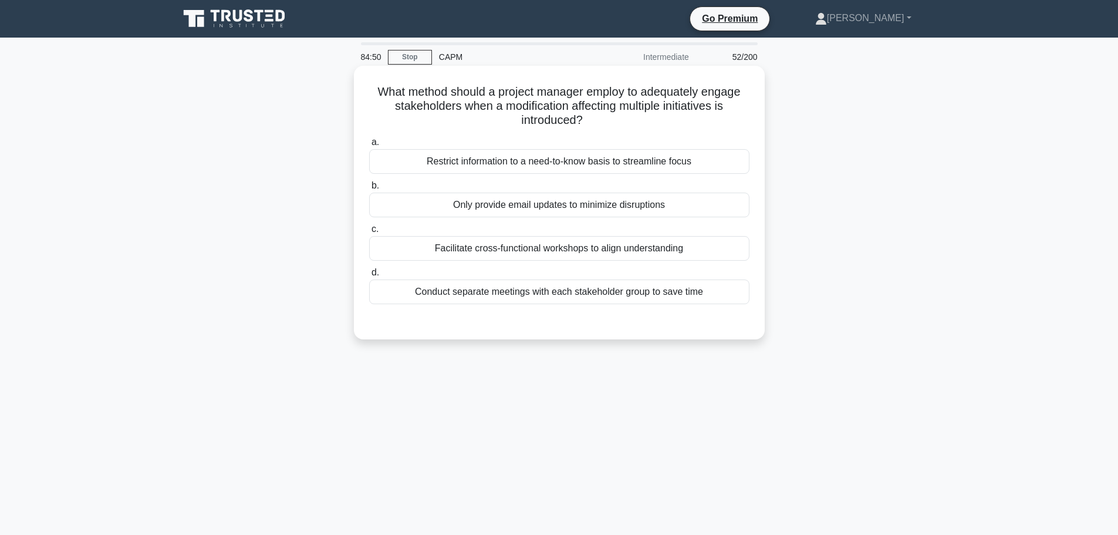
click at [571, 256] on div "Facilitate cross-functional workshops to align understanding" at bounding box center [559, 248] width 380 height 25
click at [369, 233] on input "c. Facilitate cross-functional workshops to align understanding" at bounding box center [369, 229] width 0 height 8
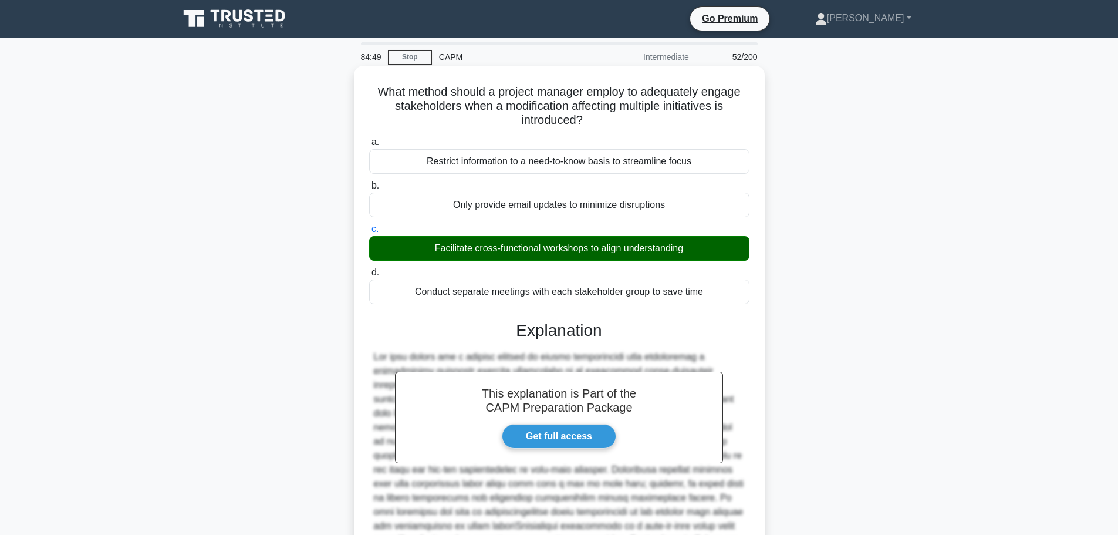
scroll to position [161, 0]
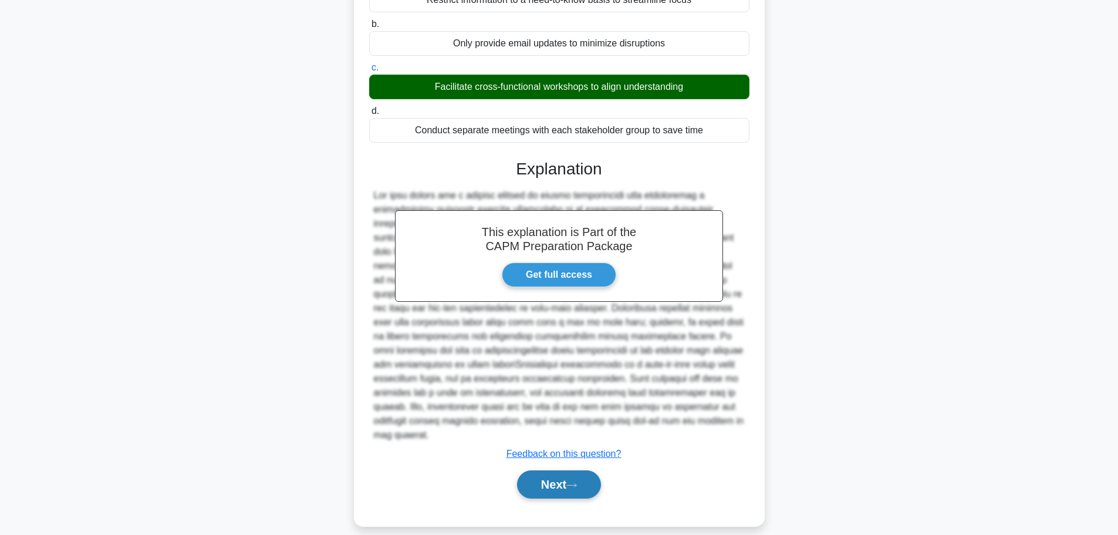
click at [535, 470] on button "Next" at bounding box center [559, 484] width 84 height 28
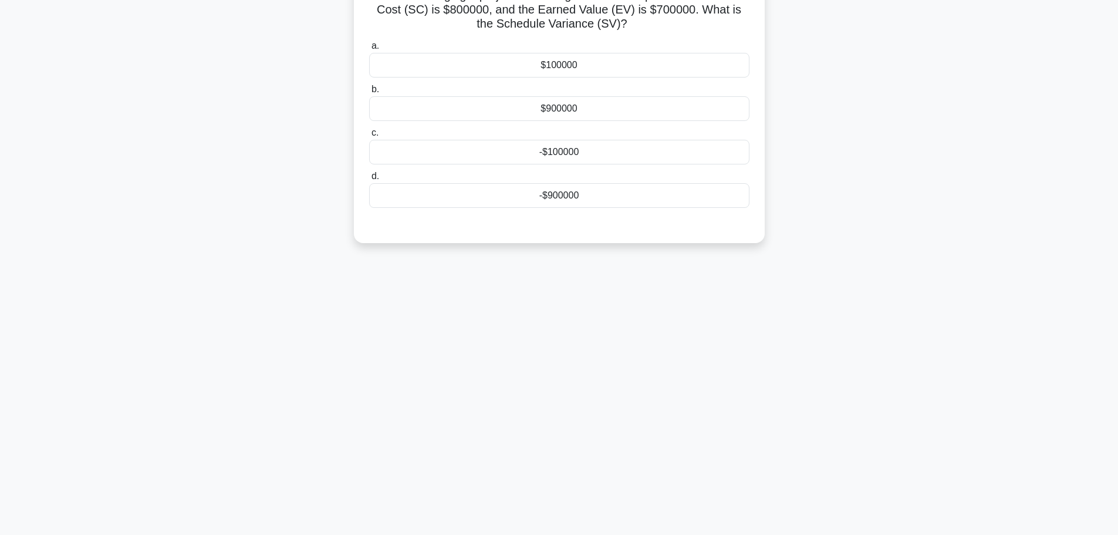
scroll to position [0, 0]
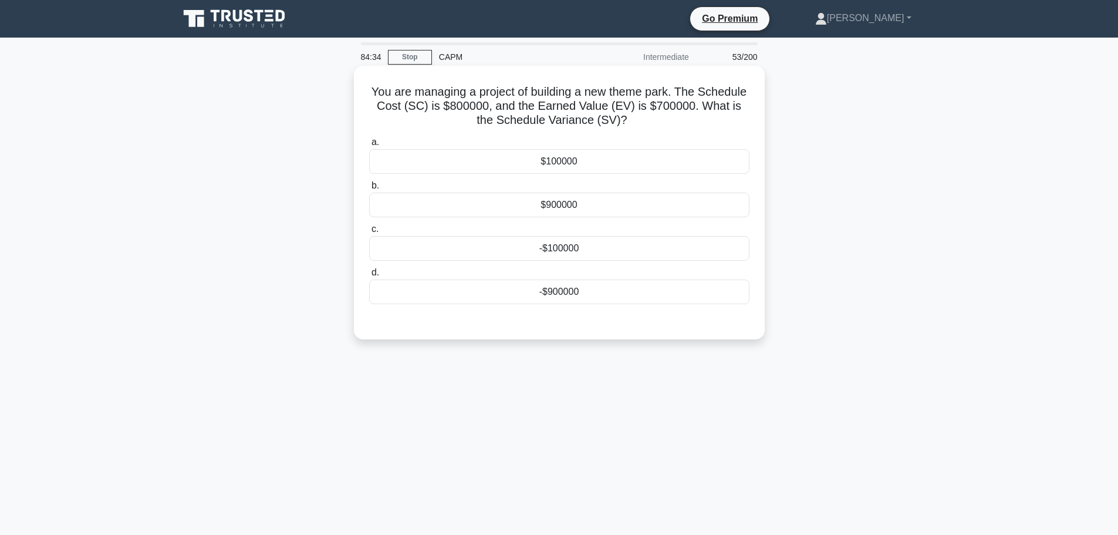
click at [562, 253] on div "-$100000" at bounding box center [559, 248] width 380 height 25
click at [369, 233] on input "c. -$100000" at bounding box center [369, 229] width 0 height 8
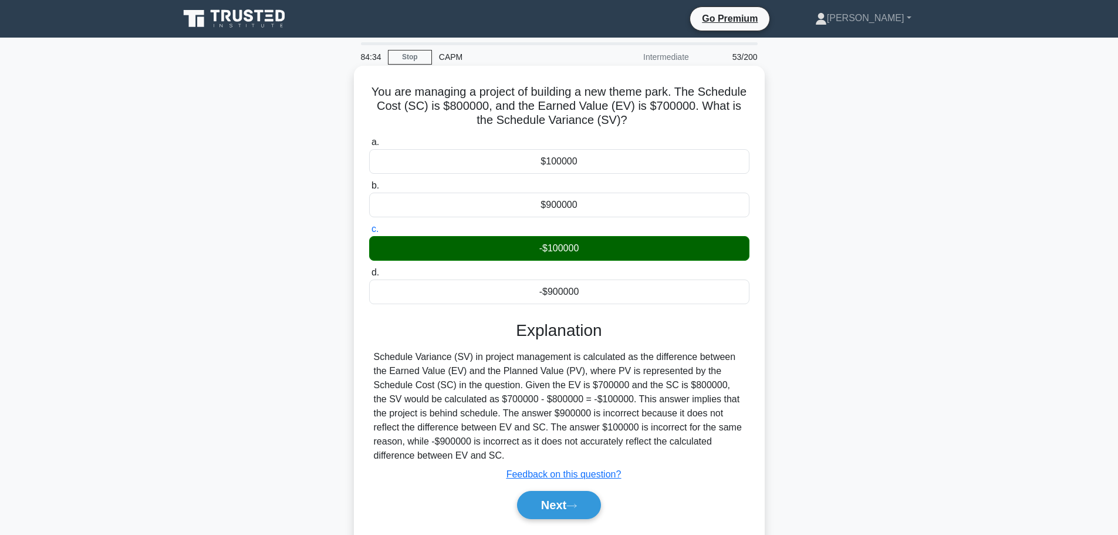
scroll to position [99, 0]
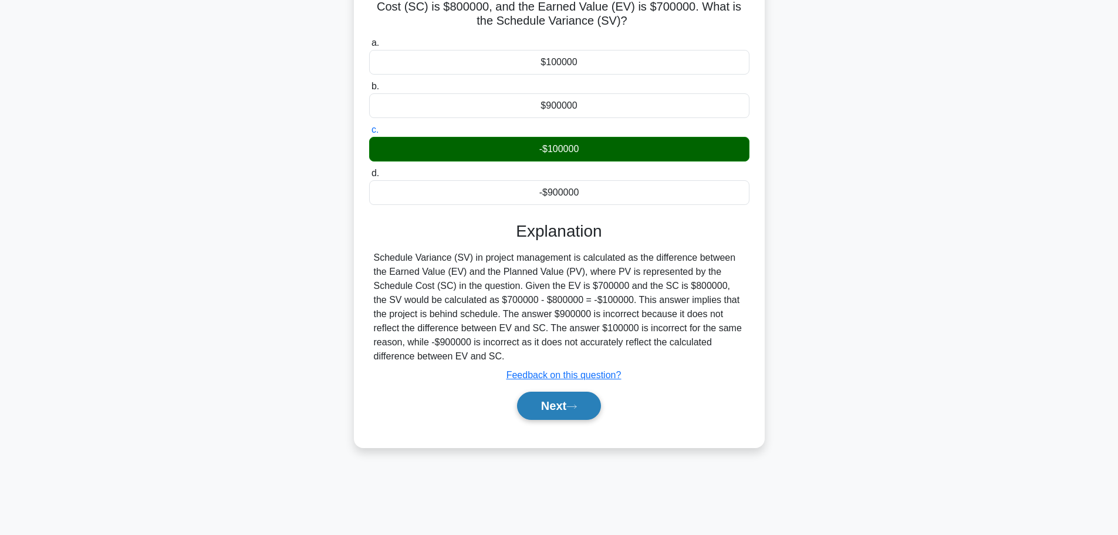
click at [552, 415] on button "Next" at bounding box center [559, 405] width 84 height 28
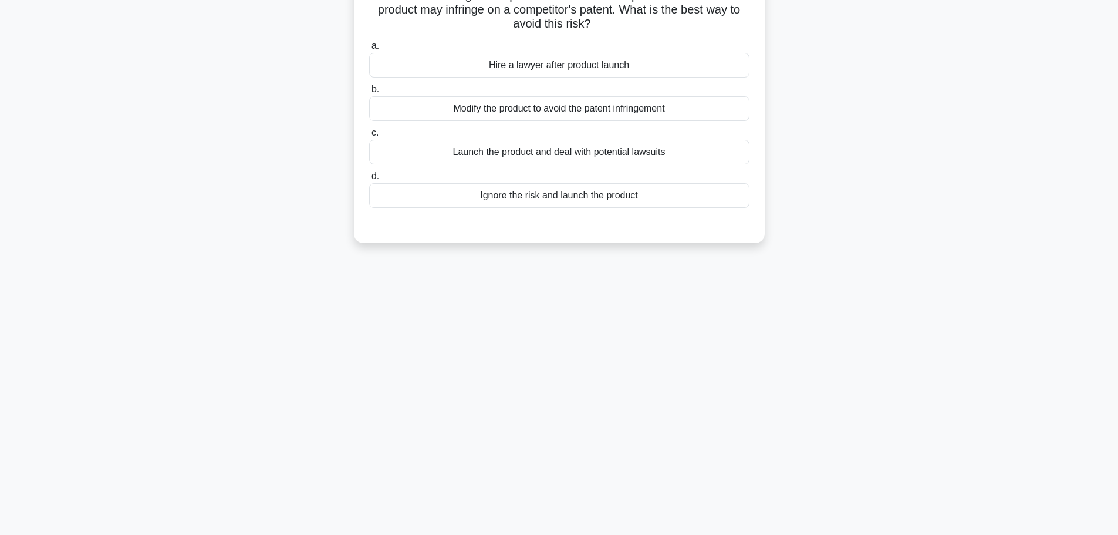
scroll to position [0, 0]
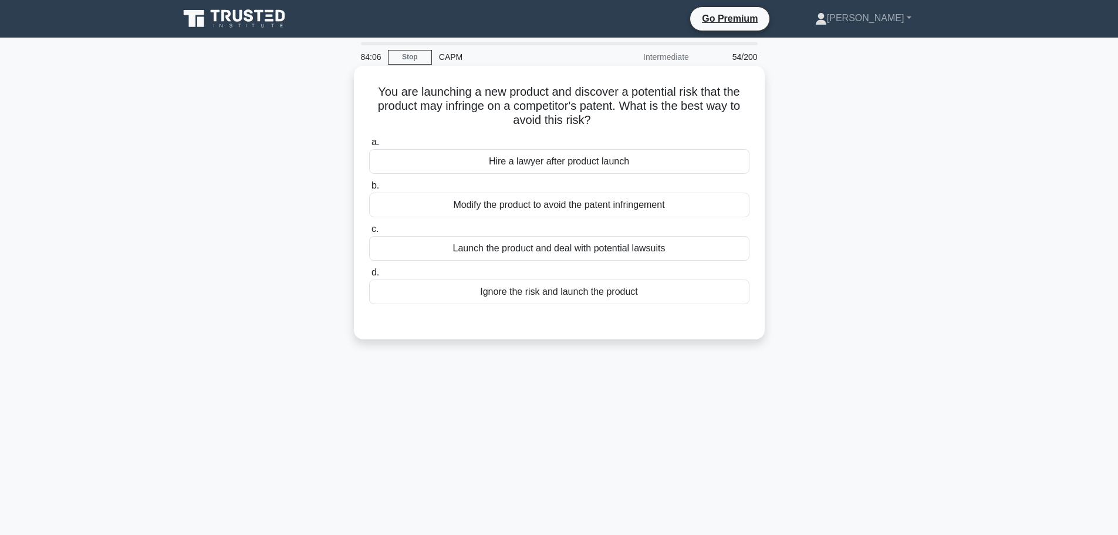
click at [681, 219] on div "a. Hire a lawyer after product launch b. Modify the product to avoid the patent…" at bounding box center [559, 220] width 394 height 174
click at [658, 212] on div "Modify the product to avoid the patent infringement" at bounding box center [559, 204] width 380 height 25
click at [369, 190] on input "b. Modify the product to avoid the patent infringement" at bounding box center [369, 186] width 0 height 8
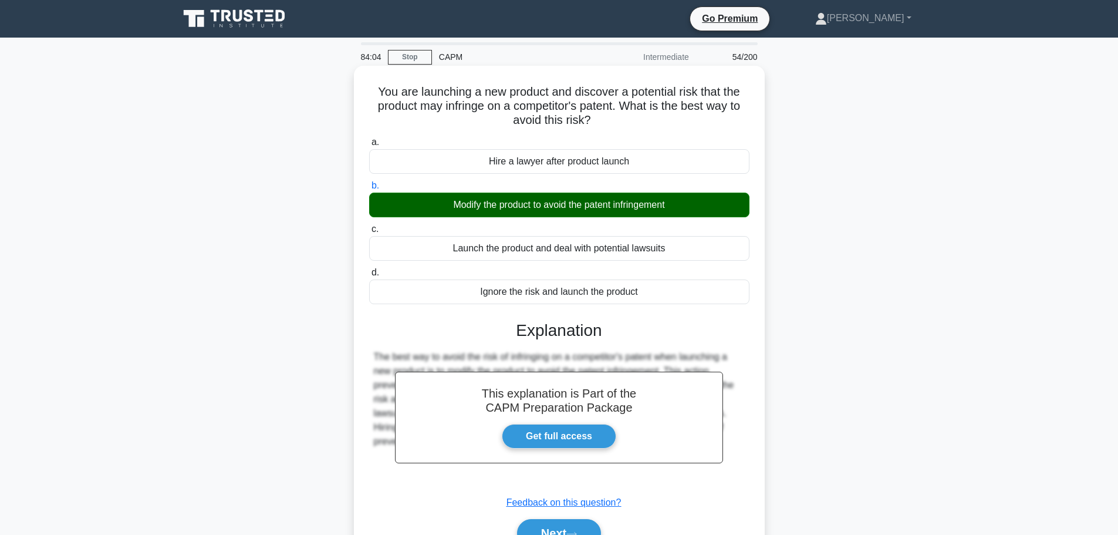
scroll to position [99, 0]
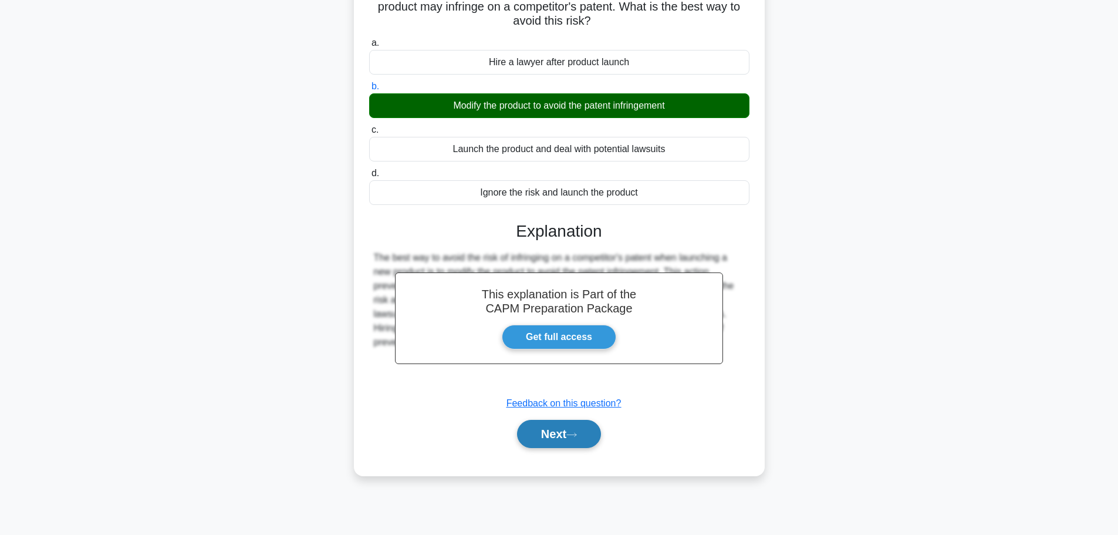
click at [559, 422] on button "Next" at bounding box center [559, 434] width 84 height 28
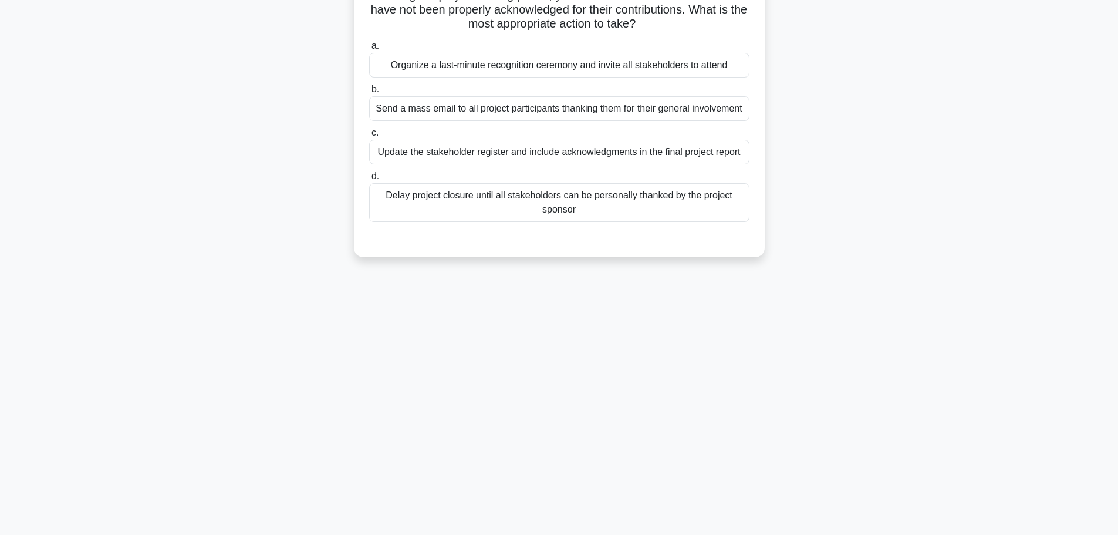
scroll to position [0, 0]
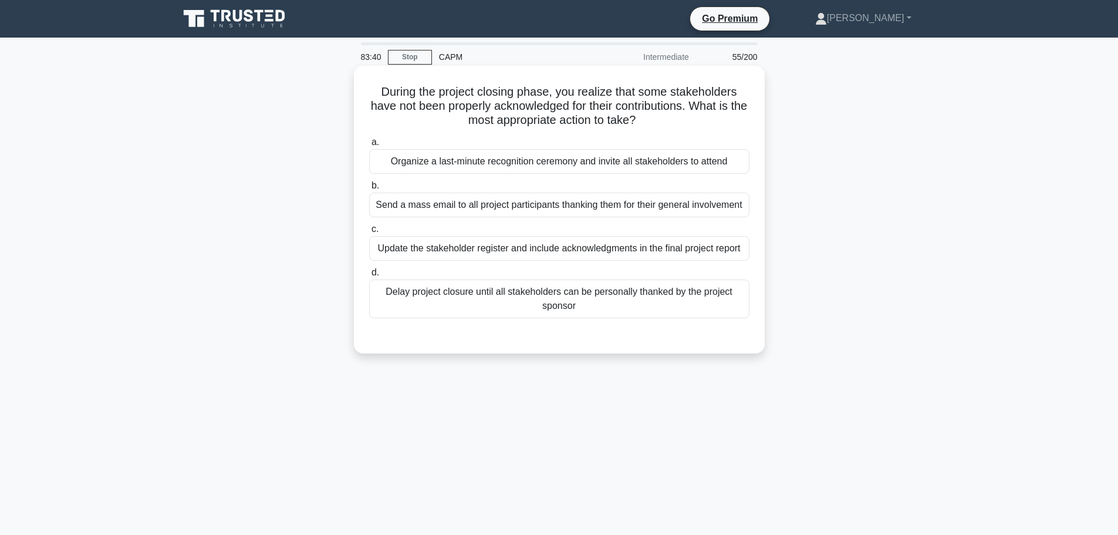
click at [606, 255] on div "Update the stakeholder register and include acknowledgments in the final projec…" at bounding box center [559, 248] width 380 height 25
click at [369, 233] on input "c. Update the stakeholder register and include acknowledgments in the final pro…" at bounding box center [369, 229] width 0 height 8
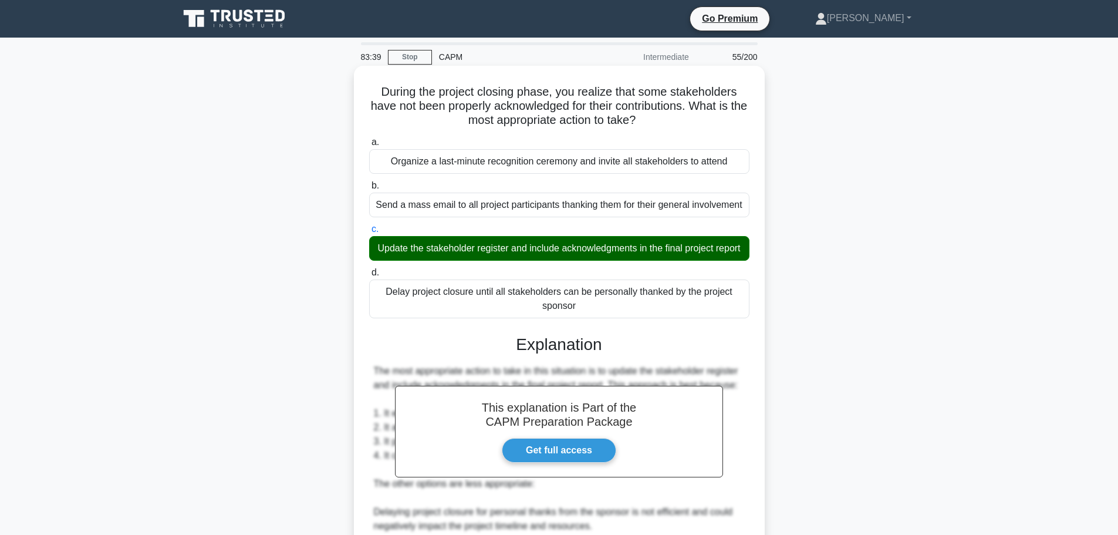
scroll to position [246, 0]
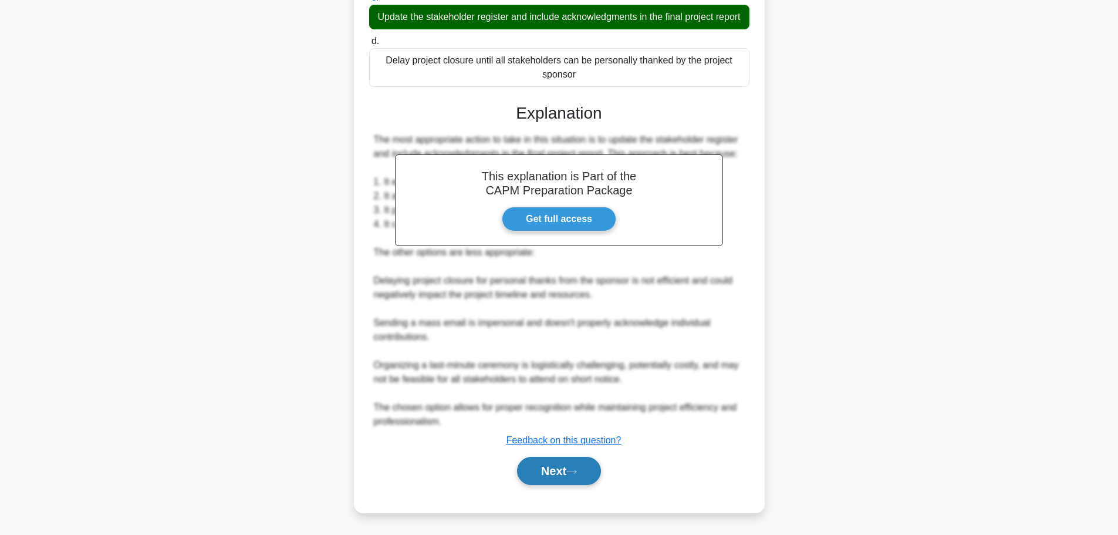
click at [576, 464] on button "Next" at bounding box center [559, 471] width 84 height 28
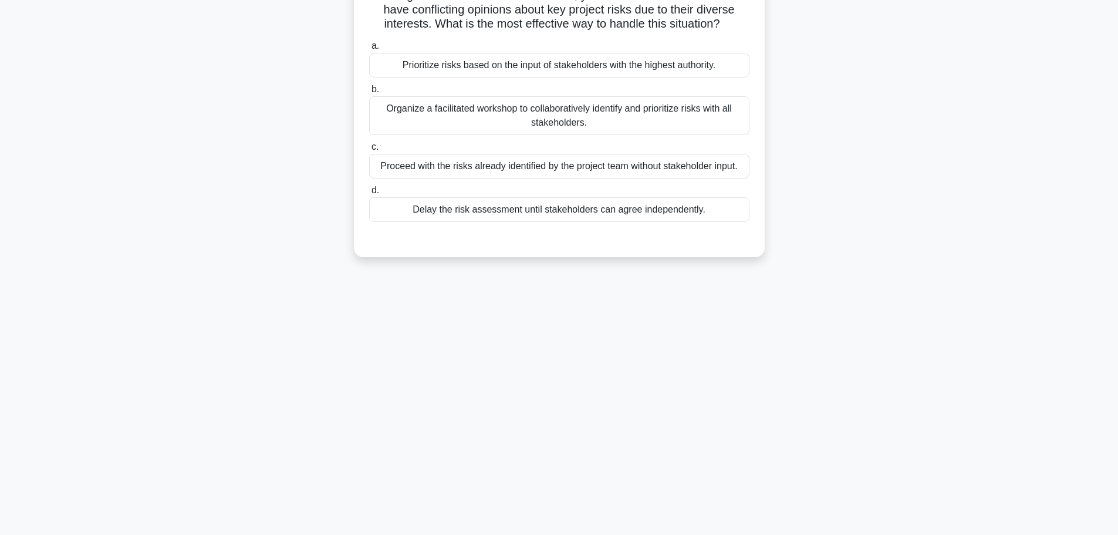
scroll to position [0, 0]
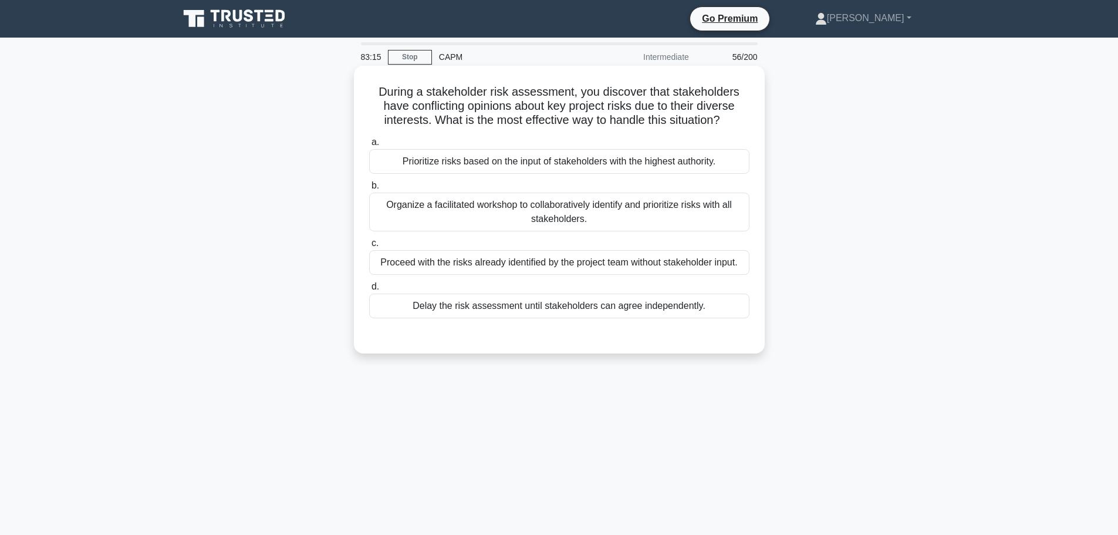
click at [614, 210] on div "Organize a facilitated workshop to collaboratively identify and prioritize risk…" at bounding box center [559, 211] width 380 height 39
click at [369, 190] on input "b. Organize a facilitated workshop to collaboratively identify and prioritize r…" at bounding box center [369, 186] width 0 height 8
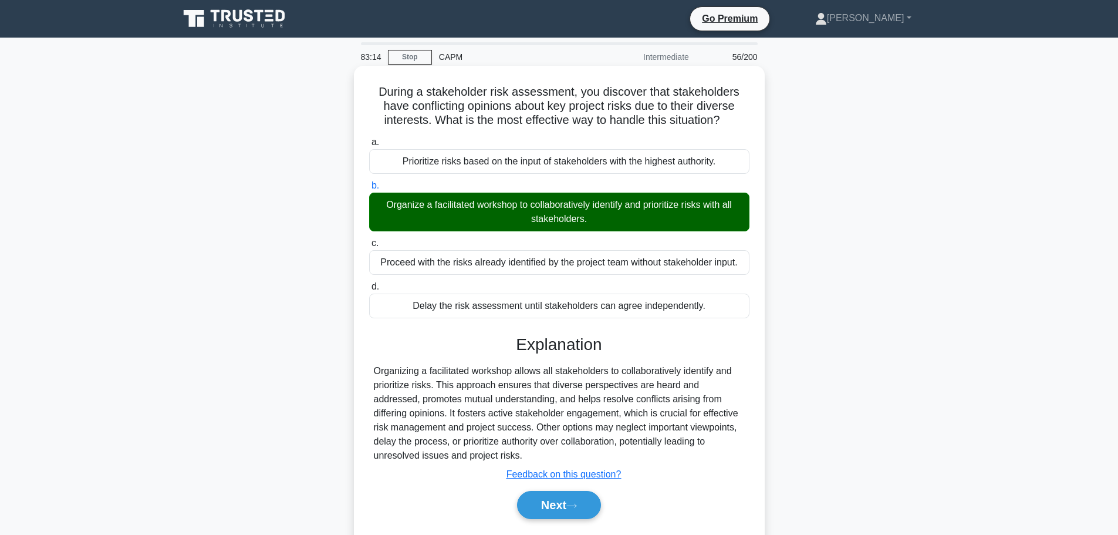
scroll to position [99, 0]
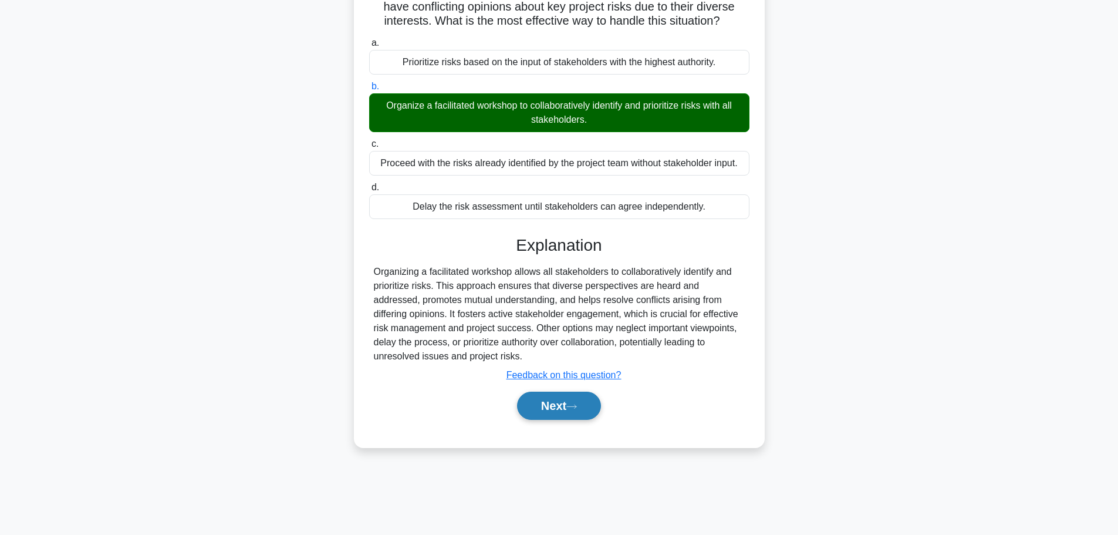
click at [574, 399] on button "Next" at bounding box center [559, 405] width 84 height 28
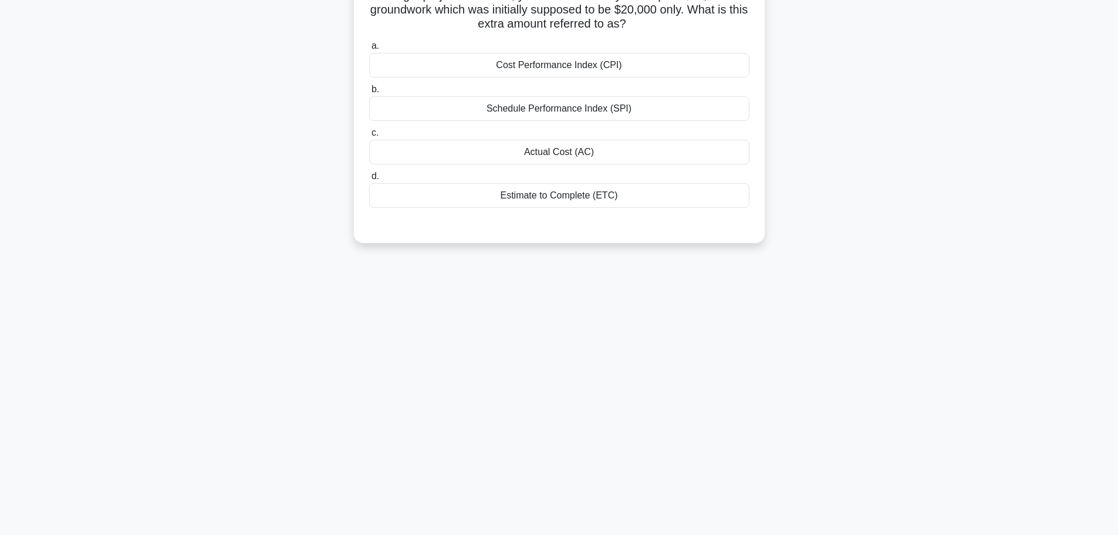
scroll to position [0, 0]
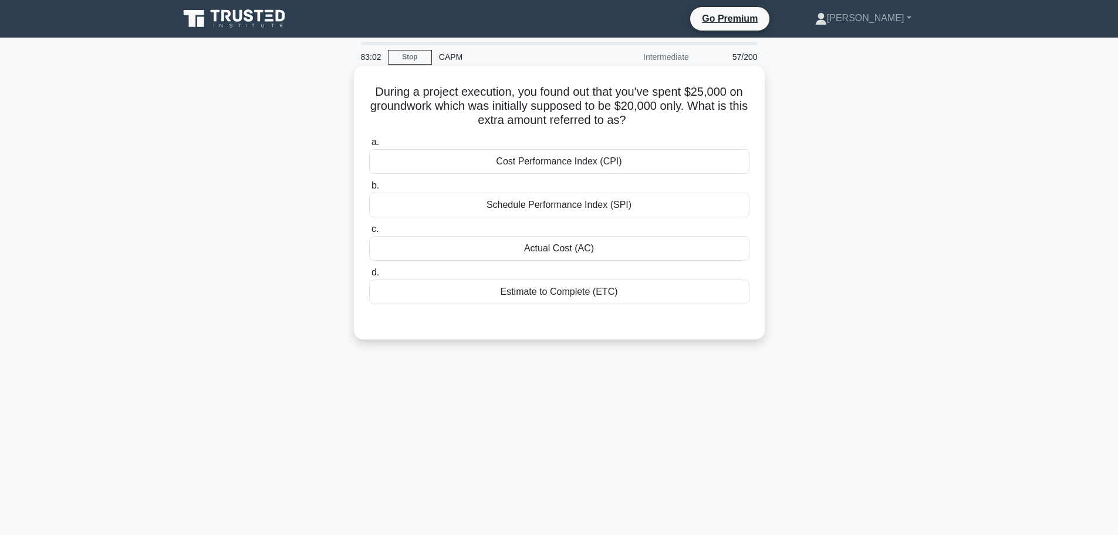
click at [575, 256] on div "Actual Cost (AC)" at bounding box center [559, 248] width 380 height 25
click at [369, 233] on input "c. Actual Cost (AC)" at bounding box center [369, 229] width 0 height 8
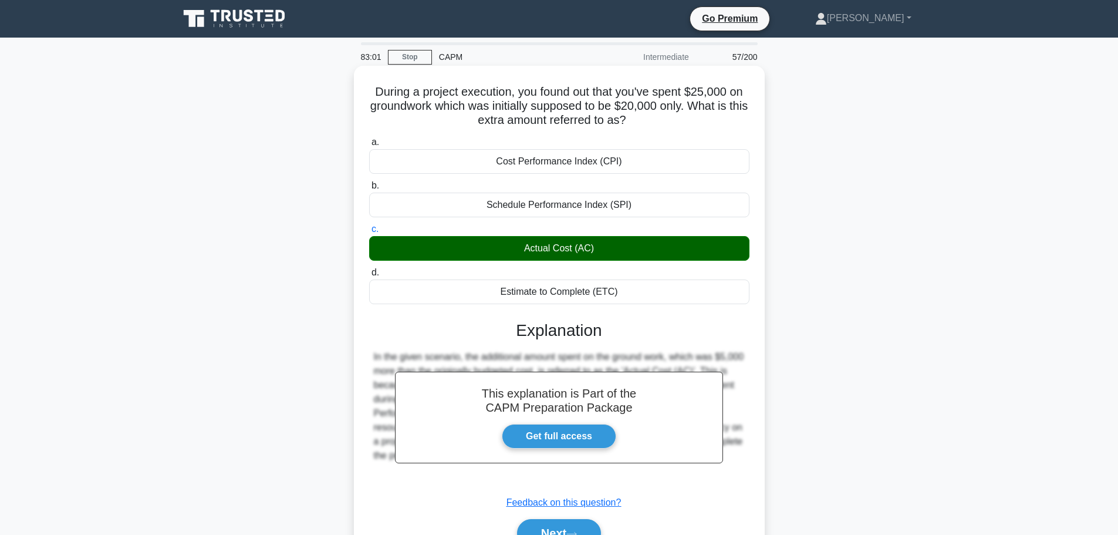
scroll to position [99, 0]
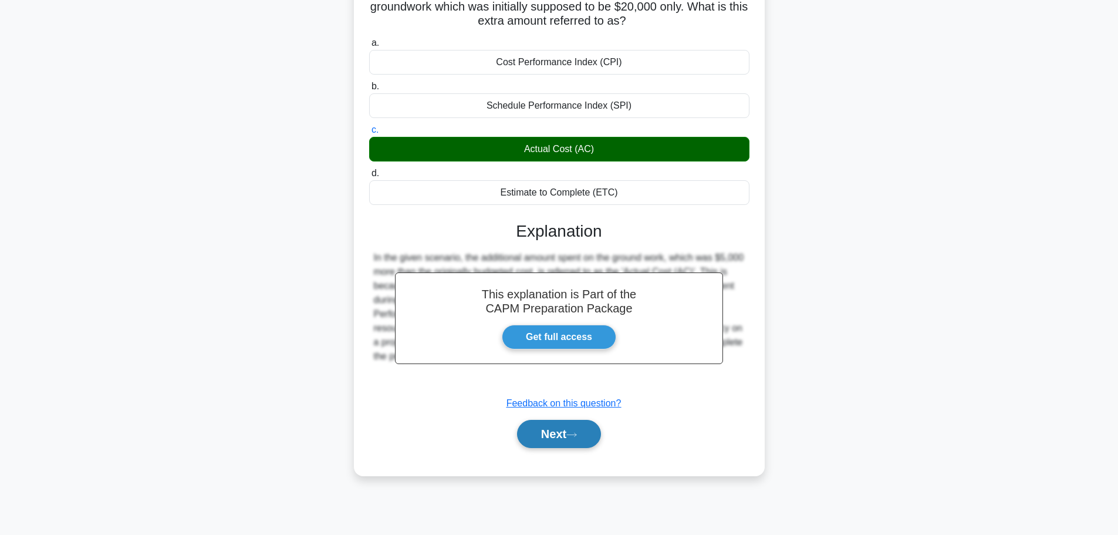
click at [580, 429] on button "Next" at bounding box center [559, 434] width 84 height 28
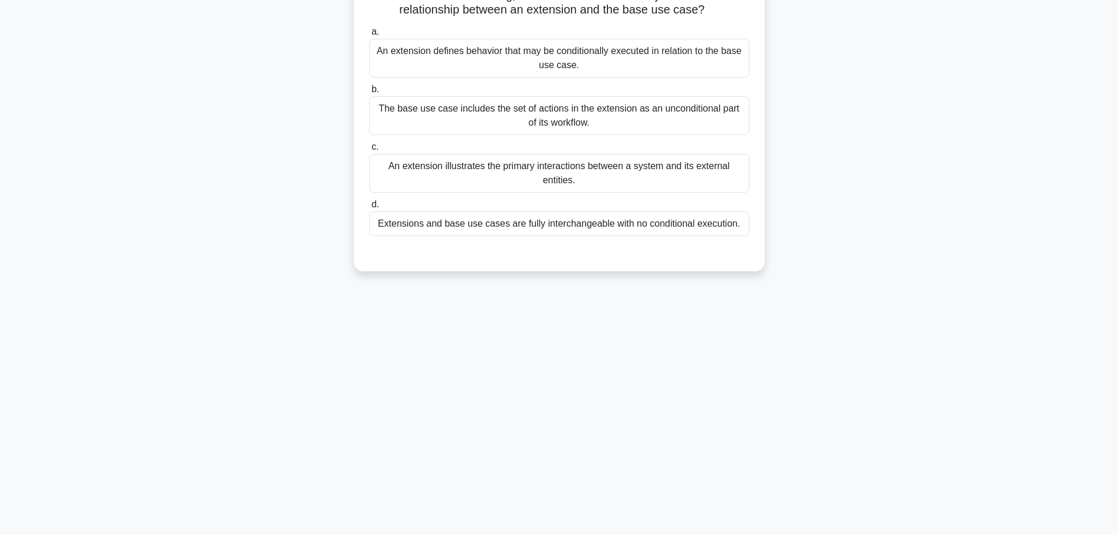
scroll to position [0, 0]
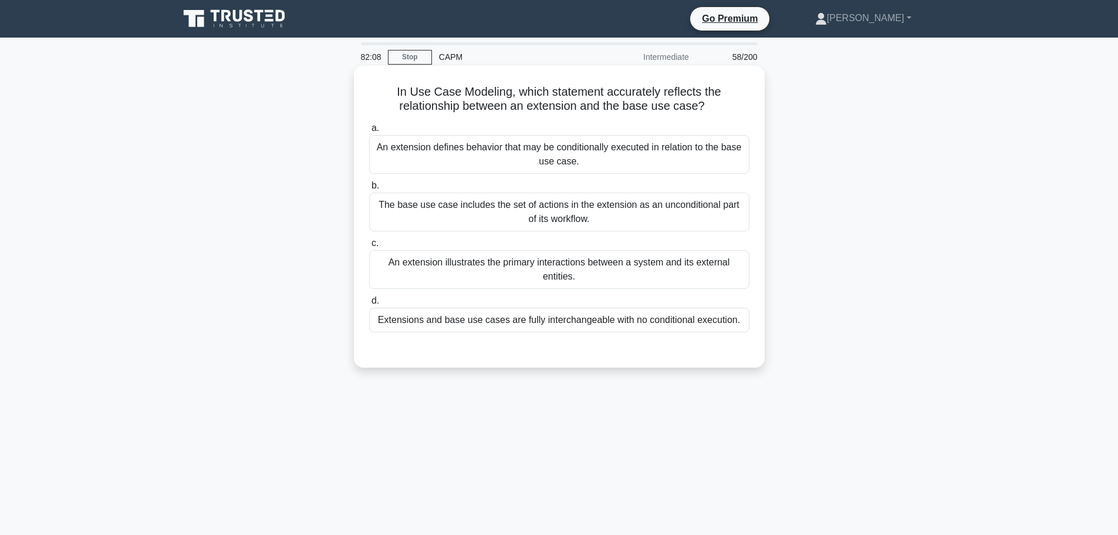
click at [620, 315] on div "Extensions and base use cases are fully interchangeable with no conditional exe…" at bounding box center [559, 319] width 380 height 25
click at [369, 305] on input "d. Extensions and base use cases are fully interchangeable with no conditional …" at bounding box center [369, 301] width 0 height 8
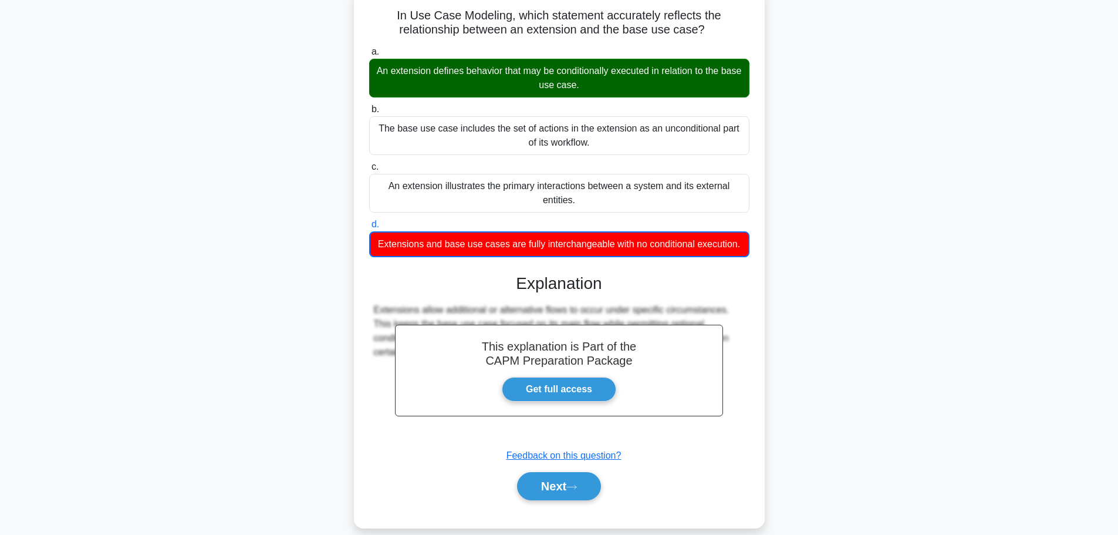
scroll to position [99, 0]
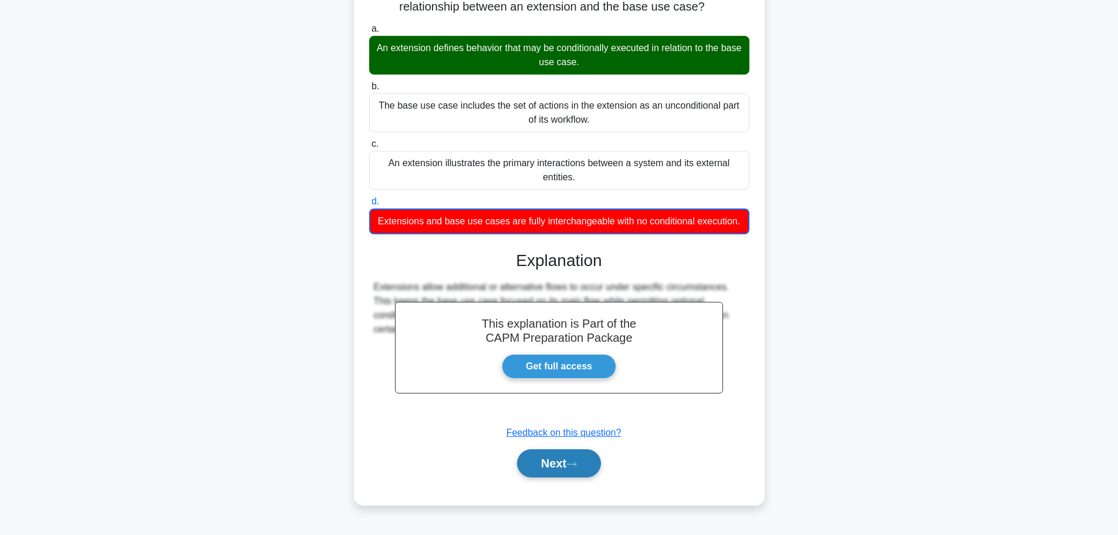
click at [558, 471] on button "Next" at bounding box center [559, 463] width 84 height 28
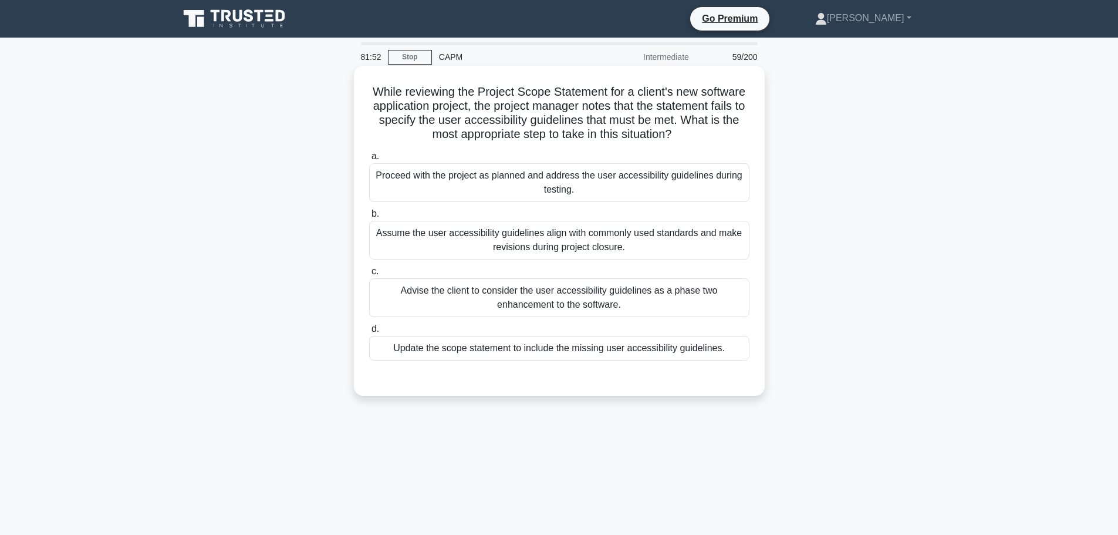
drag, startPoint x: 447, startPoint y: 124, endPoint x: 717, endPoint y: 142, distance: 270.5
click at [717, 142] on h5 "While reviewing the Project Scope Statement for a client's new software applica…" at bounding box center [559, 113] width 383 height 58
click at [679, 353] on div "Update the scope statement to include the missing user accessibility guidelines." at bounding box center [559, 348] width 380 height 25
click at [369, 333] on input "d. Update the scope statement to include the missing user accessibility guideli…" at bounding box center [369, 329] width 0 height 8
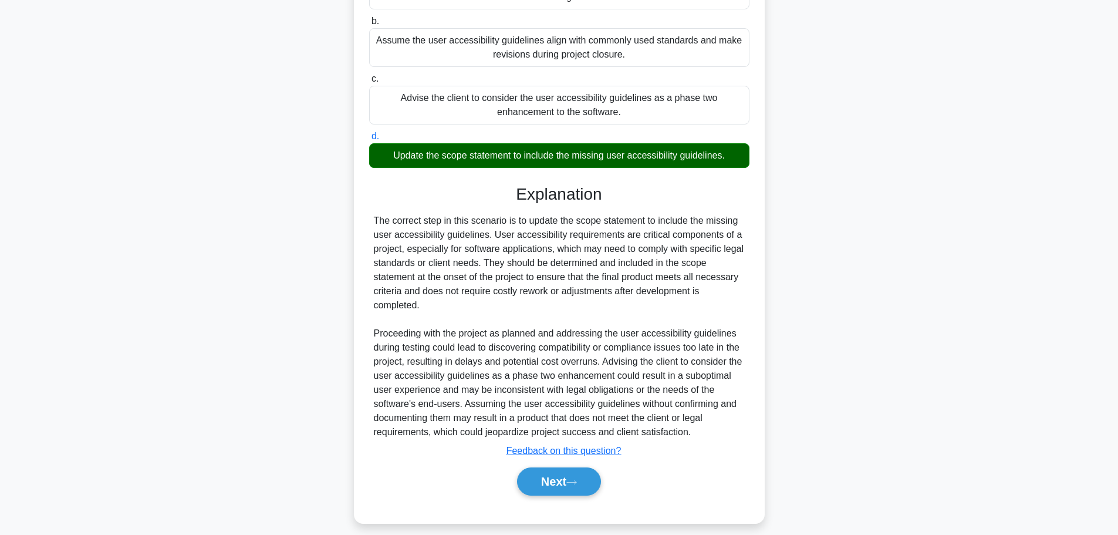
scroll to position [194, 0]
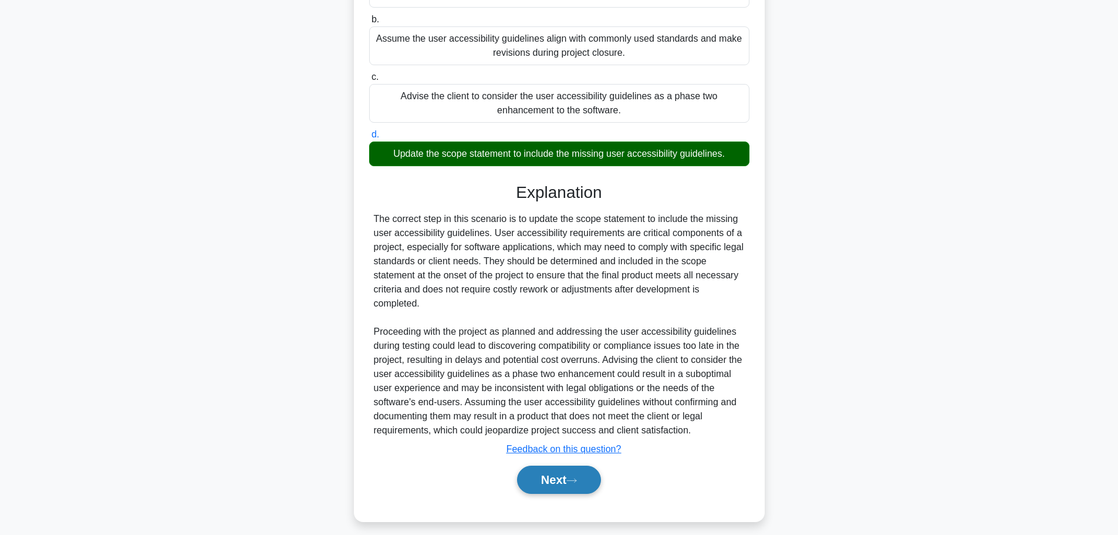
click at [592, 476] on button "Next" at bounding box center [559, 479] width 84 height 28
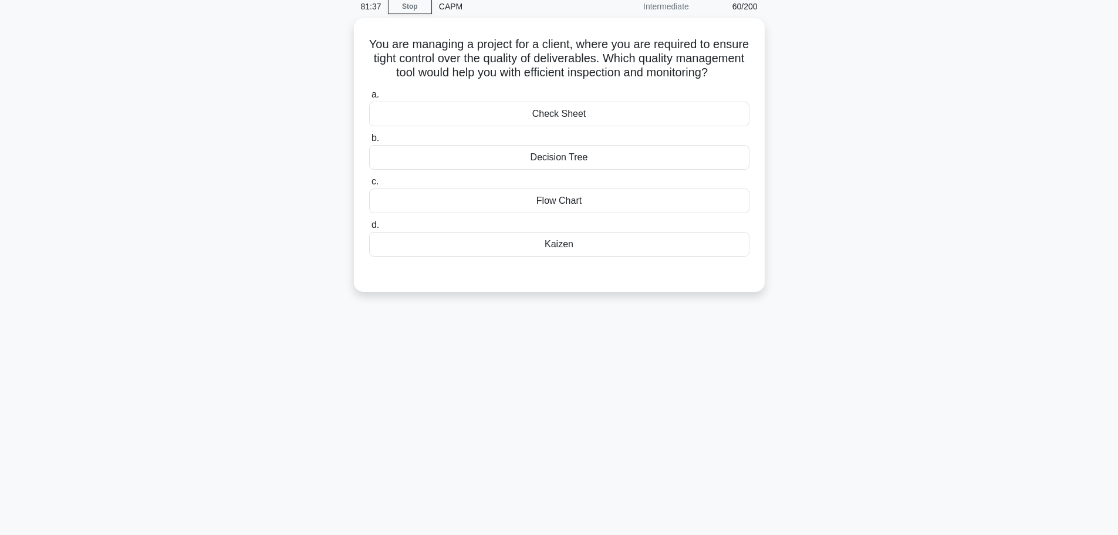
scroll to position [0, 0]
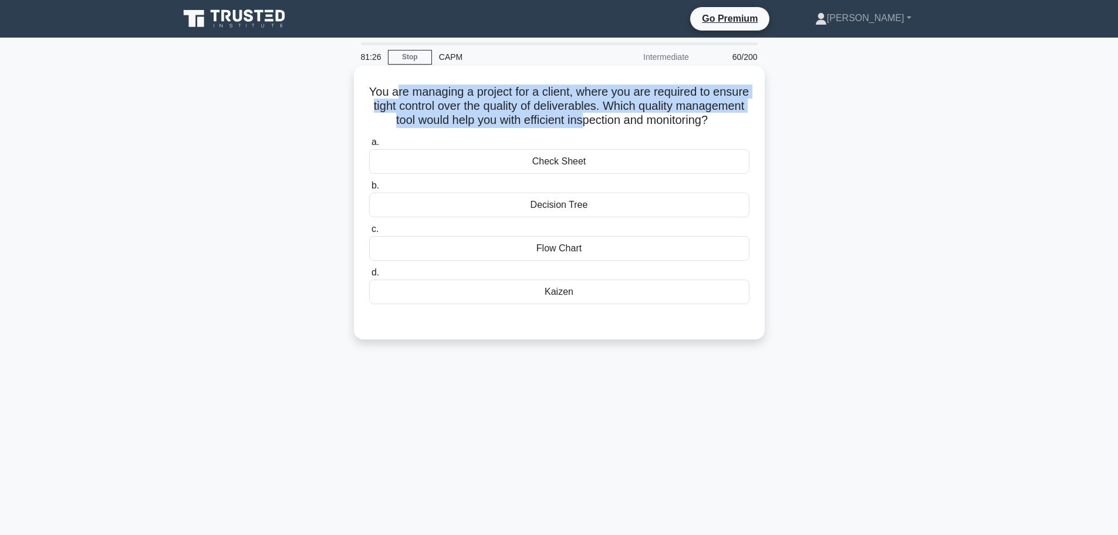
drag, startPoint x: 411, startPoint y: 95, endPoint x: 665, endPoint y: 115, distance: 254.9
click at [665, 115] on h5 "You are managing a project for a client, where you are required to ensure tight…" at bounding box center [559, 105] width 383 height 43
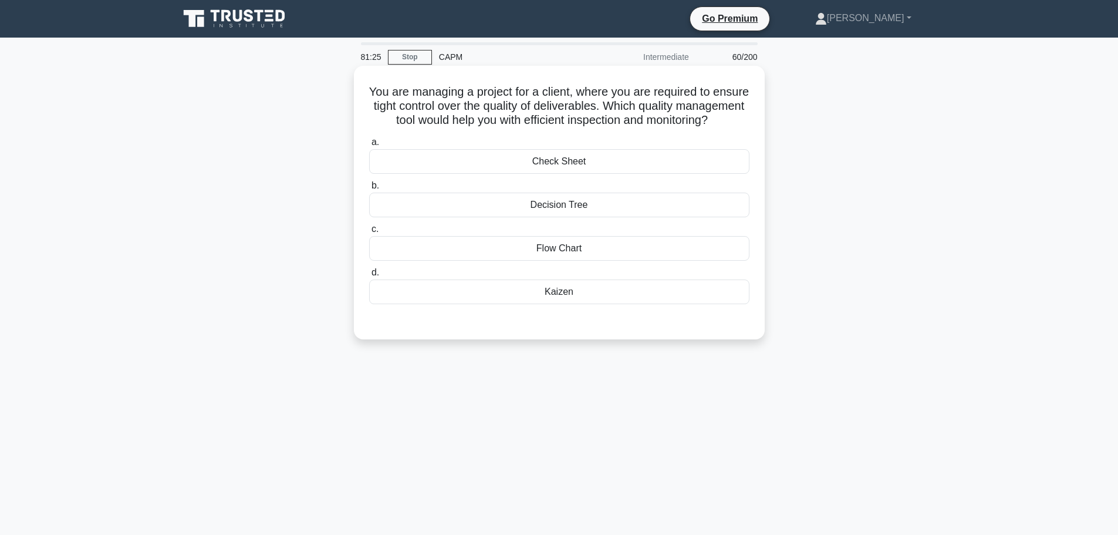
click at [672, 121] on h5 "You are managing a project for a client, where you are required to ensure tight…" at bounding box center [559, 105] width 383 height 43
click at [560, 304] on div "Kaizen" at bounding box center [559, 291] width 380 height 25
click at [369, 276] on input "d. [GEOGRAPHIC_DATA]" at bounding box center [369, 273] width 0 height 8
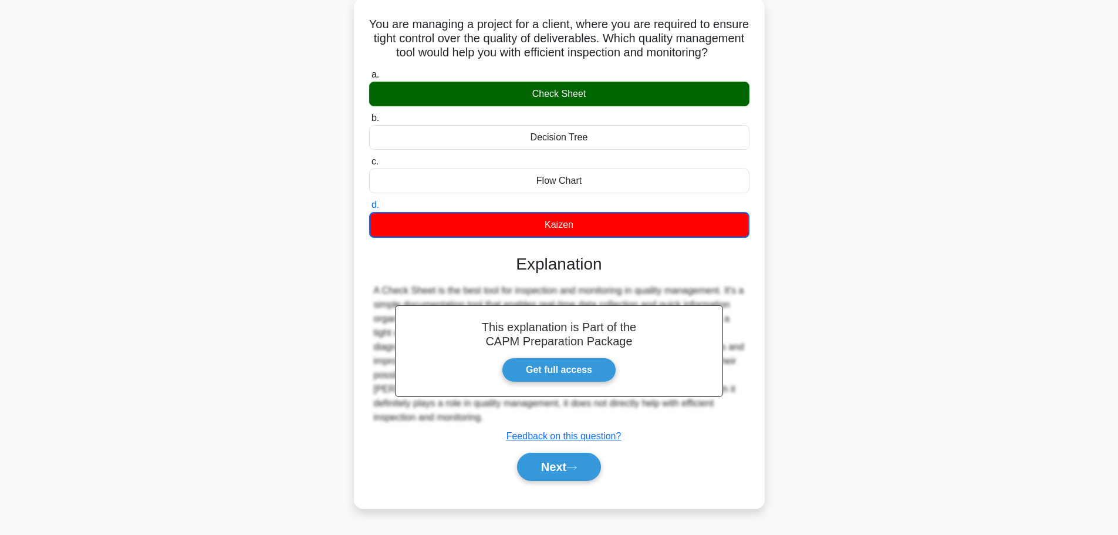
scroll to position [99, 0]
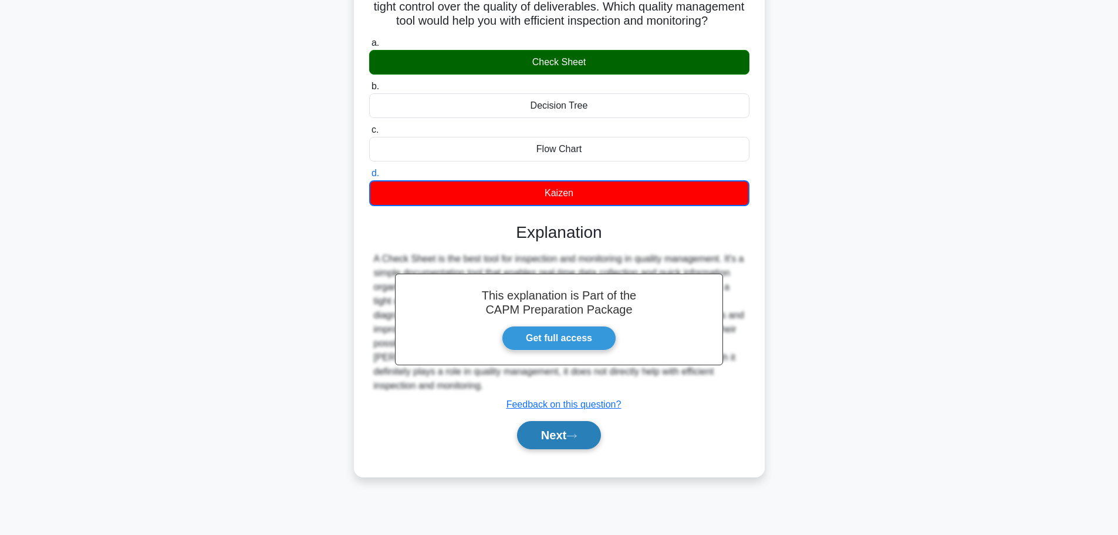
click at [559, 446] on button "Next" at bounding box center [559, 435] width 84 height 28
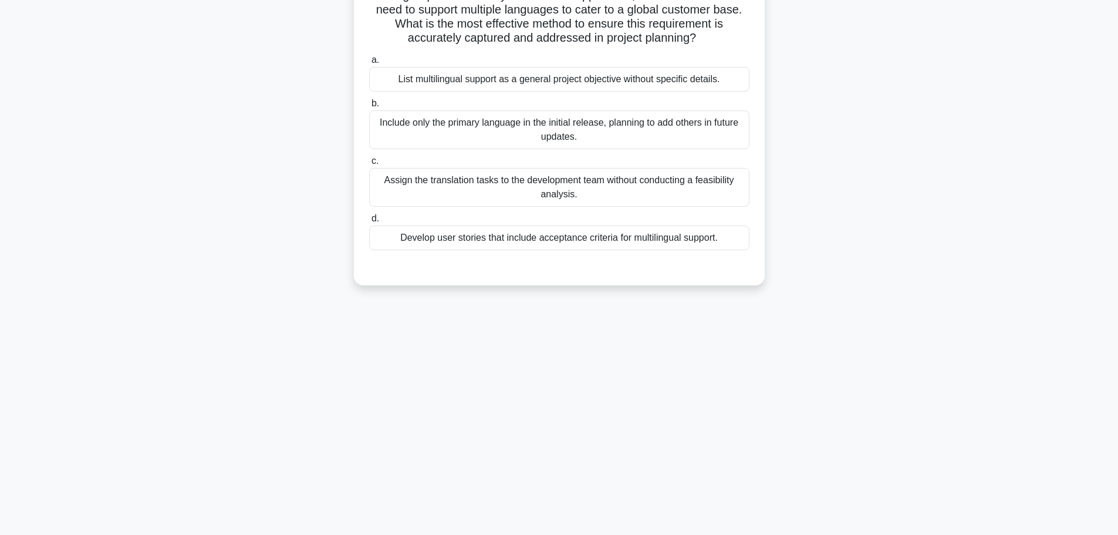
scroll to position [0, 0]
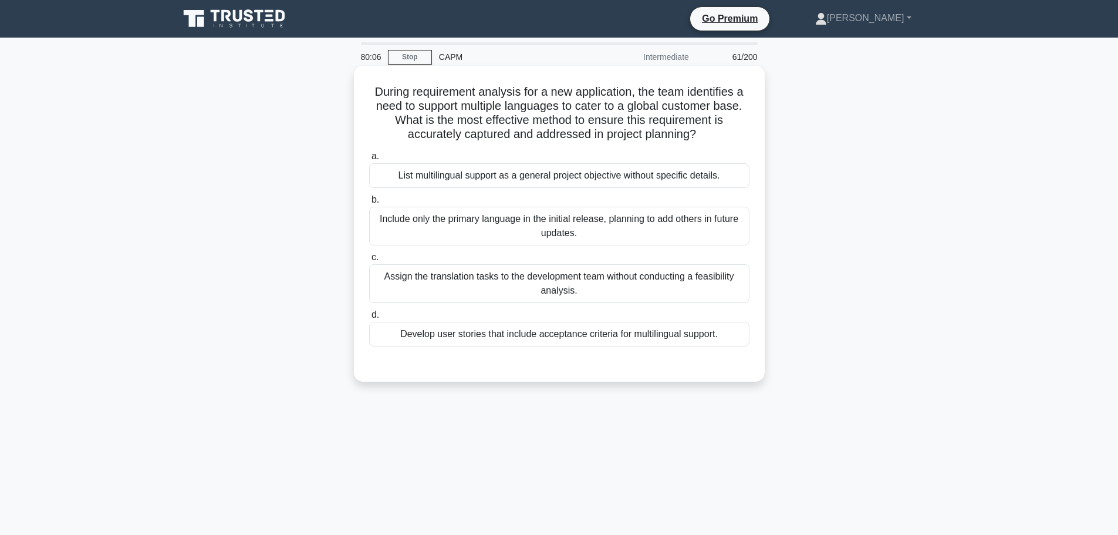
click at [648, 337] on div "Develop user stories that include acceptance criteria for multilingual support." at bounding box center [559, 334] width 380 height 25
click at [369, 319] on input "d. Develop user stories that include acceptance criteria for multilingual suppo…" at bounding box center [369, 315] width 0 height 8
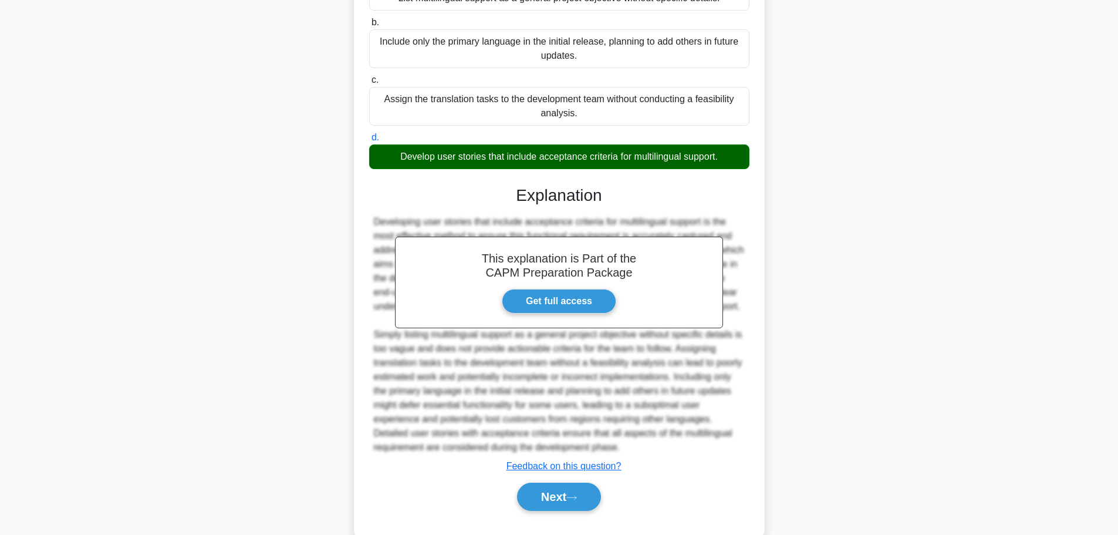
scroll to position [218, 0]
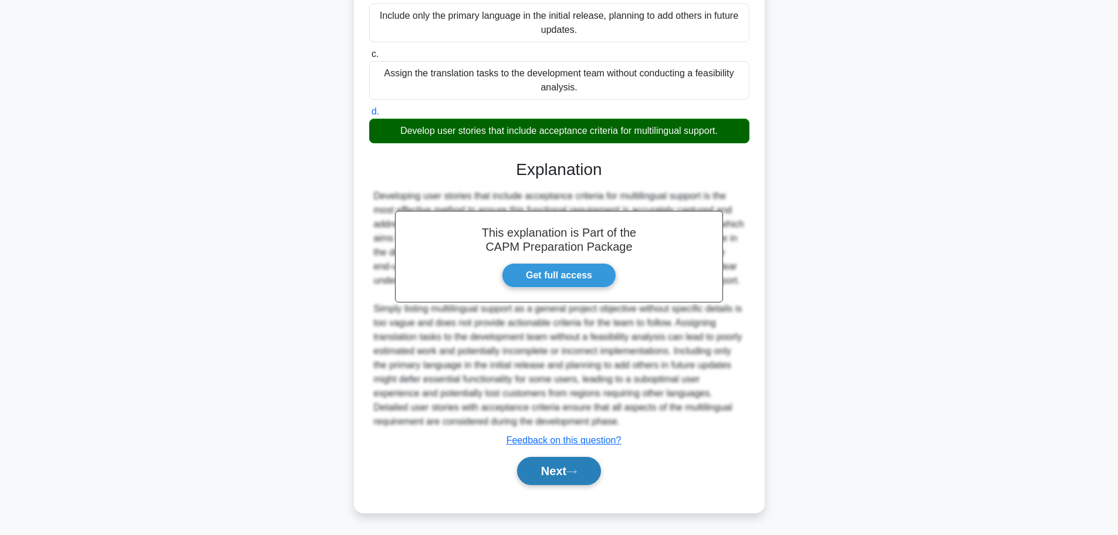
click at [578, 479] on button "Next" at bounding box center [559, 471] width 84 height 28
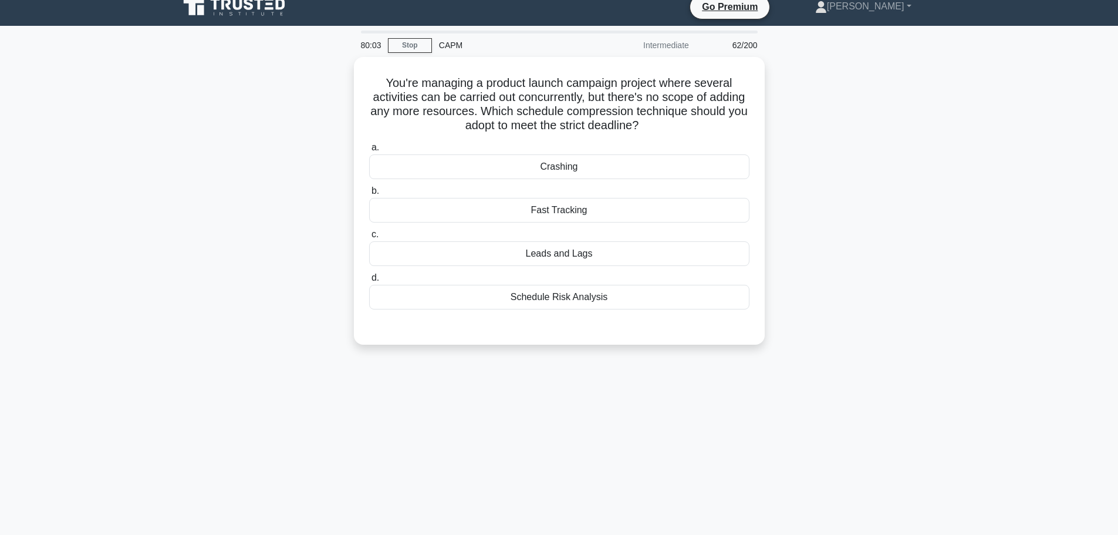
scroll to position [0, 0]
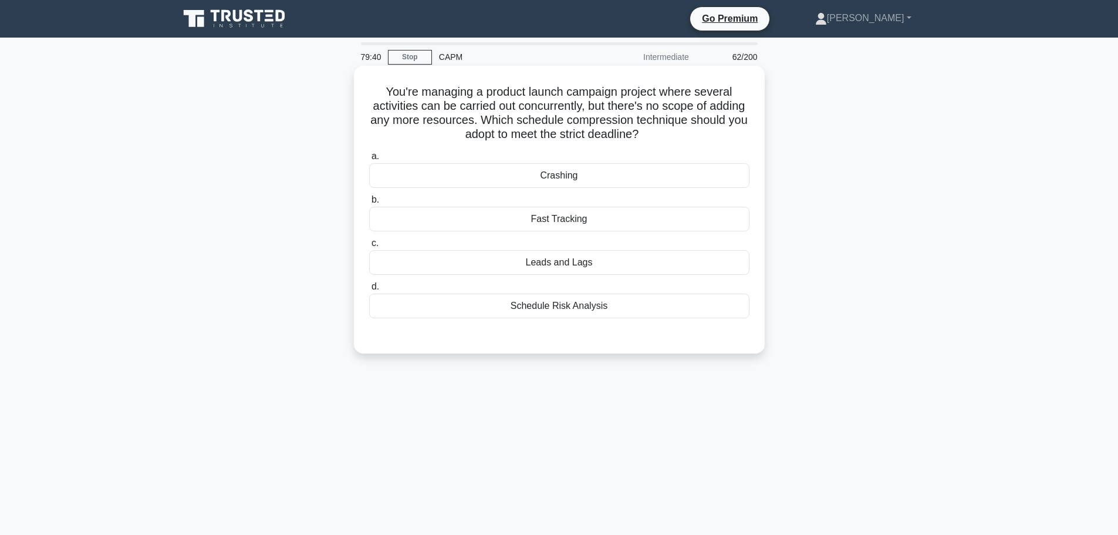
click at [602, 314] on div "Schedule Risk Analysis" at bounding box center [559, 305] width 380 height 25
click at [369, 290] on input "d. Schedule Risk Analysis" at bounding box center [369, 287] width 0 height 8
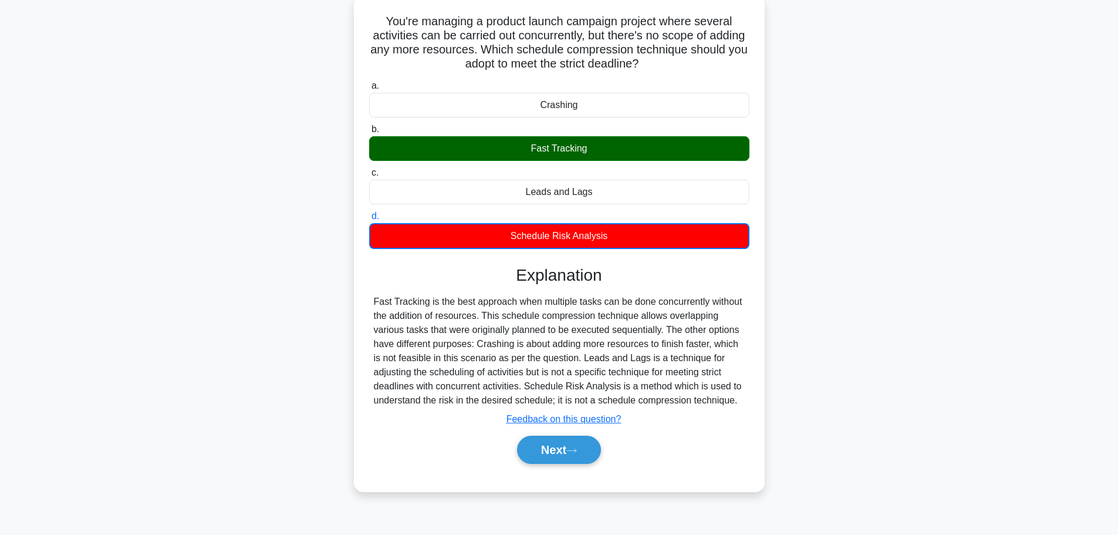
scroll to position [71, 0]
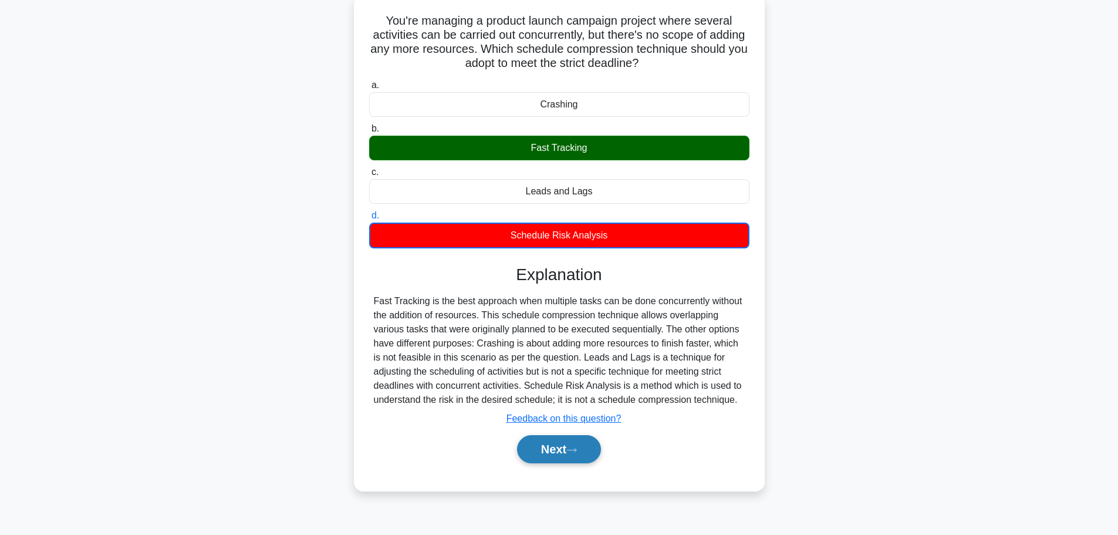
click at [565, 451] on button "Next" at bounding box center [559, 449] width 84 height 28
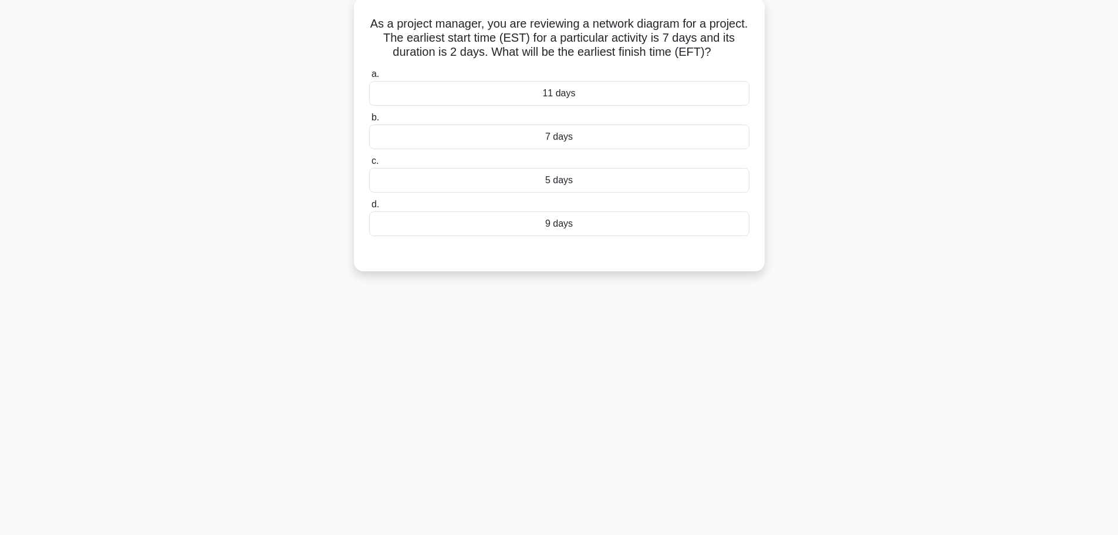
scroll to position [0, 0]
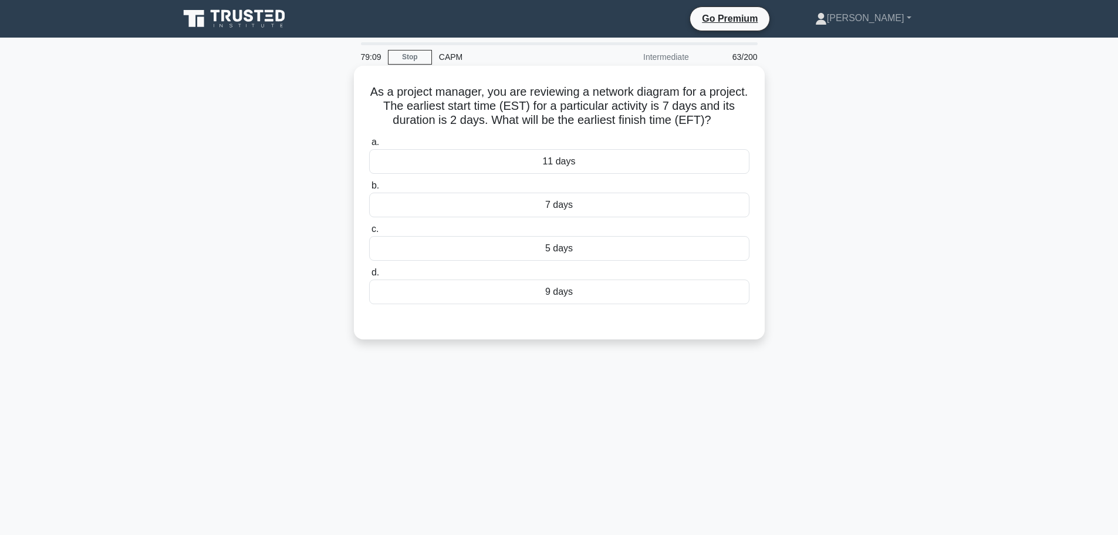
click at [583, 300] on div "9 days" at bounding box center [559, 291] width 380 height 25
click at [369, 276] on input "d. 9 days" at bounding box center [369, 273] width 0 height 8
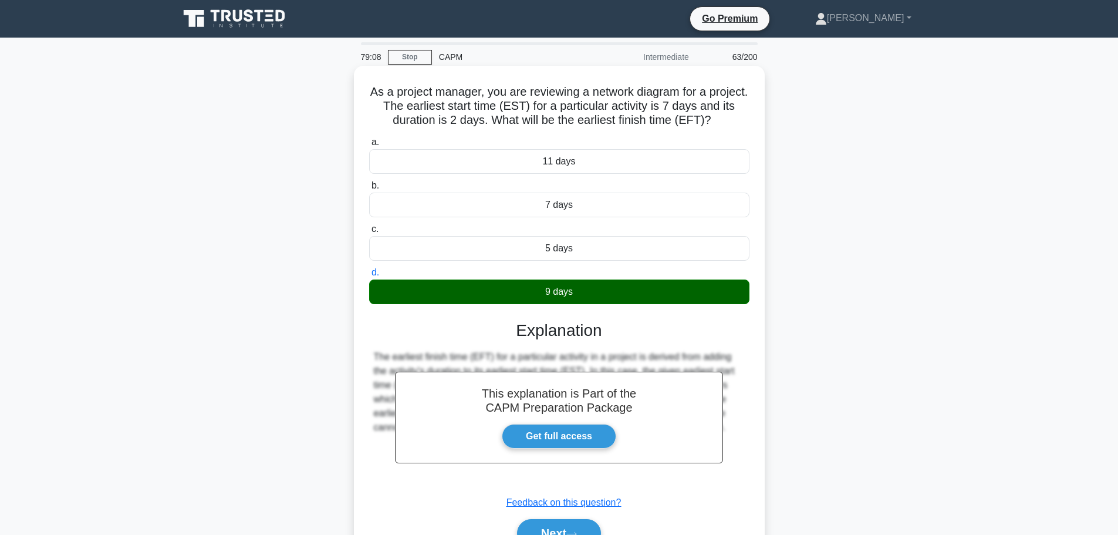
scroll to position [99, 0]
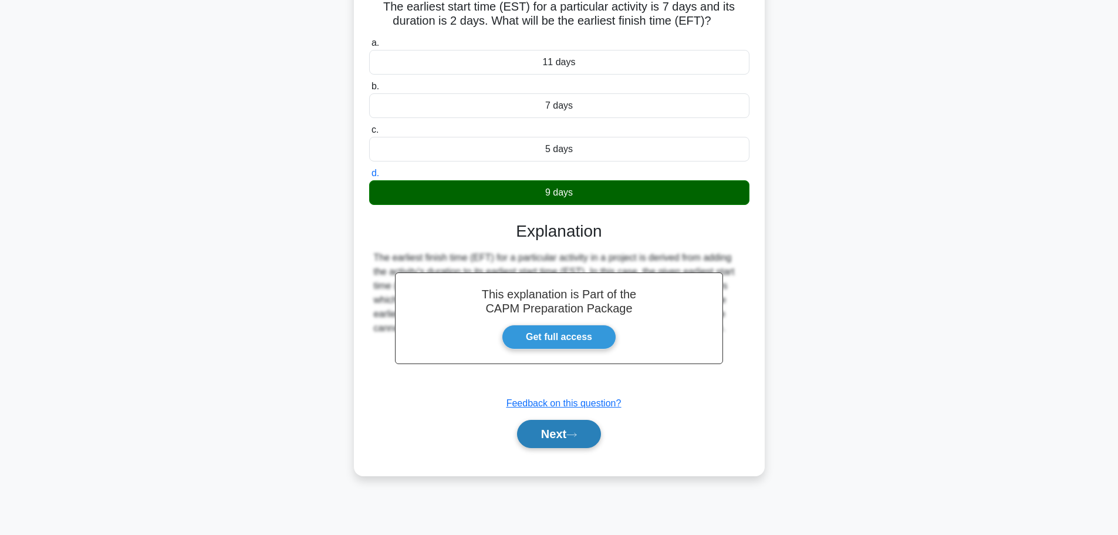
click at [584, 432] on button "Next" at bounding box center [559, 434] width 84 height 28
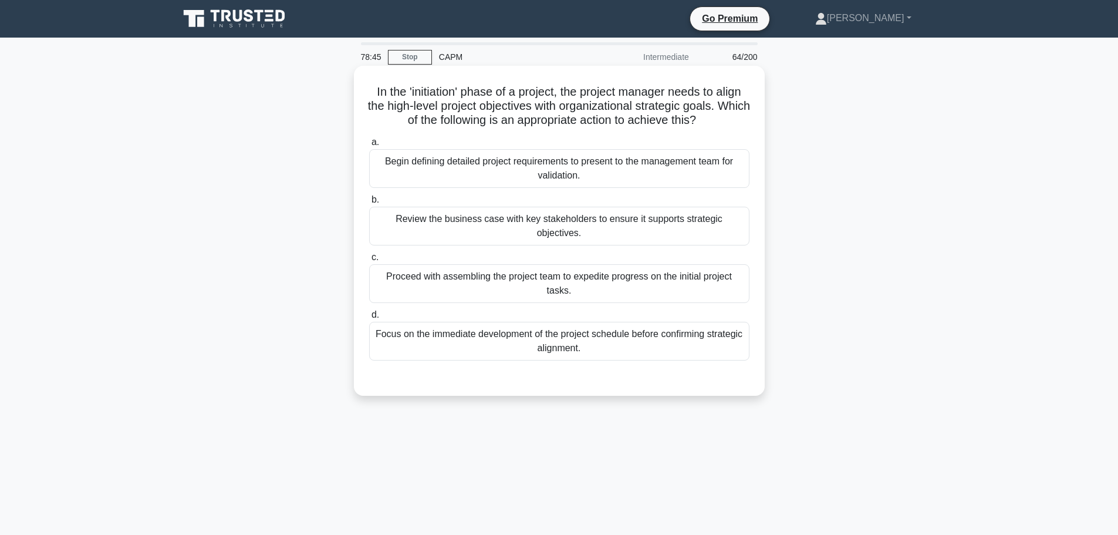
click at [614, 217] on div "Review the business case with key stakeholders to ensure it supports strategic …" at bounding box center [559, 226] width 380 height 39
click at [369, 204] on input "b. Review the business case with key stakeholders to ensure it supports strateg…" at bounding box center [369, 200] width 0 height 8
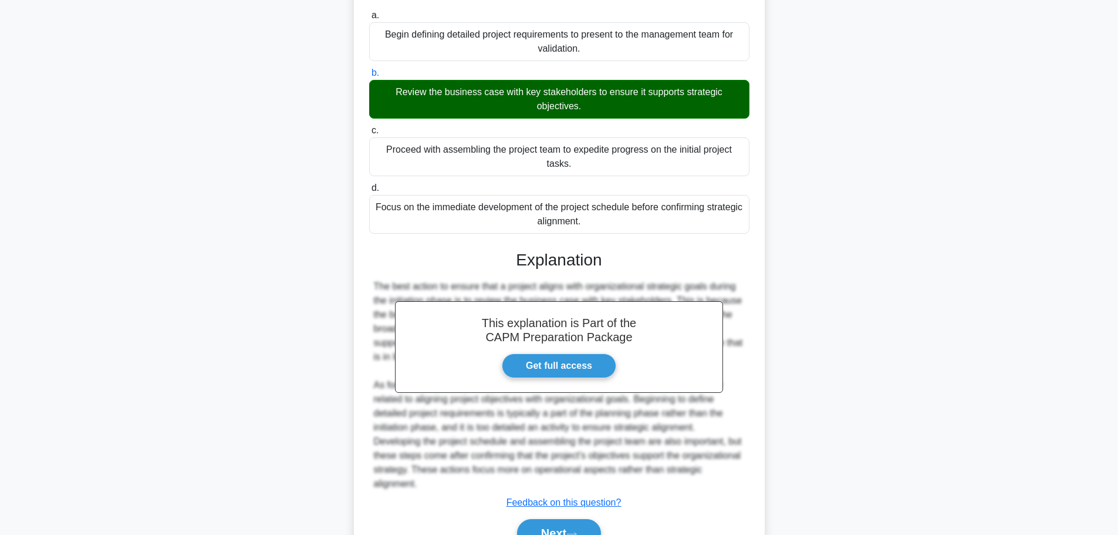
scroll to position [190, 0]
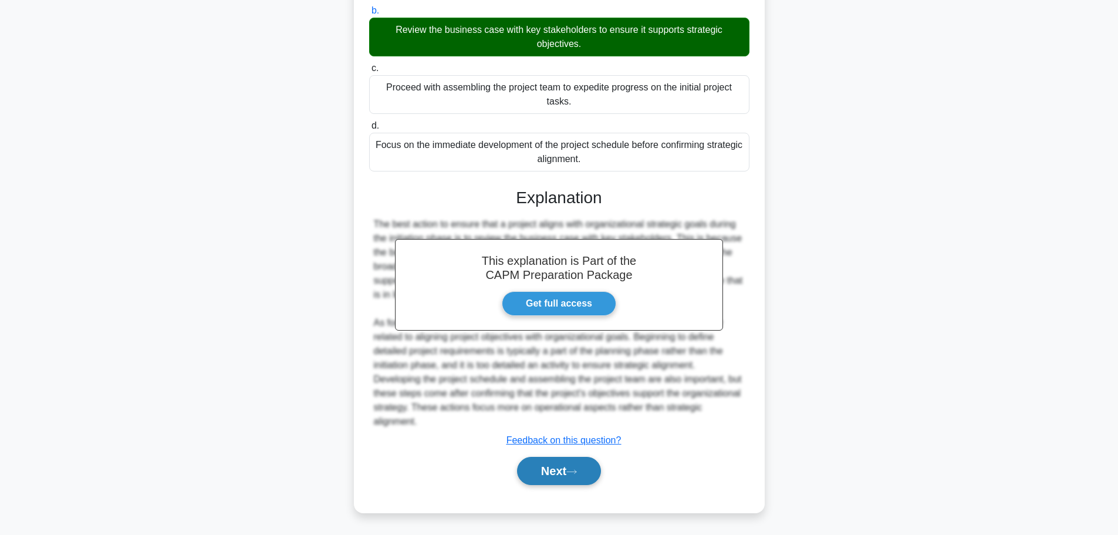
click at [569, 472] on button "Next" at bounding box center [559, 471] width 84 height 28
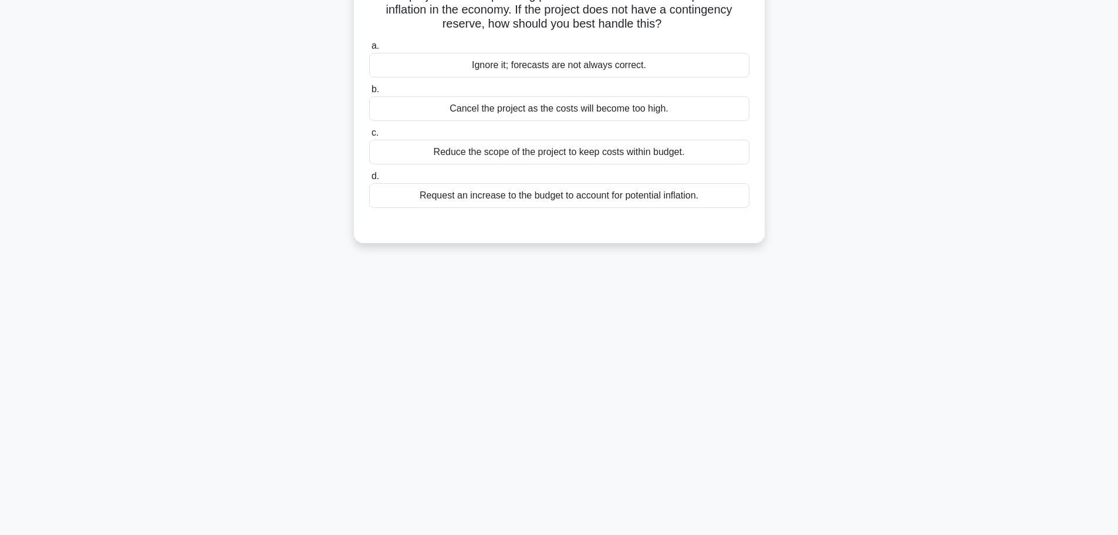
scroll to position [0, 0]
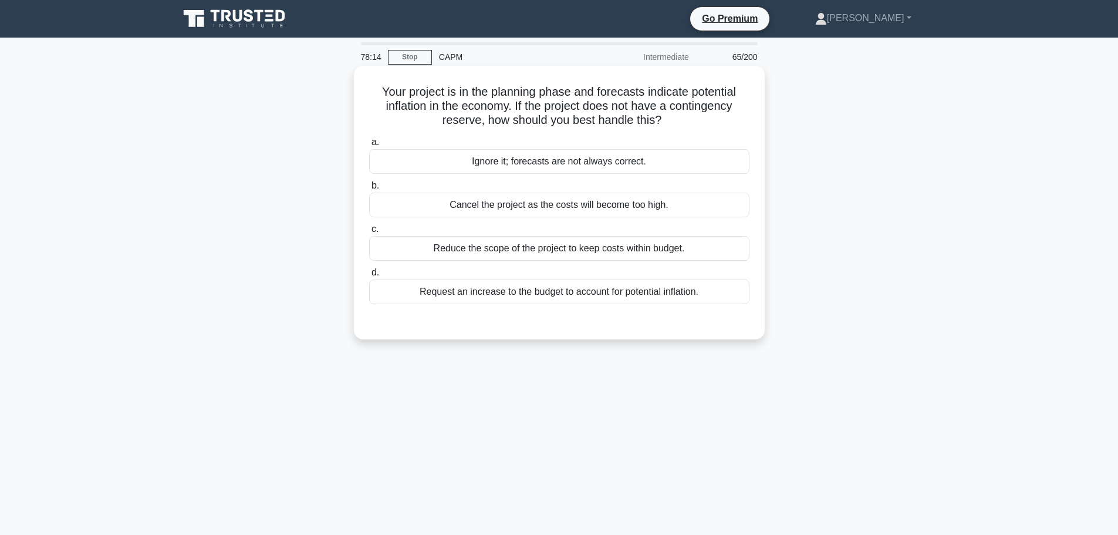
click at [641, 300] on div "Request an increase to the budget to account for potential inflation." at bounding box center [559, 291] width 380 height 25
click at [369, 276] on input "d. Request an increase to the budget to account for potential inflation." at bounding box center [369, 273] width 0 height 8
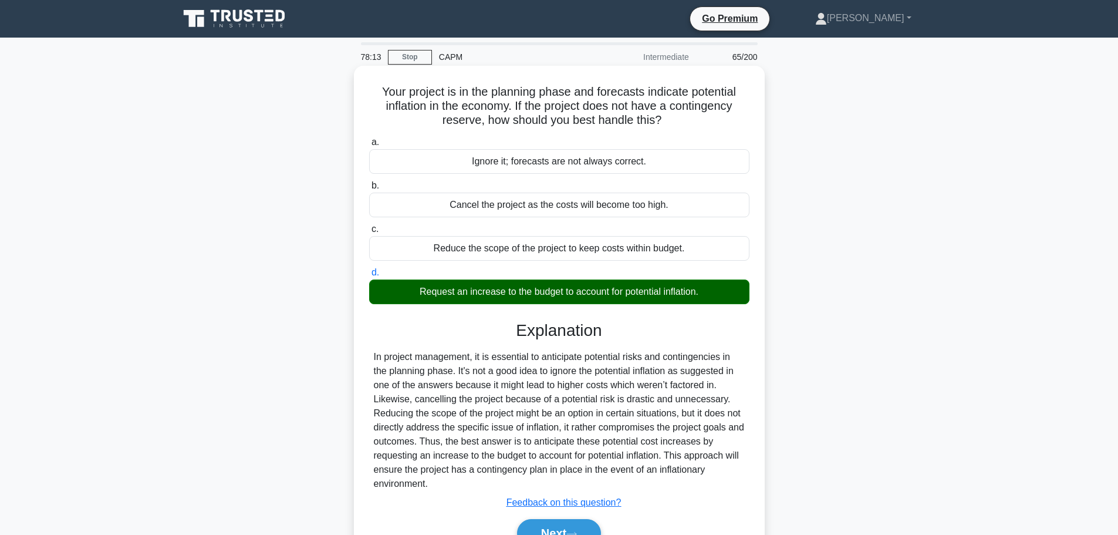
scroll to position [99, 0]
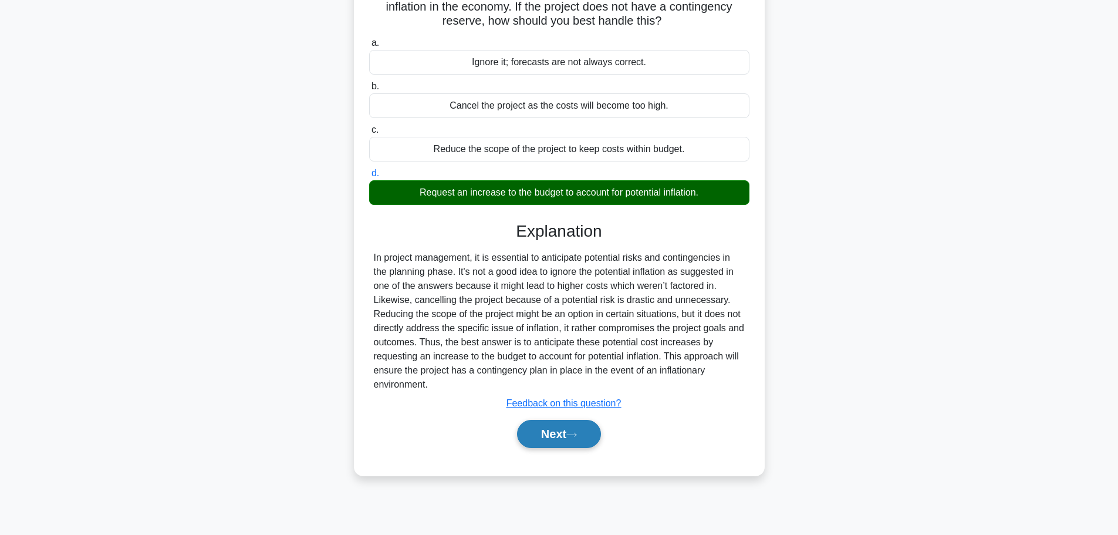
click at [564, 432] on button "Next" at bounding box center [559, 434] width 84 height 28
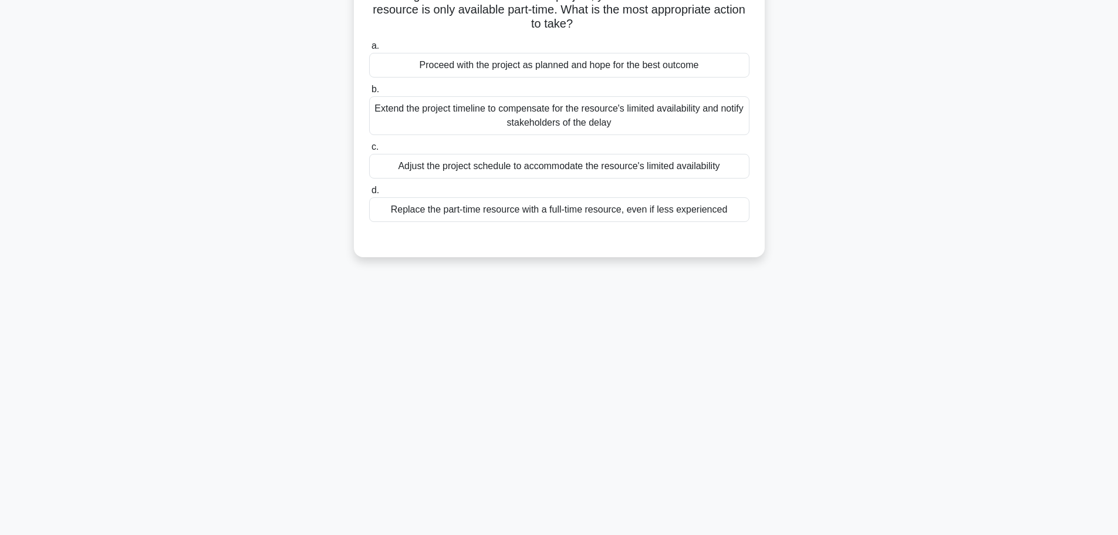
scroll to position [0, 0]
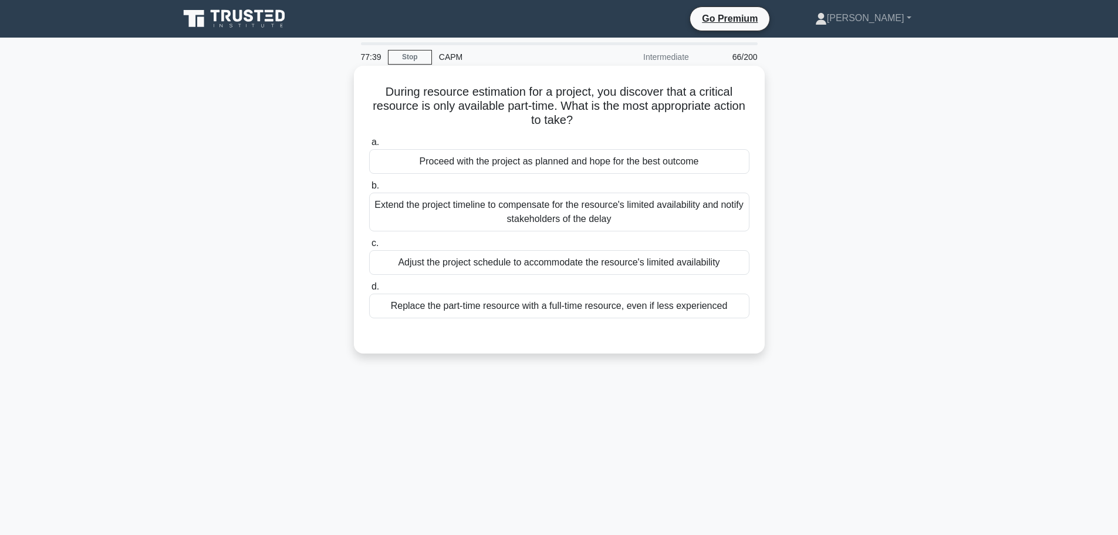
click at [638, 315] on div "Replace the part-time resource with a full-time resource, even if less experien…" at bounding box center [559, 305] width 380 height 25
click at [369, 290] on input "d. Replace the part-time resource with a full-time resource, even if less exper…" at bounding box center [369, 287] width 0 height 8
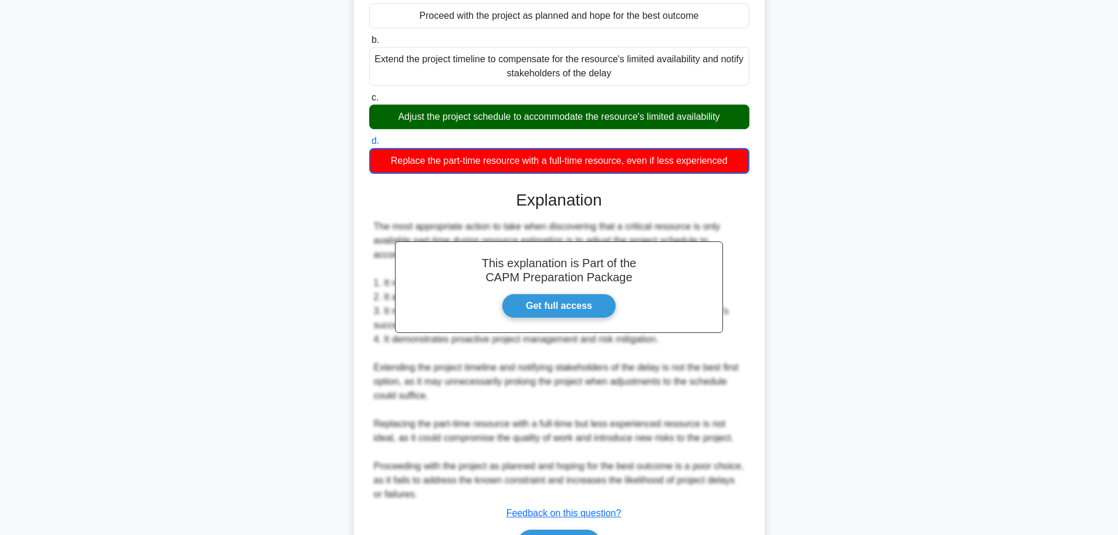
scroll to position [219, 0]
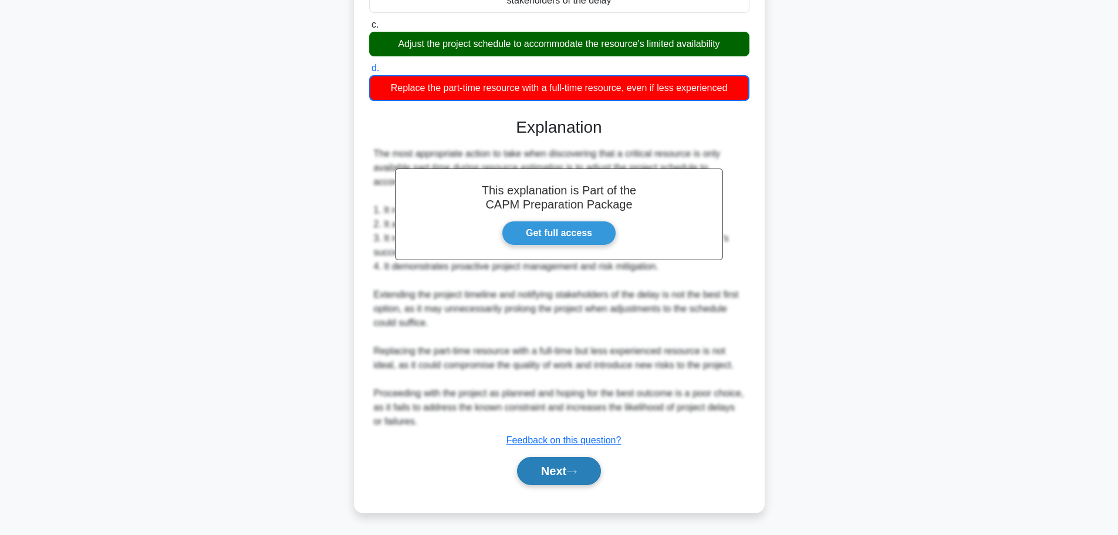
click at [577, 470] on icon at bounding box center [571, 471] width 11 height 6
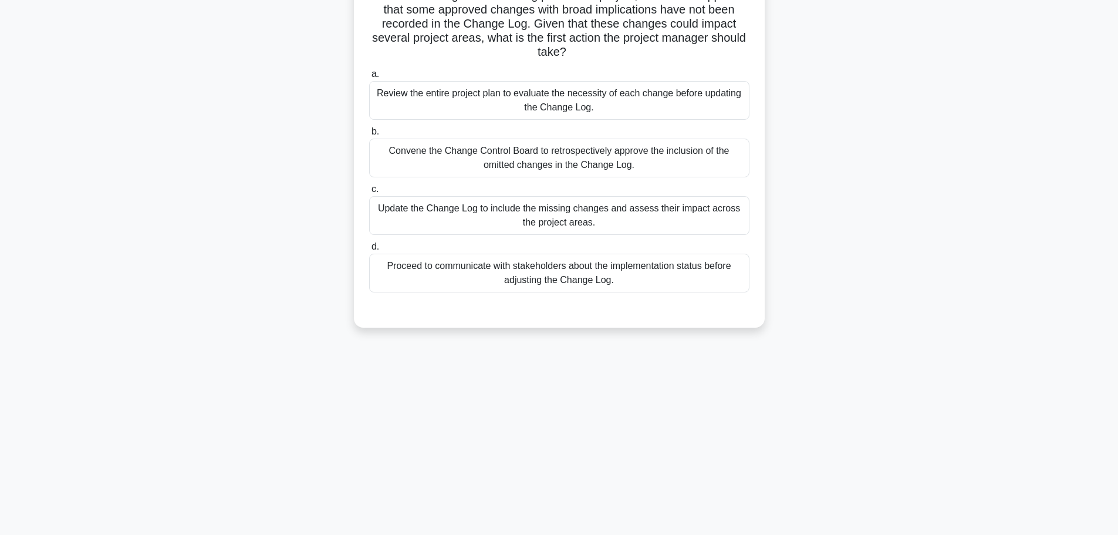
scroll to position [0, 0]
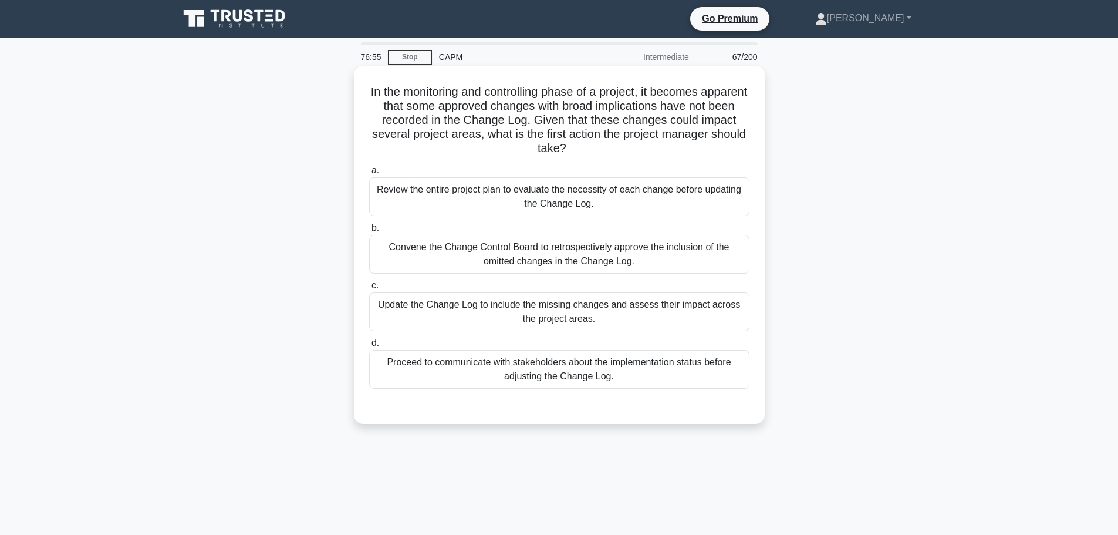
click at [611, 321] on div "Update the Change Log to include the missing changes and assess their impact ac…" at bounding box center [559, 311] width 380 height 39
click at [369, 289] on input "c. Update the Change Log to include the missing changes and assess their impact…" at bounding box center [369, 286] width 0 height 8
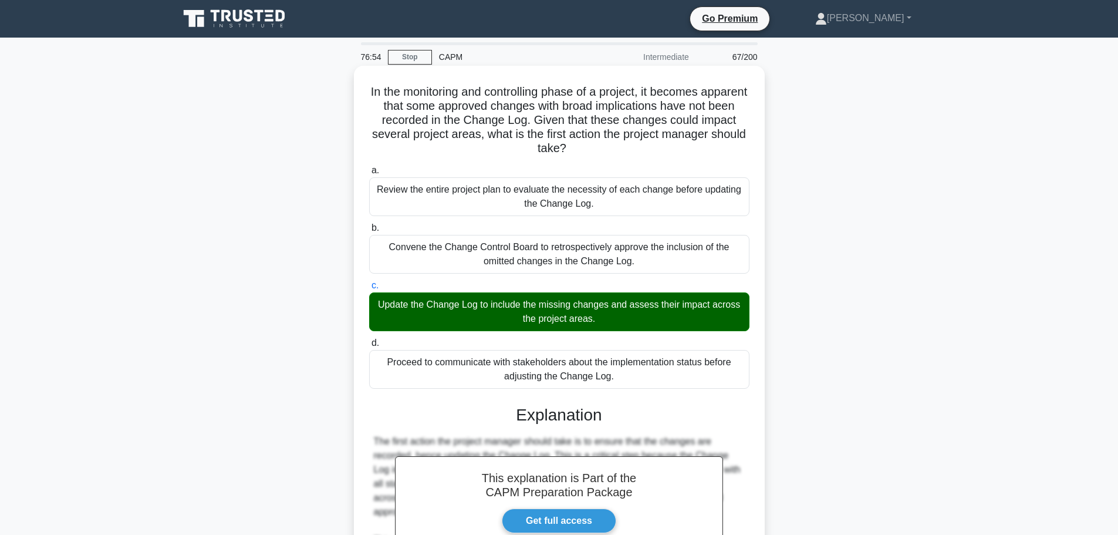
scroll to position [204, 0]
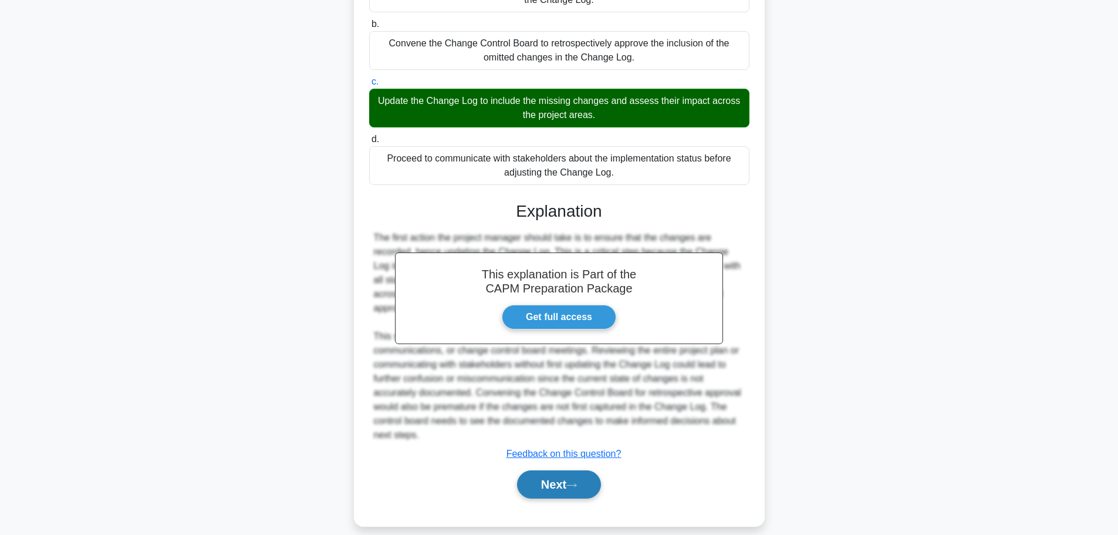
click at [549, 485] on button "Next" at bounding box center [559, 484] width 84 height 28
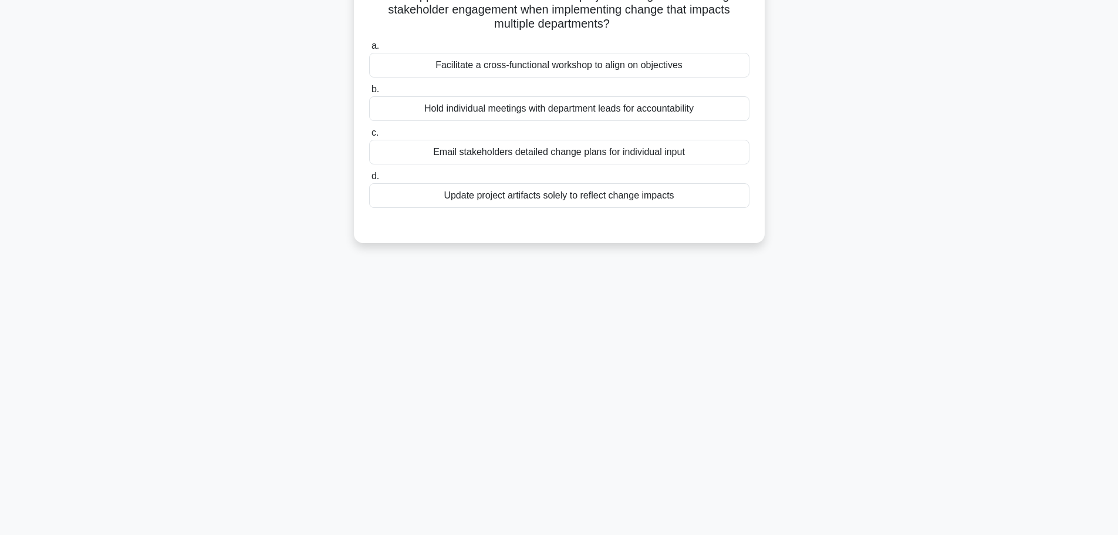
scroll to position [0, 0]
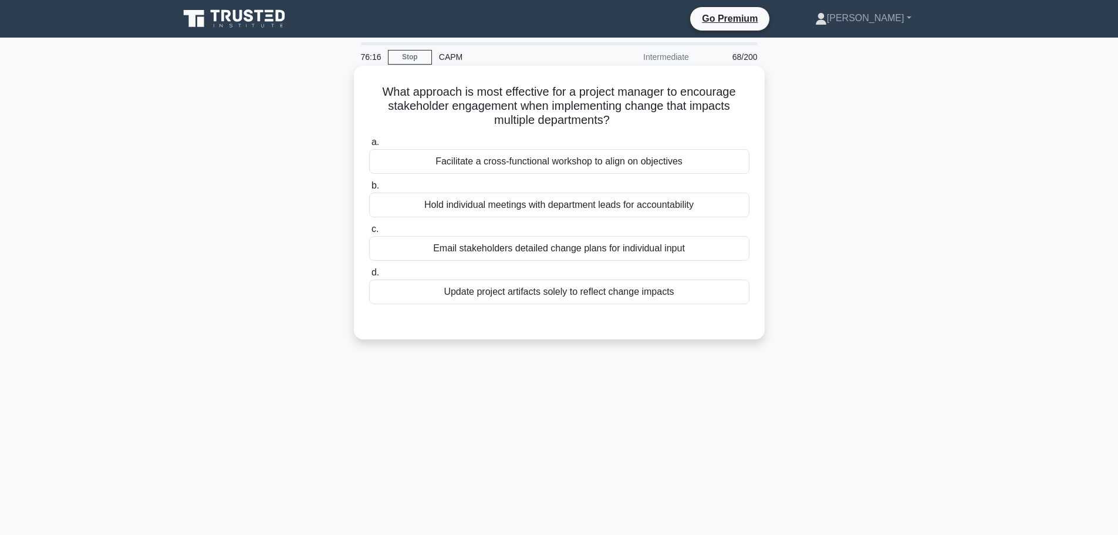
click at [679, 157] on div "Facilitate a cross-functional workshop to align on objectives" at bounding box center [559, 161] width 380 height 25
click at [369, 146] on input "a. Facilitate a cross-functional workshop to align on objectives" at bounding box center [369, 142] width 0 height 8
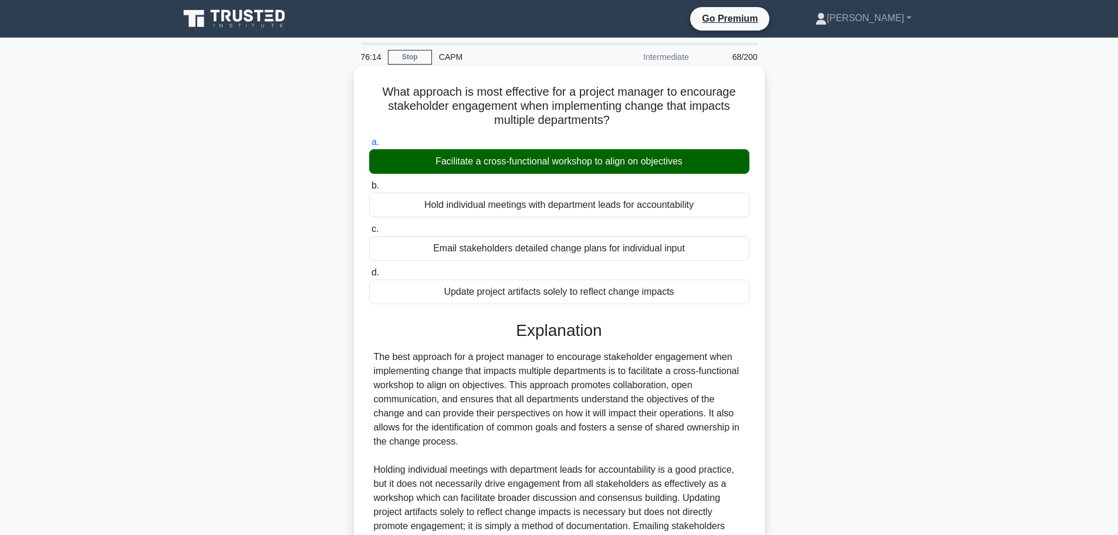
scroll to position [133, 0]
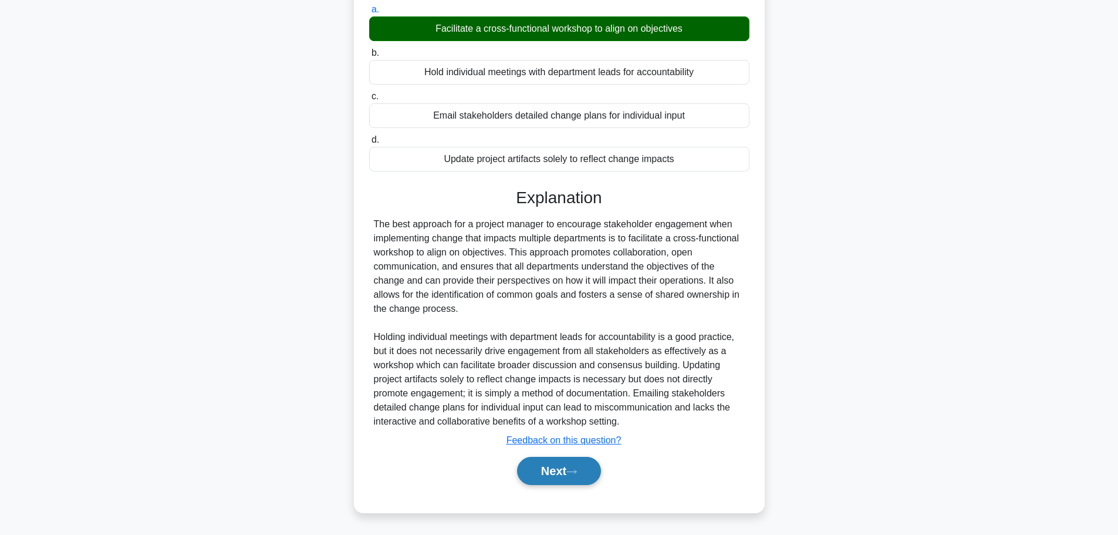
click at [547, 481] on button "Next" at bounding box center [559, 471] width 84 height 28
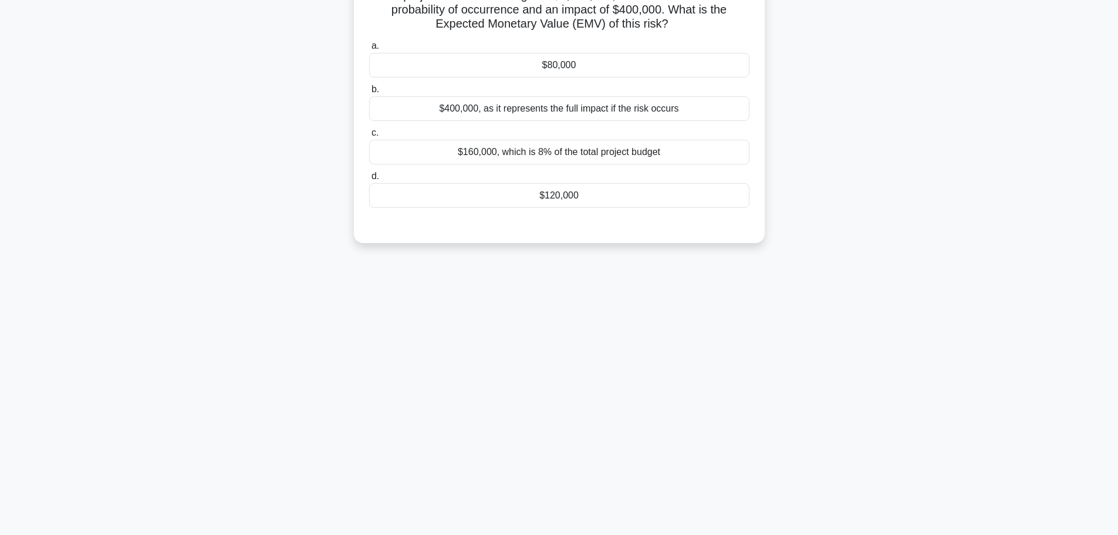
scroll to position [0, 0]
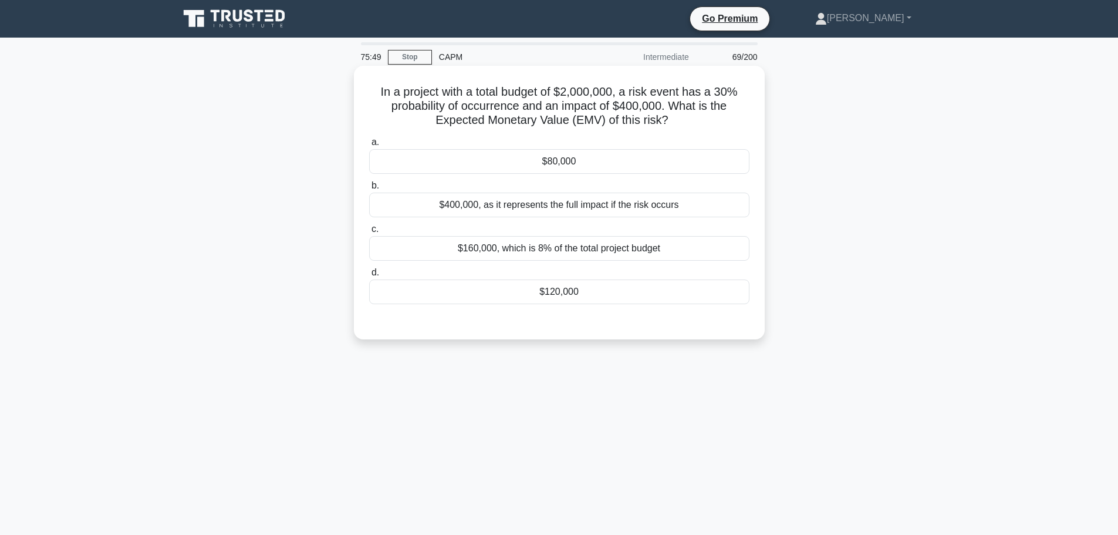
click at [596, 255] on div "$160,000, which is 8% of the total project budget" at bounding box center [559, 248] width 380 height 25
click at [369, 233] on input "c. $160,000, which is 8% of the total project budget" at bounding box center [369, 229] width 0 height 8
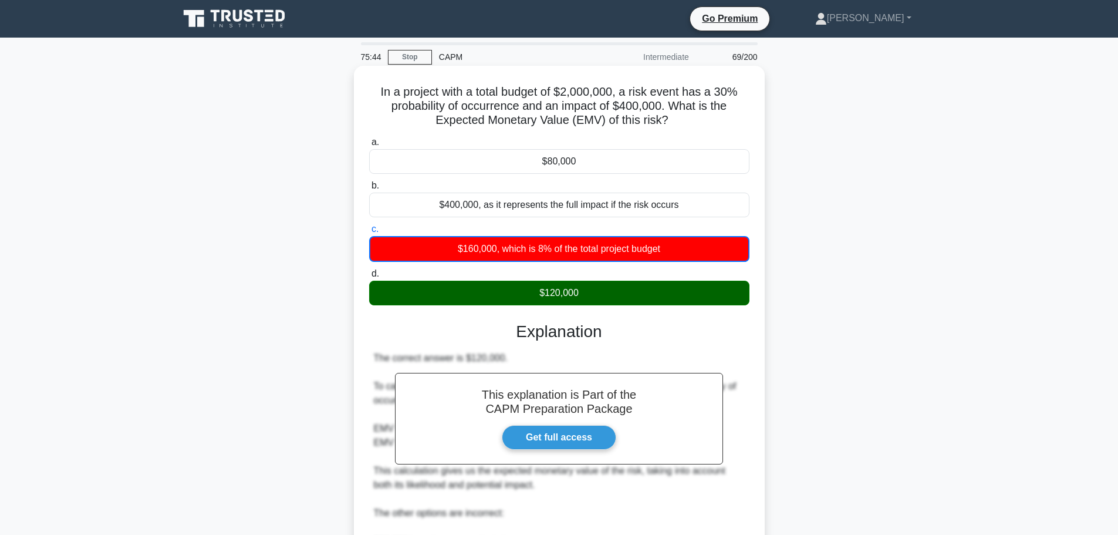
drag, startPoint x: 378, startPoint y: 91, endPoint x: 651, endPoint y: 298, distance: 342.2
click at [651, 298] on div "In a project with a total budget of $2,000,000, a risk event has a 30% probabil…" at bounding box center [559, 390] width 401 height 641
copy div "In a project with a total budget of $2,000,000, a risk event has a 30% probabil…"
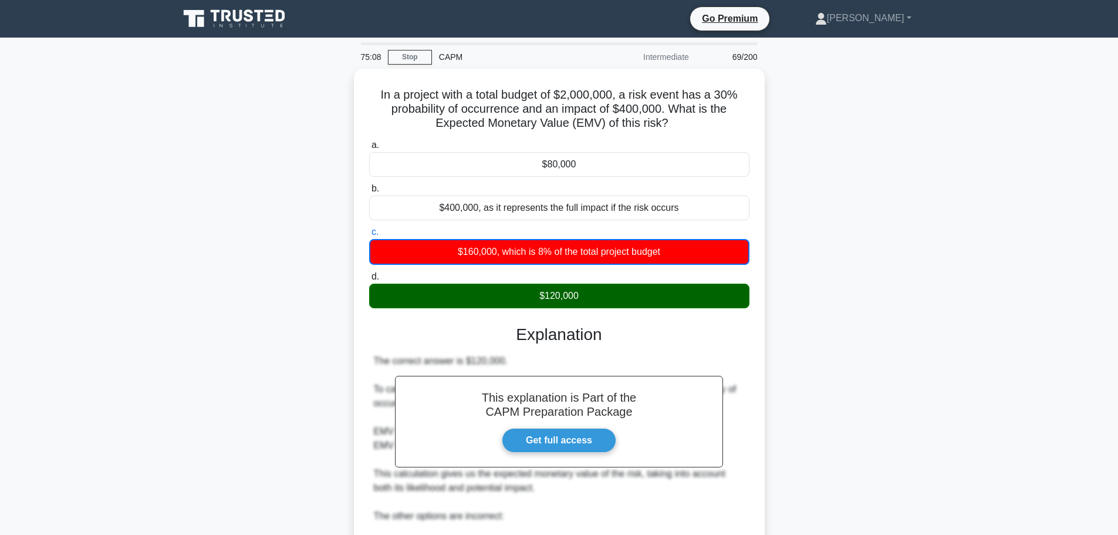
scroll to position [205, 0]
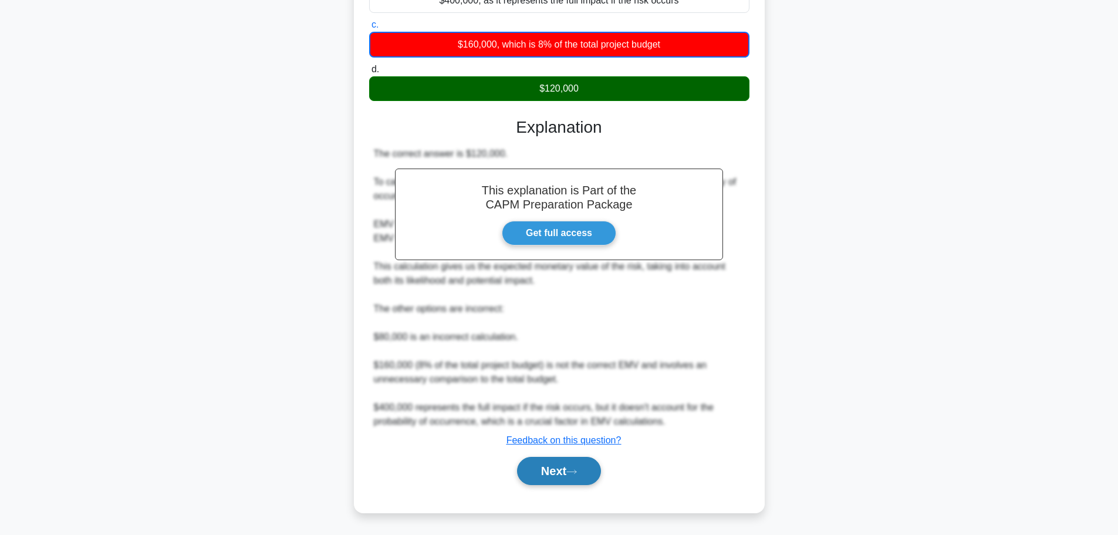
click at [594, 466] on button "Next" at bounding box center [559, 471] width 84 height 28
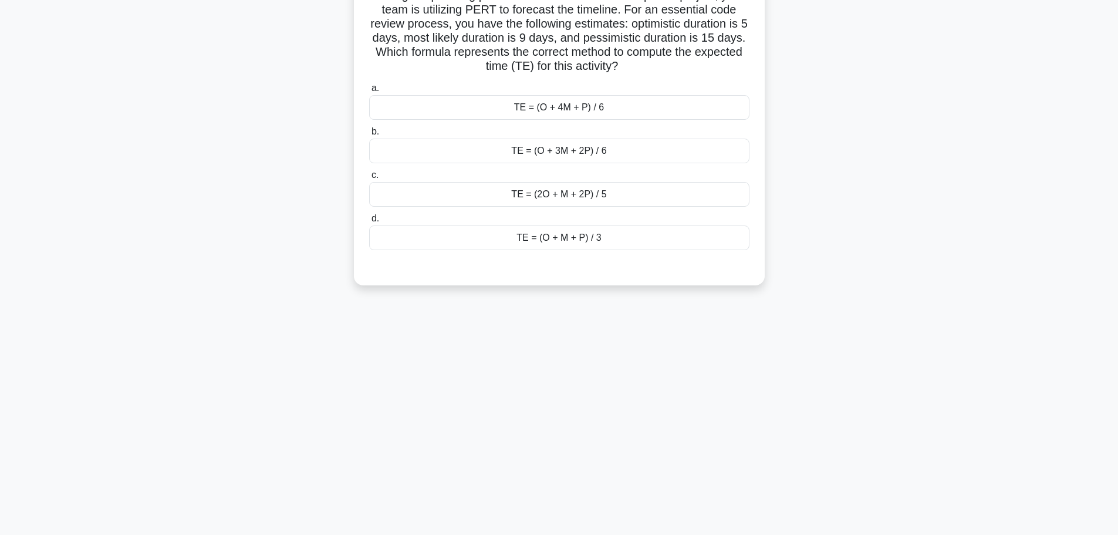
scroll to position [0, 0]
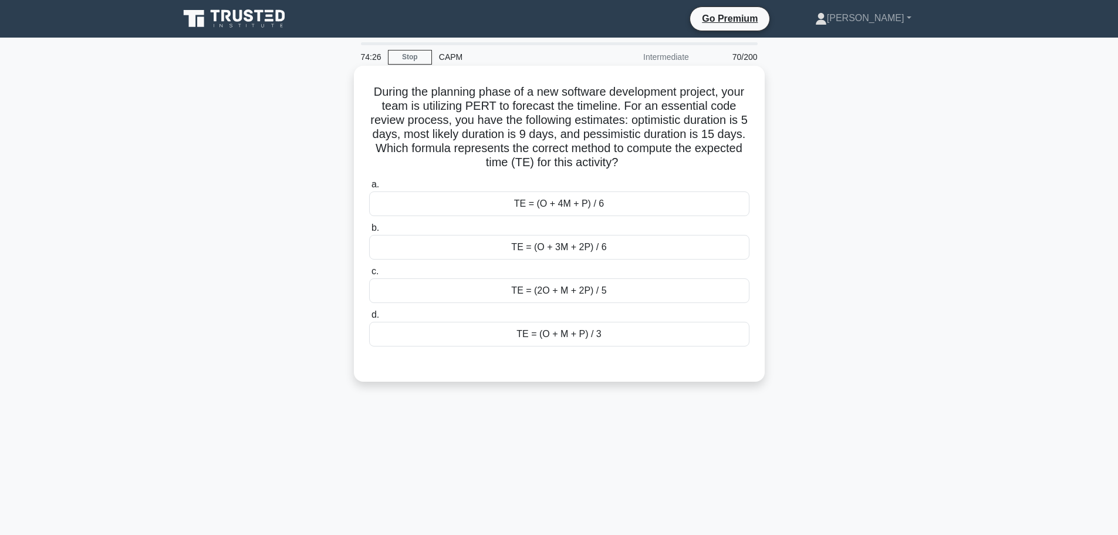
click at [647, 248] on div "TE = (O + 3M + 2P) / 6" at bounding box center [559, 247] width 380 height 25
click at [369, 232] on input "b. TE = (O + 3M + 2P) / 6" at bounding box center [369, 228] width 0 height 8
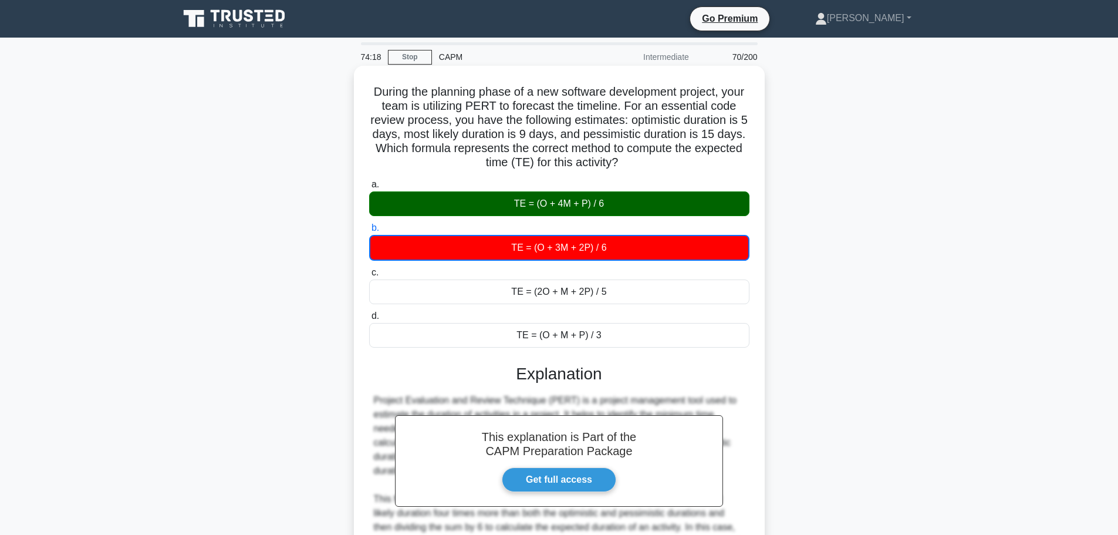
drag, startPoint x: 381, startPoint y: 91, endPoint x: 637, endPoint y: 326, distance: 347.2
click at [637, 326] on div "During the planning phase of a new software development project, your team is u…" at bounding box center [559, 355] width 401 height 571
copy div "During the planning phase of a new software development project, your team is u…"
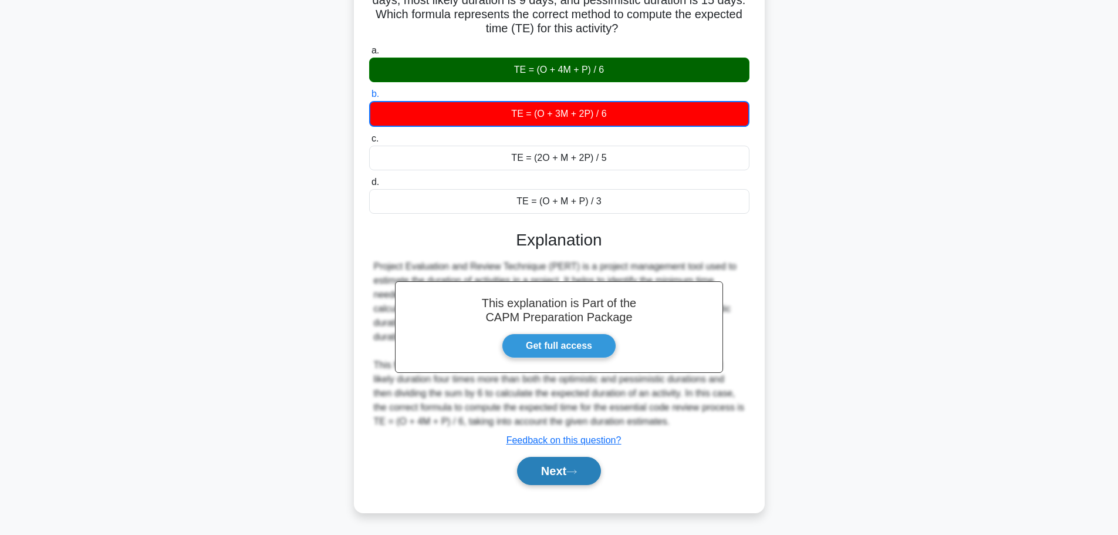
click at [560, 481] on button "Next" at bounding box center [559, 471] width 84 height 28
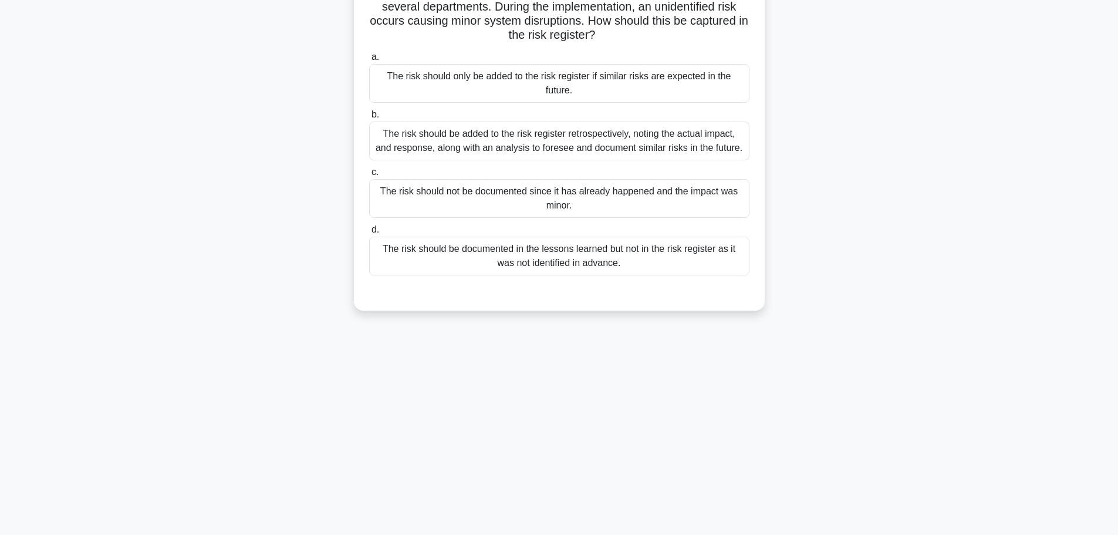
scroll to position [0, 0]
